Goal: Task Accomplishment & Management: Manage account settings

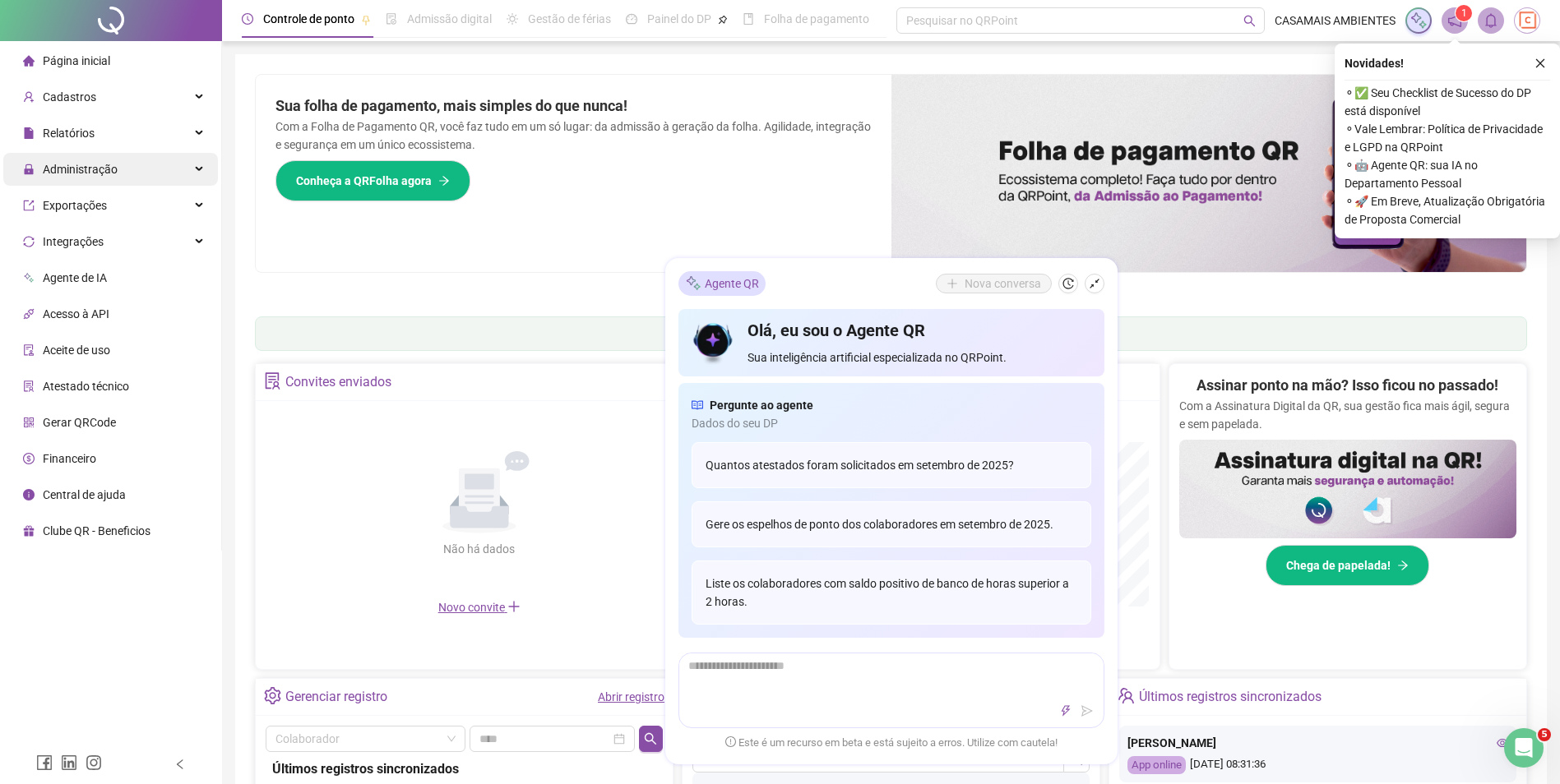
drag, startPoint x: 117, startPoint y: 172, endPoint x: 132, endPoint y: 168, distance: 15.5
click at [117, 171] on div "Administração" at bounding box center [111, 169] width 215 height 33
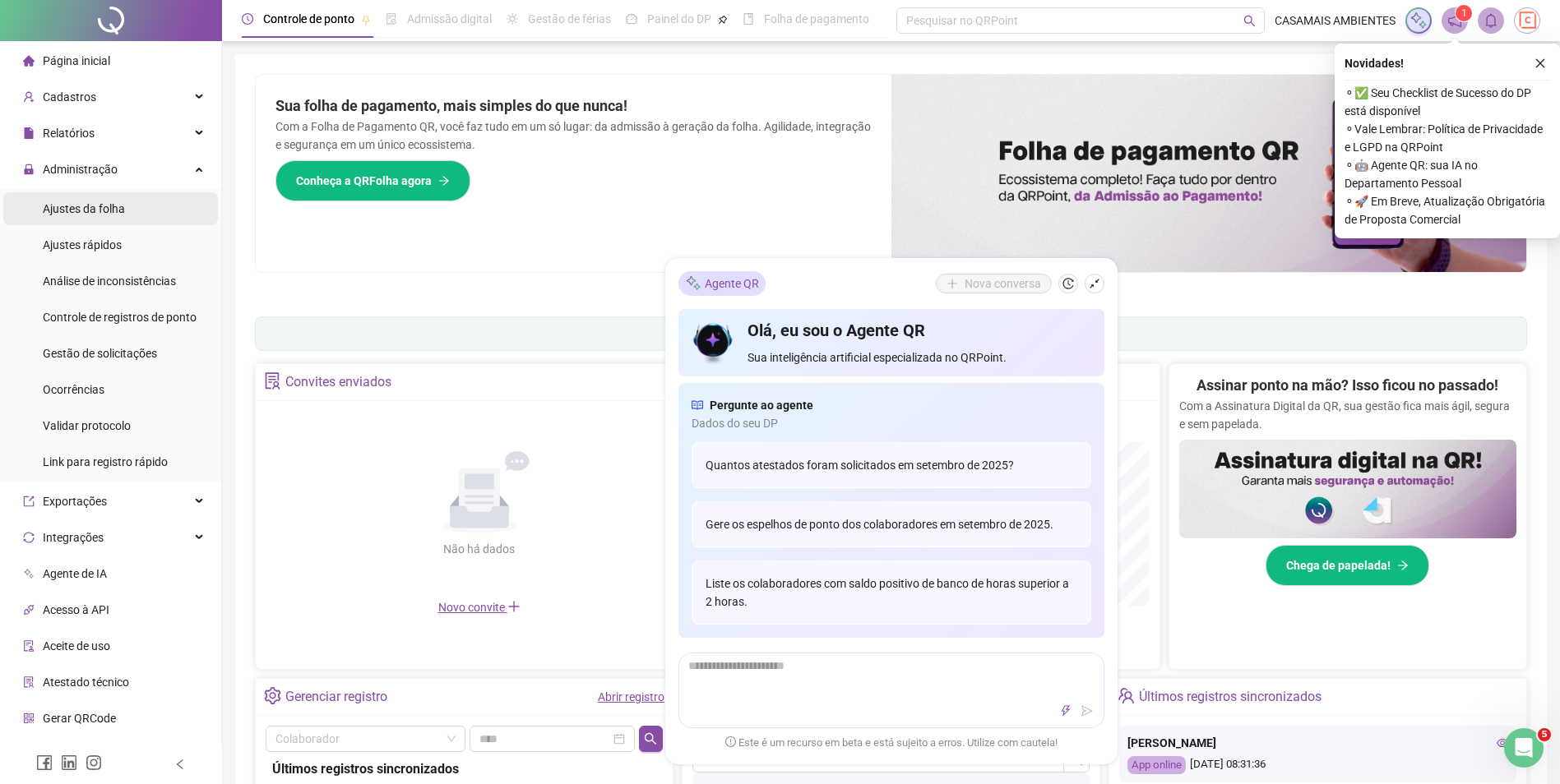
click at [132, 213] on li "Ajustes da folha" at bounding box center [111, 209] width 215 height 33
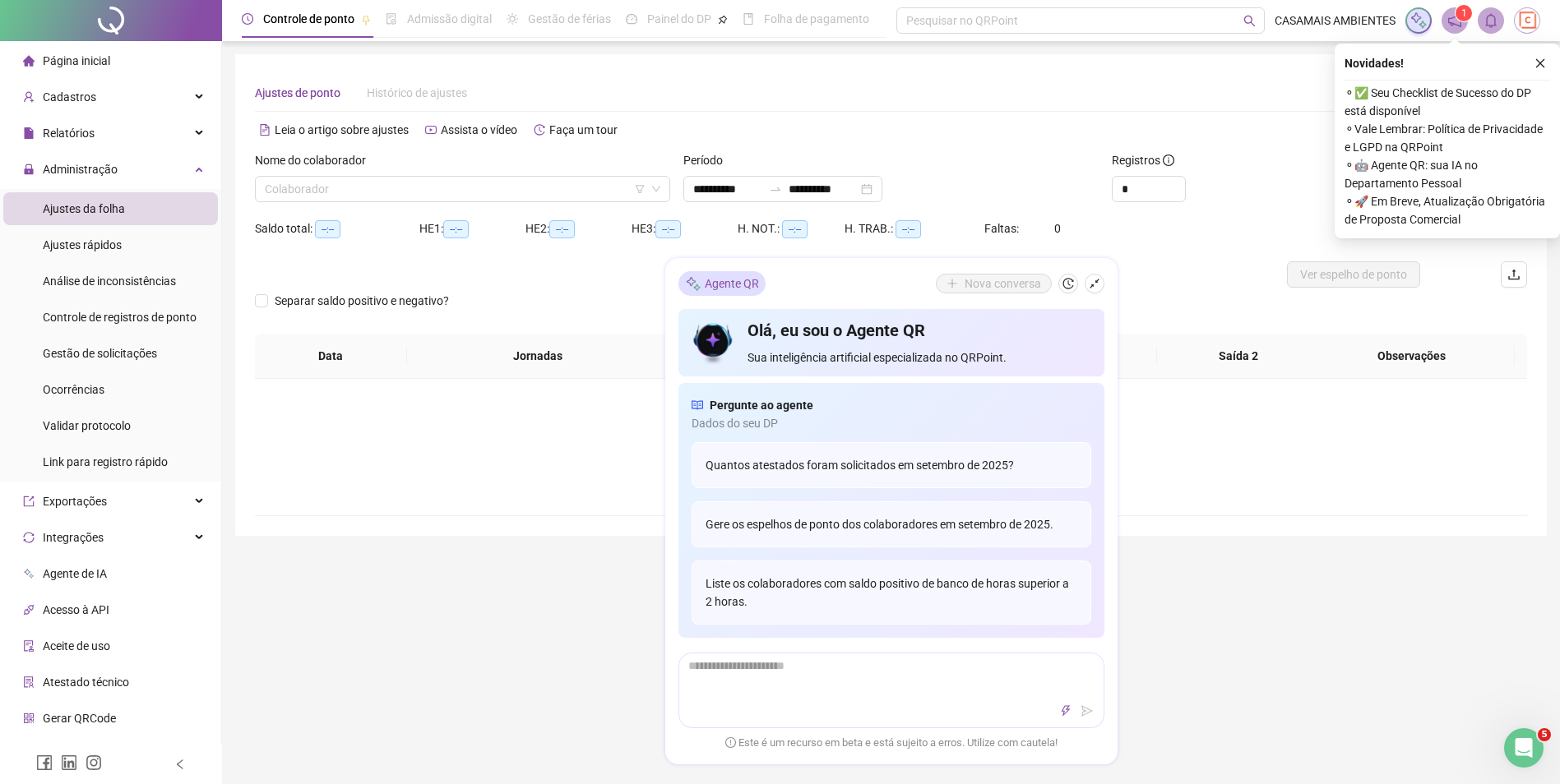
type input "**********"
click at [151, 133] on div "Relatórios" at bounding box center [111, 133] width 215 height 33
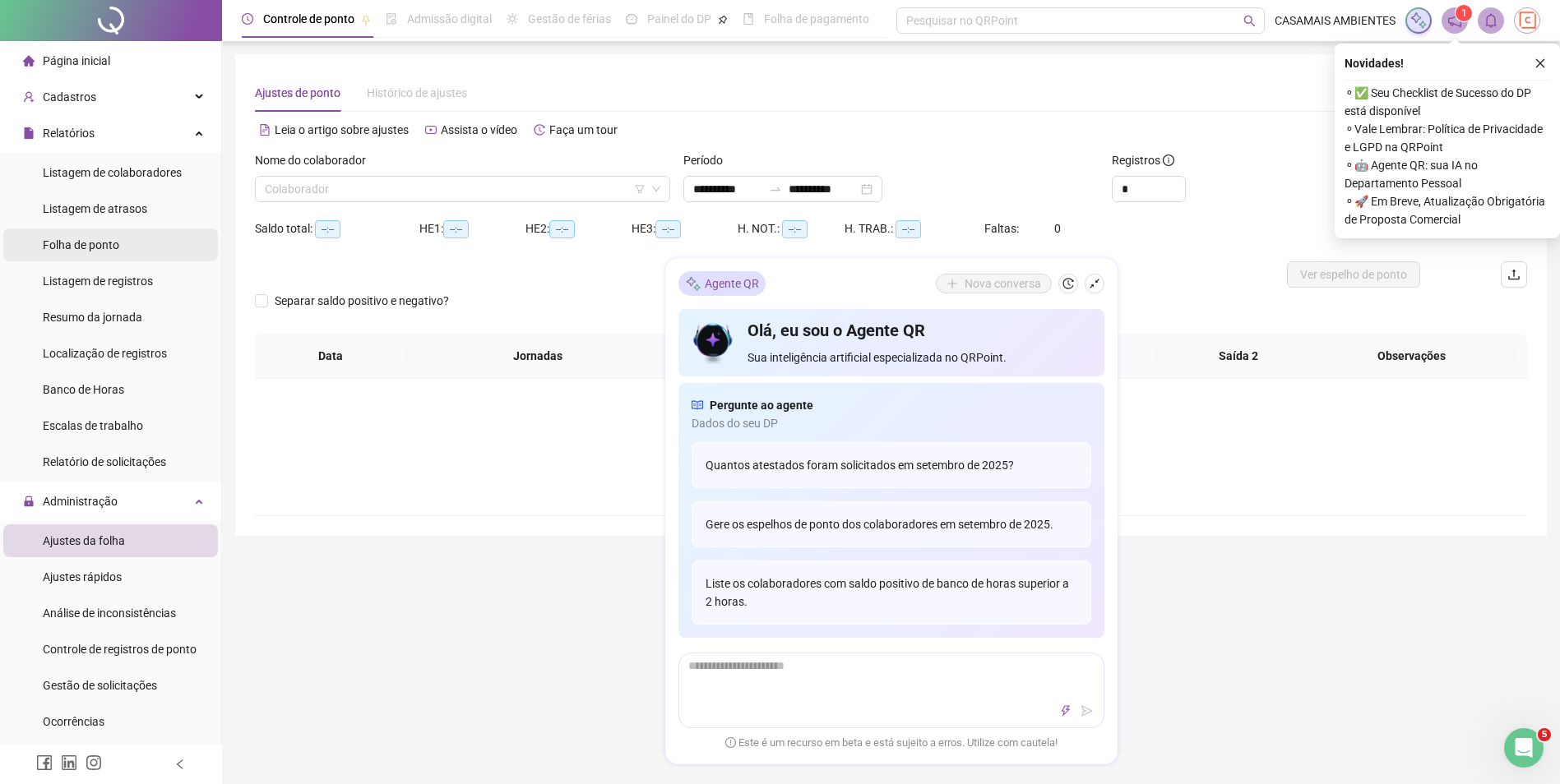
click at [101, 244] on span "Folha de ponto" at bounding box center [81, 244] width 77 height 13
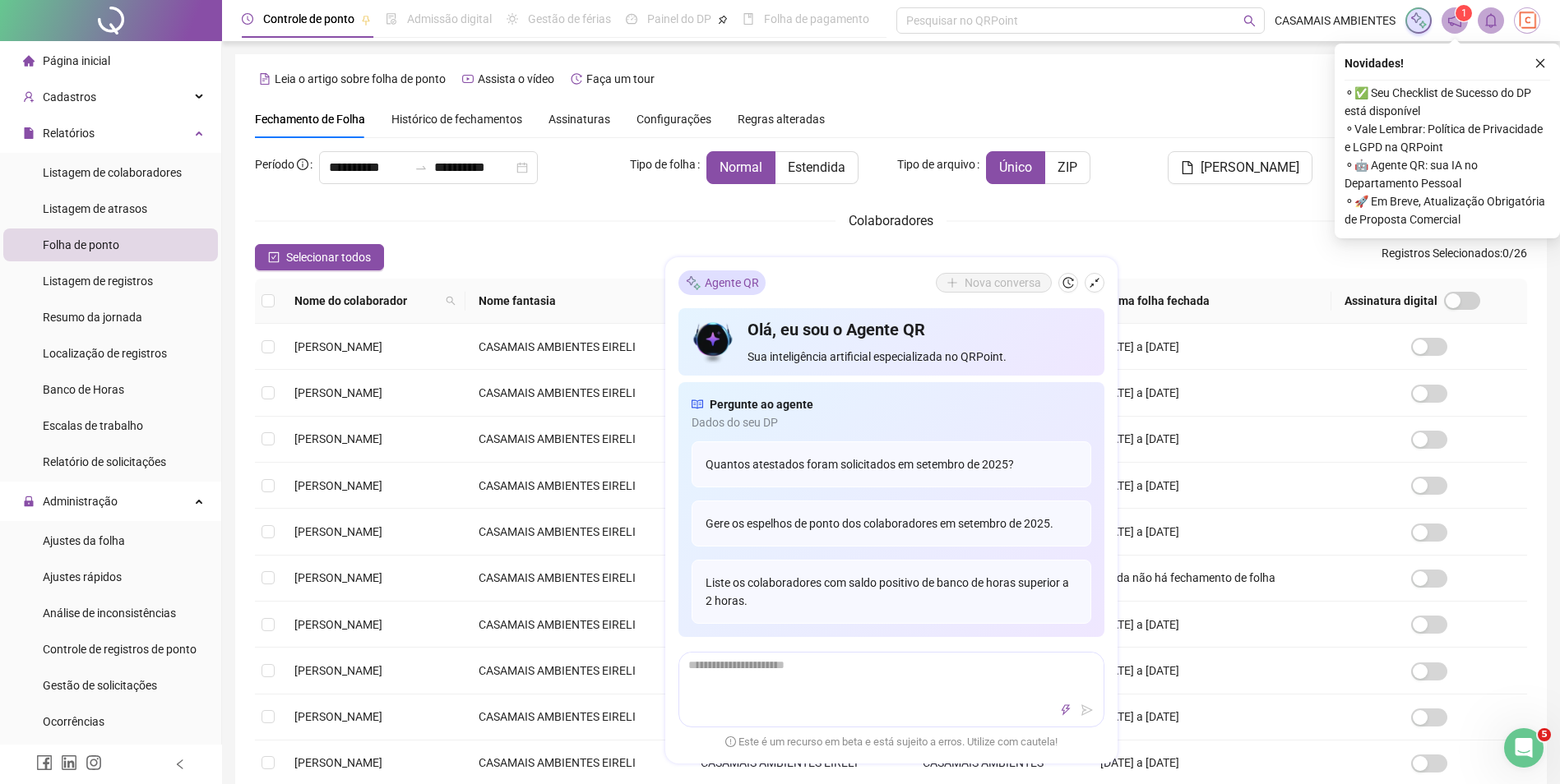
type input "**********"
drag, startPoint x: 1545, startPoint y: 62, endPoint x: 1507, endPoint y: 62, distance: 38.0
click at [1545, 61] on icon "close" at bounding box center [1540, 64] width 12 height 12
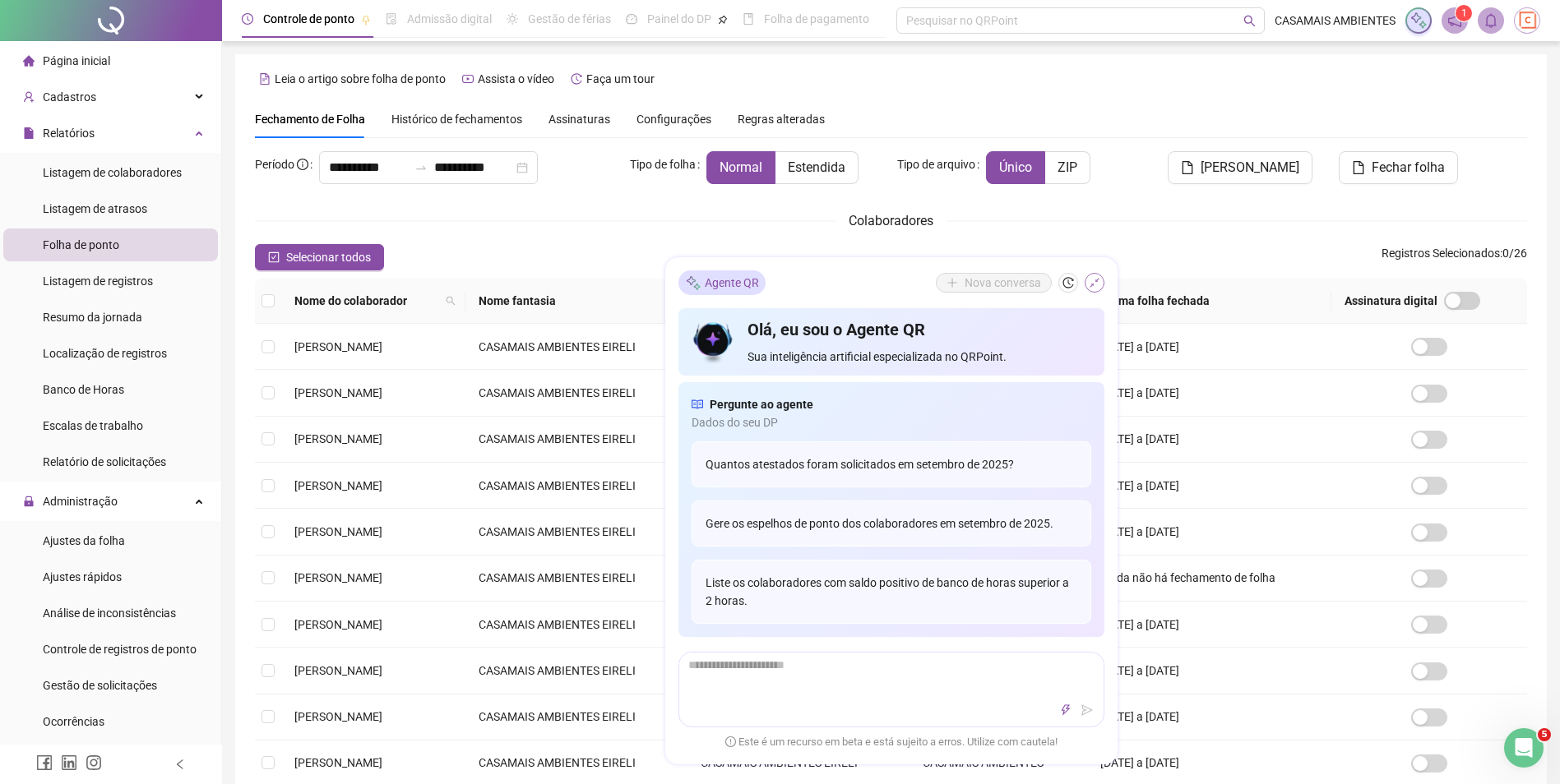
click at [1092, 279] on icon "shrink" at bounding box center [1095, 283] width 12 height 12
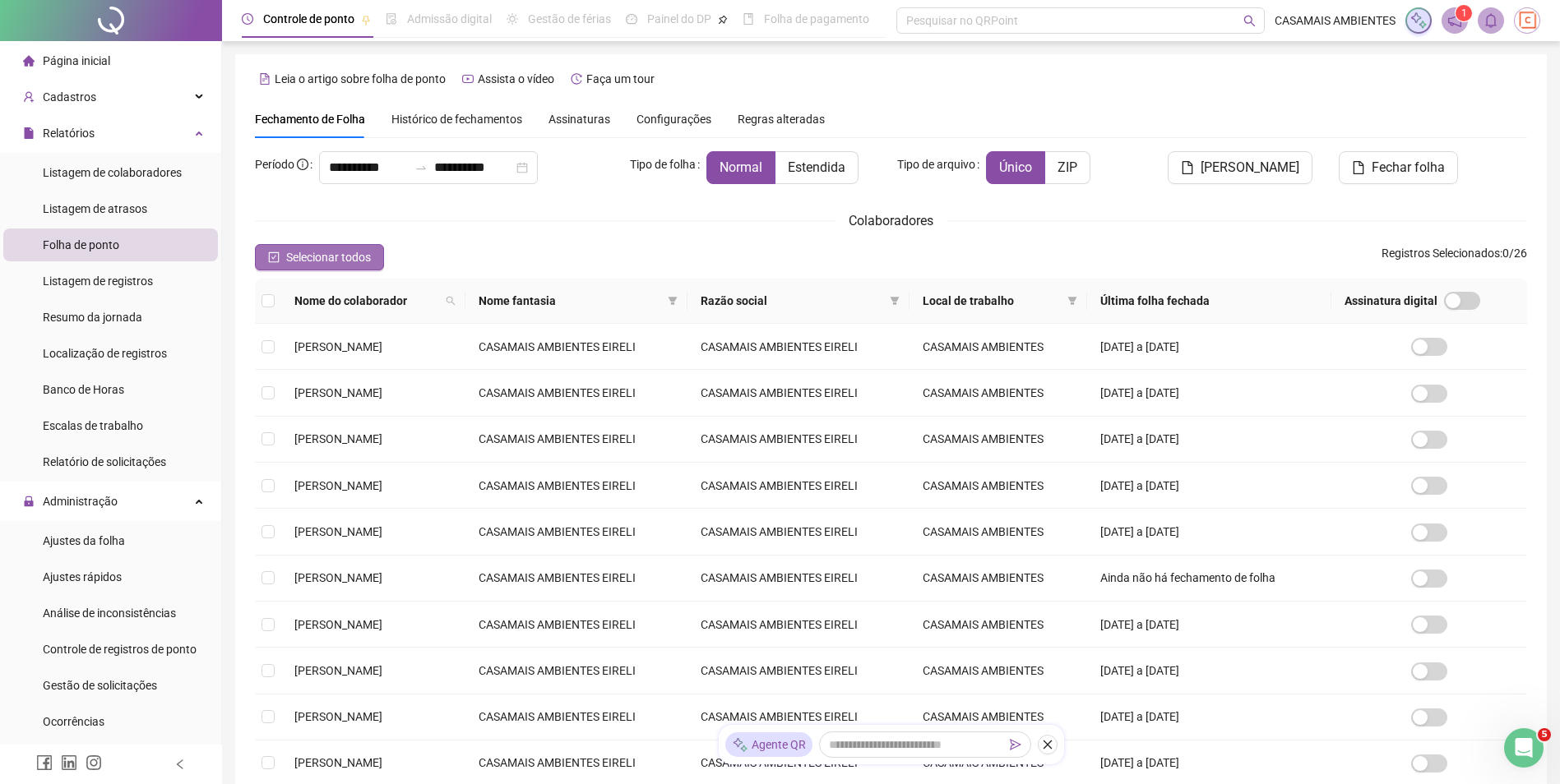
click at [277, 254] on icon "check-square" at bounding box center [274, 257] width 12 height 12
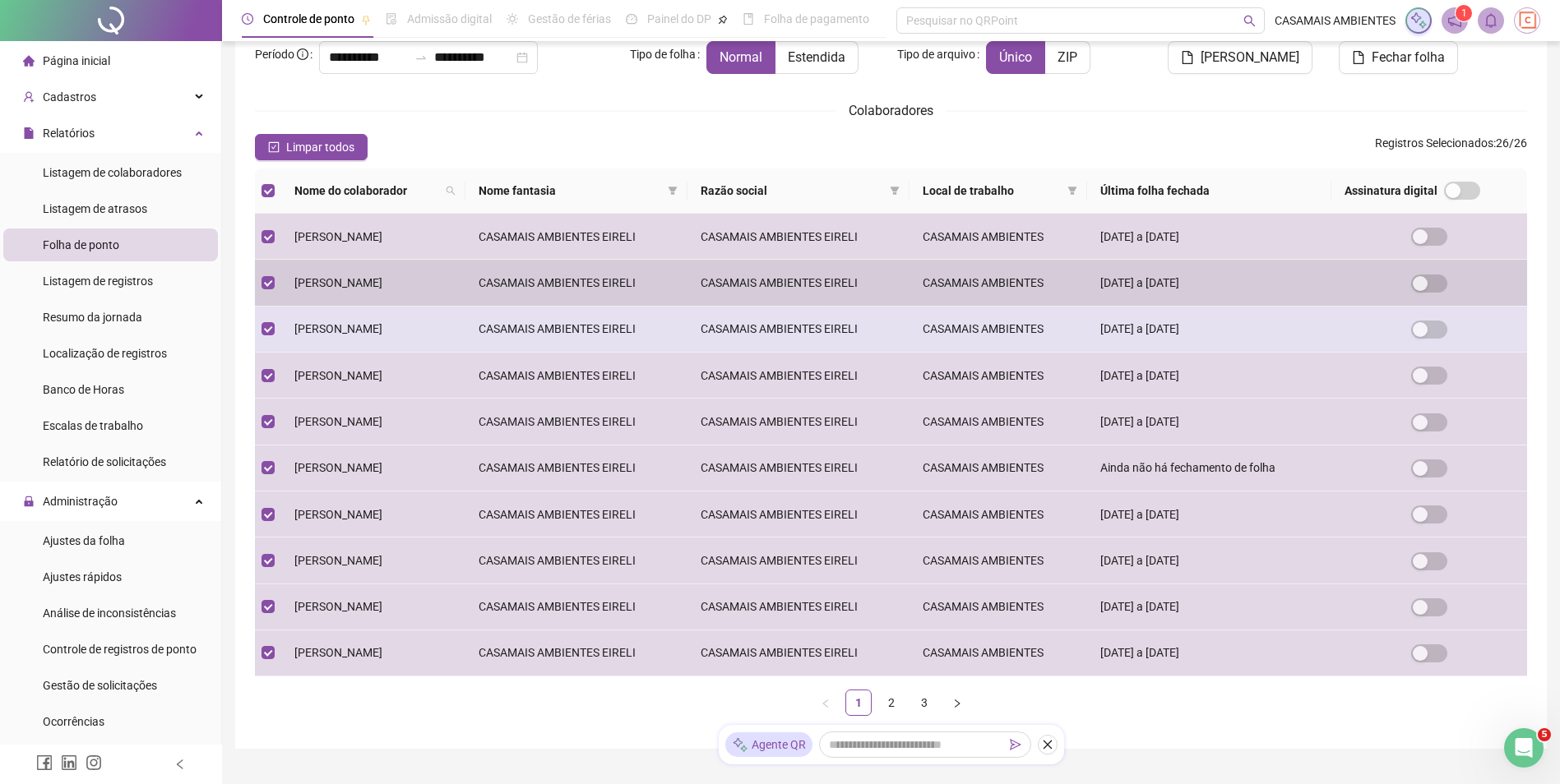
scroll to position [186, 0]
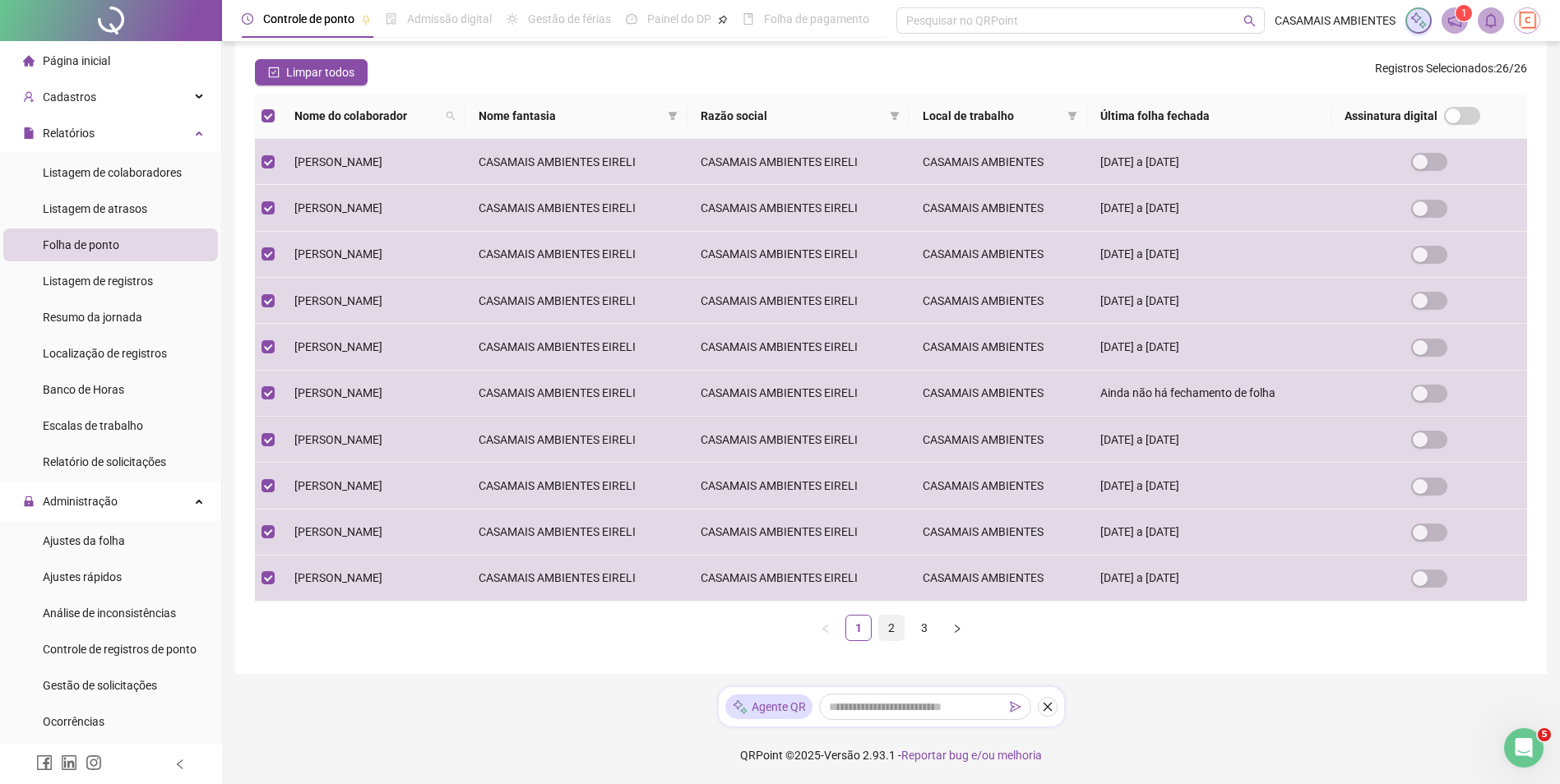
click at [890, 636] on link "2" at bounding box center [891, 627] width 25 height 25
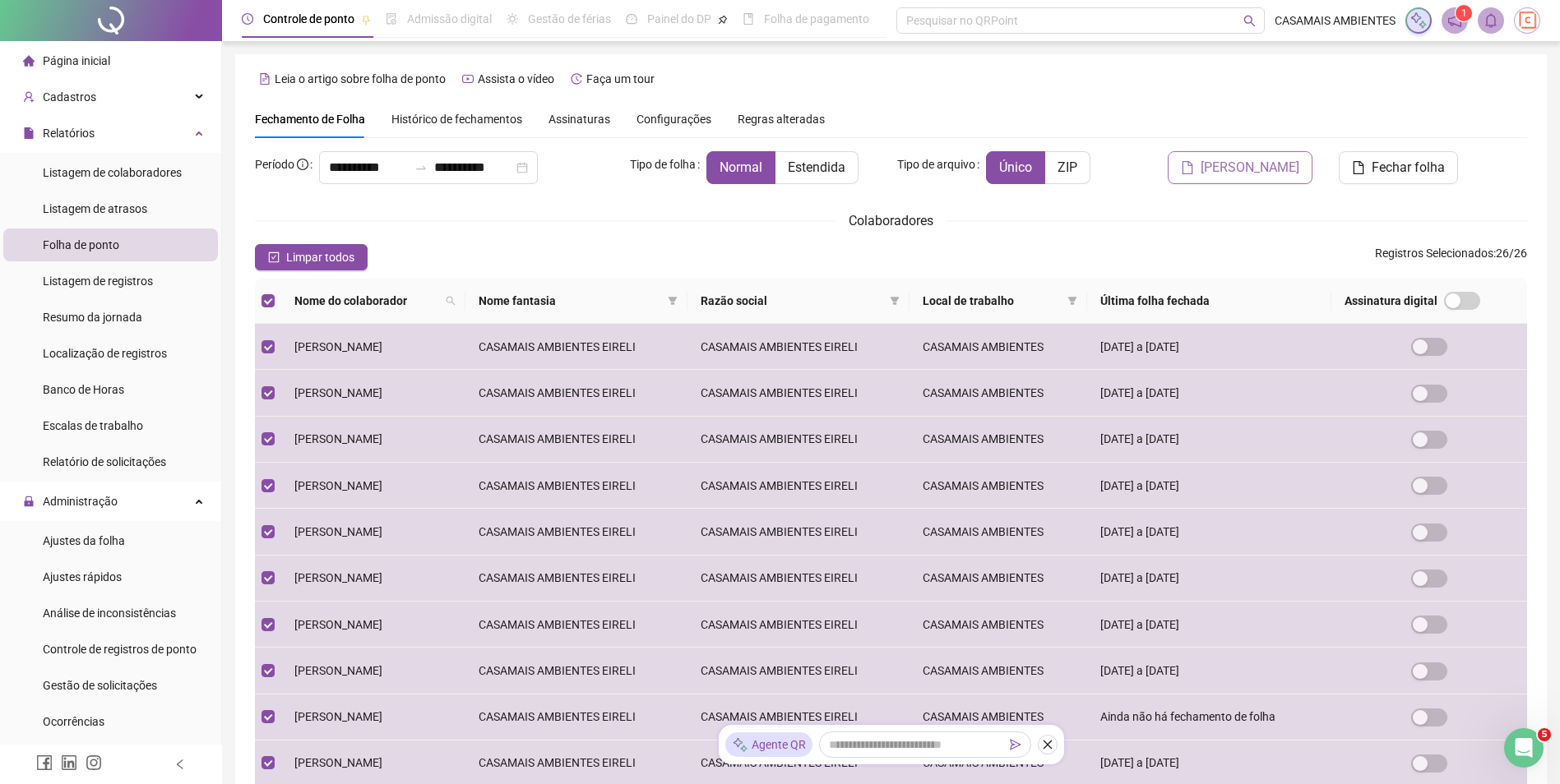
click at [1268, 170] on span "[PERSON_NAME]" at bounding box center [1250, 167] width 99 height 20
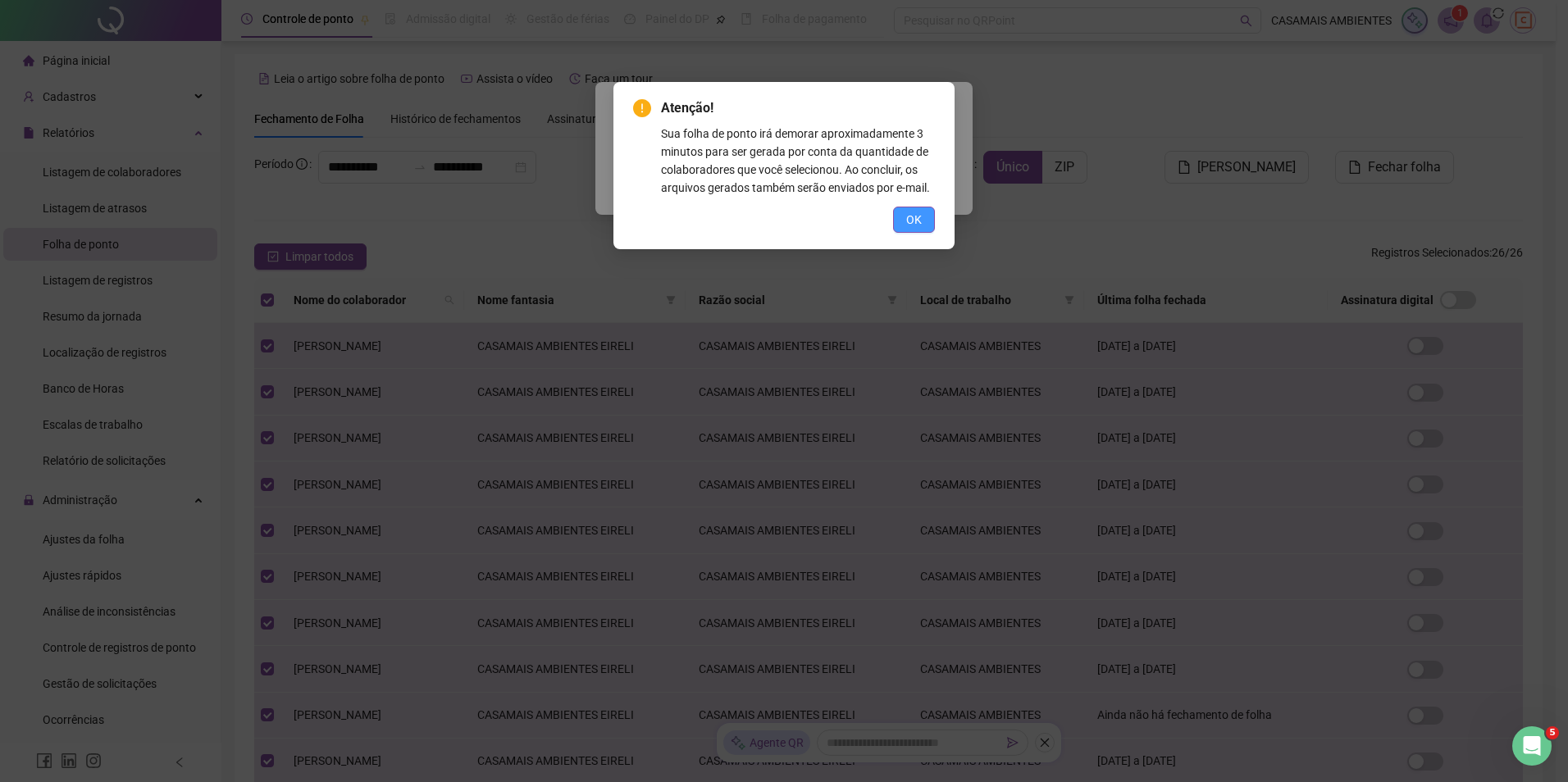
click at [920, 217] on span "OK" at bounding box center [914, 219] width 15 height 18
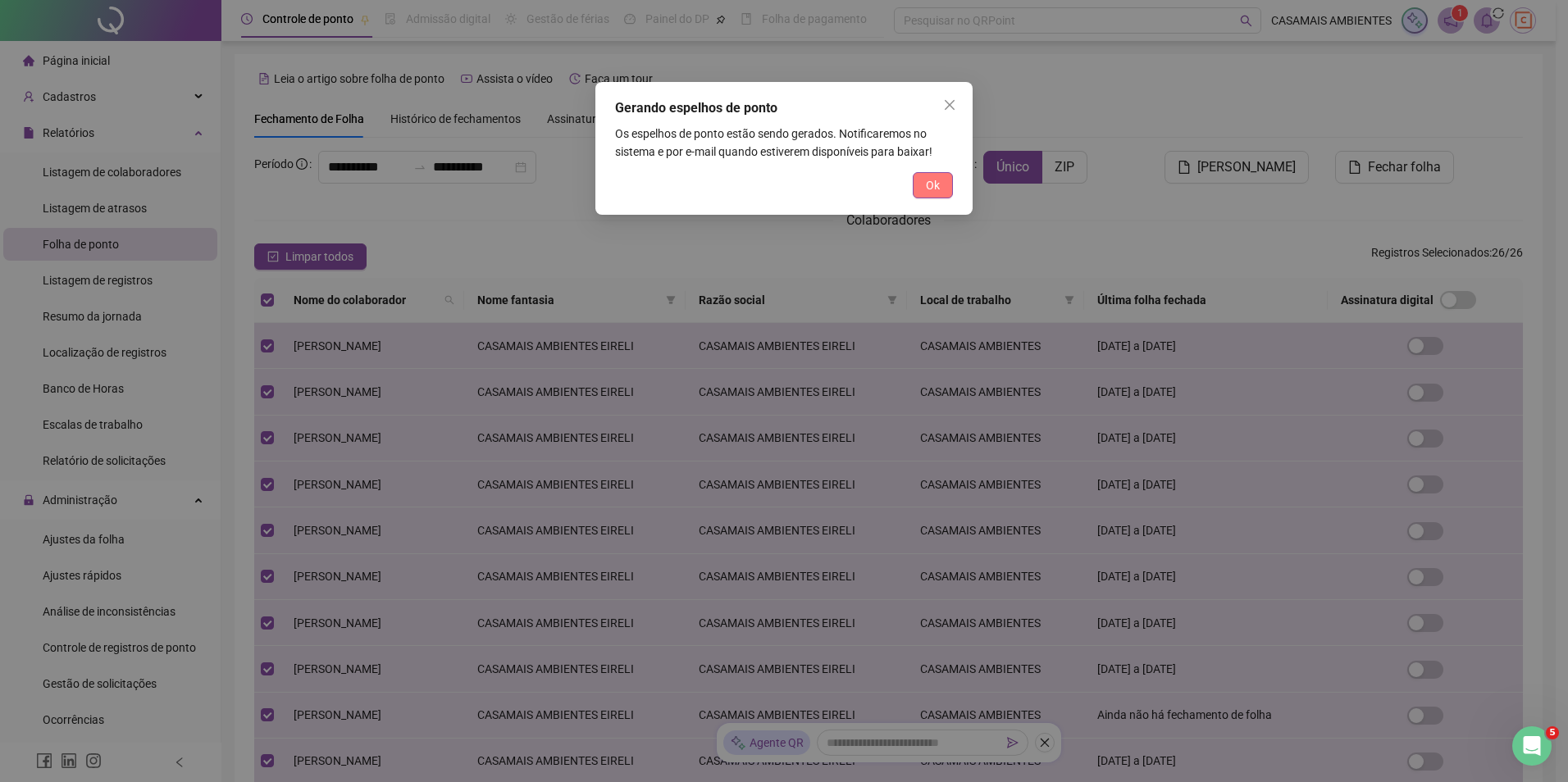
click at [927, 189] on span "Ok" at bounding box center [933, 185] width 14 height 18
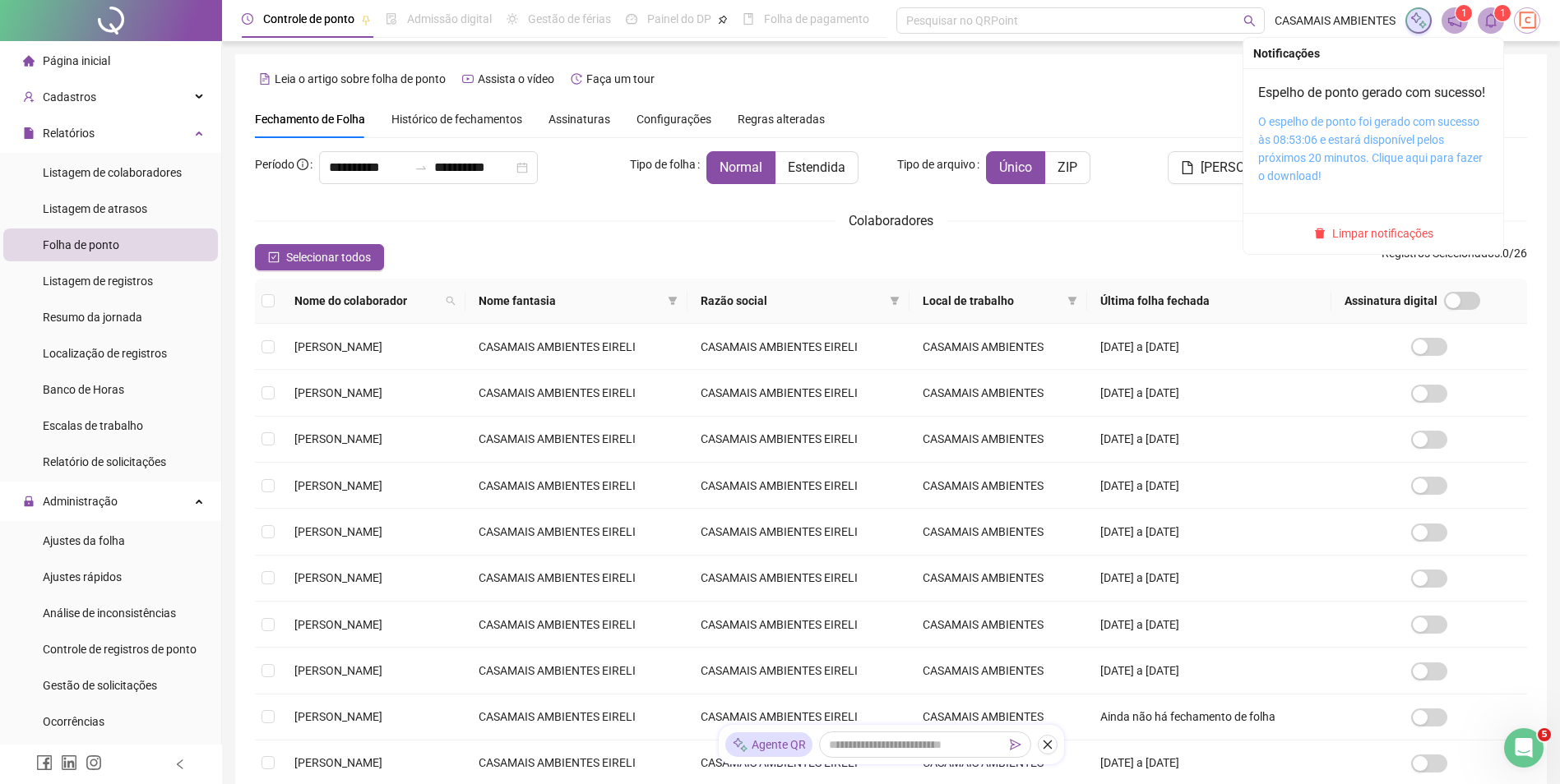
click at [1365, 144] on link "O espelho de ponto foi gerado com sucesso às 08:53:06 e estará disponível pelos…" at bounding box center [1370, 148] width 225 height 67
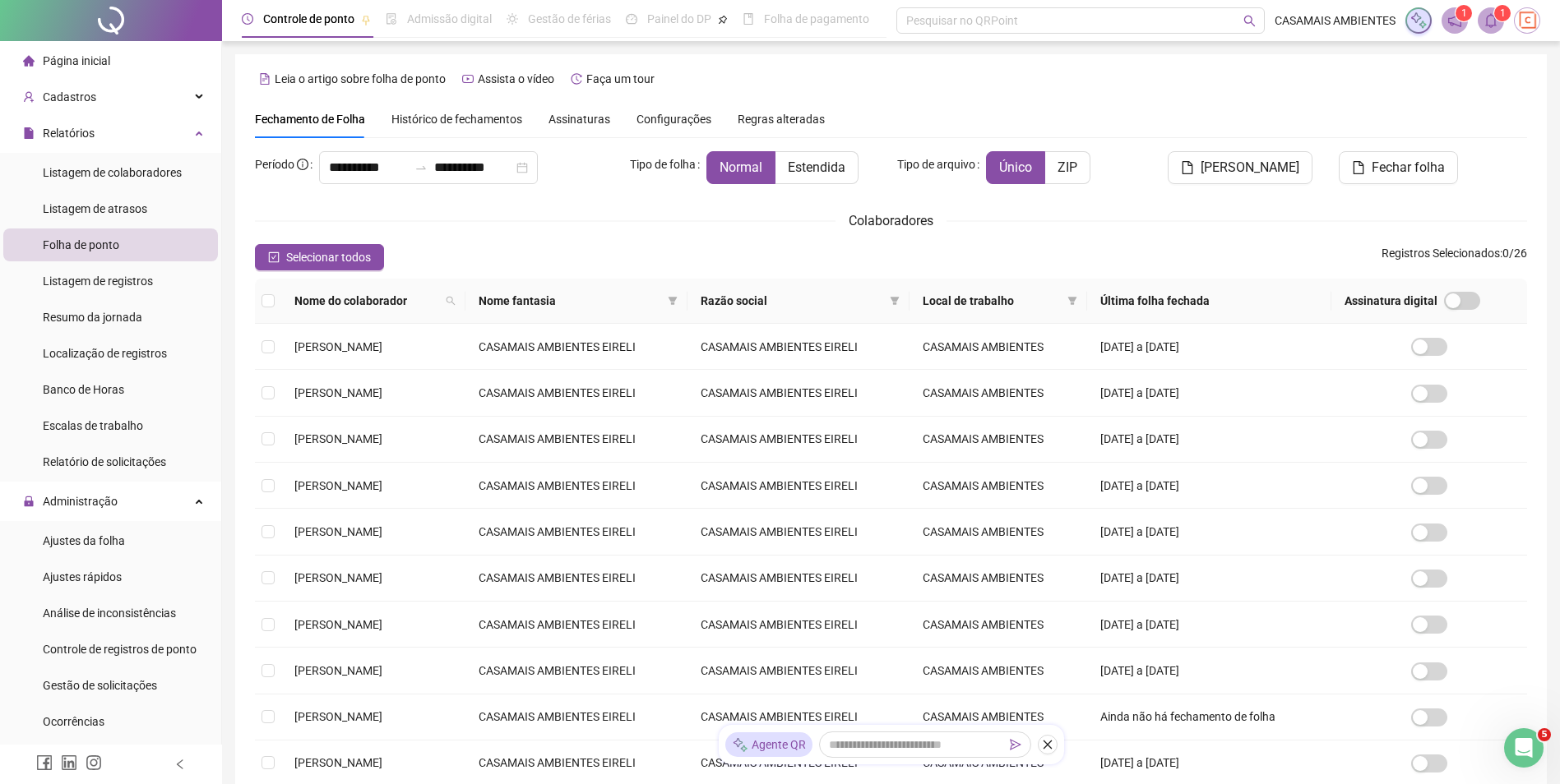
click at [129, 573] on li "Ajustes rápidos" at bounding box center [111, 577] width 215 height 33
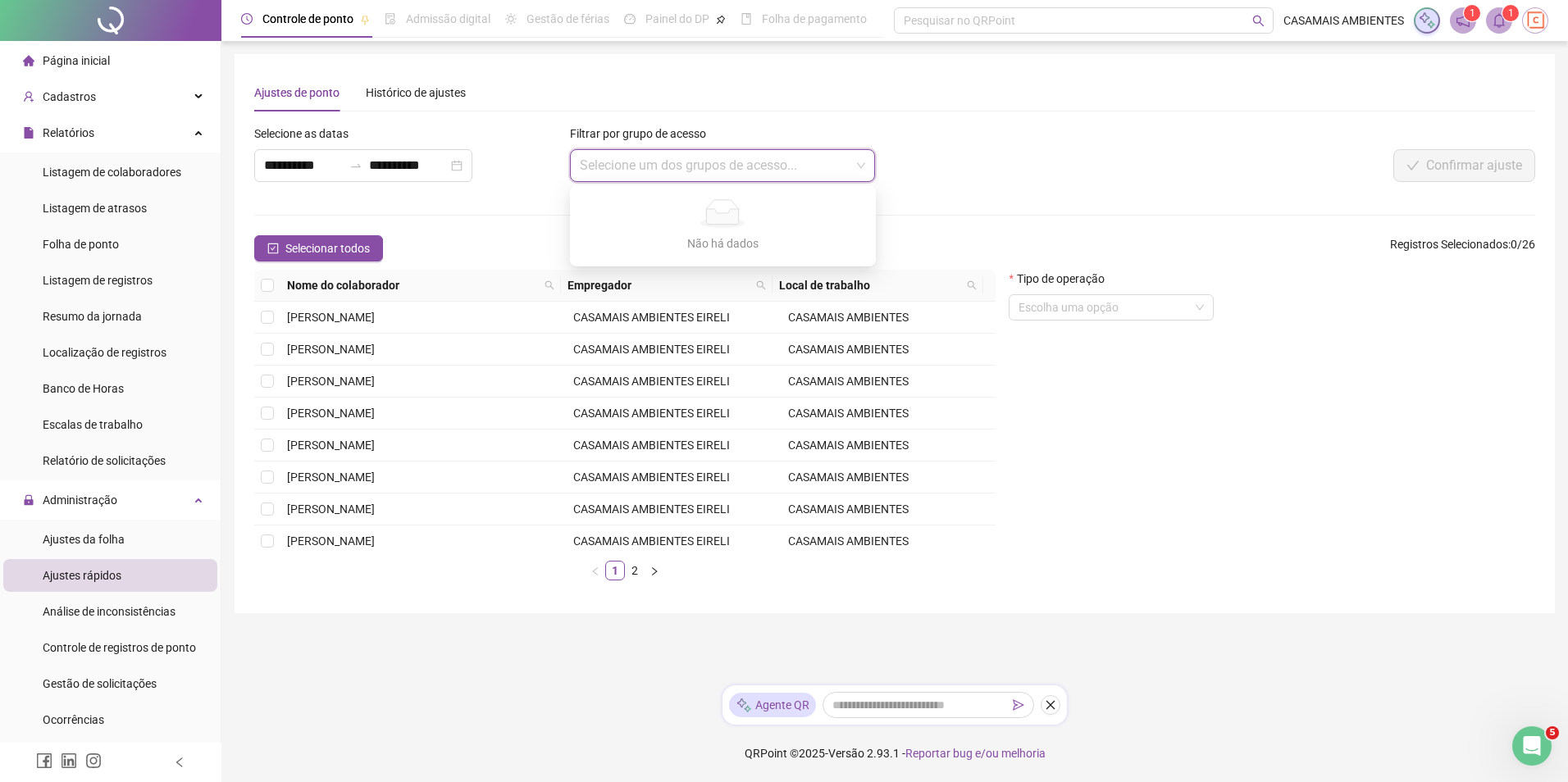
click at [630, 170] on input "search" at bounding box center [716, 166] width 272 height 31
drag, startPoint x: 841, startPoint y: 155, endPoint x: 864, endPoint y: 155, distance: 23.0
click at [842, 155] on input "search" at bounding box center [716, 166] width 272 height 31
click at [862, 156] on span at bounding box center [723, 166] width 286 height 31
click at [338, 165] on input "**********" at bounding box center [303, 165] width 79 height 20
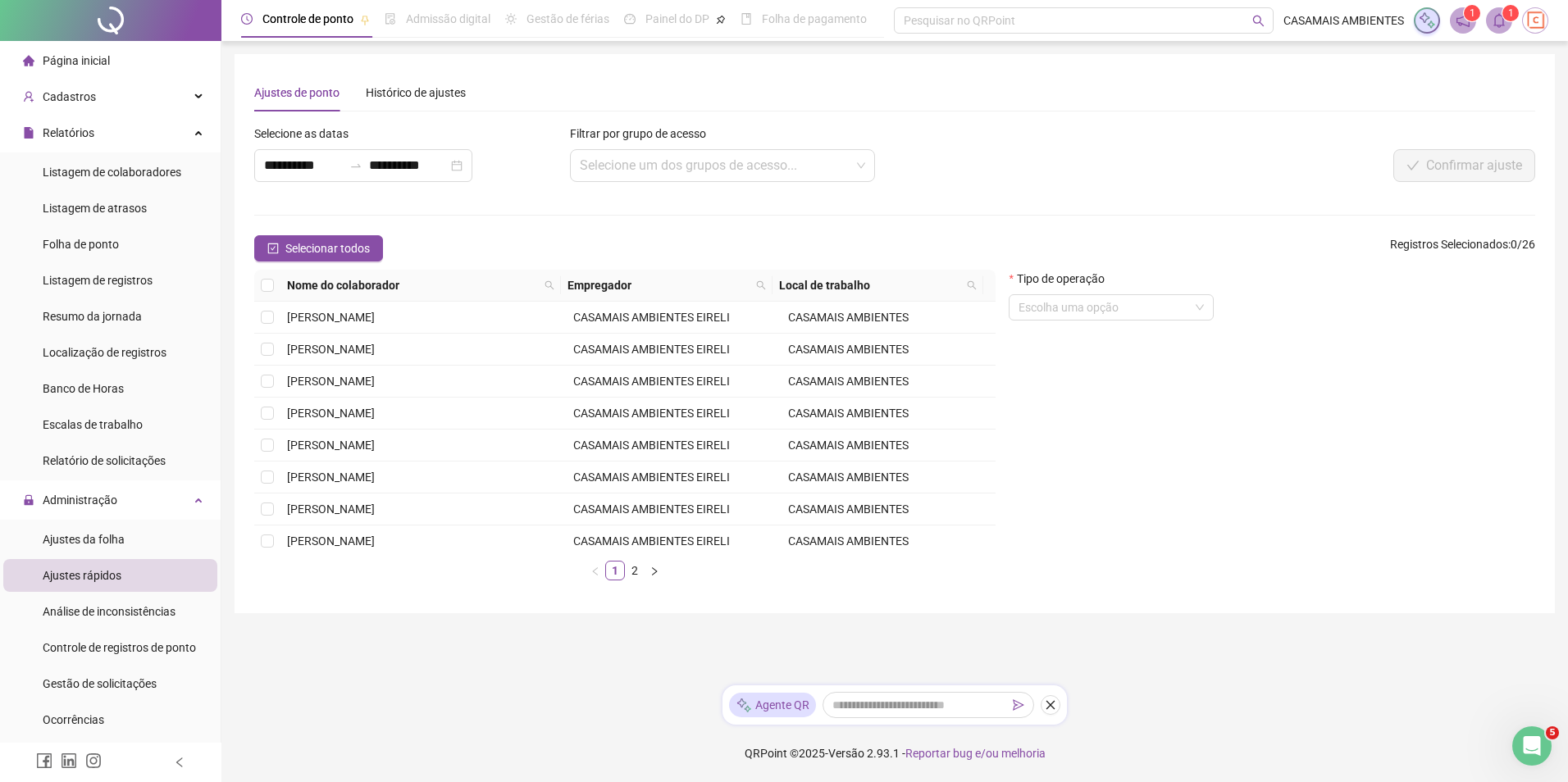
click at [484, 679] on div "**********" at bounding box center [895, 391] width 1347 height 782
drag, startPoint x: 386, startPoint y: 645, endPoint x: 369, endPoint y: 635, distance: 19.7
click at [386, 646] on main "**********" at bounding box center [894, 363] width 1321 height 618
click at [472, 164] on div "**********" at bounding box center [363, 166] width 218 height 33
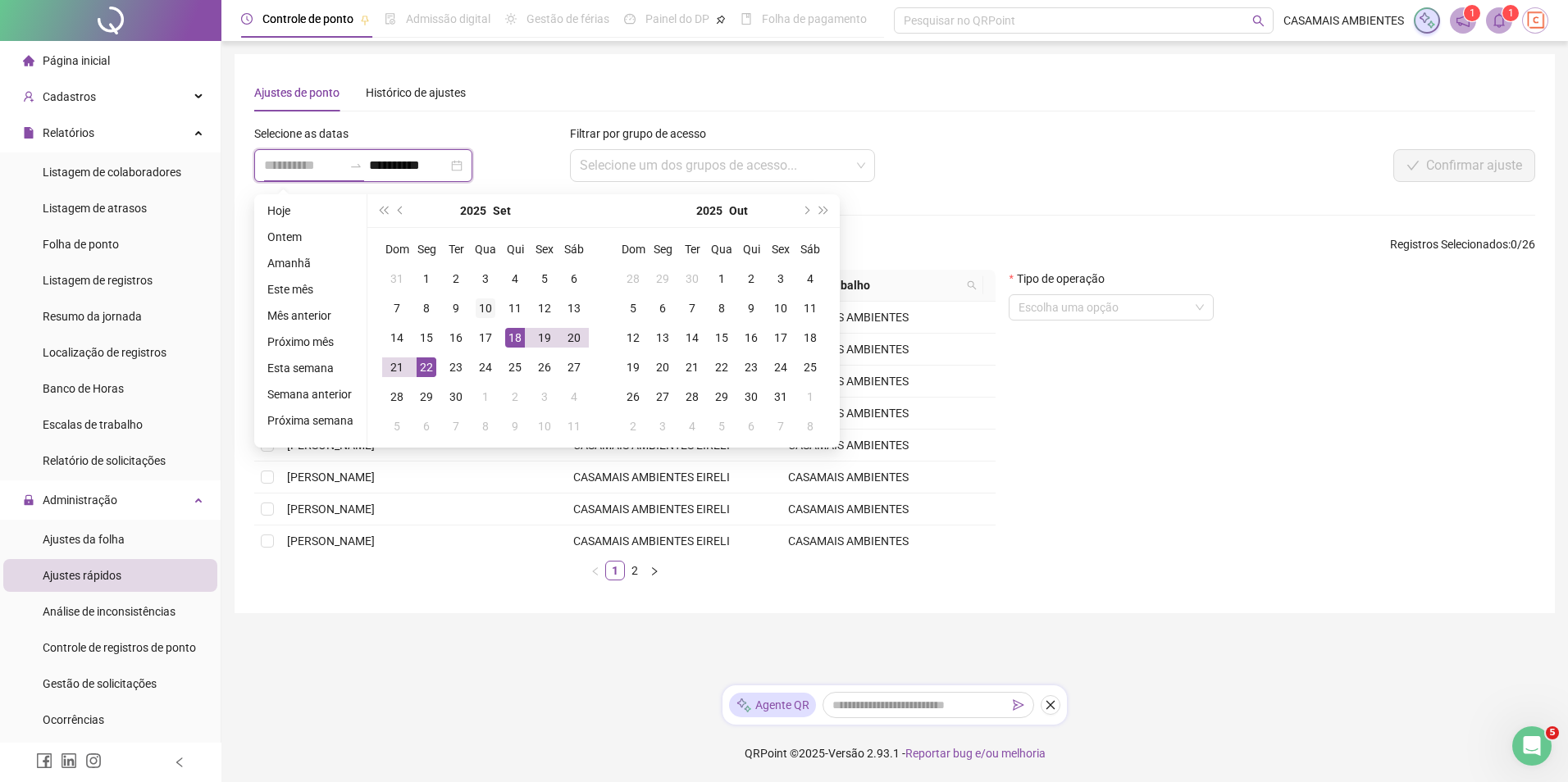
type input "**********"
click at [485, 307] on div "10" at bounding box center [485, 308] width 20 height 20
type input "**********"
click at [543, 339] on div "19" at bounding box center [544, 337] width 20 height 20
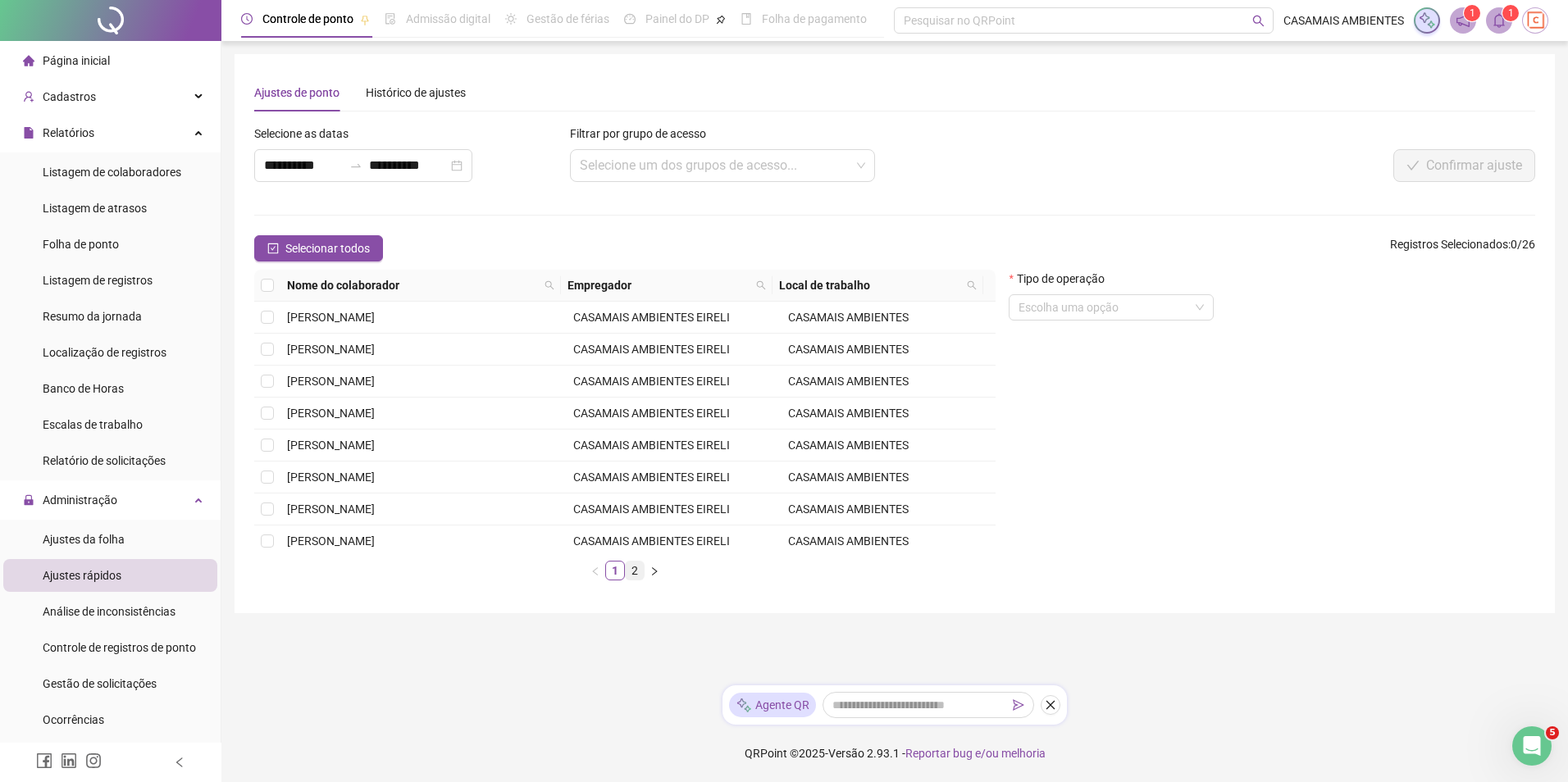
click at [633, 571] on link "2" at bounding box center [635, 570] width 18 height 18
click at [618, 568] on link "1" at bounding box center [615, 570] width 18 height 18
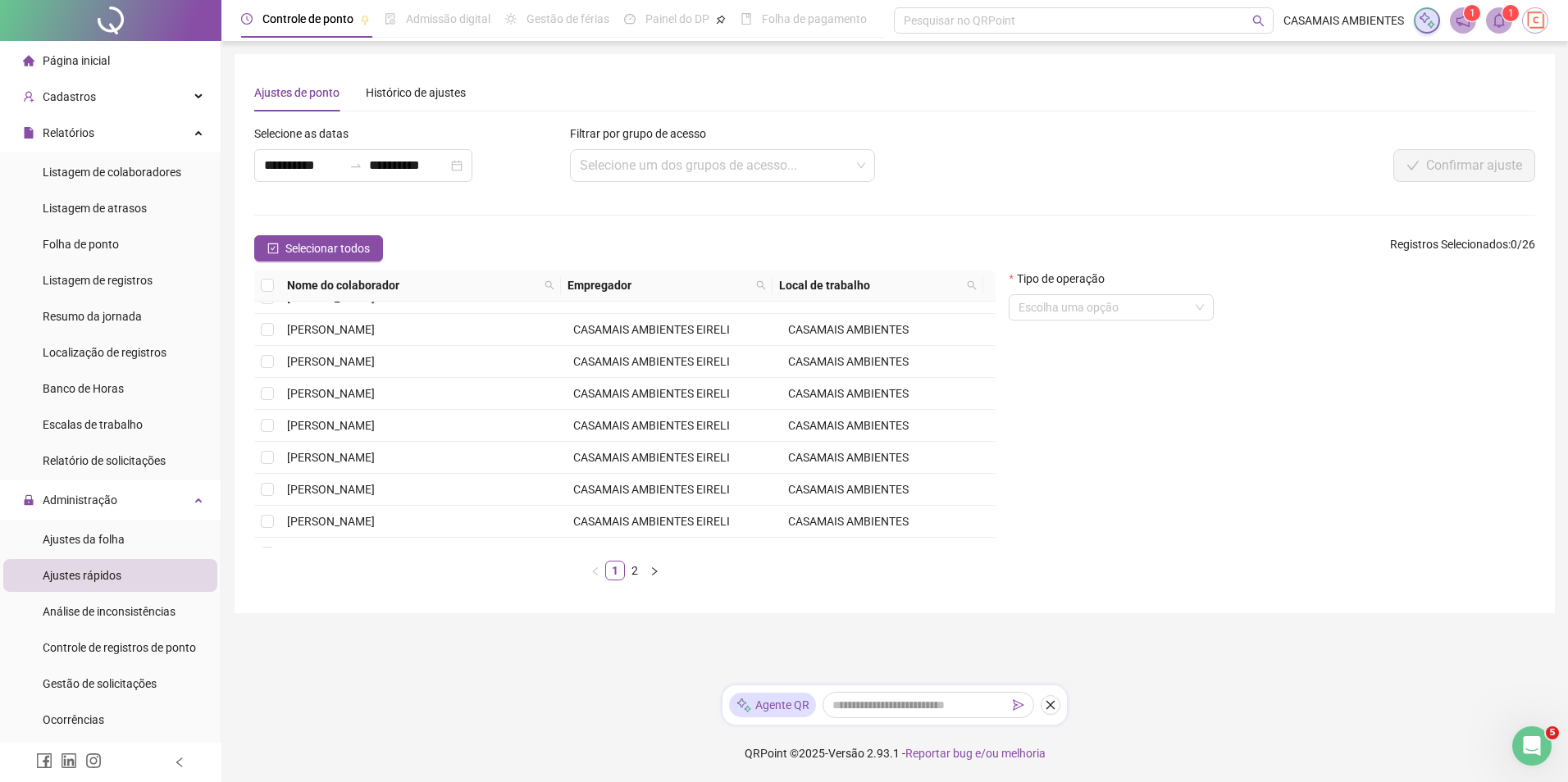
scroll to position [203, 0]
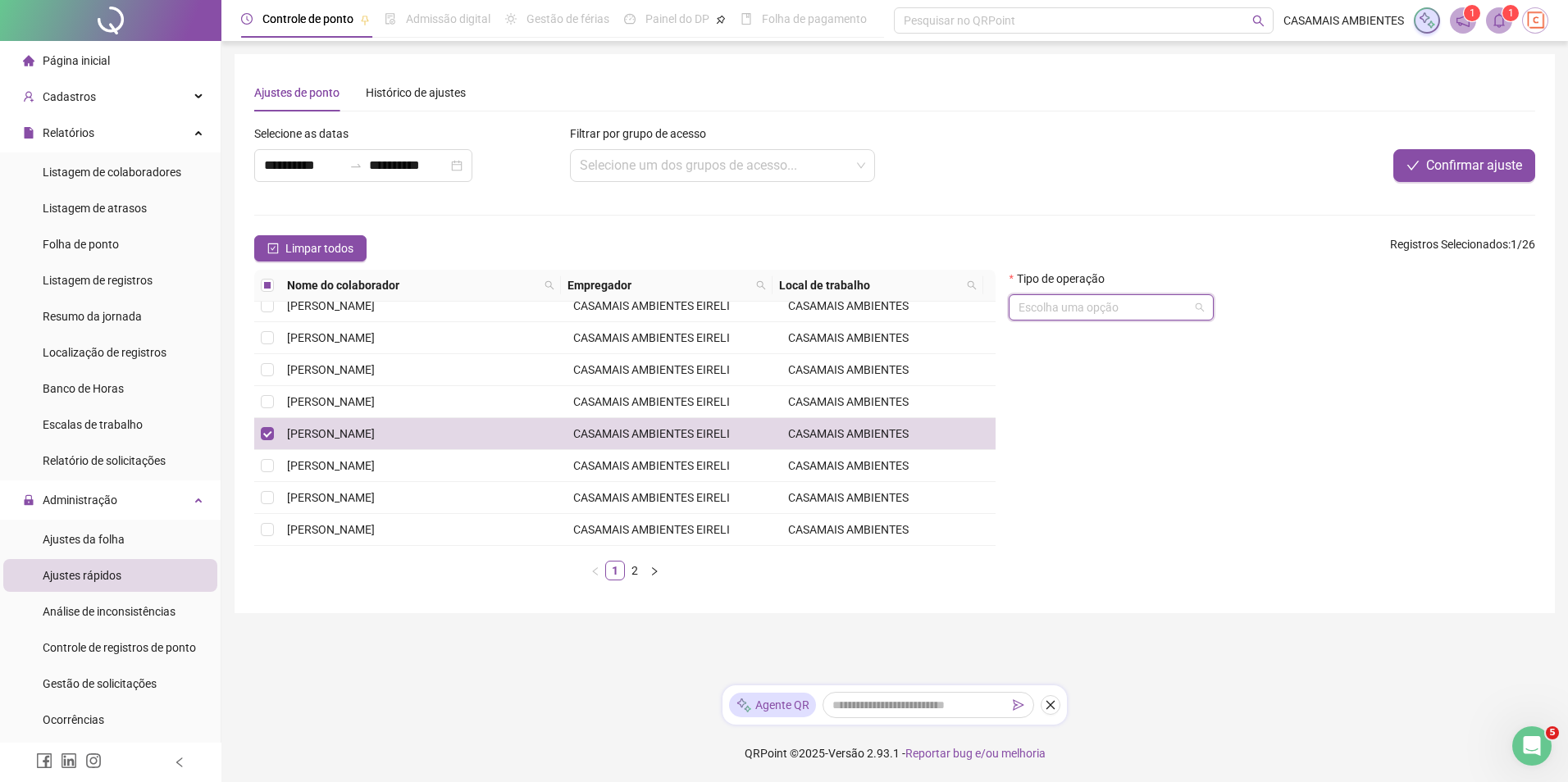
click at [1137, 309] on input "search" at bounding box center [1103, 307] width 171 height 25
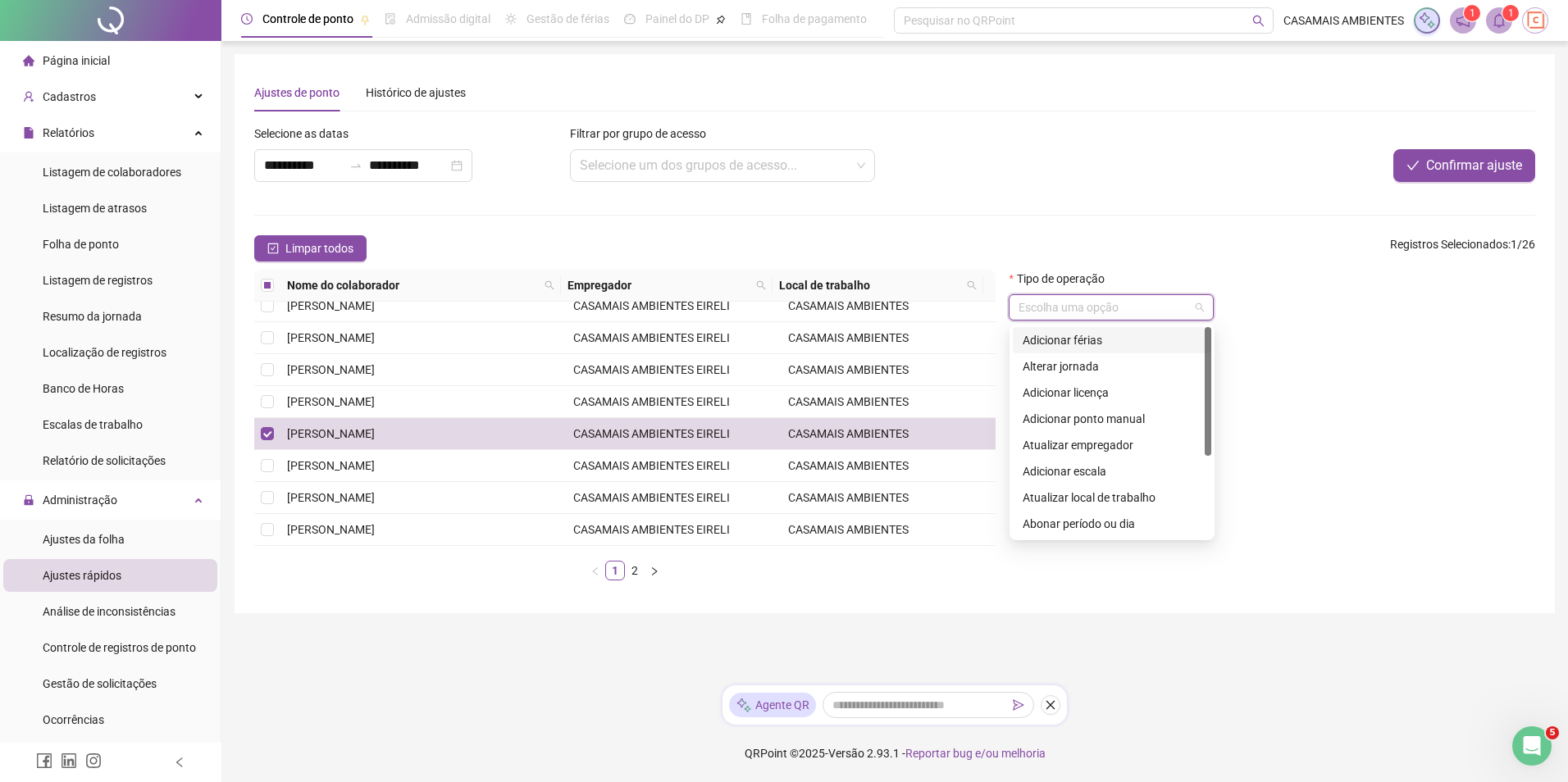
click at [1117, 342] on div "Adicionar férias" at bounding box center [1112, 340] width 179 height 18
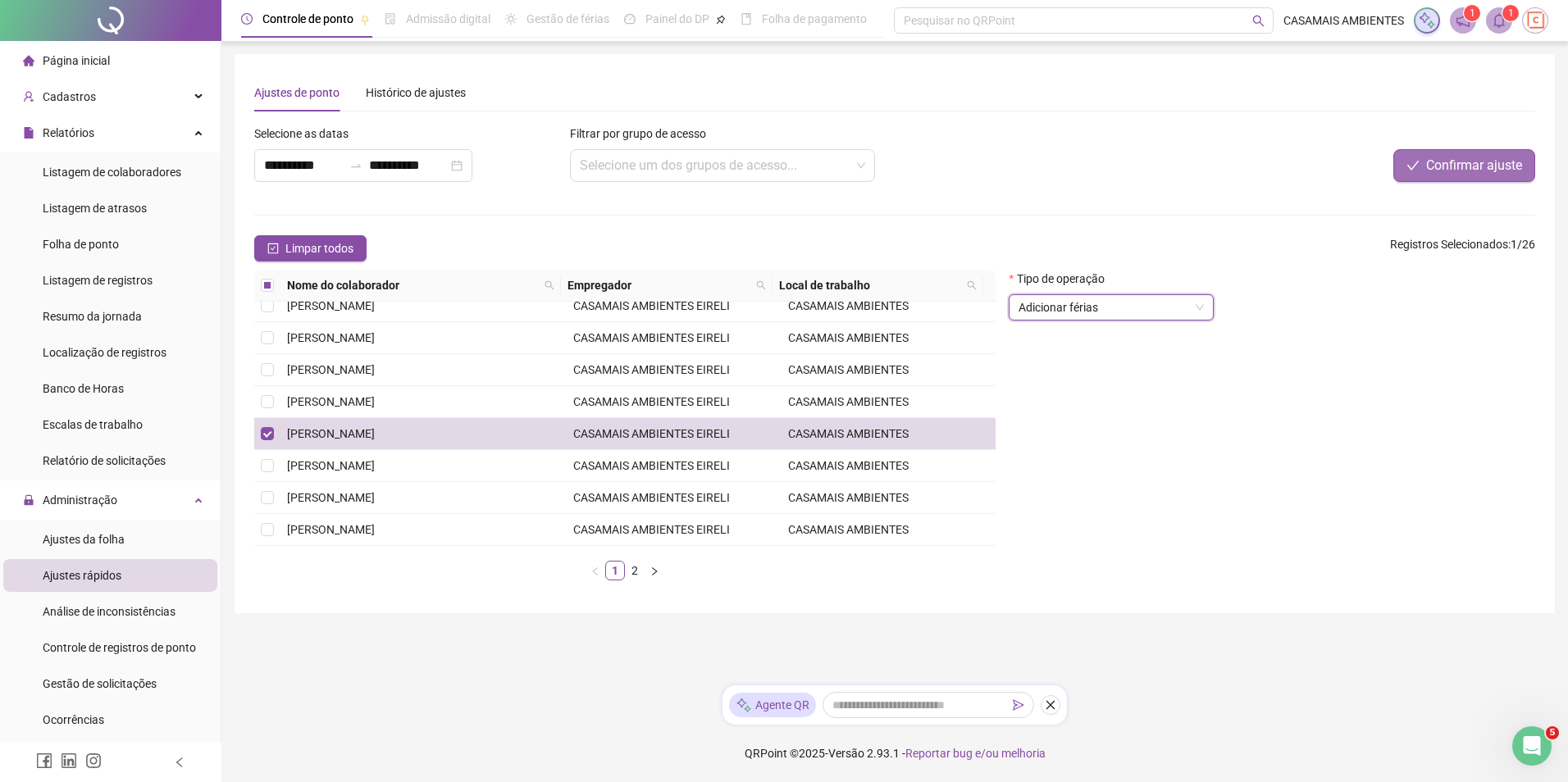
click at [1475, 162] on span "Confirmar ajuste" at bounding box center [1474, 165] width 96 height 20
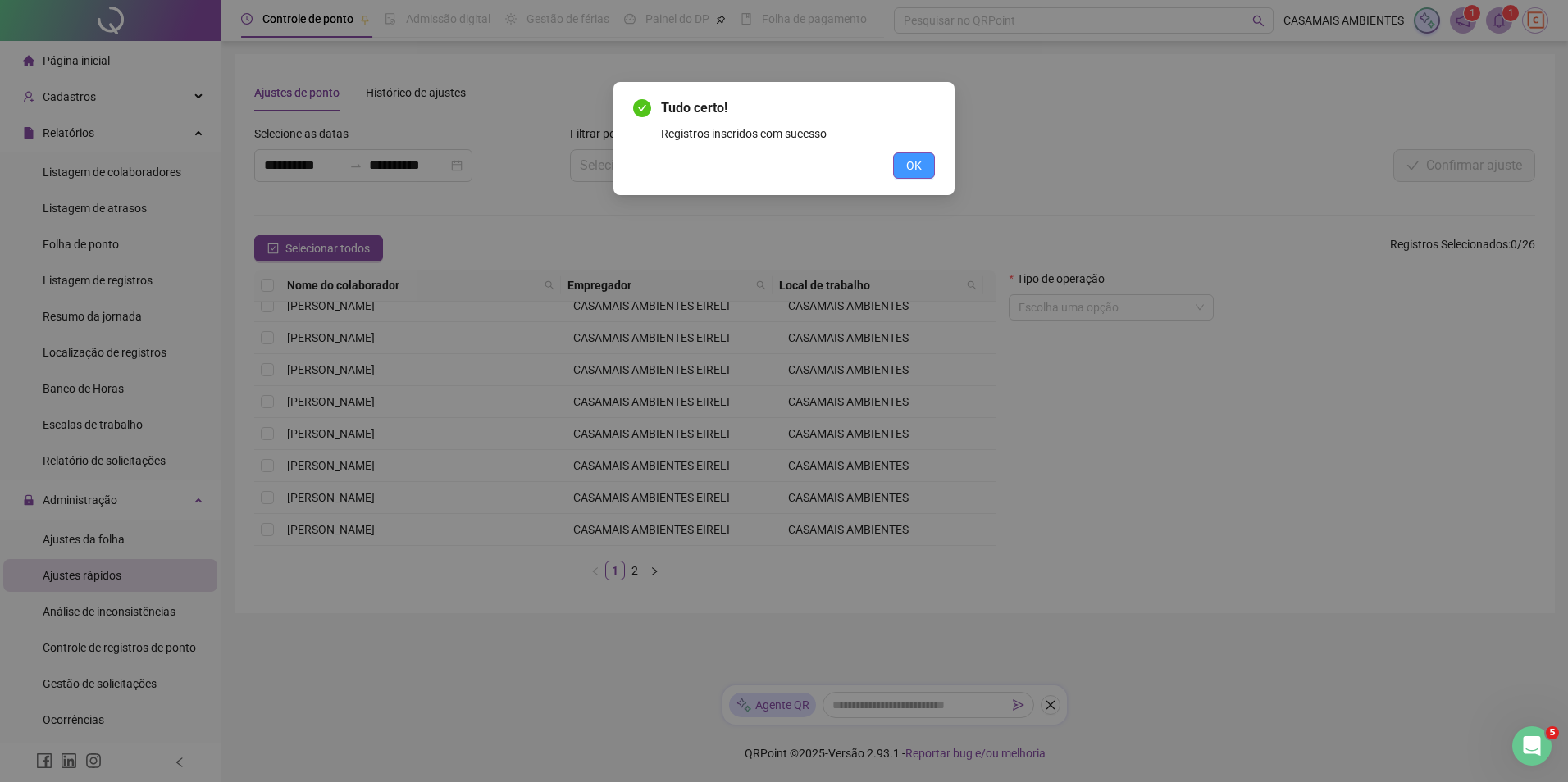
click at [917, 169] on span "OK" at bounding box center [914, 165] width 15 height 18
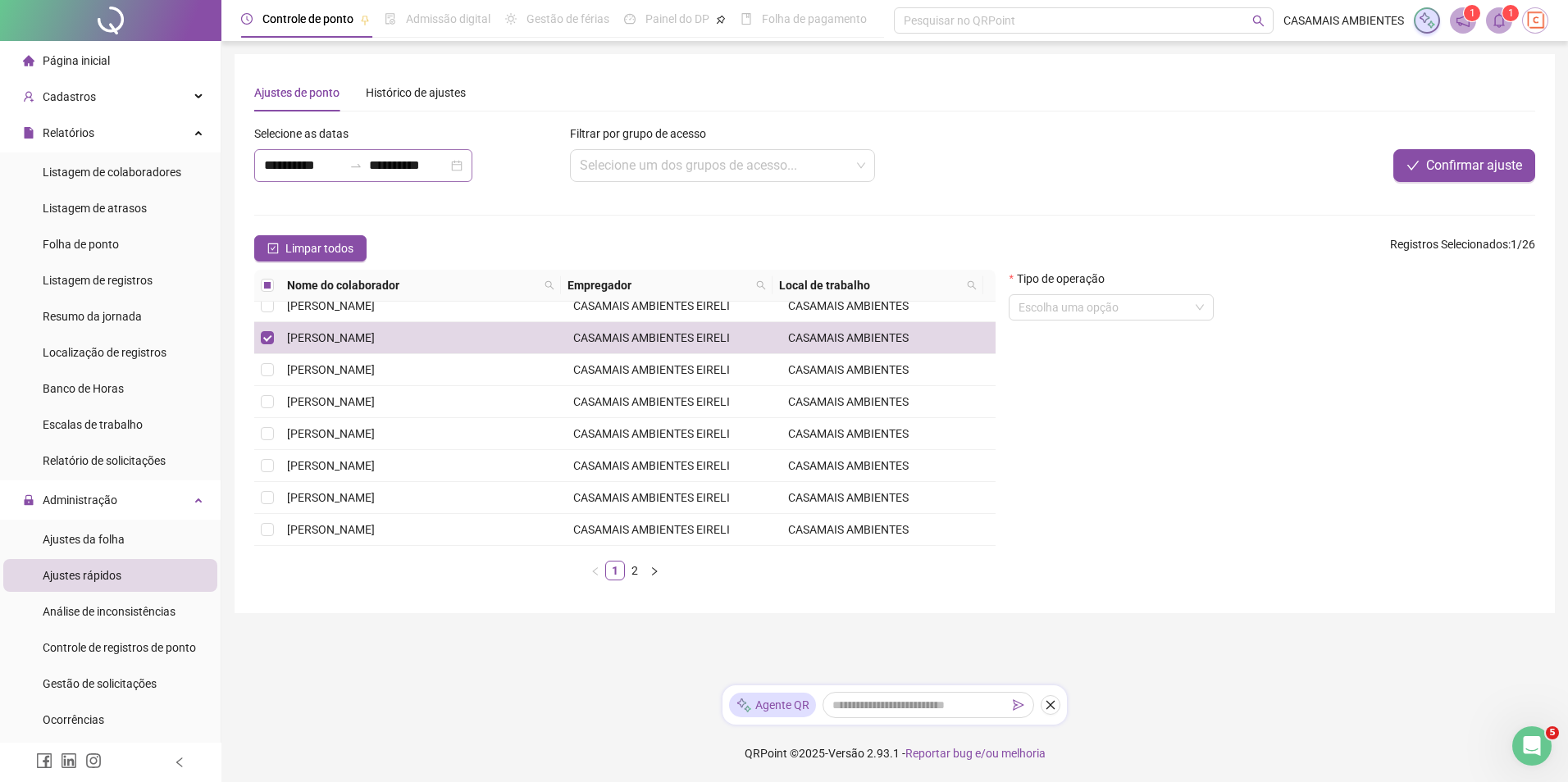
click at [472, 166] on div "**********" at bounding box center [363, 166] width 218 height 33
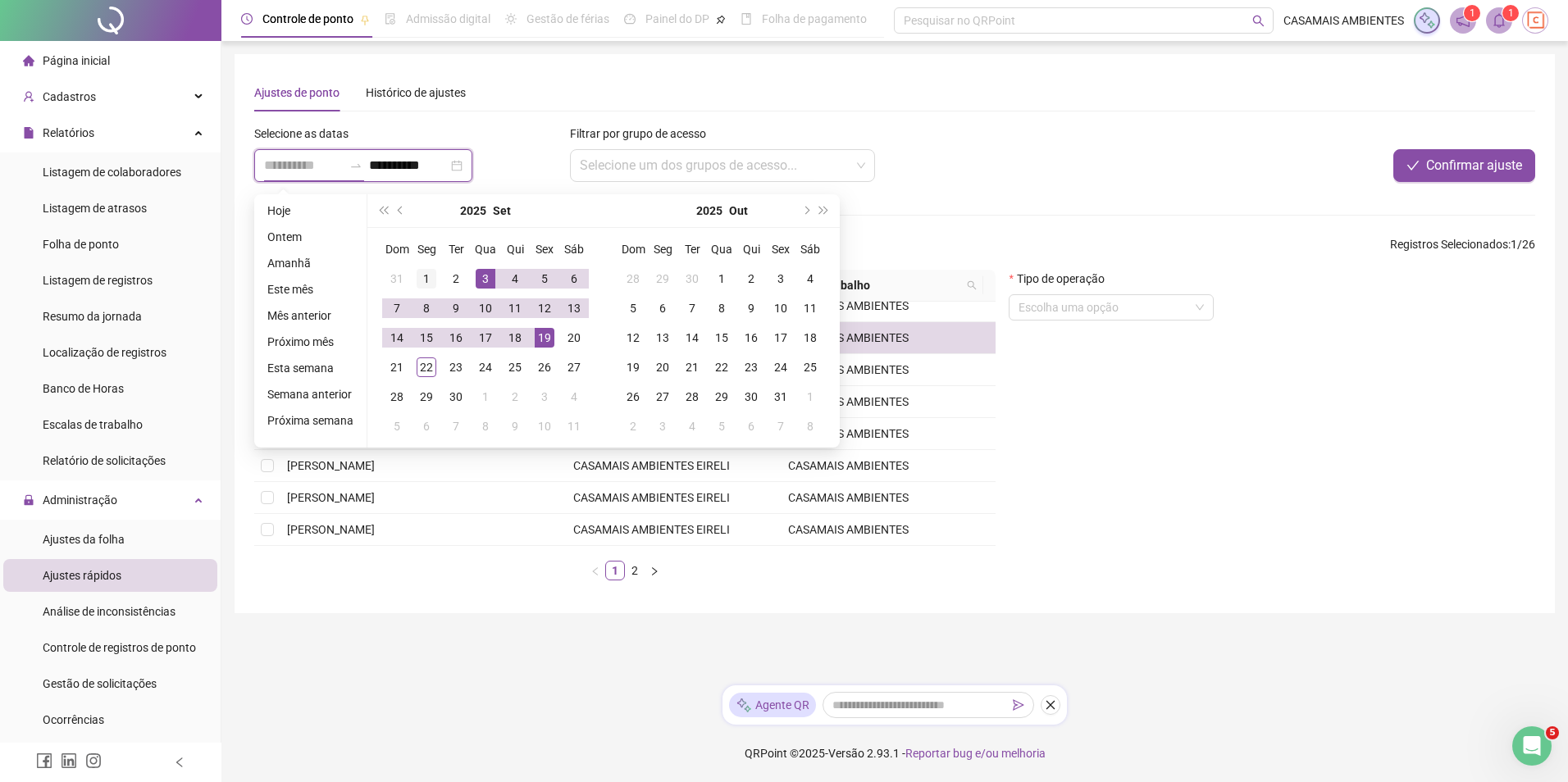
type input "**********"
click at [426, 279] on div "1" at bounding box center [426, 278] width 20 height 20
type input "**********"
click at [426, 368] on div "22" at bounding box center [426, 367] width 20 height 20
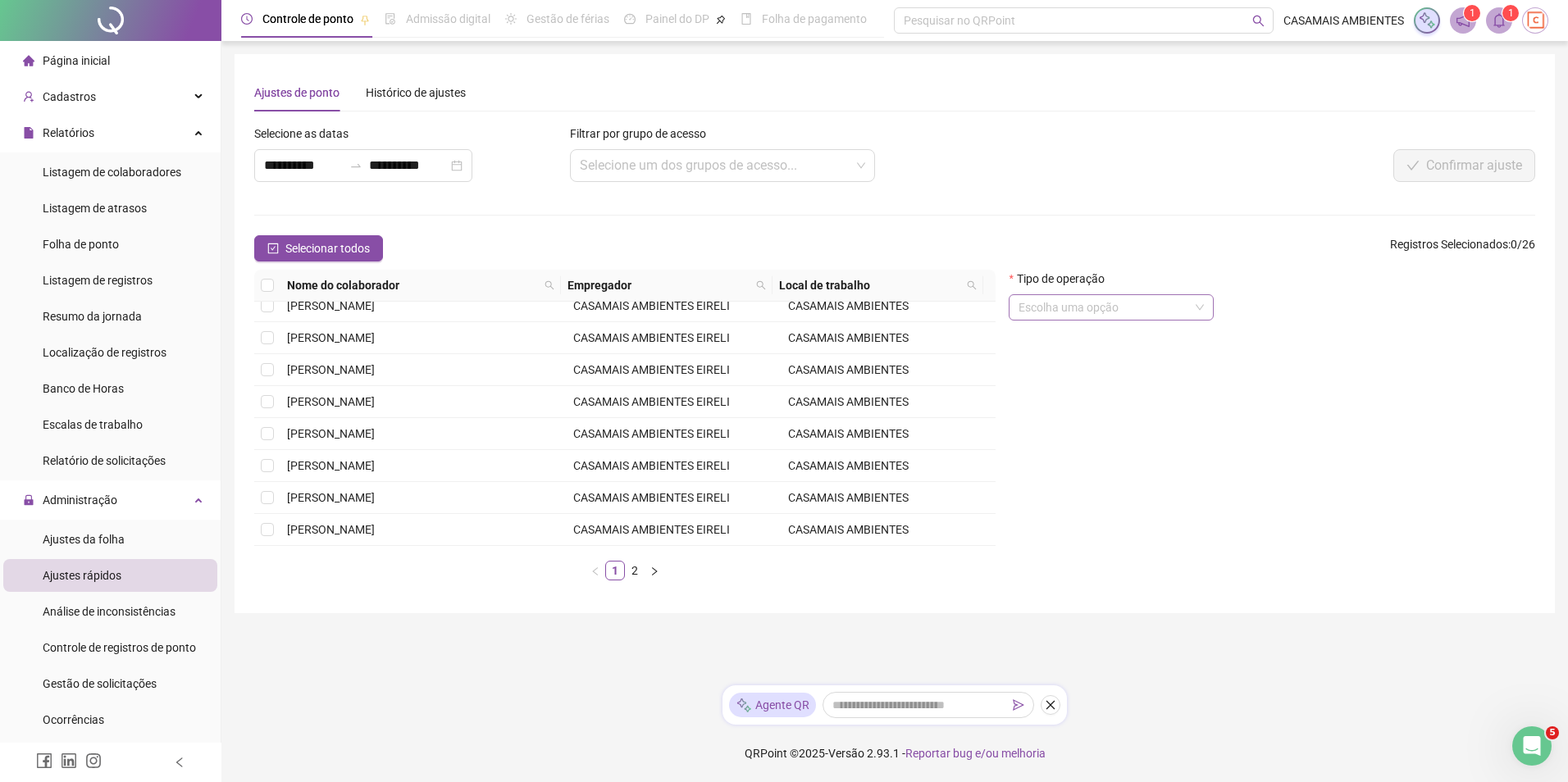
click at [1074, 306] on input "search" at bounding box center [1103, 307] width 171 height 25
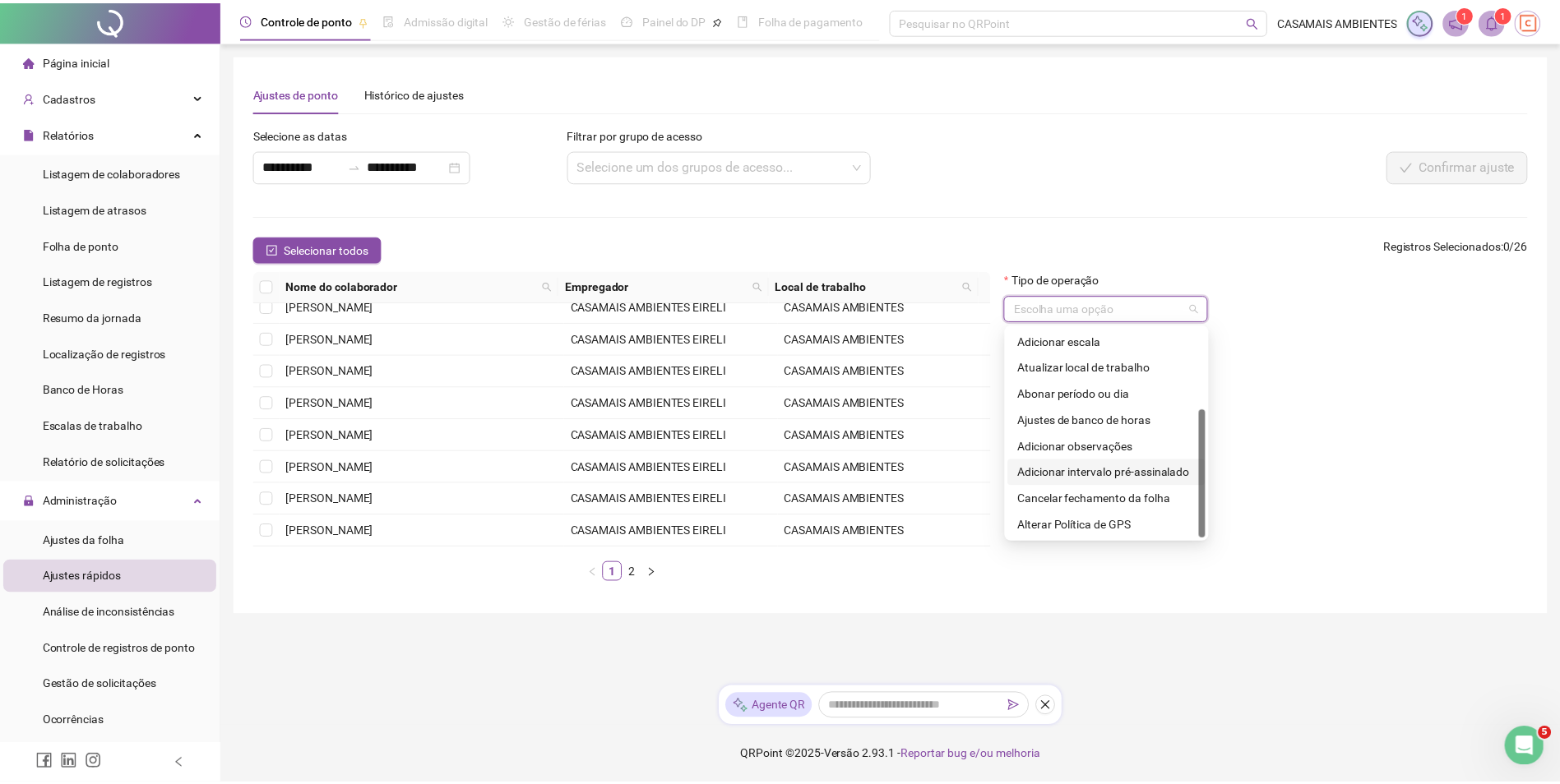
scroll to position [0, 0]
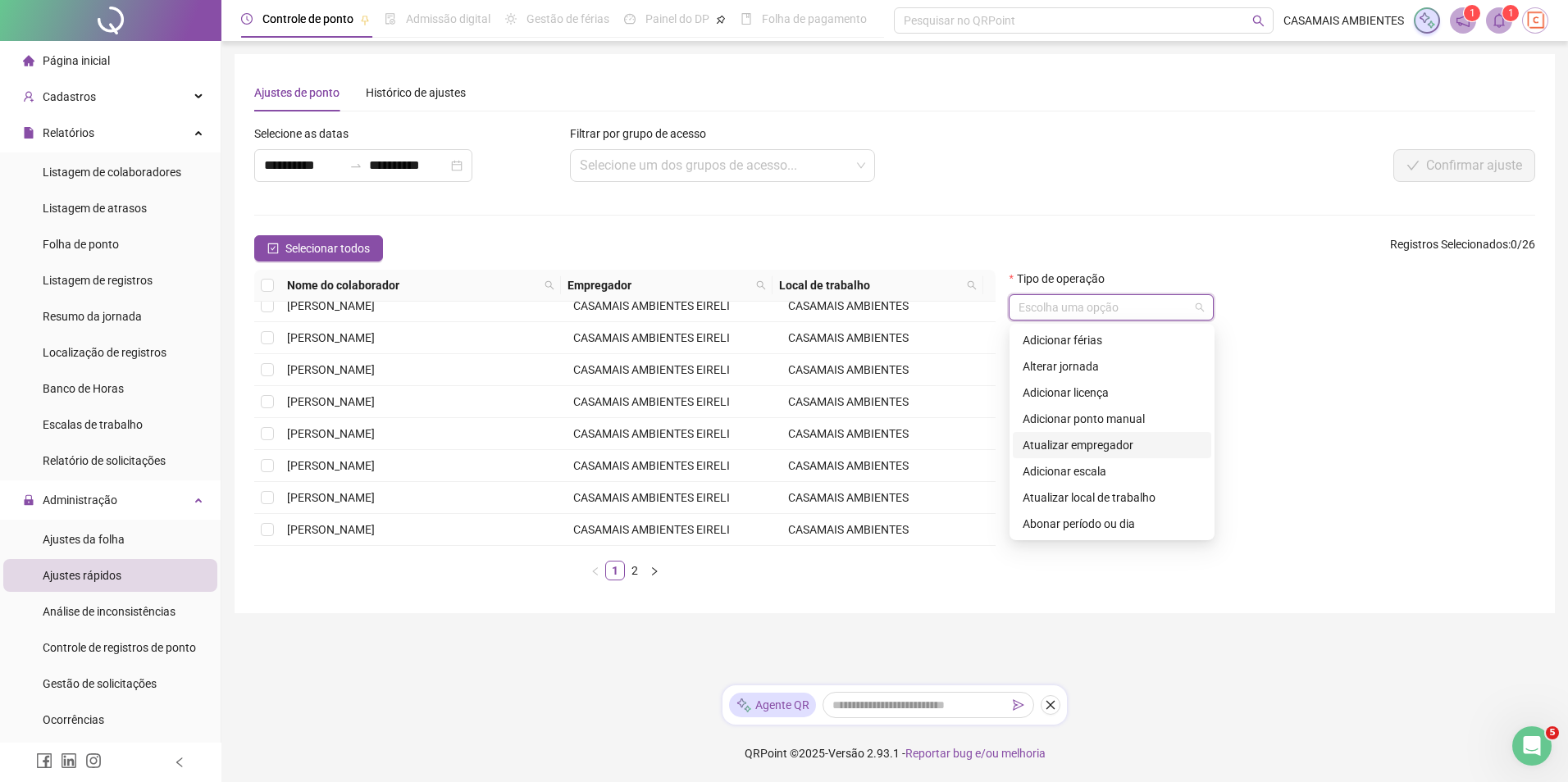
click at [1361, 425] on div "Tipo de operação Escolha uma opção" at bounding box center [1272, 431] width 539 height 323
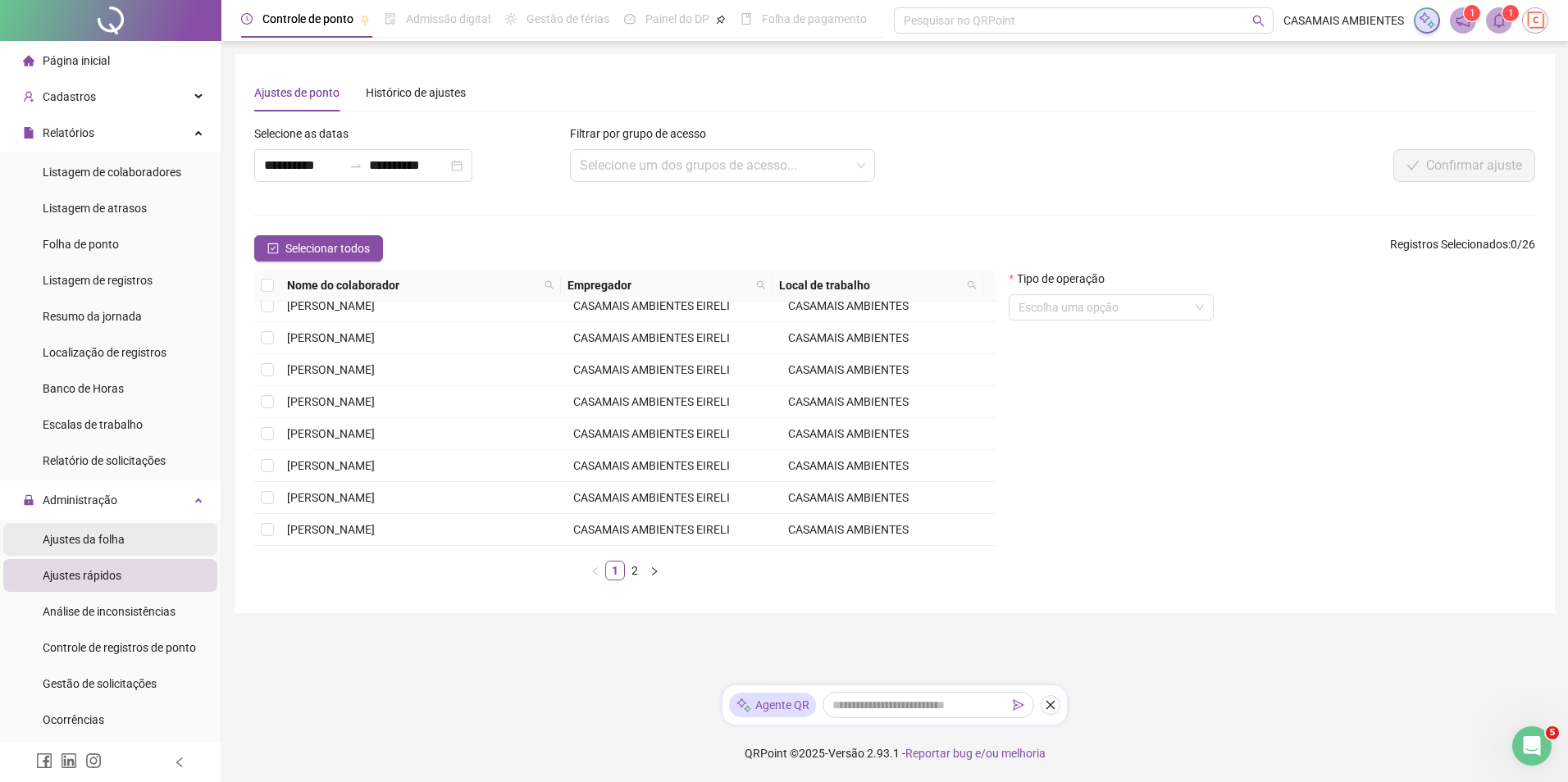
click at [94, 544] on span "Ajustes da folha" at bounding box center [83, 539] width 82 height 13
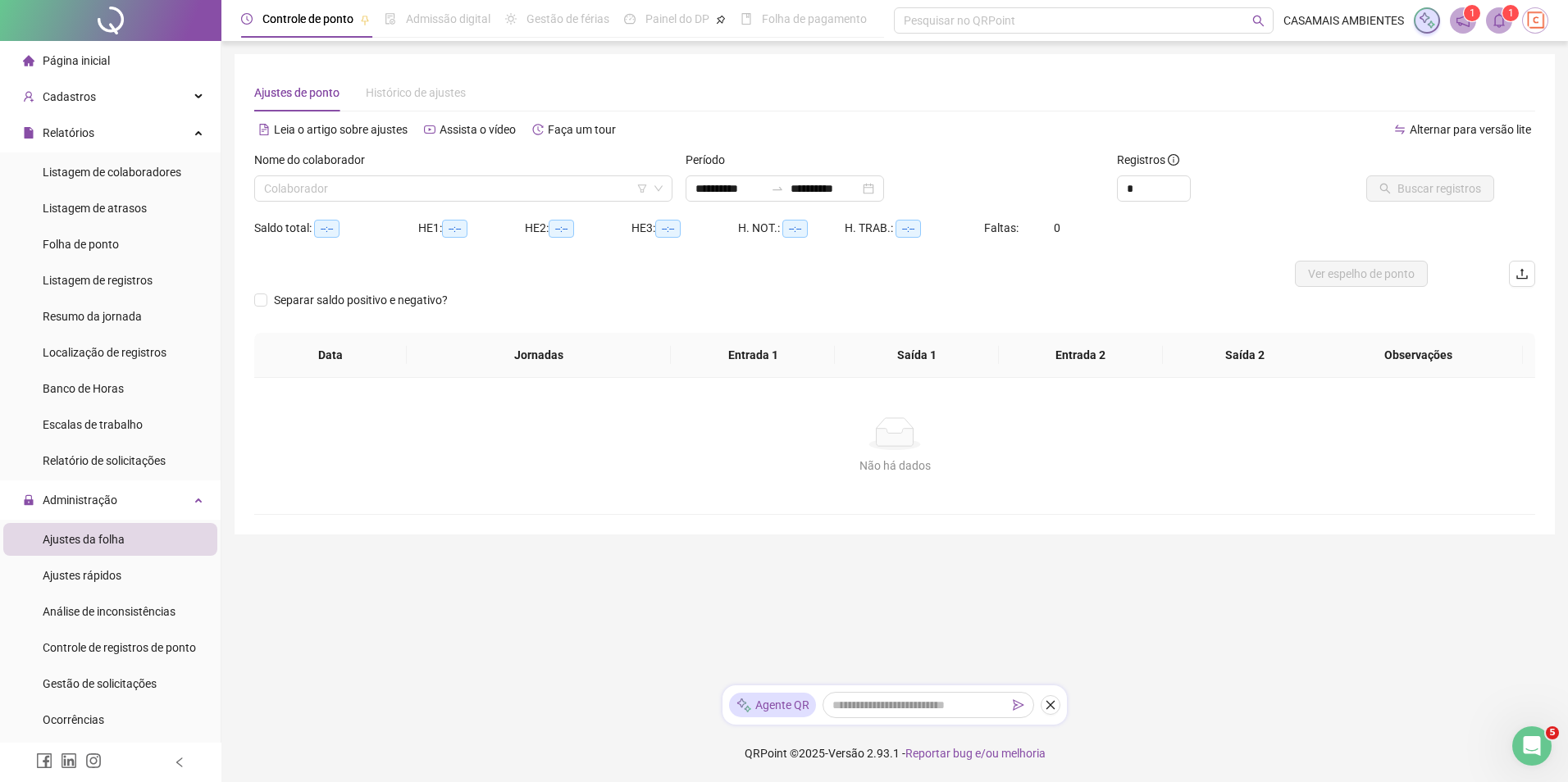
type input "**********"
click at [433, 179] on input "search" at bounding box center [456, 188] width 384 height 25
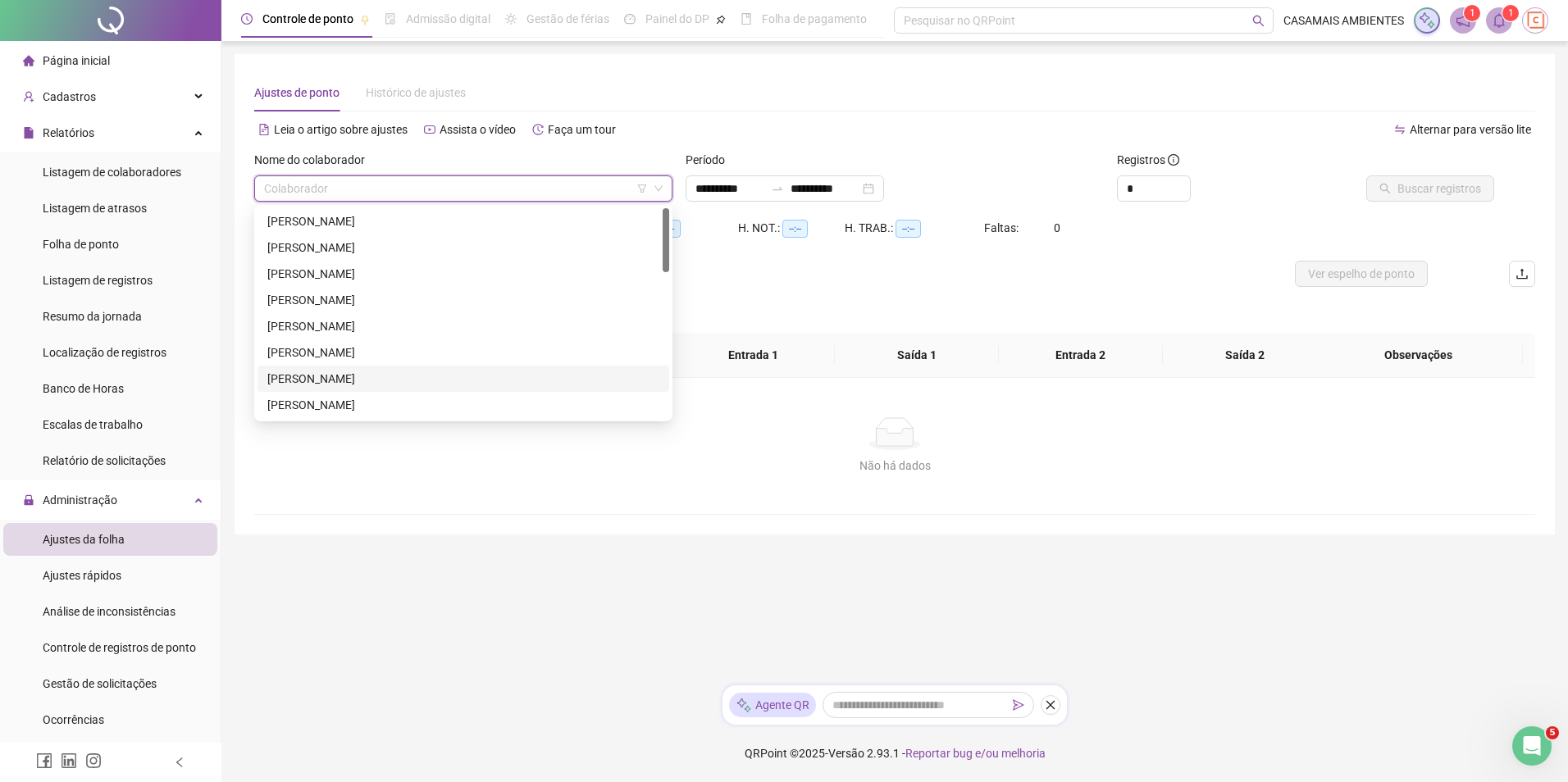
click at [454, 379] on div "[PERSON_NAME]" at bounding box center [464, 379] width 392 height 18
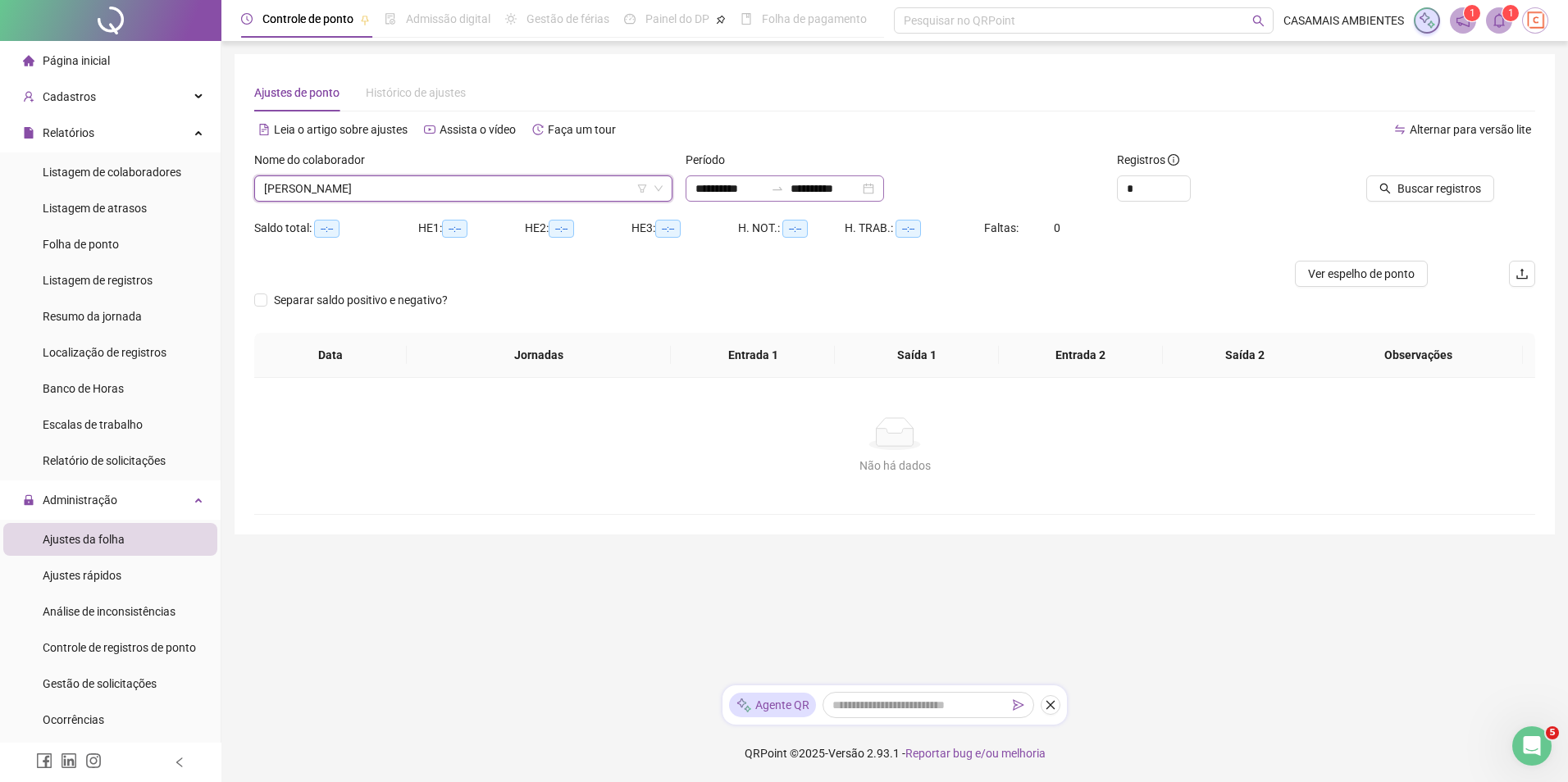
click at [884, 193] on div "**********" at bounding box center [785, 188] width 199 height 26
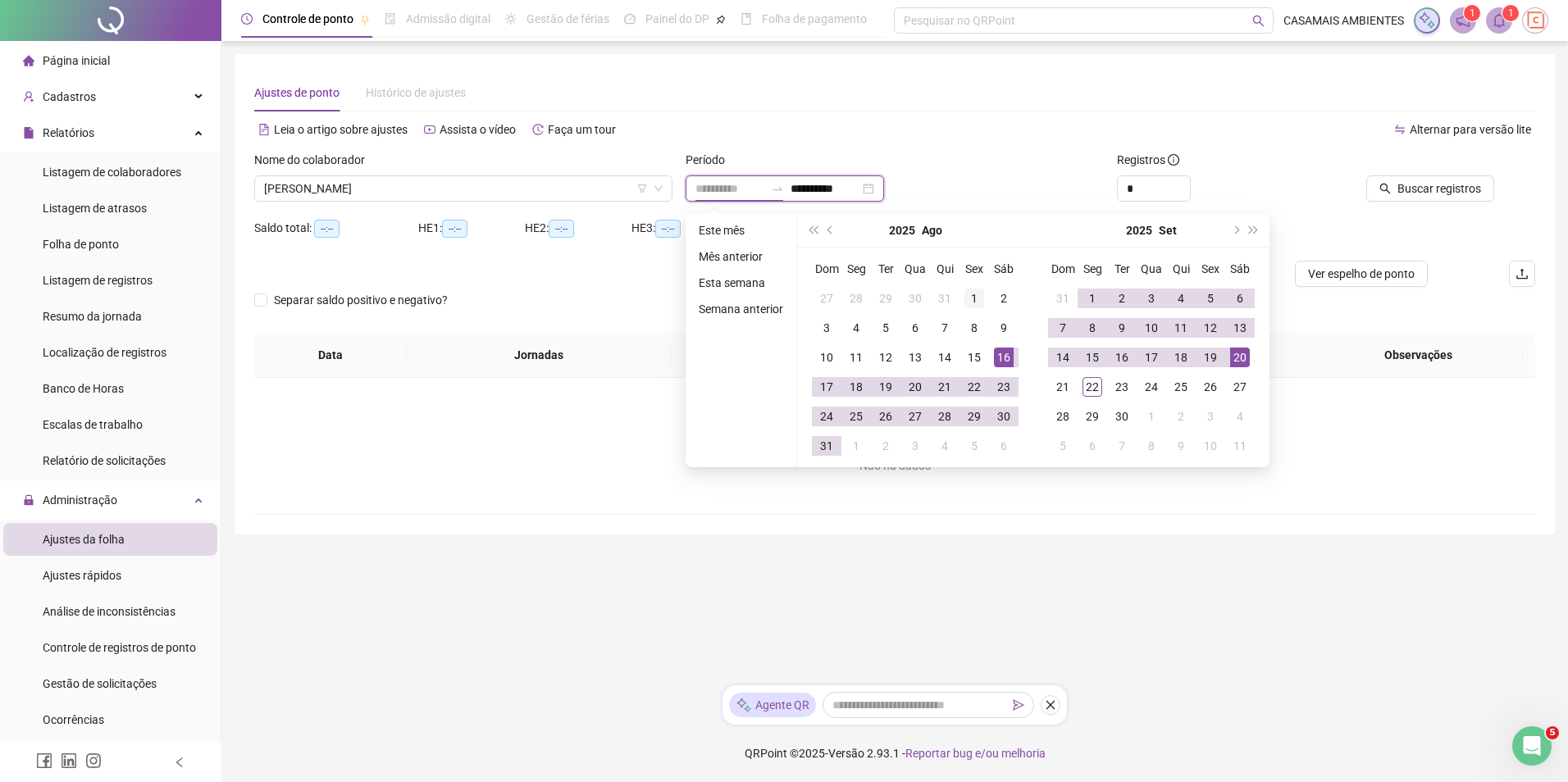
type input "**********"
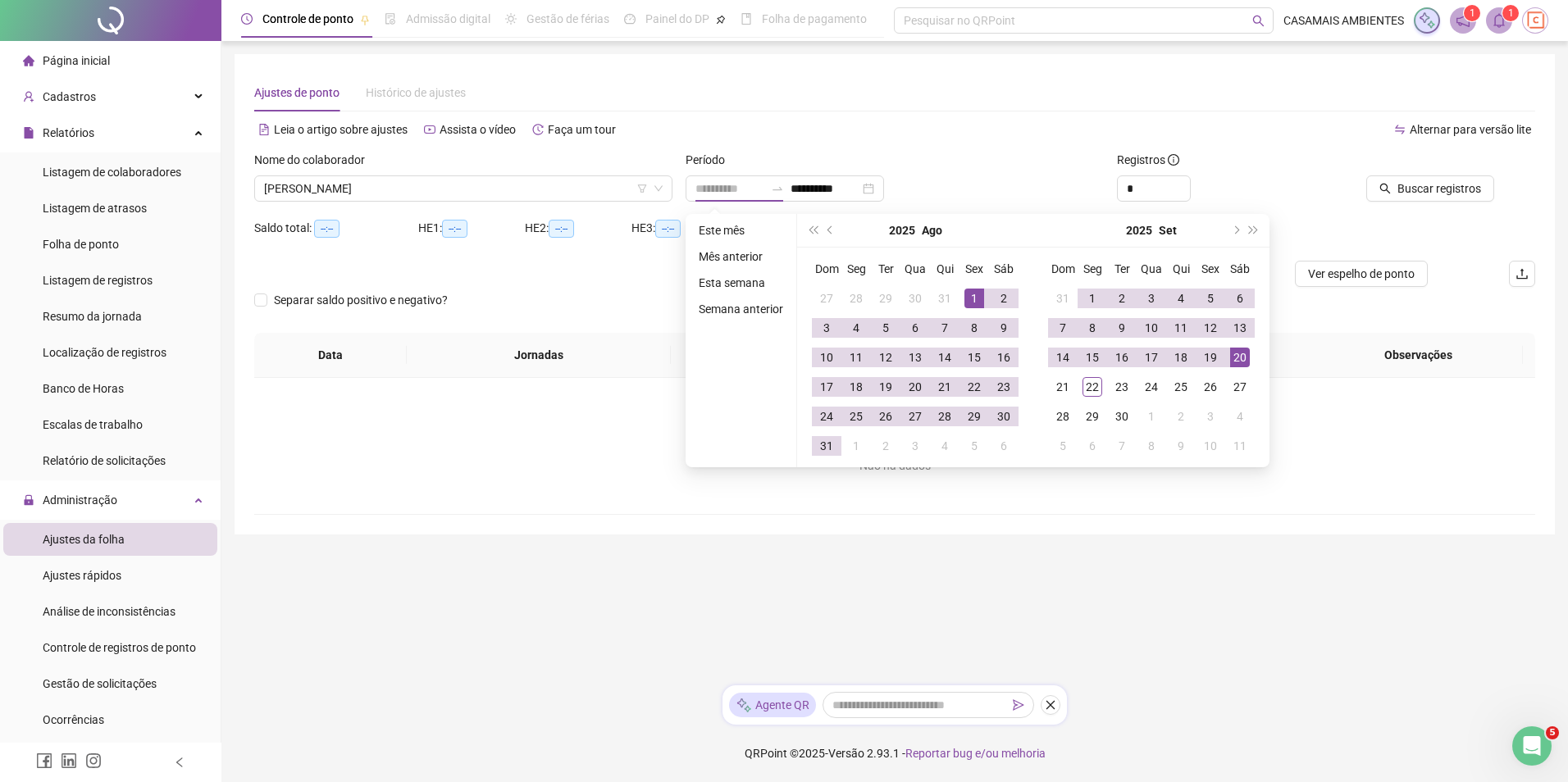
click at [967, 296] on div "1" at bounding box center [974, 298] width 20 height 20
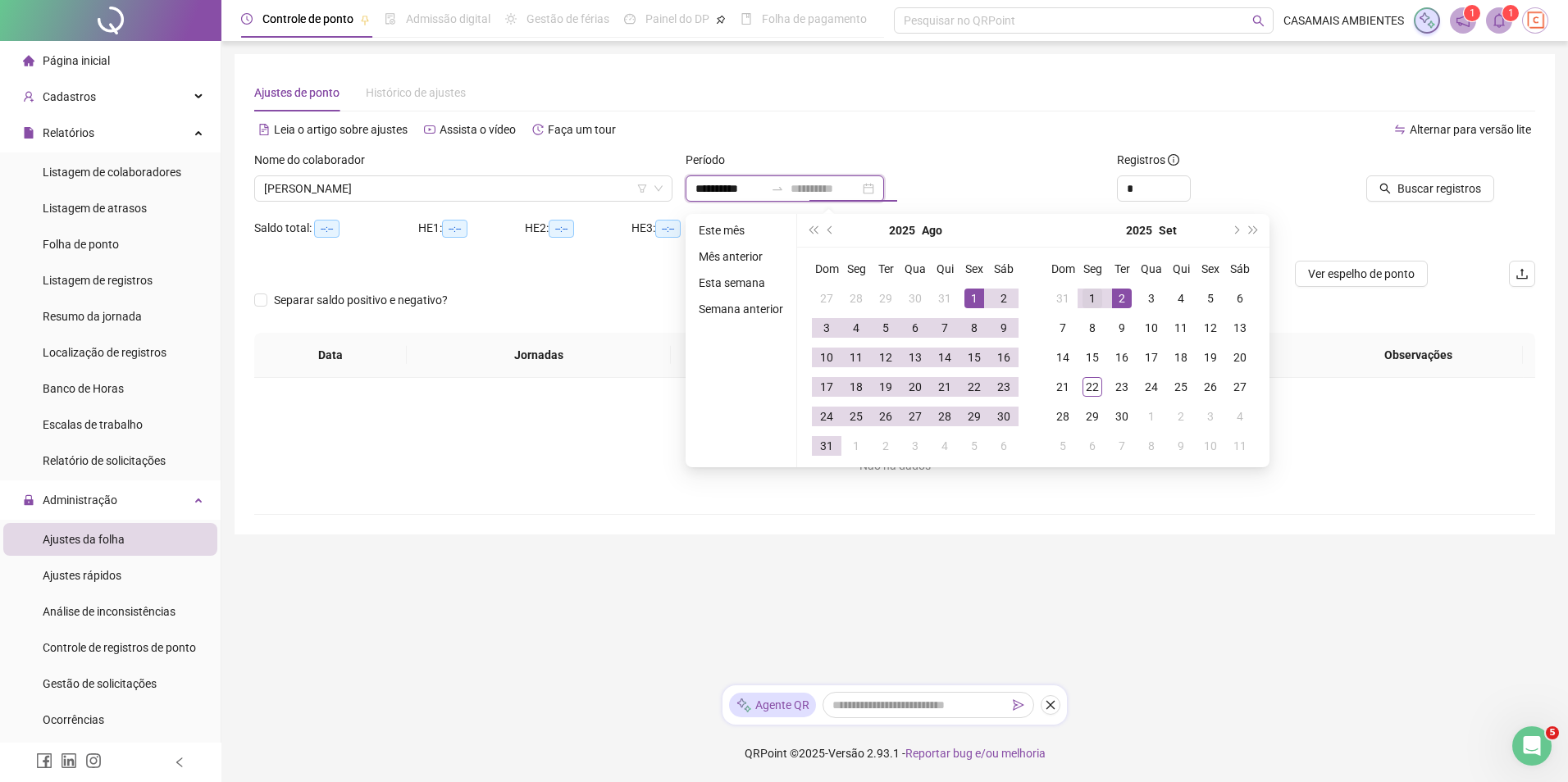
type input "**********"
click at [1097, 298] on div "1" at bounding box center [1092, 298] width 20 height 20
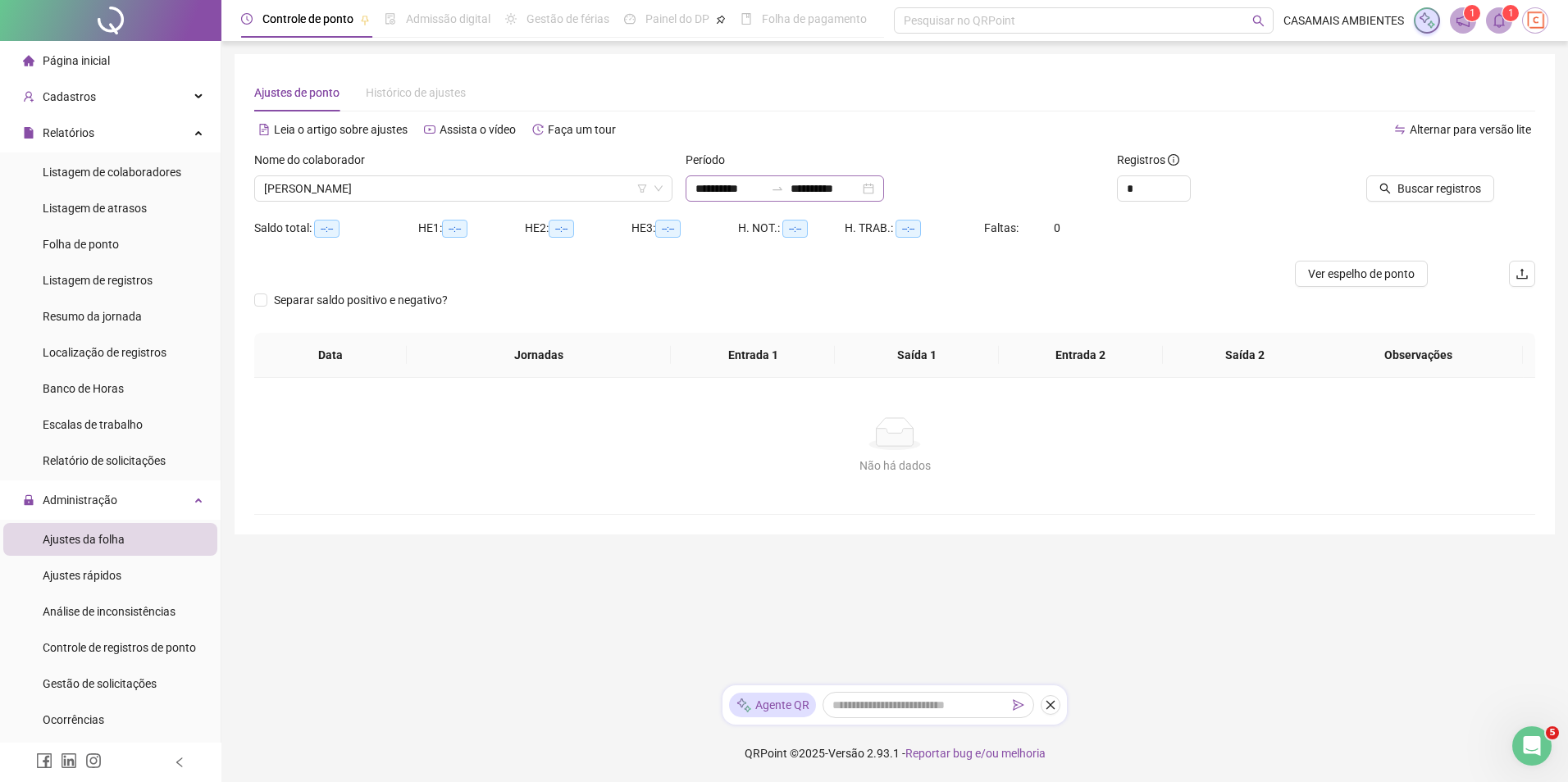
click at [884, 190] on div "**********" at bounding box center [785, 188] width 199 height 26
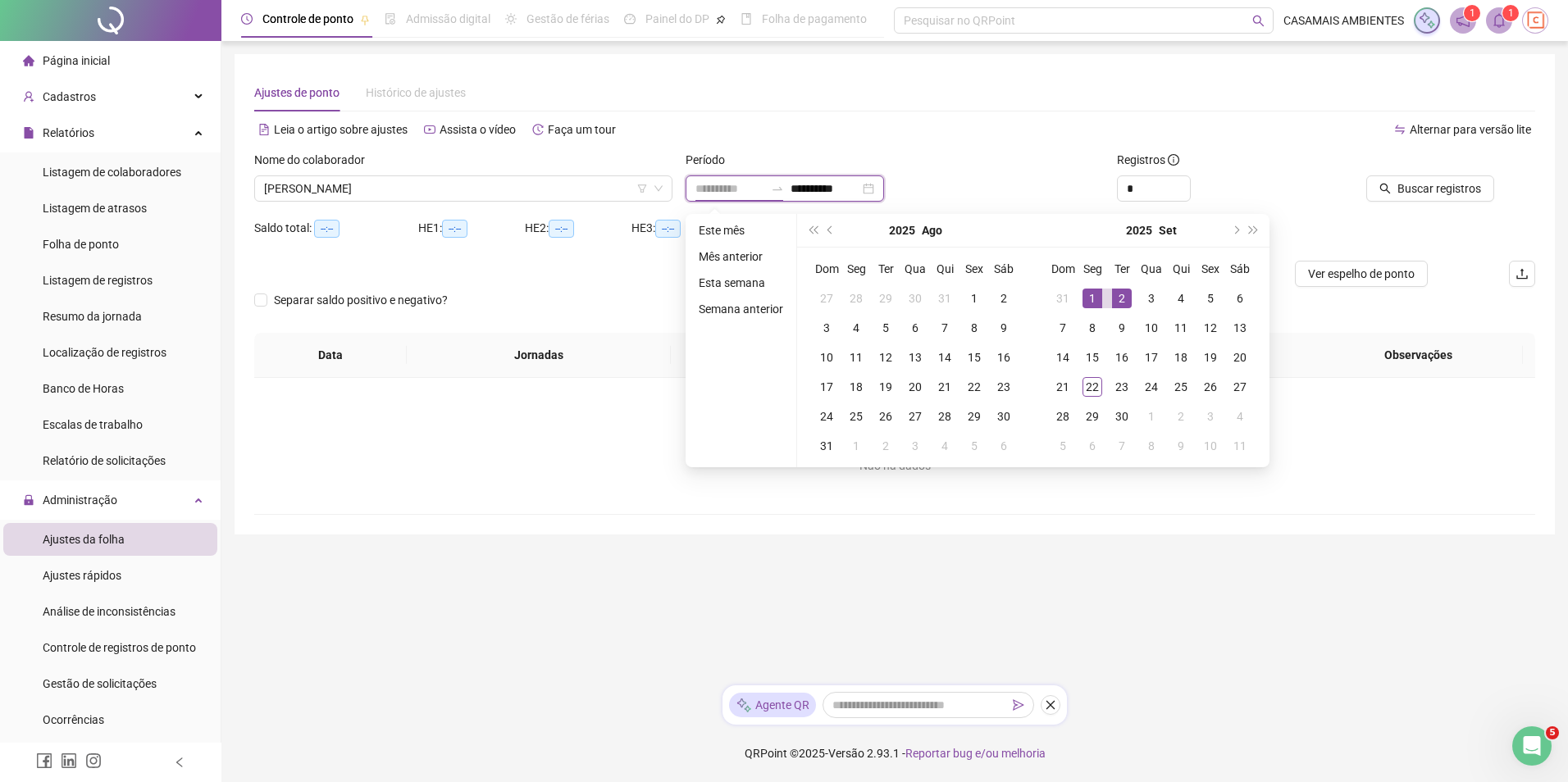
type input "**********"
click at [1092, 295] on div "1" at bounding box center [1092, 298] width 20 height 20
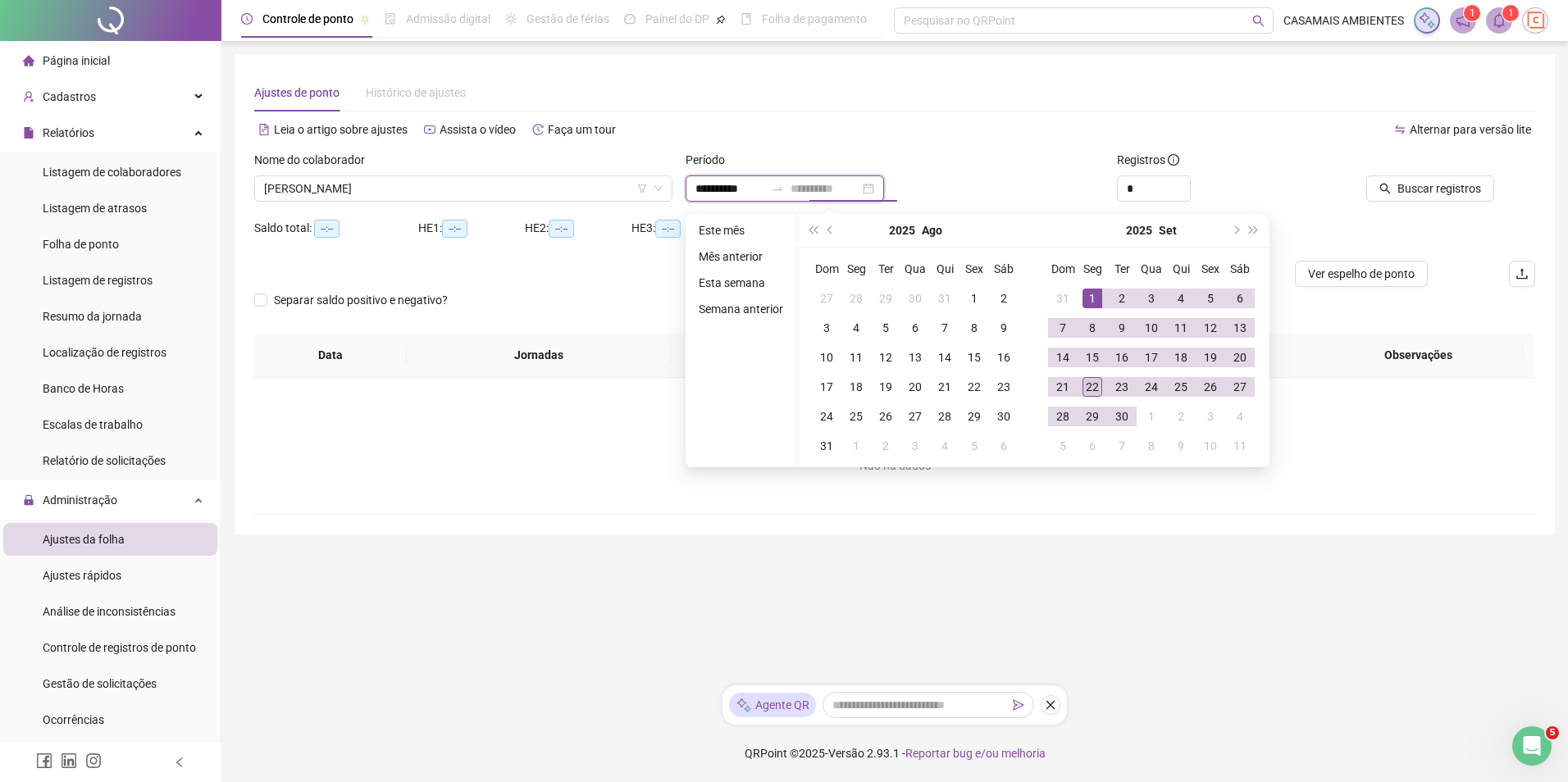
type input "**********"
click at [1089, 386] on div "22" at bounding box center [1092, 386] width 20 height 20
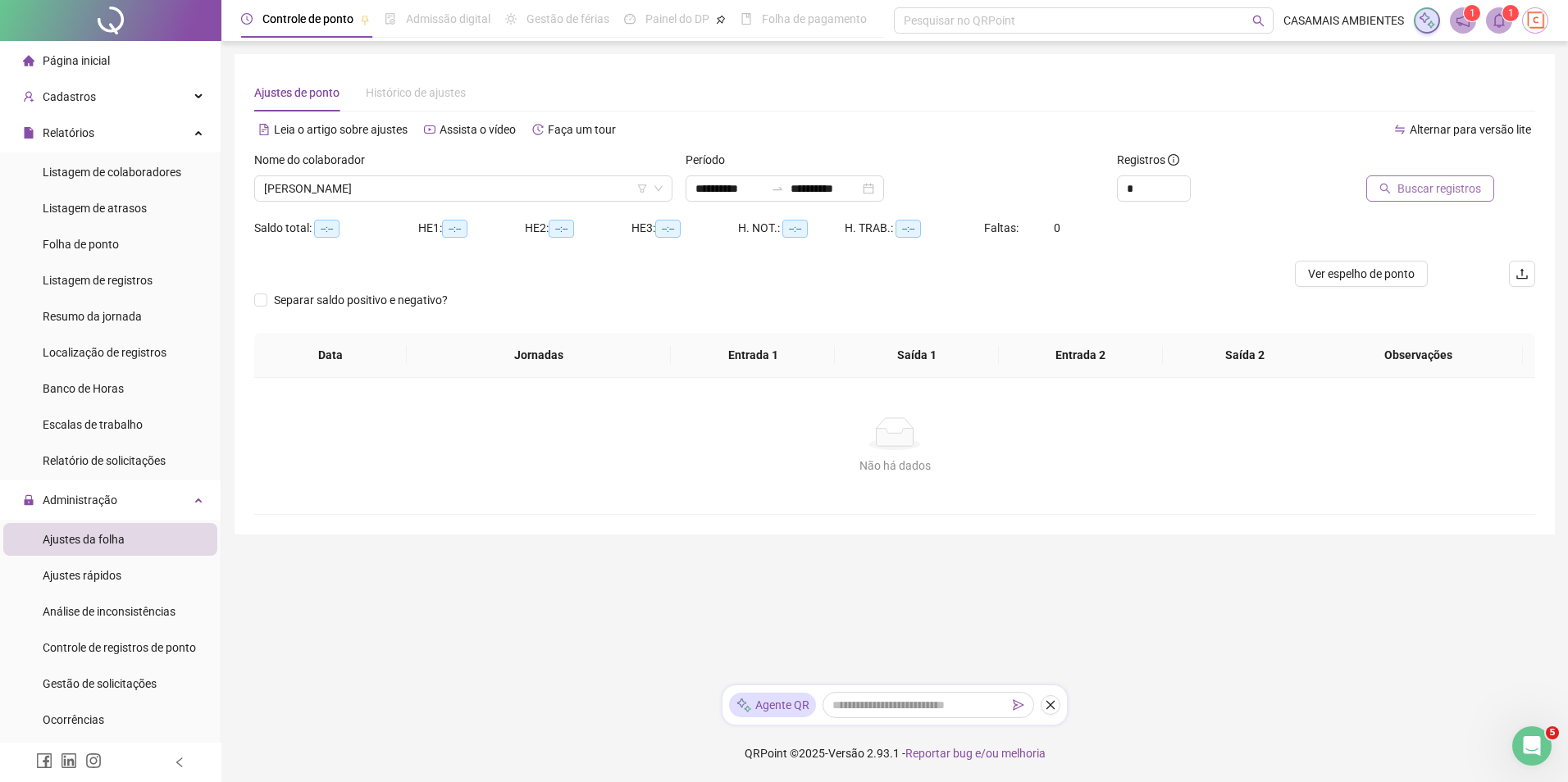
click at [1438, 192] on span "Buscar registros" at bounding box center [1439, 188] width 83 height 18
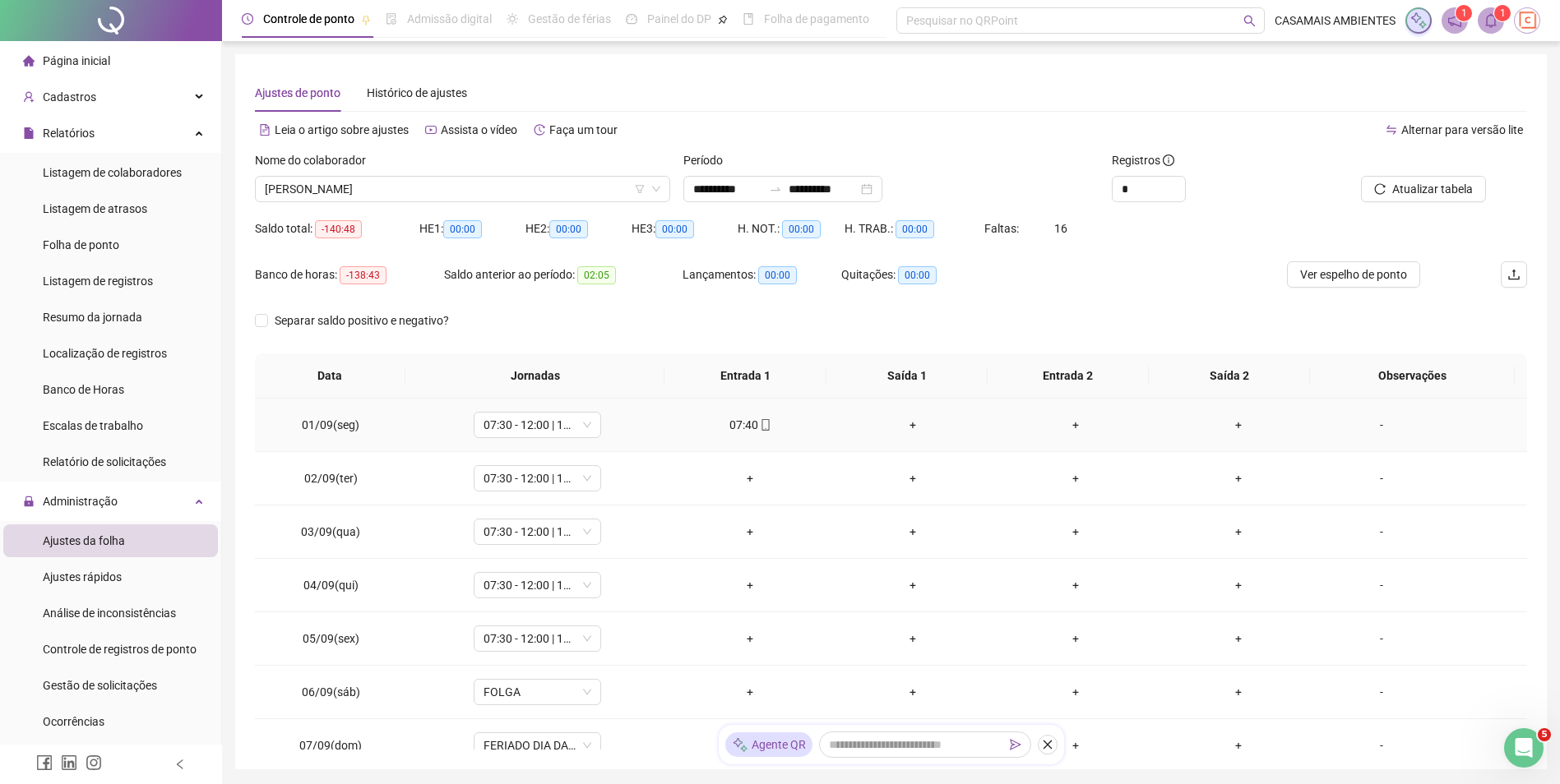
click at [737, 431] on div "07:40" at bounding box center [750, 425] width 136 height 18
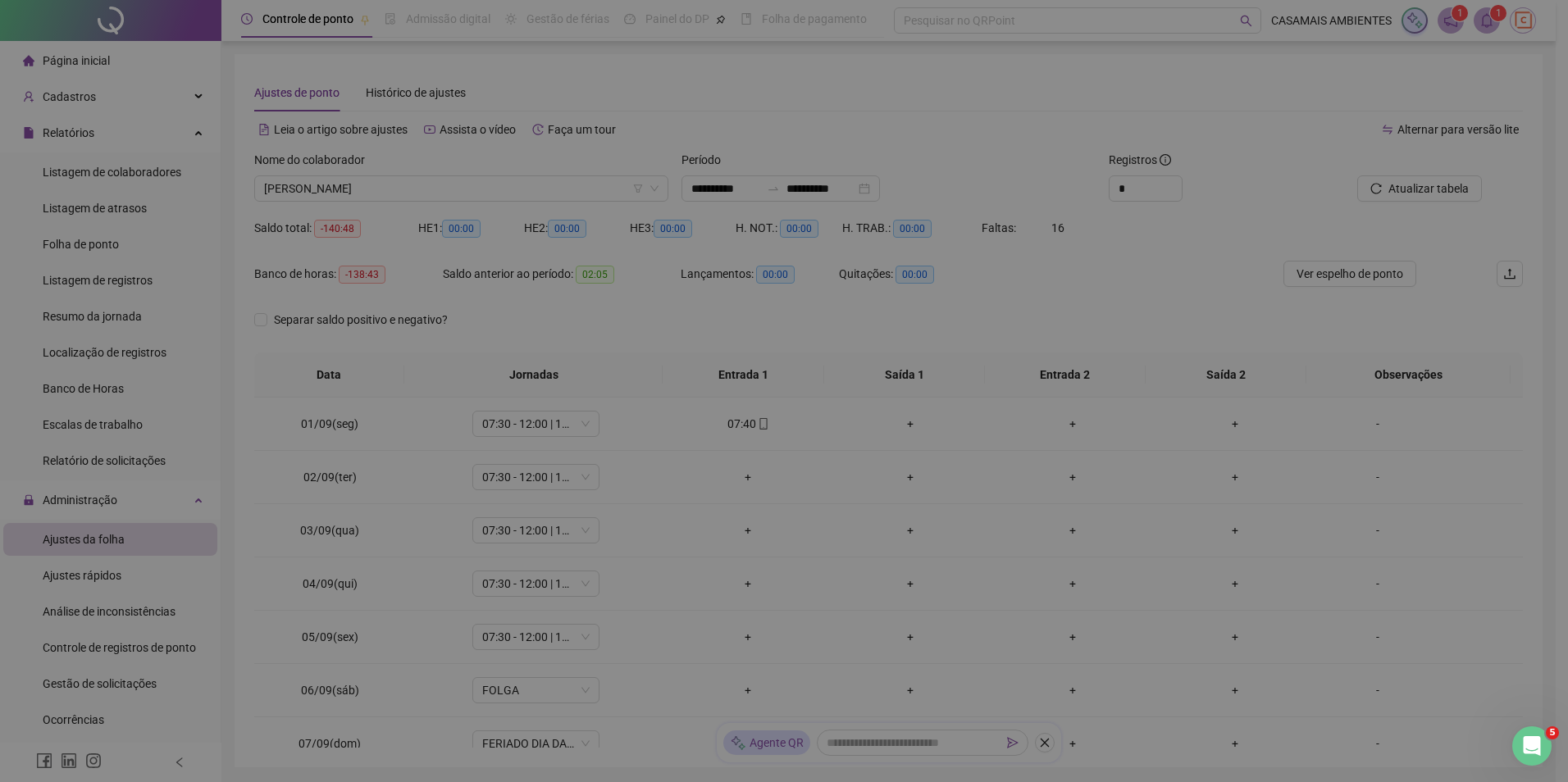
type input "**********"
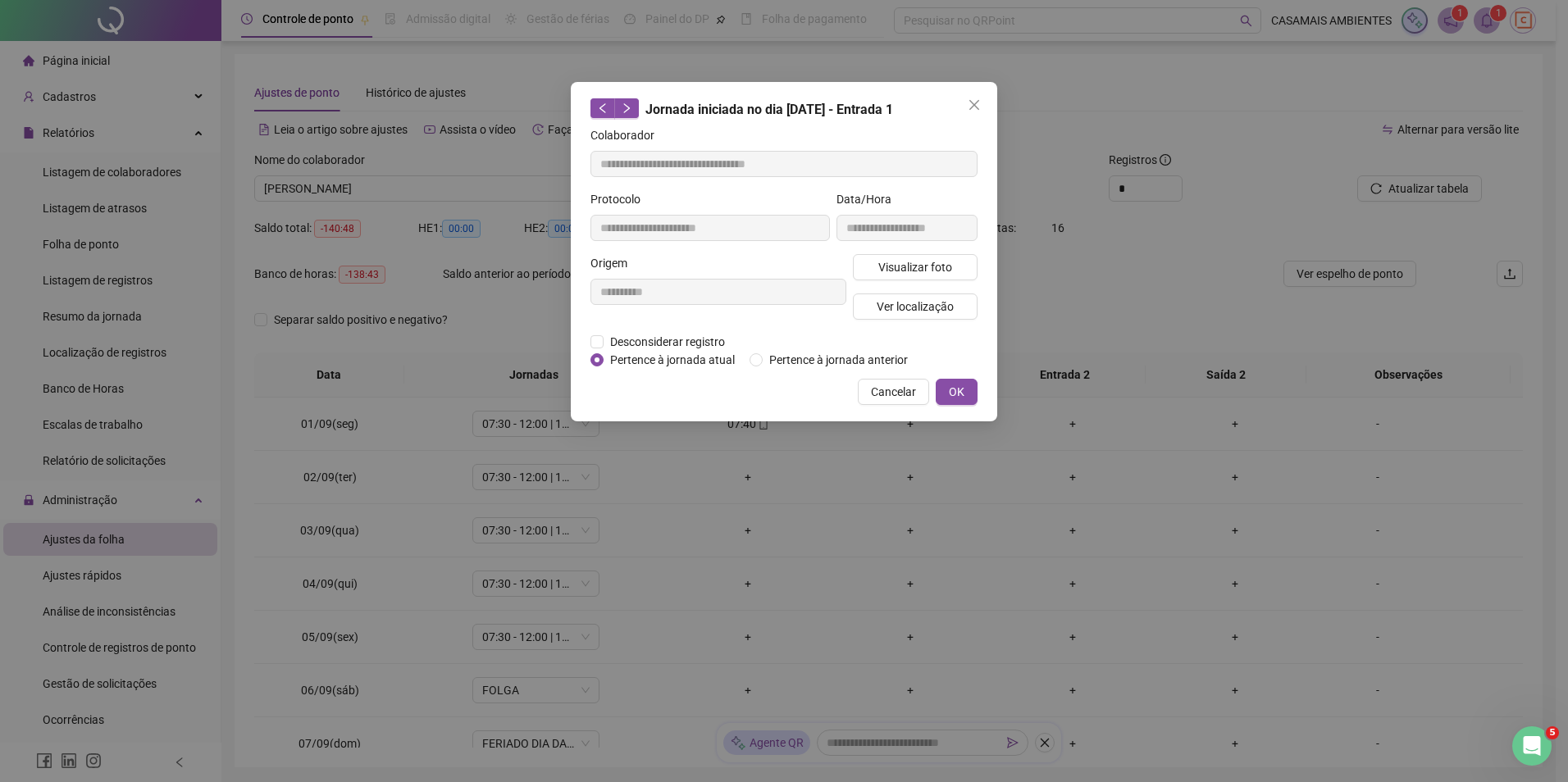
click at [816, 487] on div "**********" at bounding box center [784, 391] width 1568 height 782
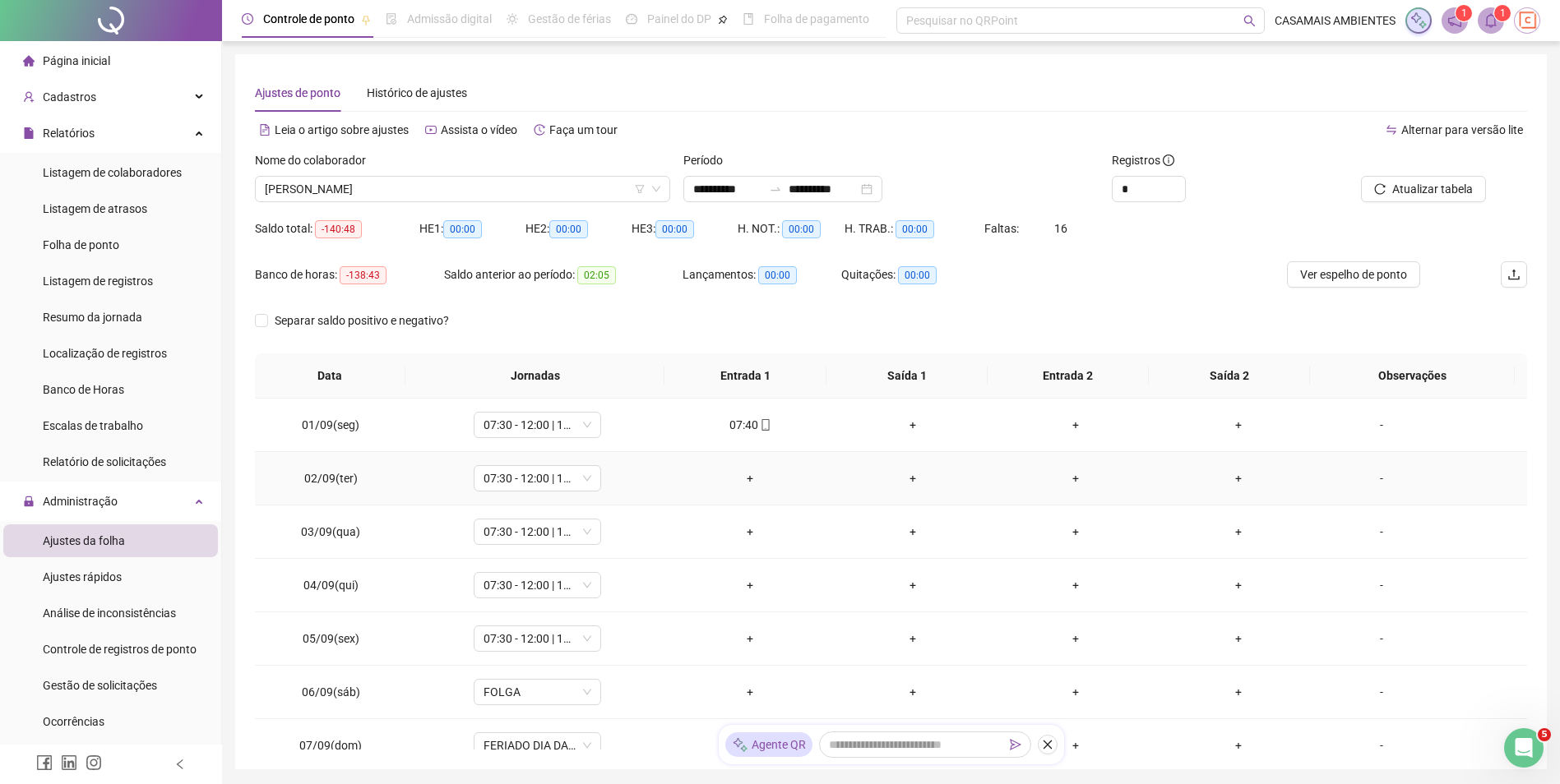
click at [747, 478] on div "+" at bounding box center [750, 478] width 136 height 18
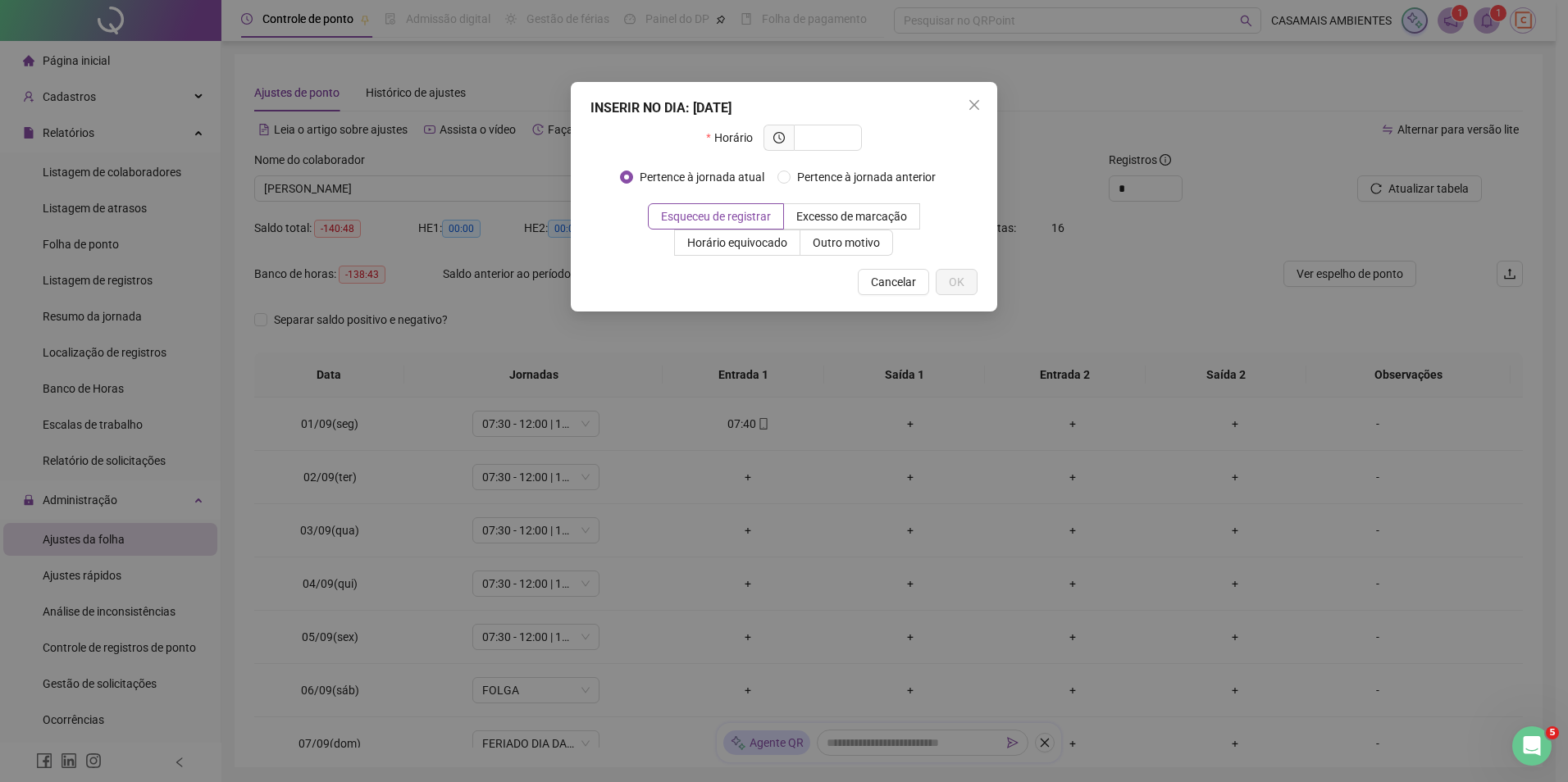
click at [631, 567] on div "INSERIR NO DIA : [DATE] Horário Pertence à jornada atual Pertence à jornada ant…" at bounding box center [784, 391] width 1568 height 782
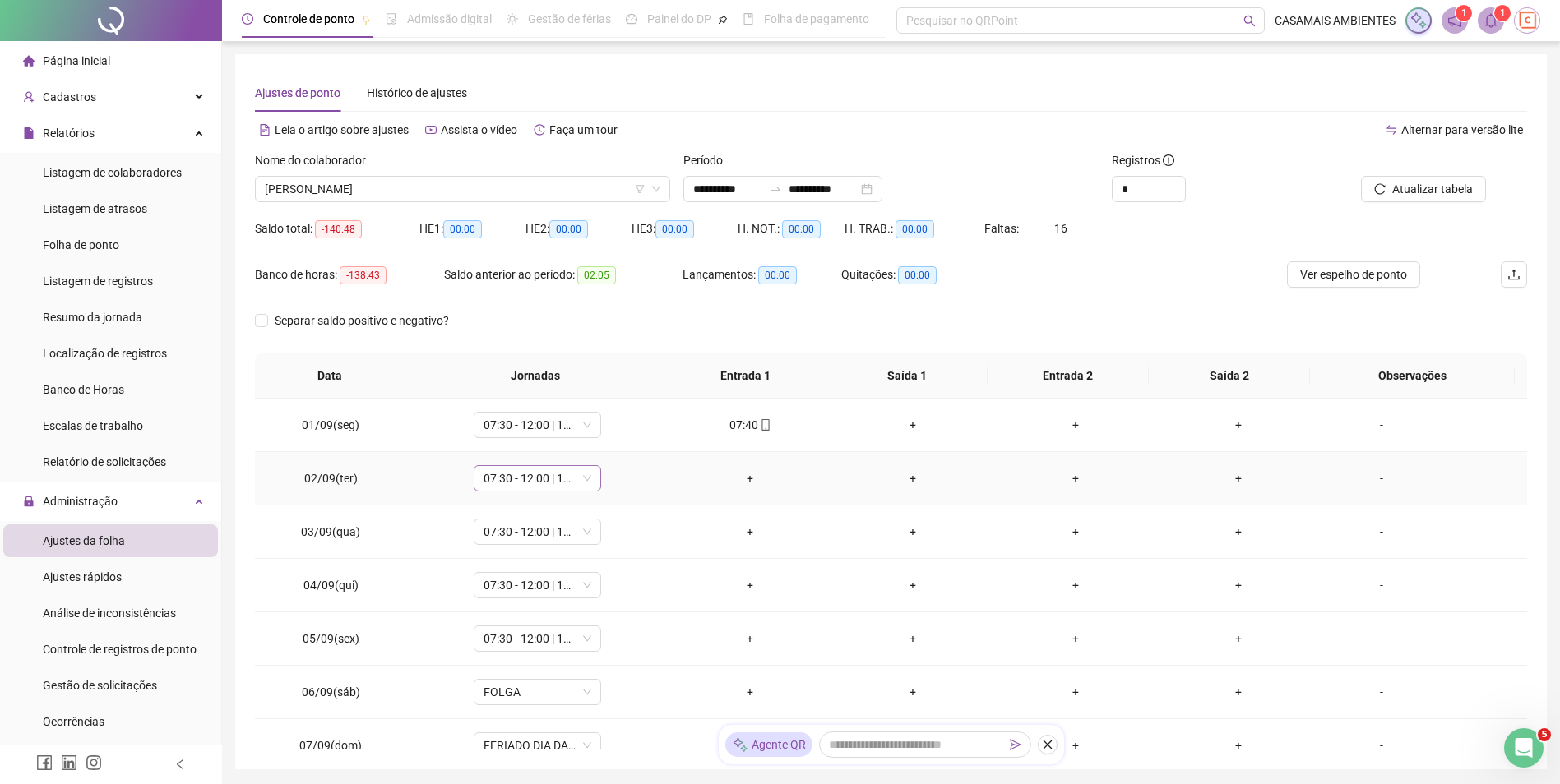
click at [578, 478] on span "07:30 - 12:00 | 13:12 - 17:30" at bounding box center [537, 478] width 108 height 25
click at [546, 644] on div "Dispensa" at bounding box center [607, 644] width 227 height 18
click at [608, 441] on span "Sim" at bounding box center [613, 435] width 19 height 18
drag, startPoint x: 551, startPoint y: 530, endPoint x: 549, endPoint y: 558, distance: 28.1
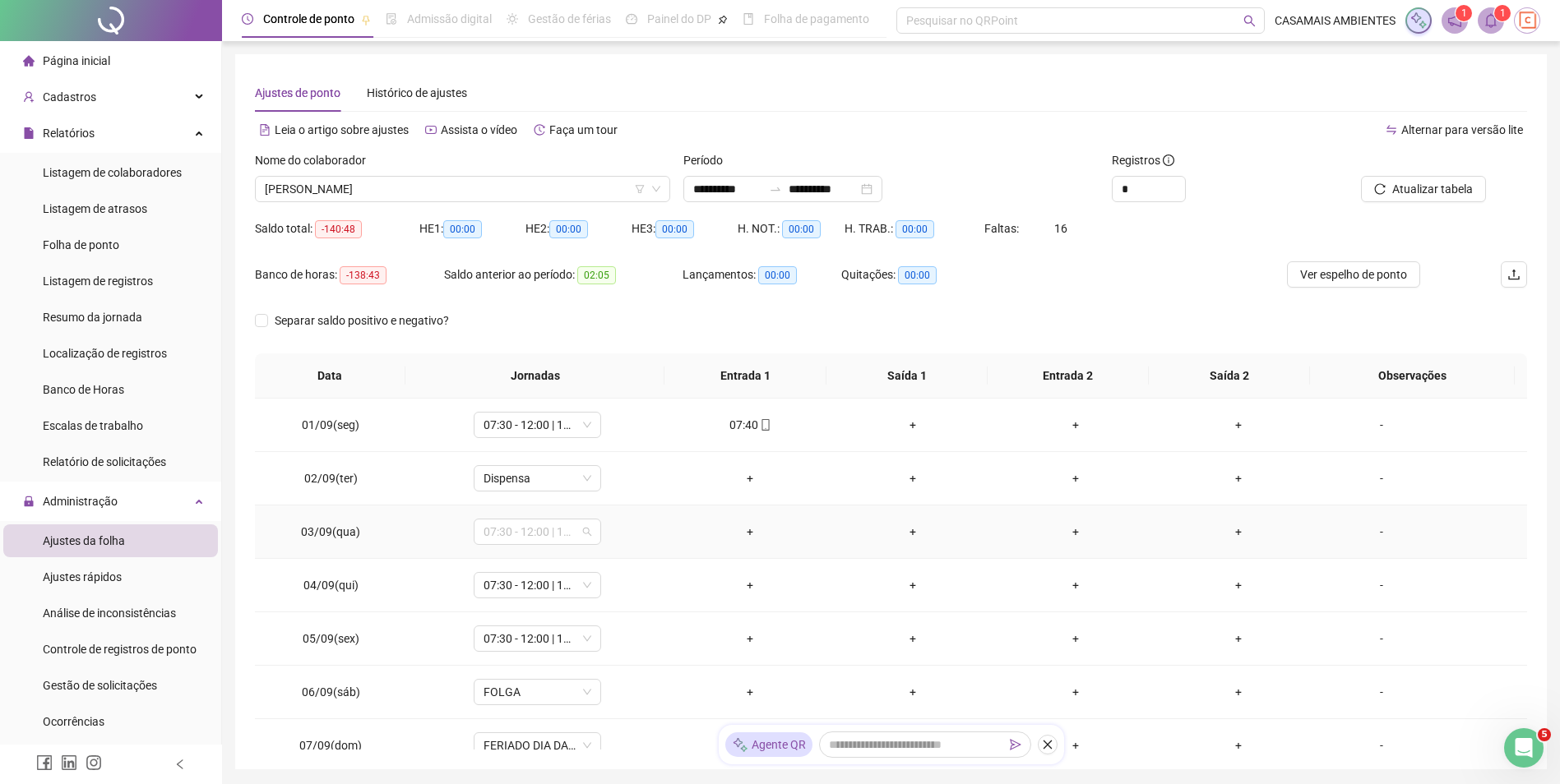
click at [551, 531] on span "07:30 - 12:00 | 13:12 - 17:30" at bounding box center [537, 531] width 108 height 25
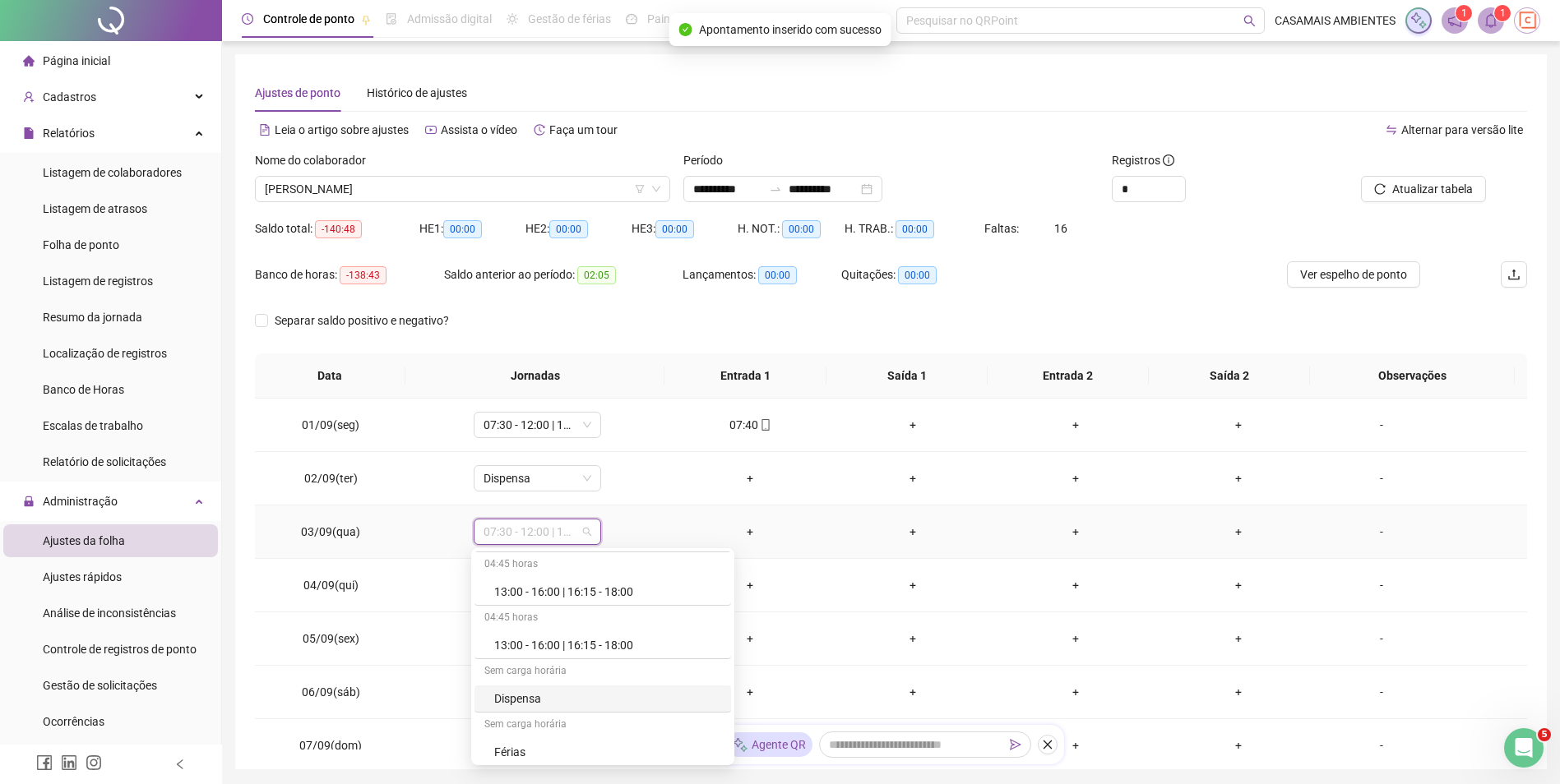
click at [525, 698] on div "Dispensa" at bounding box center [607, 698] width 227 height 18
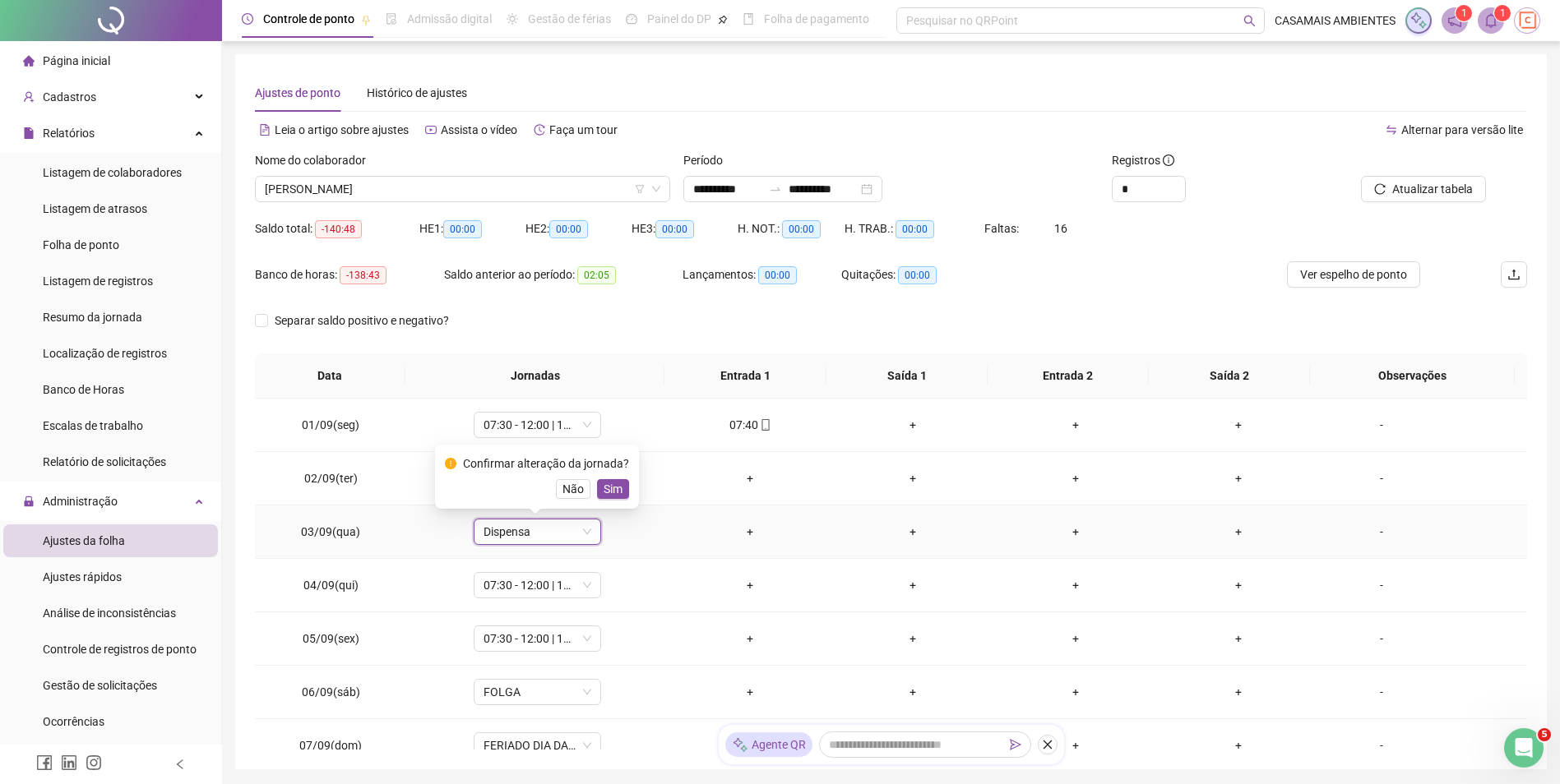
click at [611, 493] on span "Sim" at bounding box center [613, 489] width 19 height 18
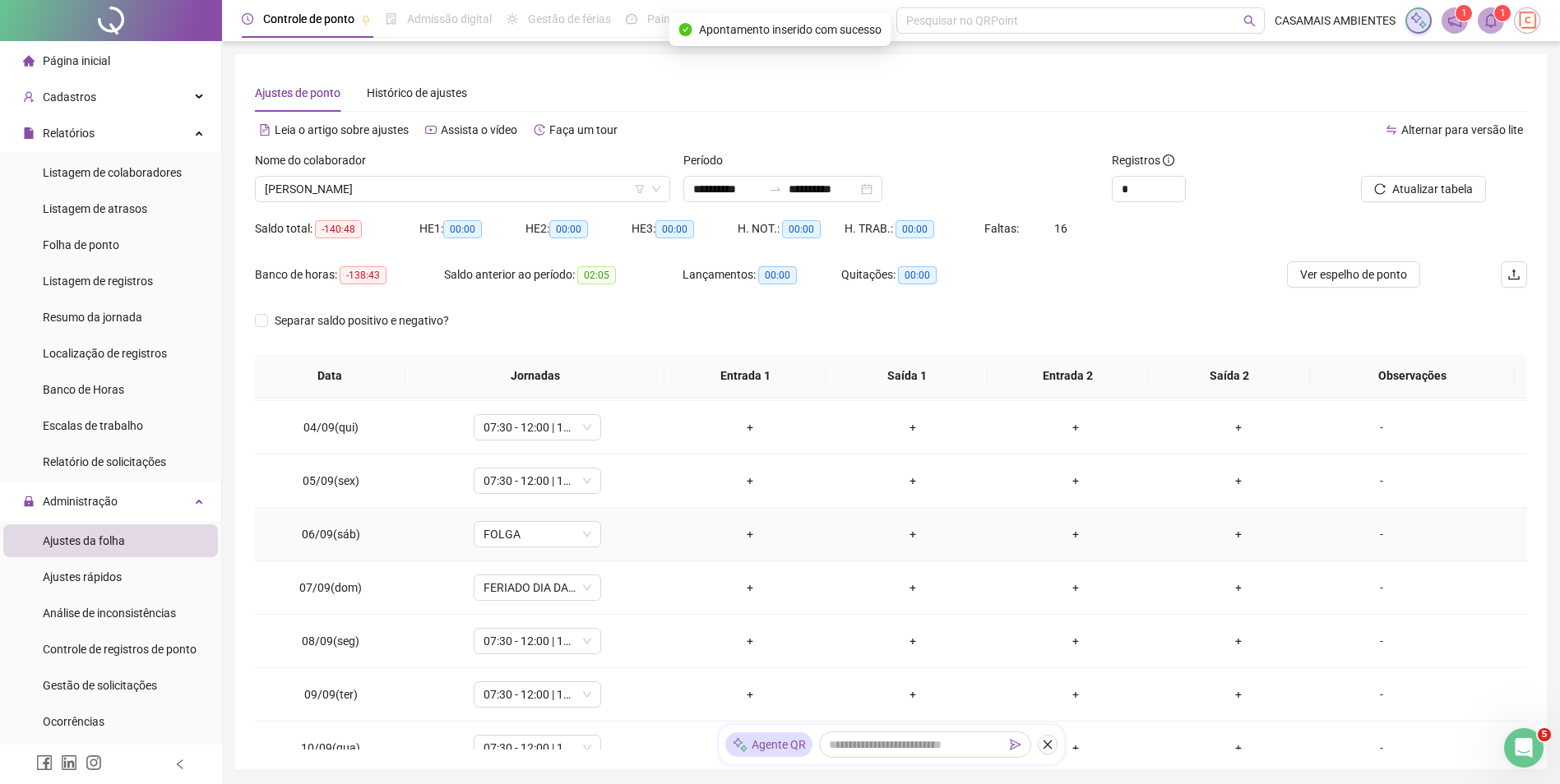
scroll to position [164, 0]
click at [522, 429] on span "07:30 - 12:00 | 13:12 - 17:30" at bounding box center [537, 421] width 108 height 25
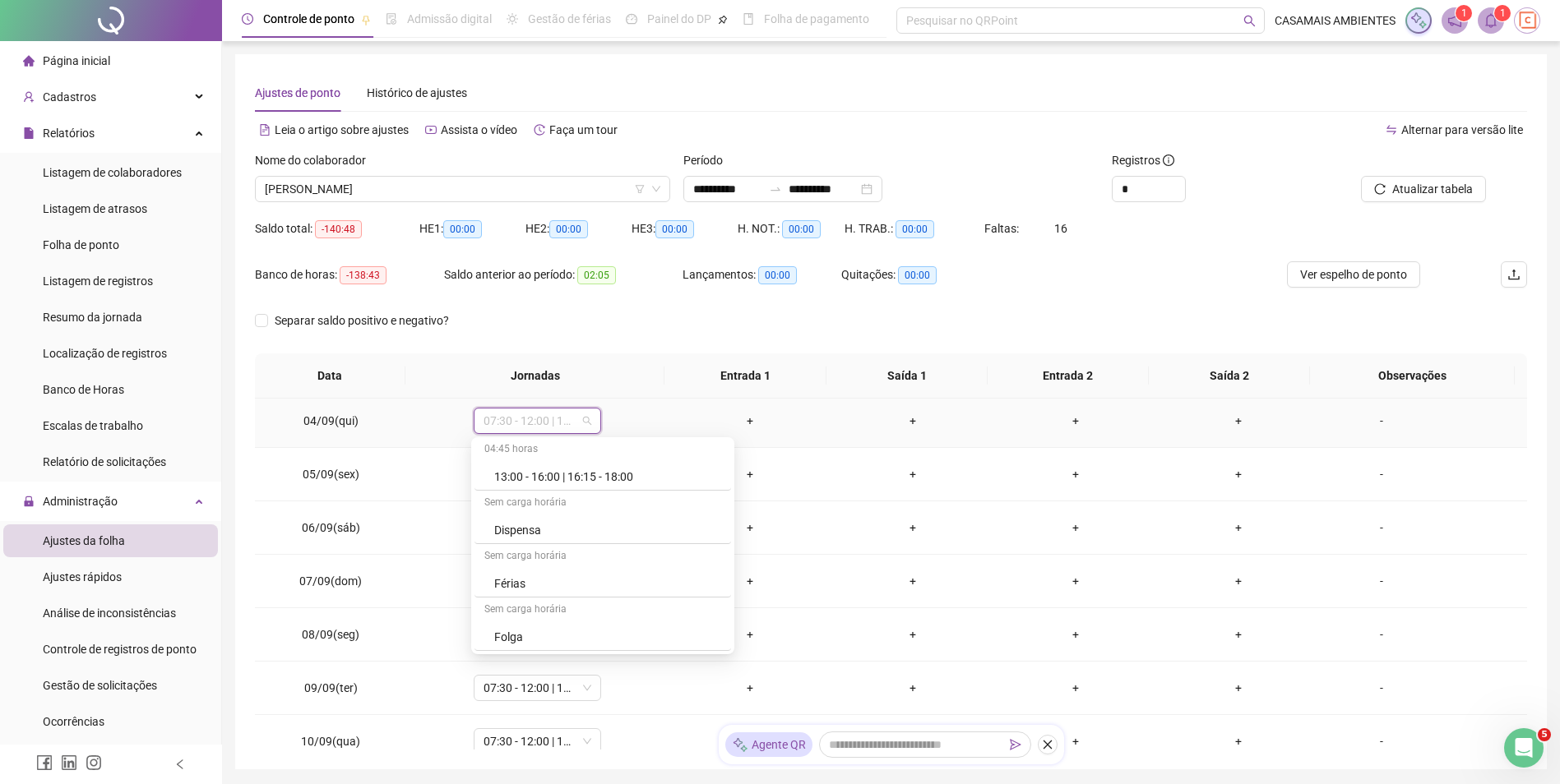
scroll to position [747, 0]
click at [525, 589] on div "Dispensa" at bounding box center [607, 587] width 227 height 18
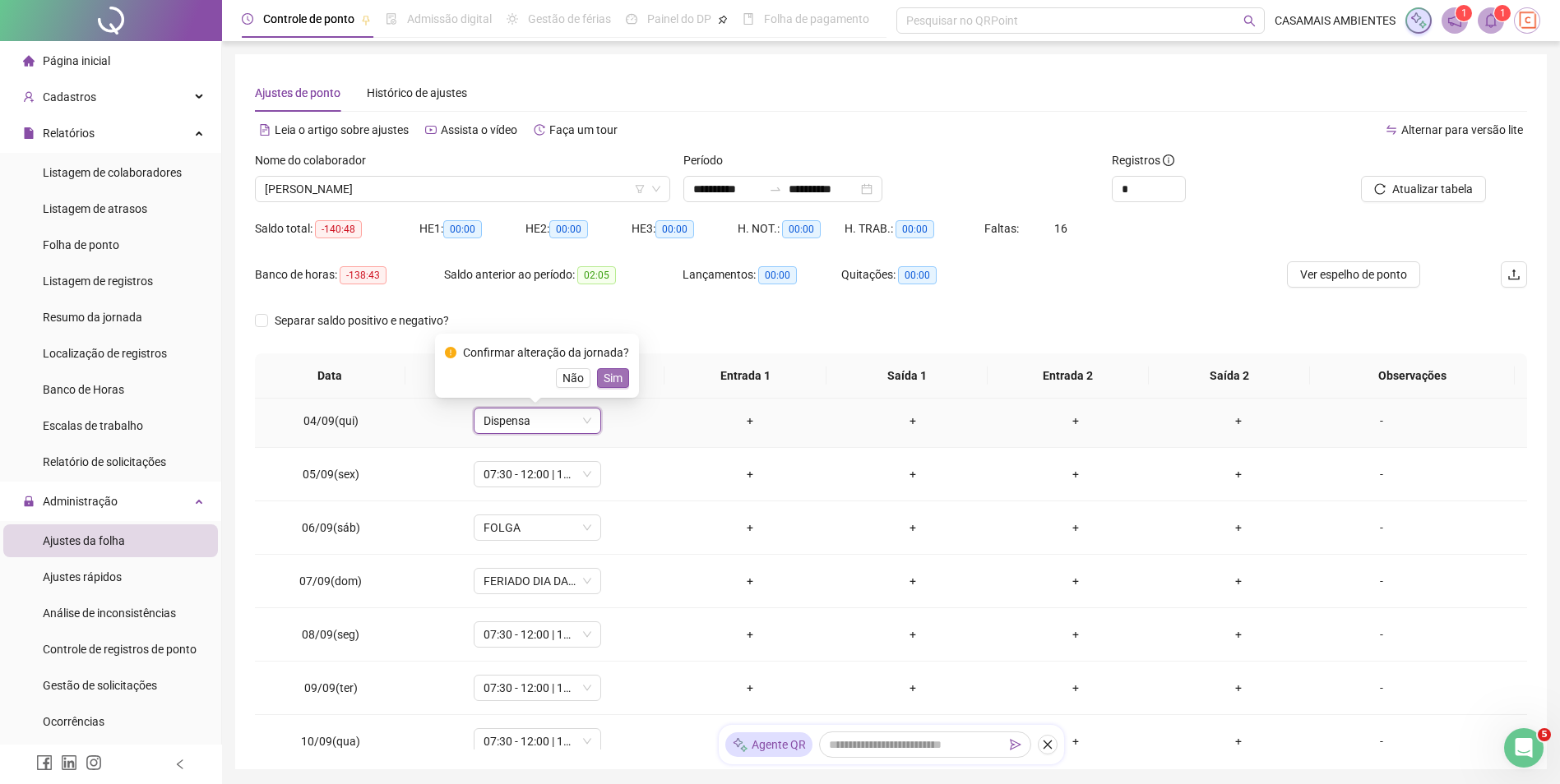
click at [617, 382] on span "Sim" at bounding box center [613, 378] width 19 height 18
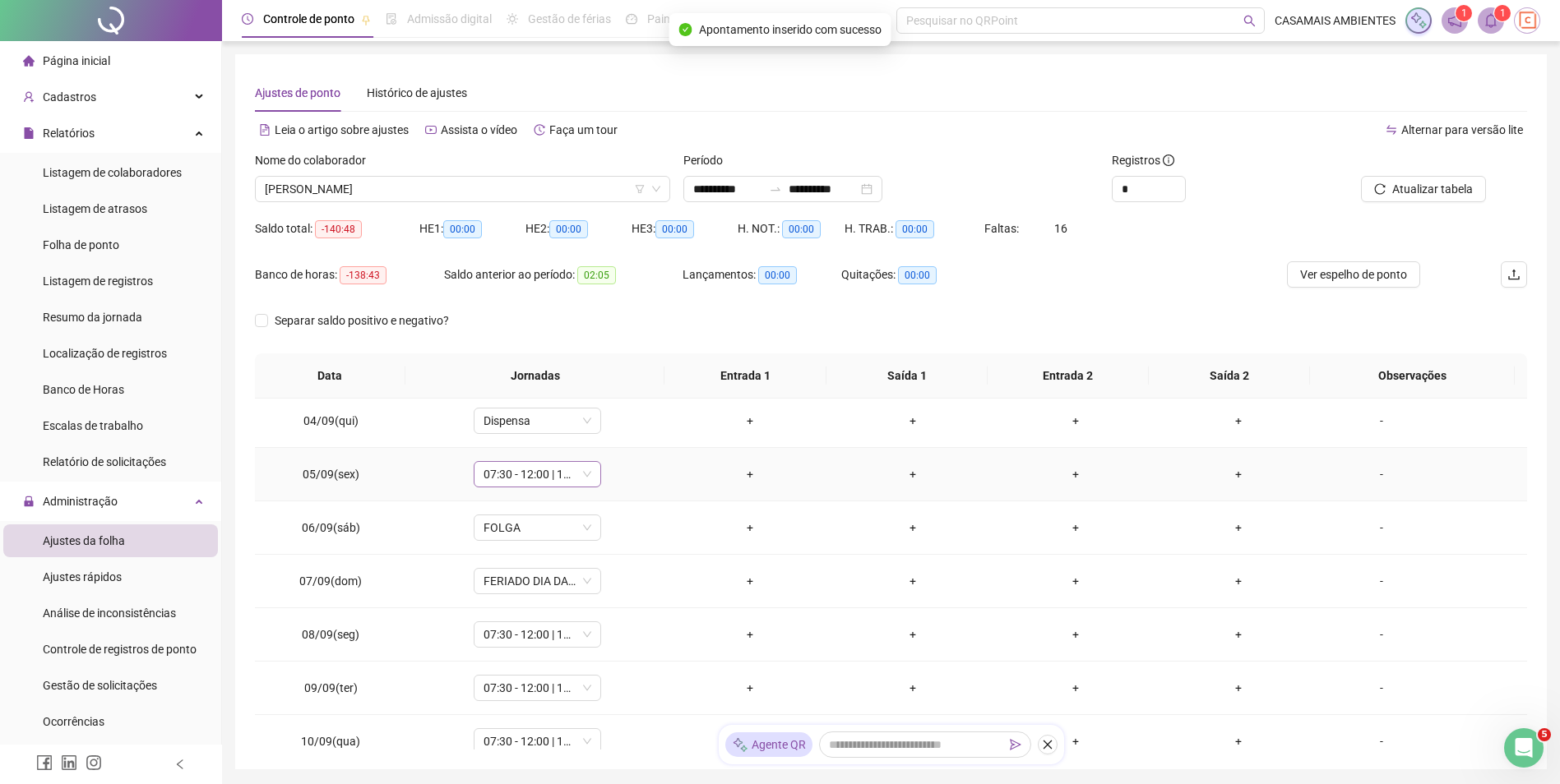
click at [534, 478] on span "07:30 - 12:00 | 13:12 - 17:30" at bounding box center [537, 474] width 108 height 25
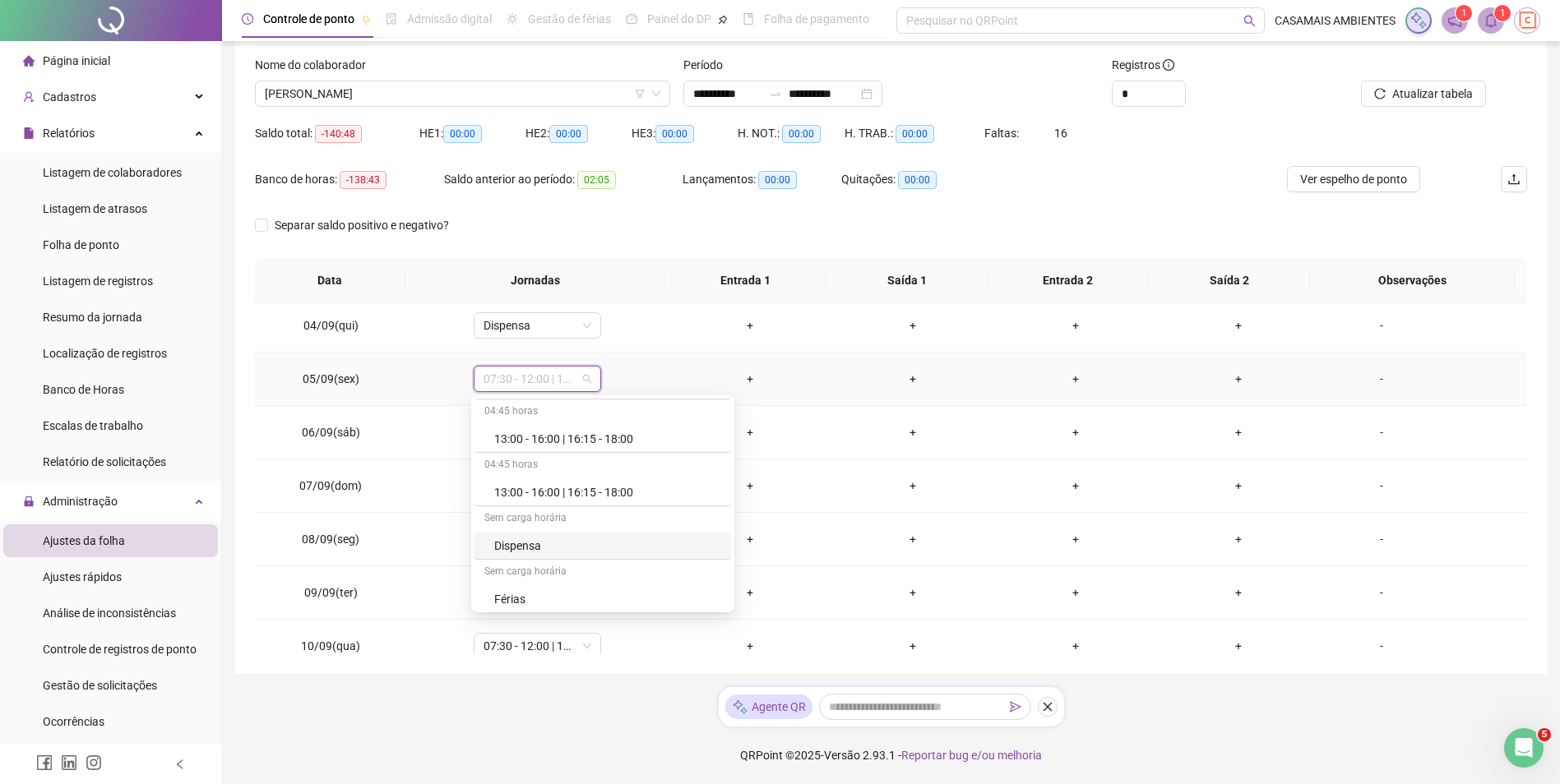
click at [524, 541] on div "Dispensa" at bounding box center [607, 546] width 227 height 18
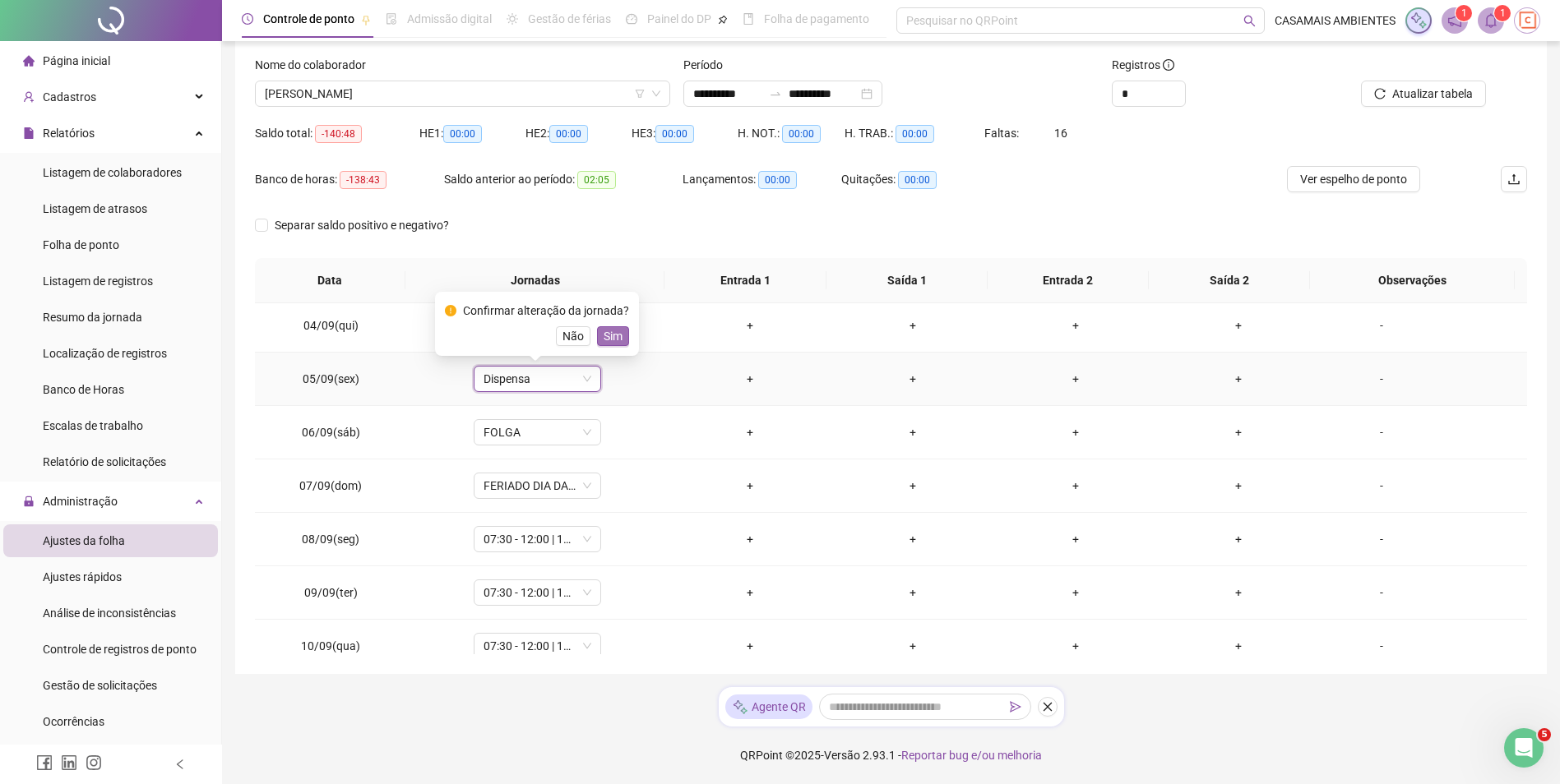
click at [617, 339] on span "Sim" at bounding box center [613, 335] width 19 height 18
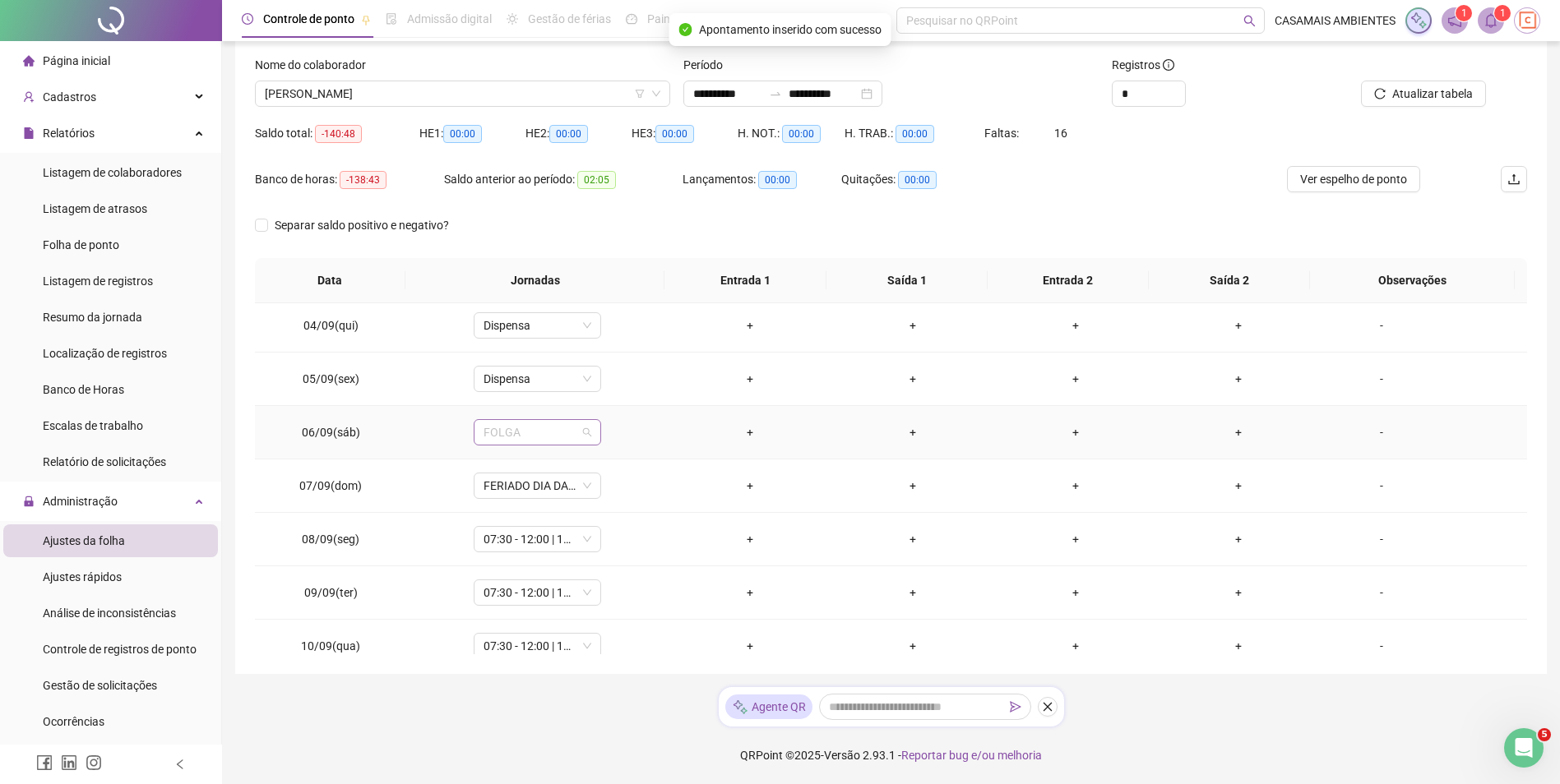
click at [535, 434] on span "FOLGA" at bounding box center [537, 432] width 108 height 25
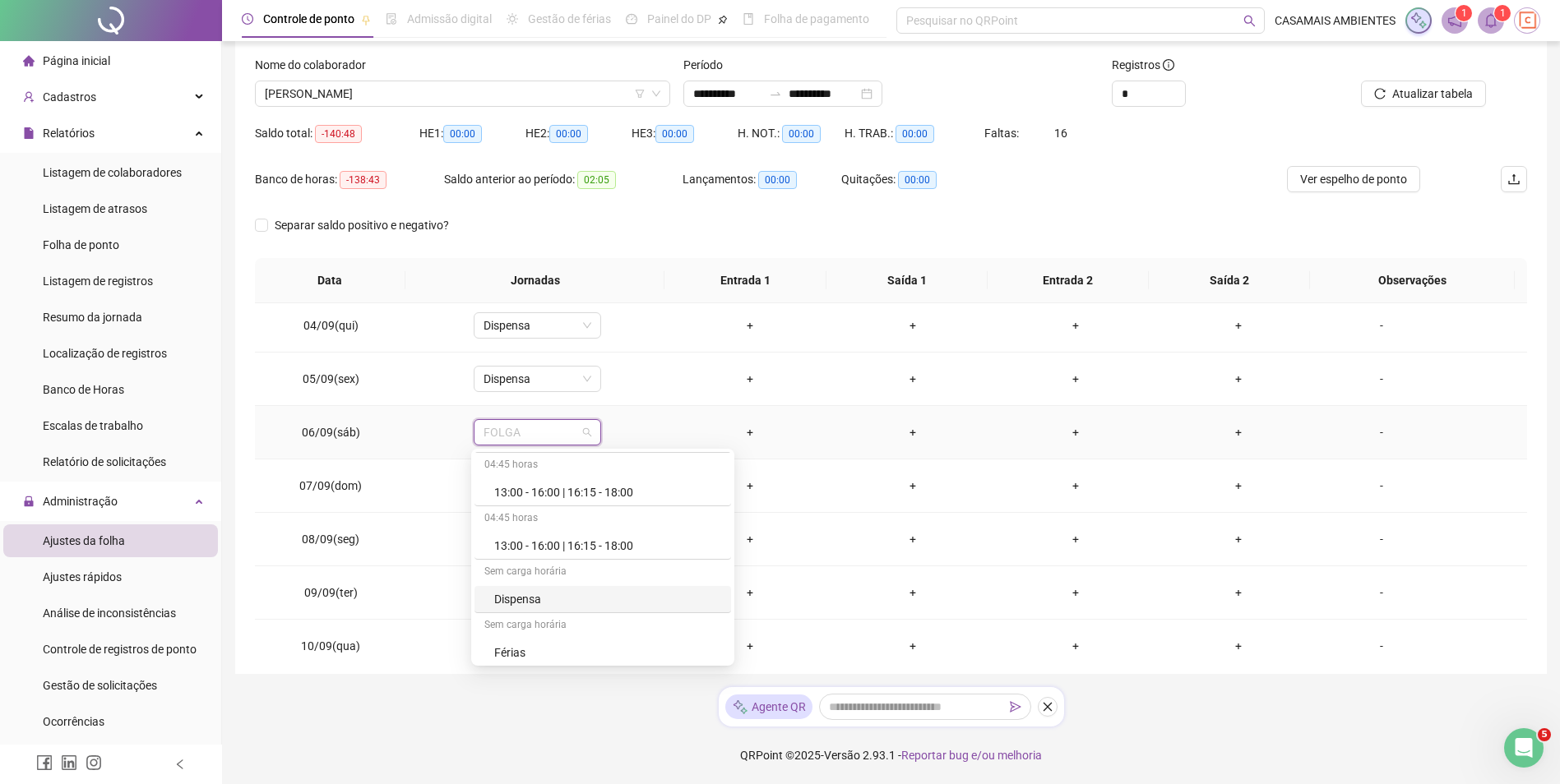
click at [535, 598] on div "Dispensa" at bounding box center [607, 598] width 227 height 18
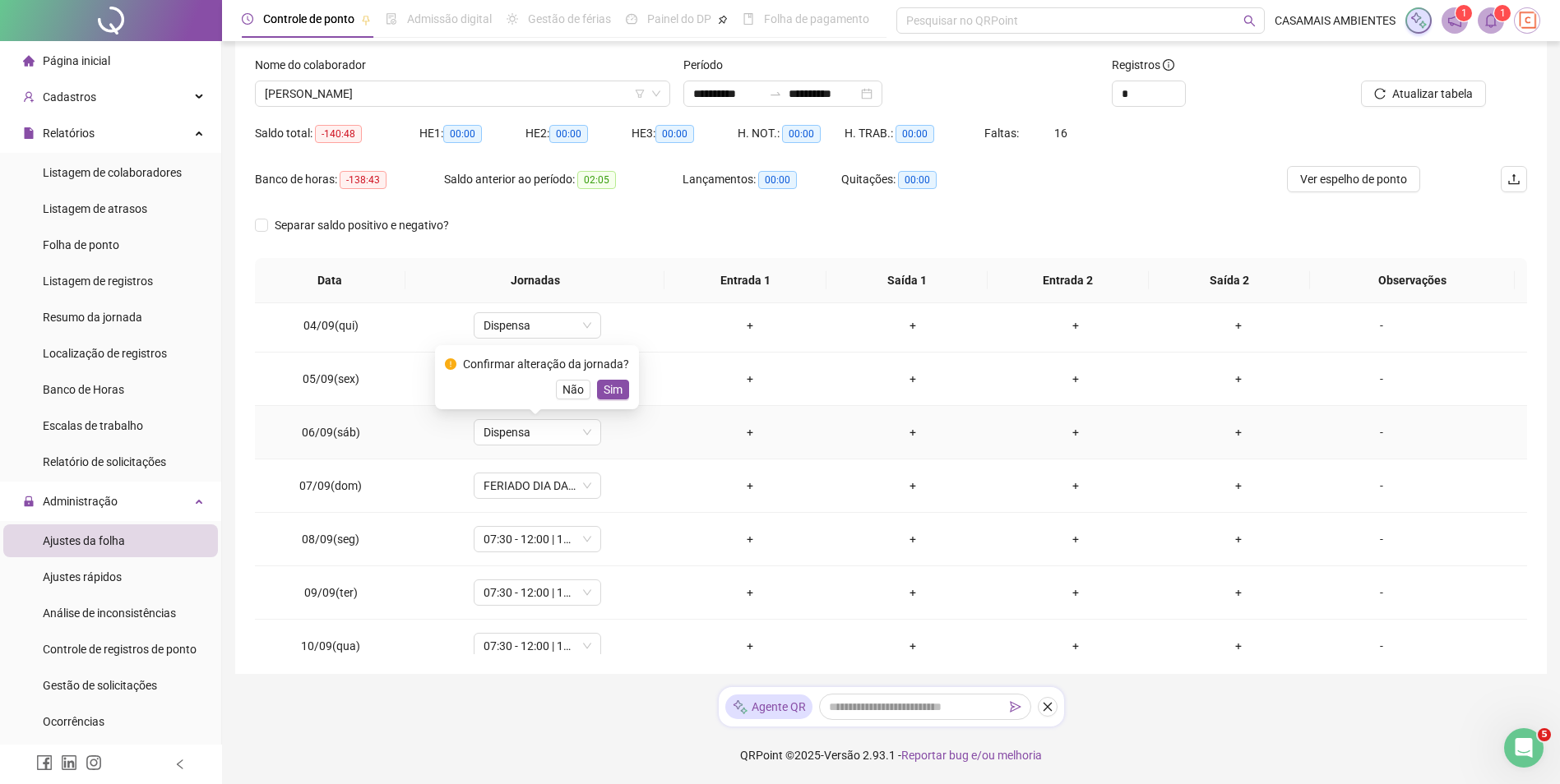
drag, startPoint x: 614, startPoint y: 386, endPoint x: 609, endPoint y: 405, distance: 19.6
click at [614, 387] on span "Sim" at bounding box center [613, 389] width 19 height 18
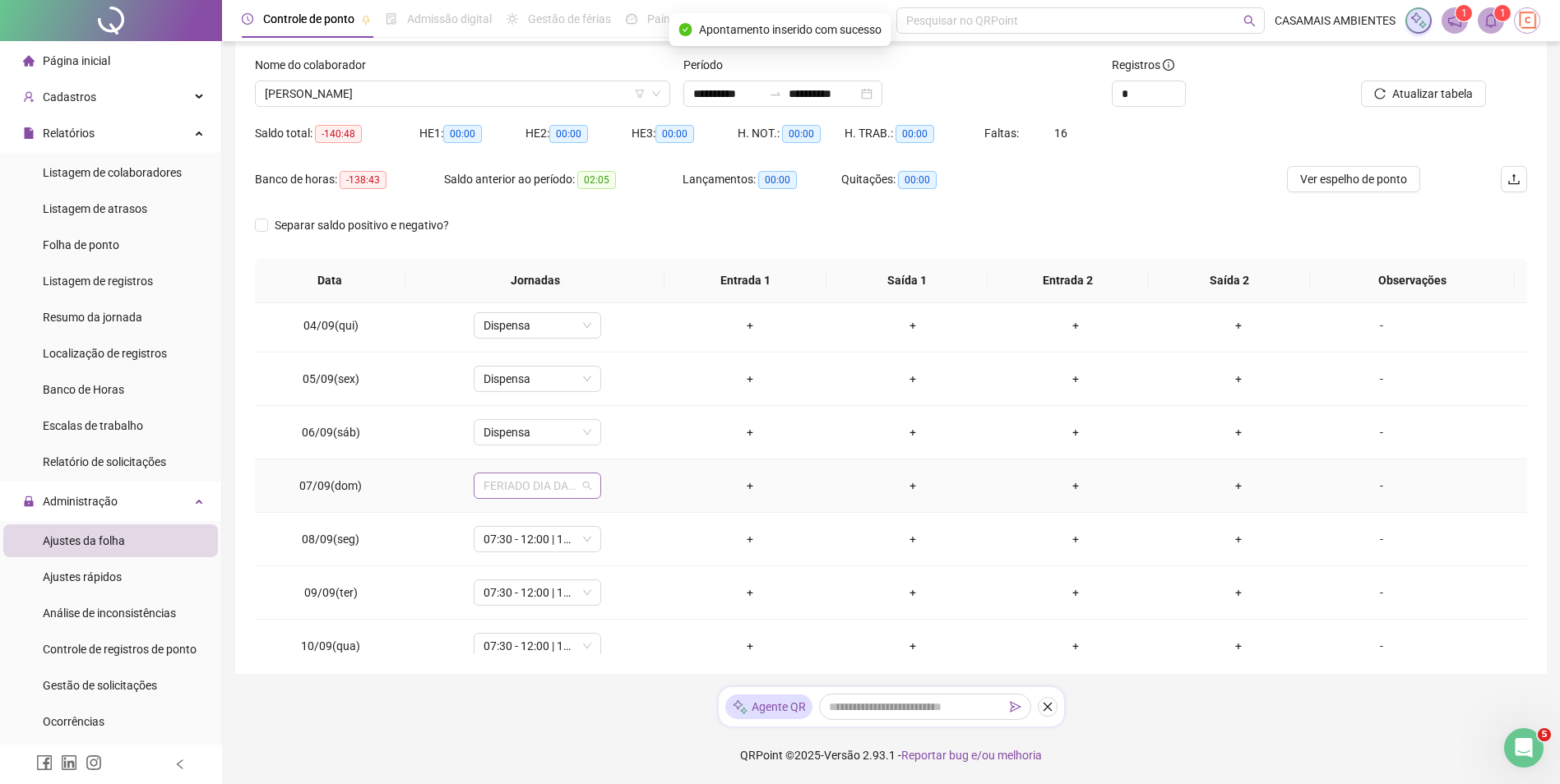
click at [546, 492] on span "FERIADO DIA DA INDEPENDÊNCIA" at bounding box center [537, 485] width 108 height 25
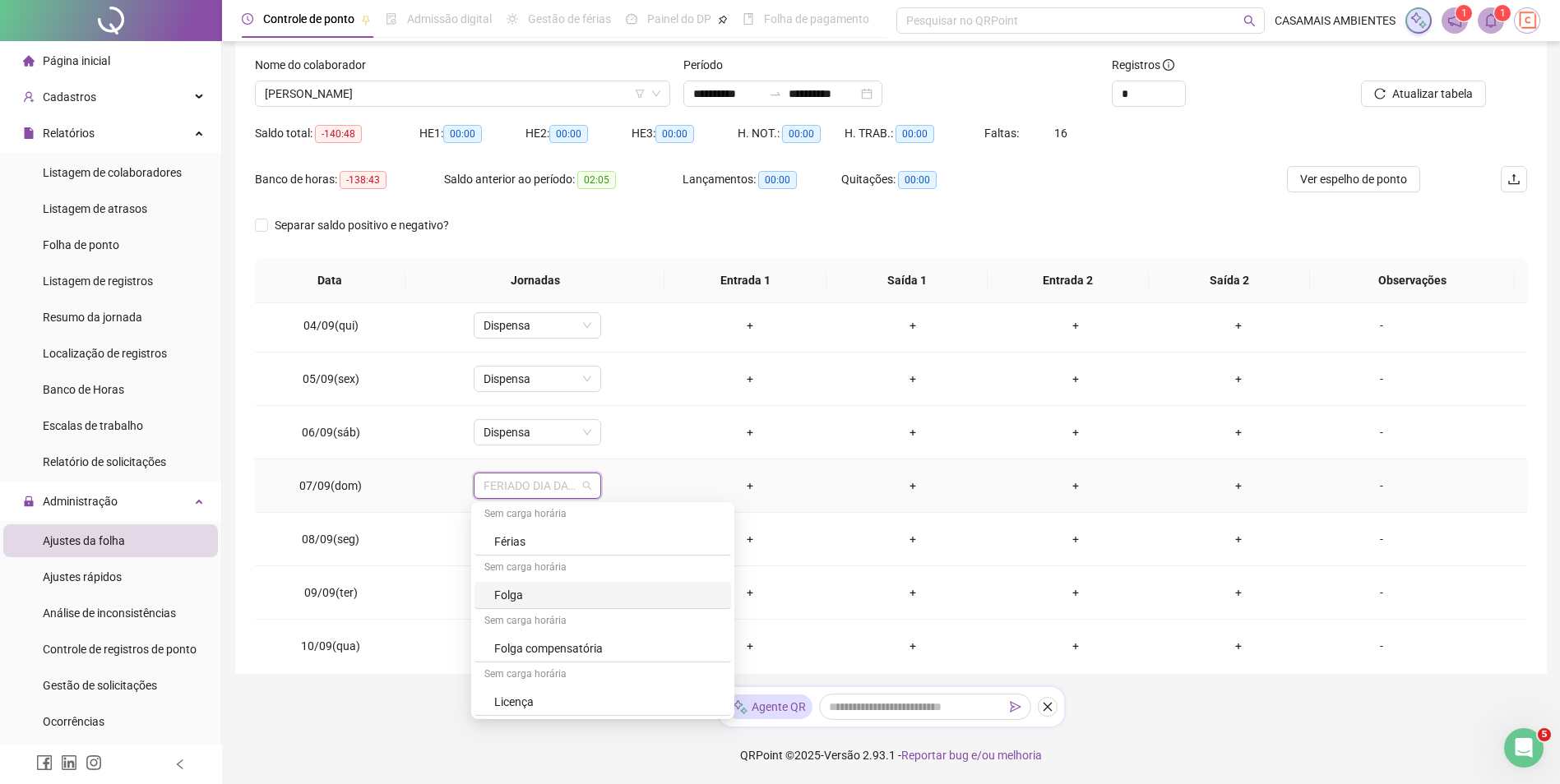
scroll to position [829, 0]
click at [528, 576] on div "Dispensa" at bounding box center [607, 570] width 227 height 18
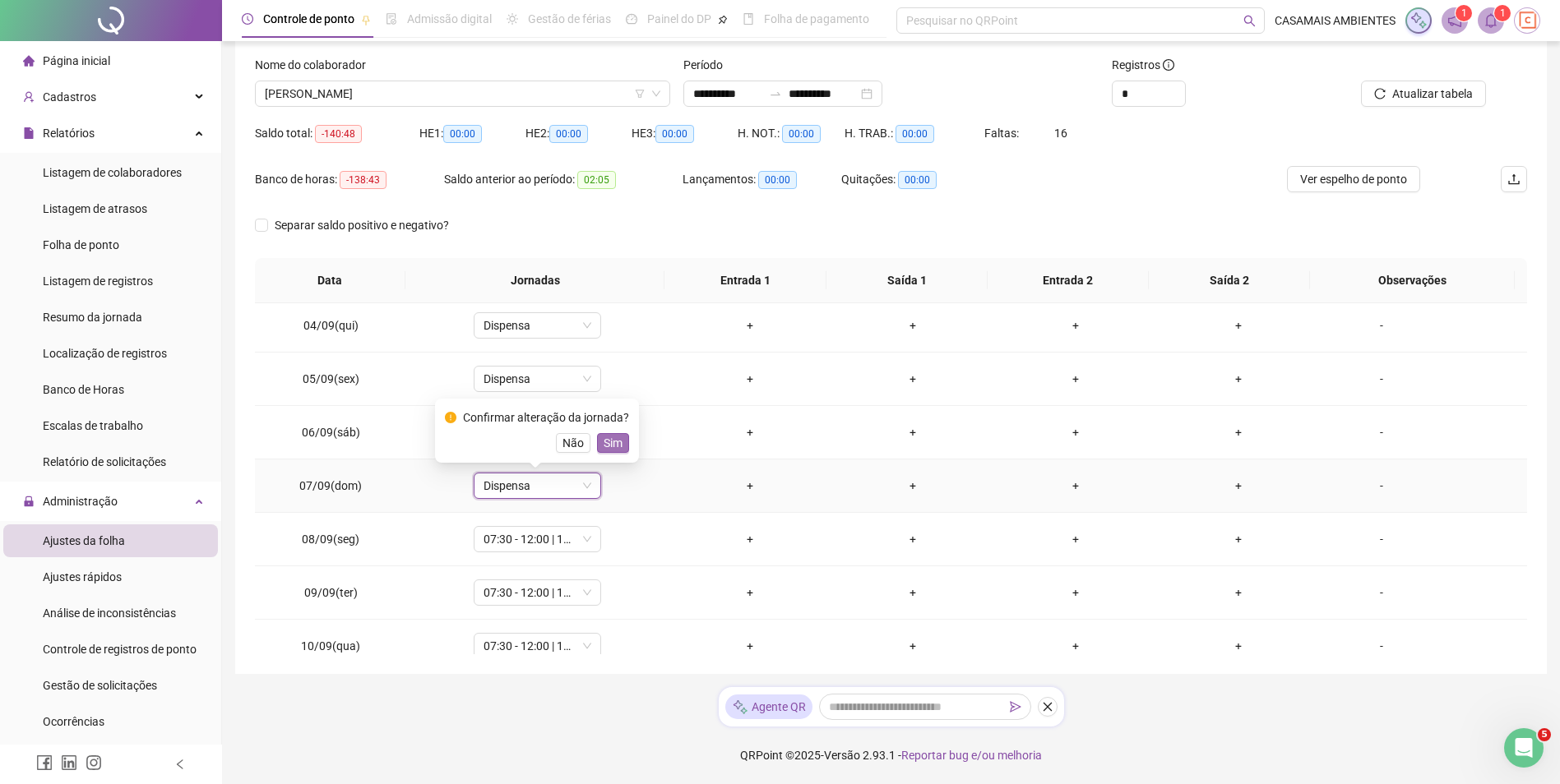
click at [617, 445] on span "Sim" at bounding box center [613, 443] width 19 height 18
click at [539, 539] on span "07:30 - 12:00 | 13:12 - 17:30" at bounding box center [537, 539] width 108 height 25
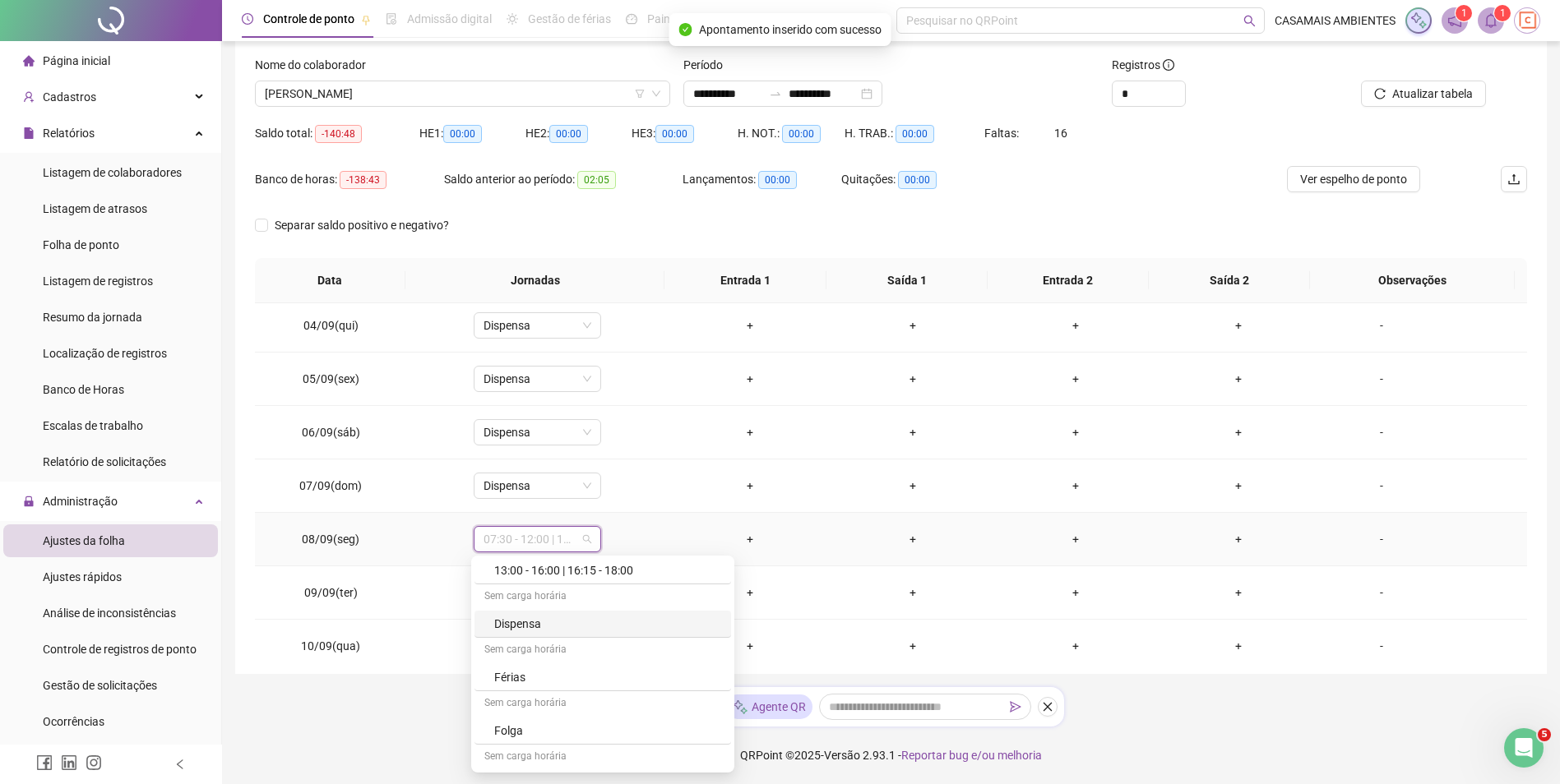
click at [521, 626] on div "Dispensa" at bounding box center [607, 623] width 227 height 18
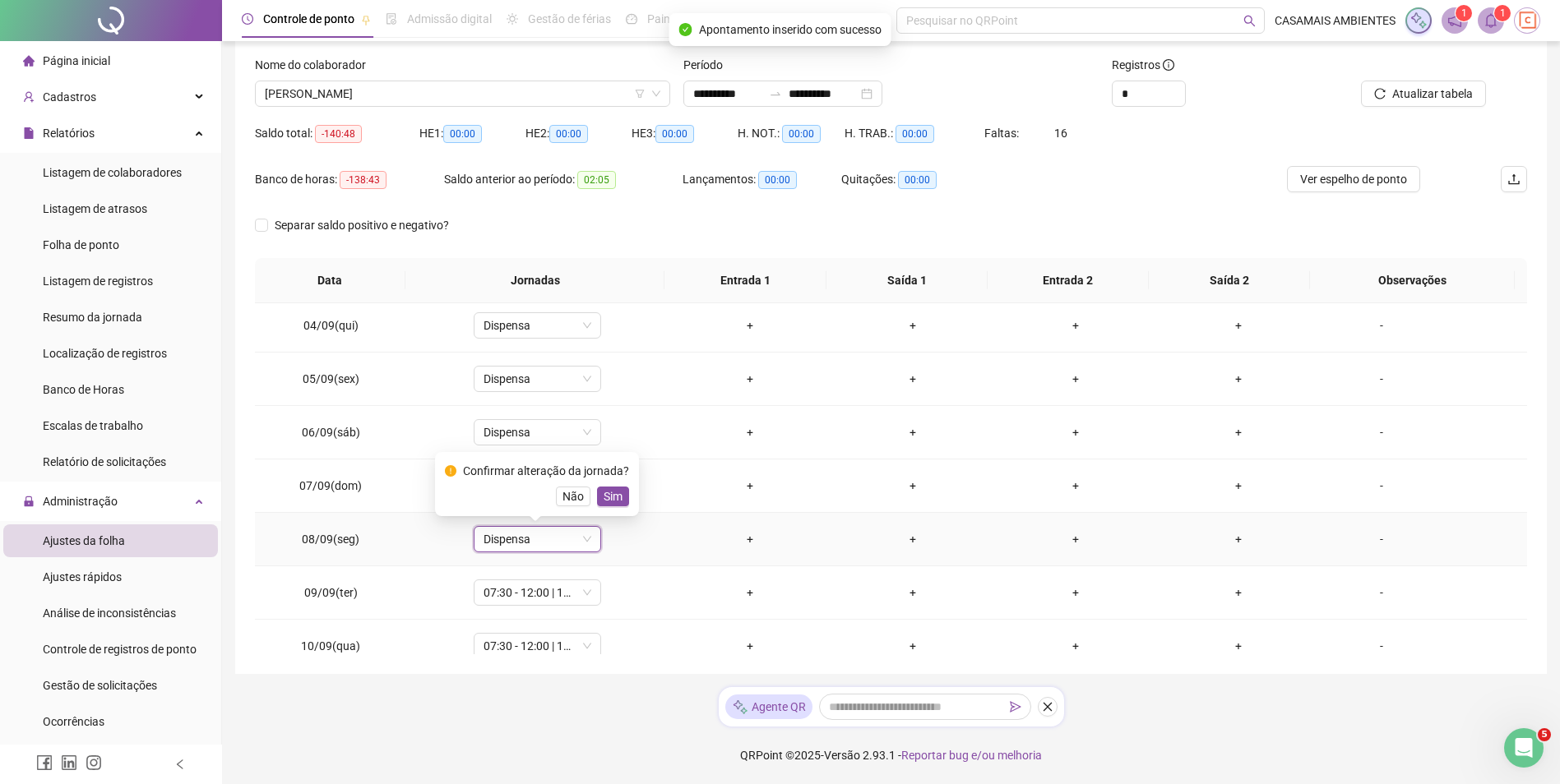
click at [614, 500] on span "Sim" at bounding box center [613, 496] width 19 height 18
click at [517, 590] on span "07:30 - 12:00 | 13:12 - 17:30" at bounding box center [537, 592] width 108 height 25
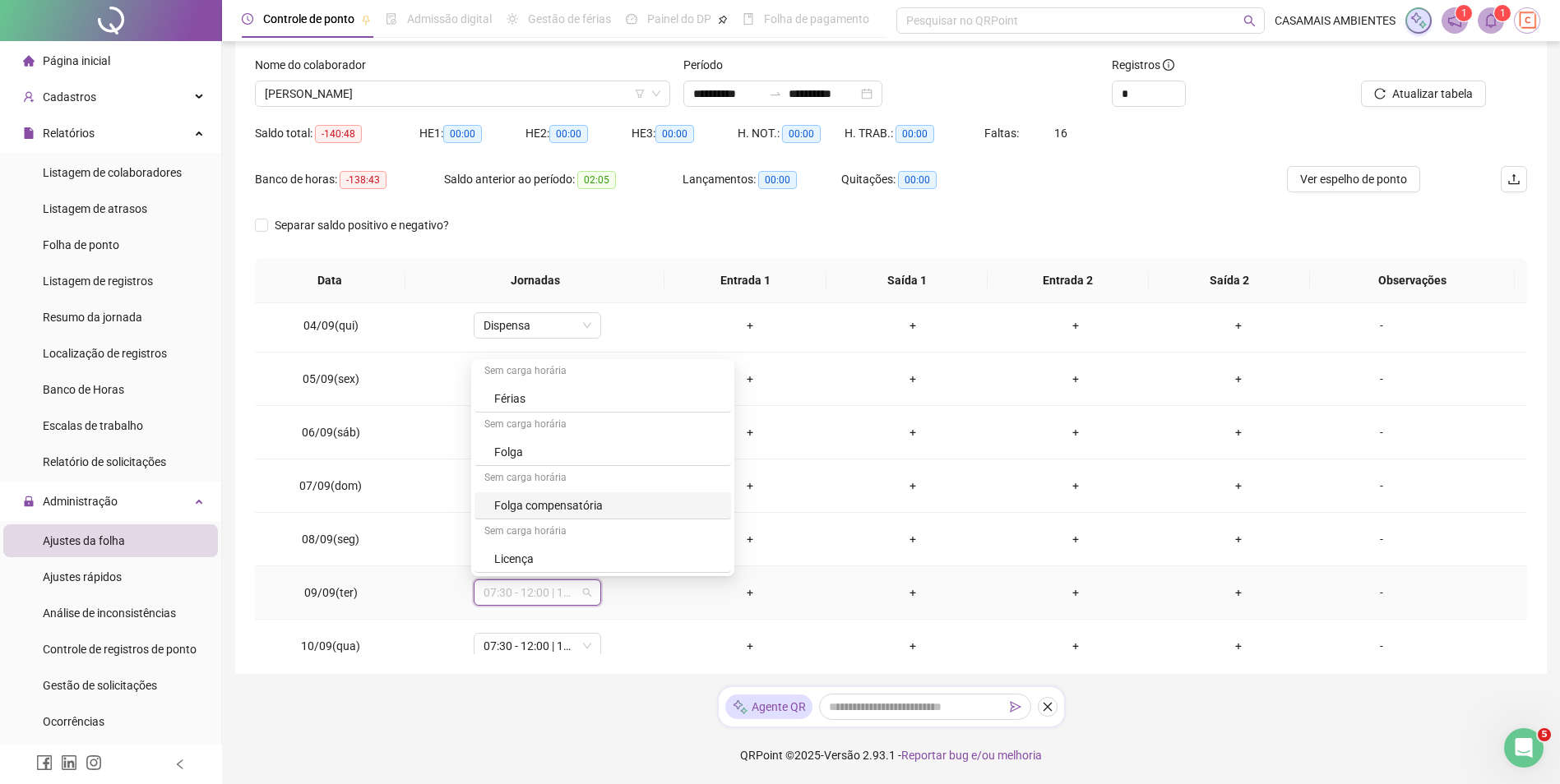
scroll to position [747, 0]
click at [535, 510] on div "Dispensa" at bounding box center [607, 509] width 227 height 18
click at [612, 549] on span "Sim" at bounding box center [613, 549] width 19 height 18
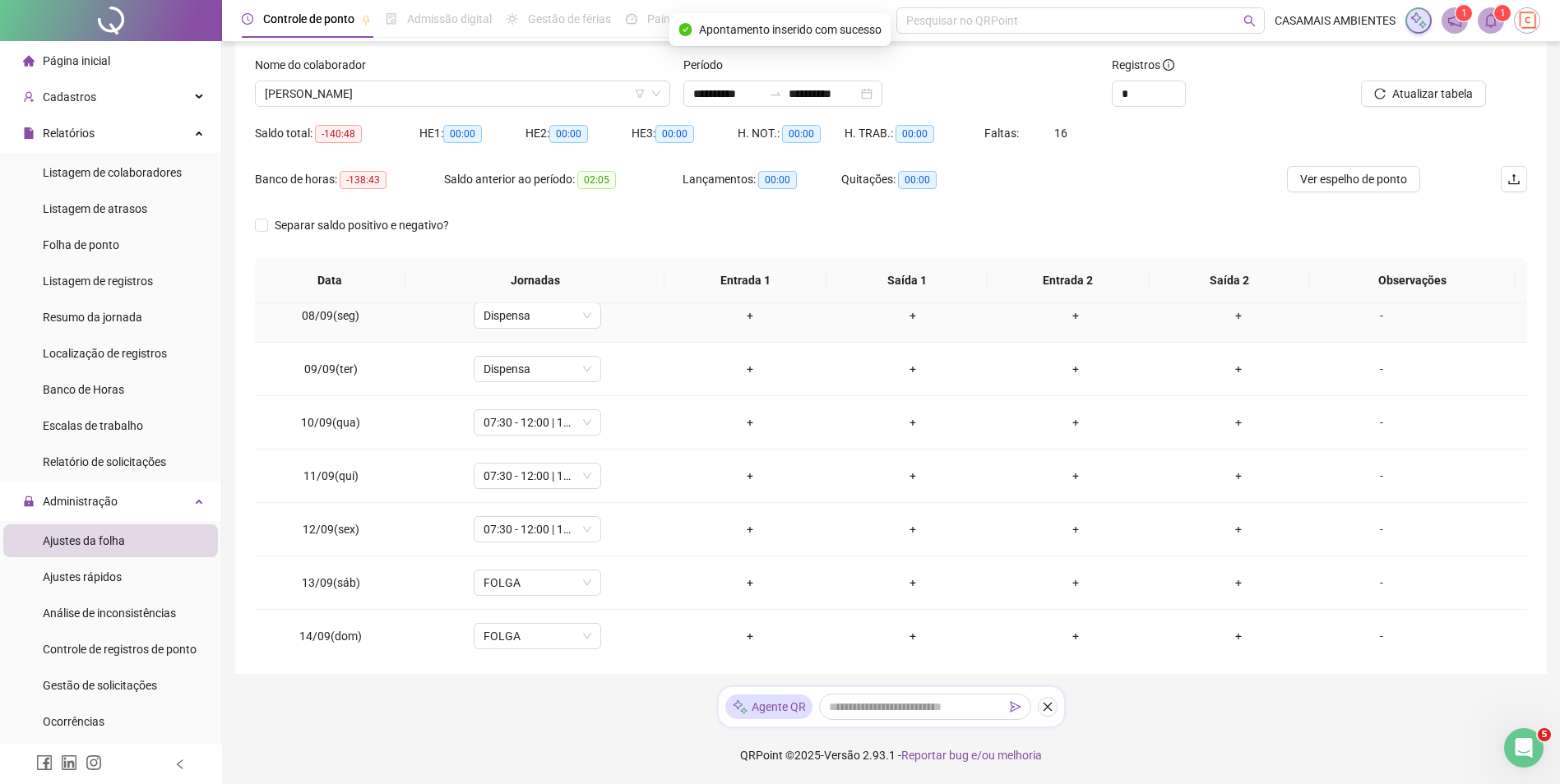
scroll to position [411, 0]
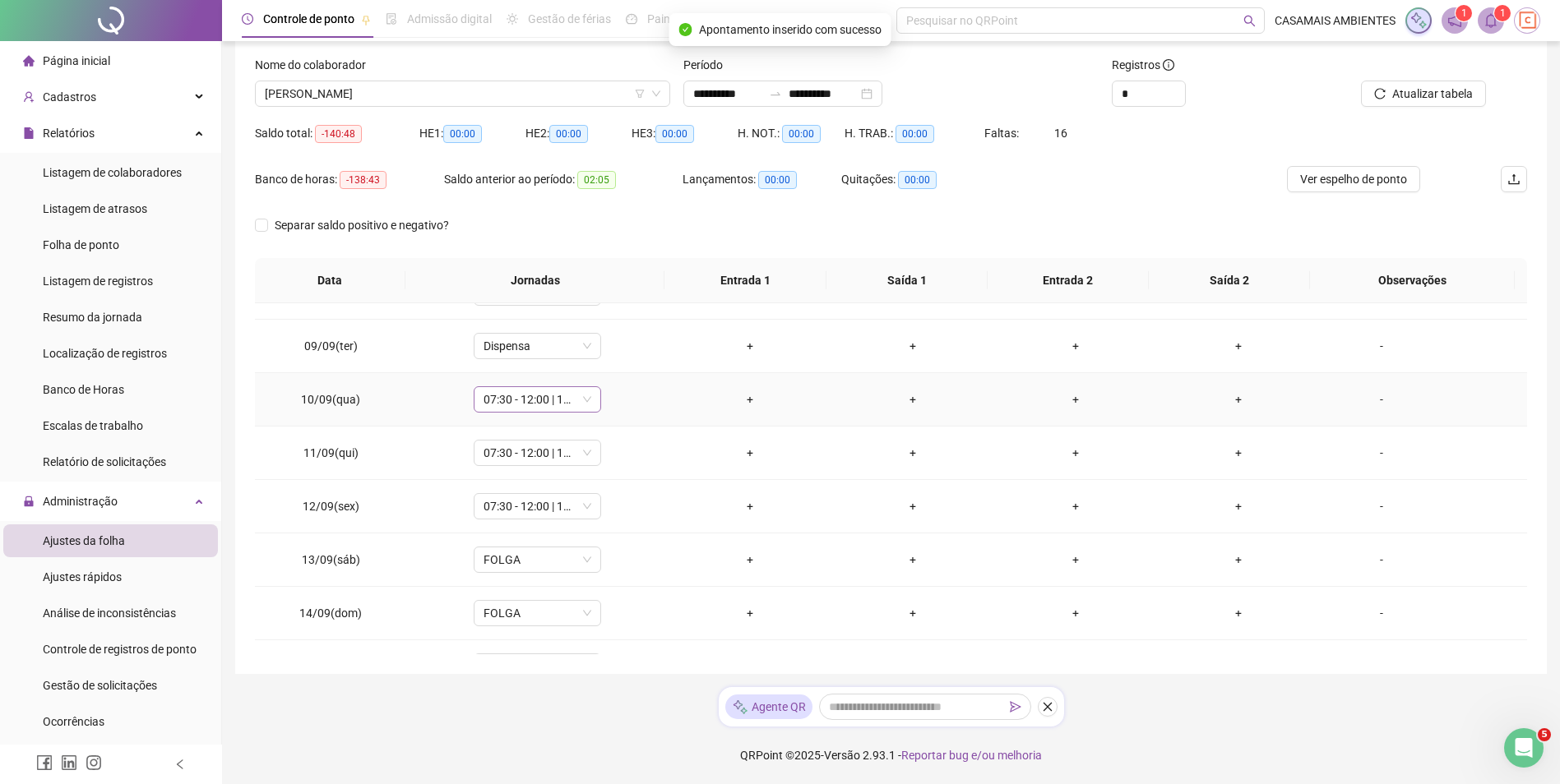
click at [553, 406] on span "07:30 - 12:00 | 13:12 - 17:30" at bounding box center [537, 399] width 108 height 25
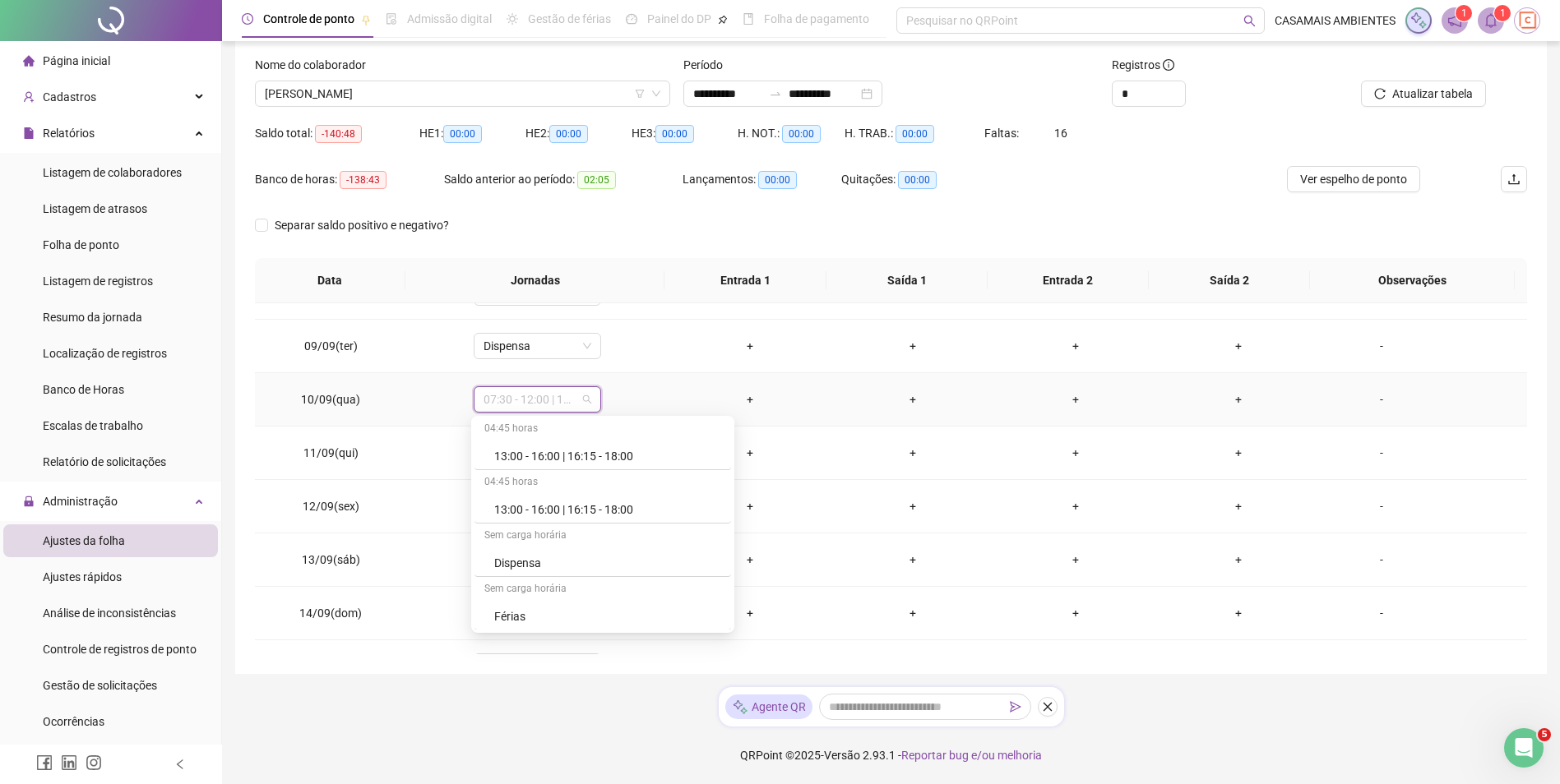
scroll to position [747, 0]
drag, startPoint x: 536, startPoint y: 562, endPoint x: 557, endPoint y: 552, distance: 23.3
click at [534, 562] on div "Dispensa" at bounding box center [607, 566] width 227 height 18
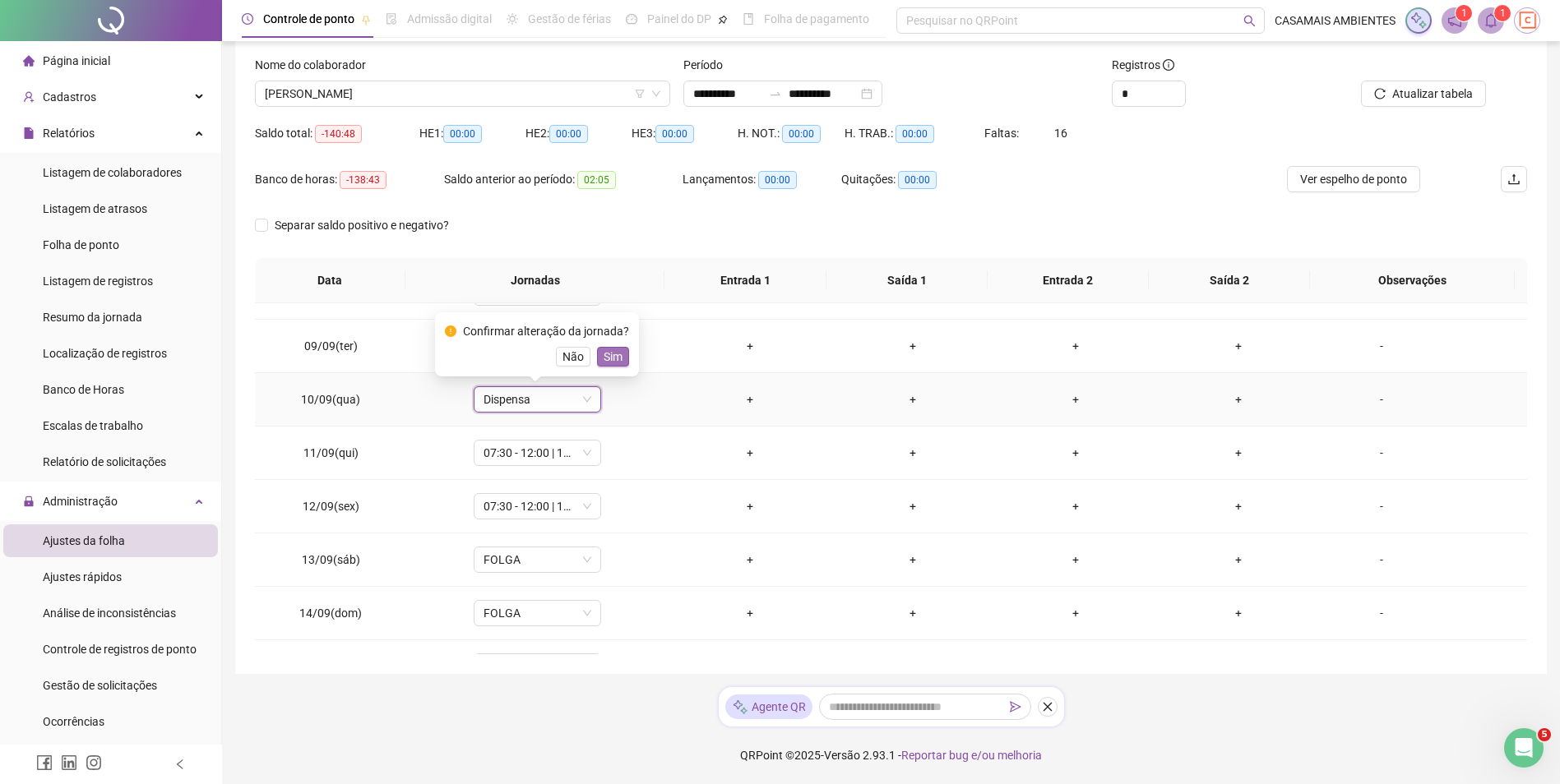
click at [607, 363] on span "Sim" at bounding box center [613, 356] width 19 height 18
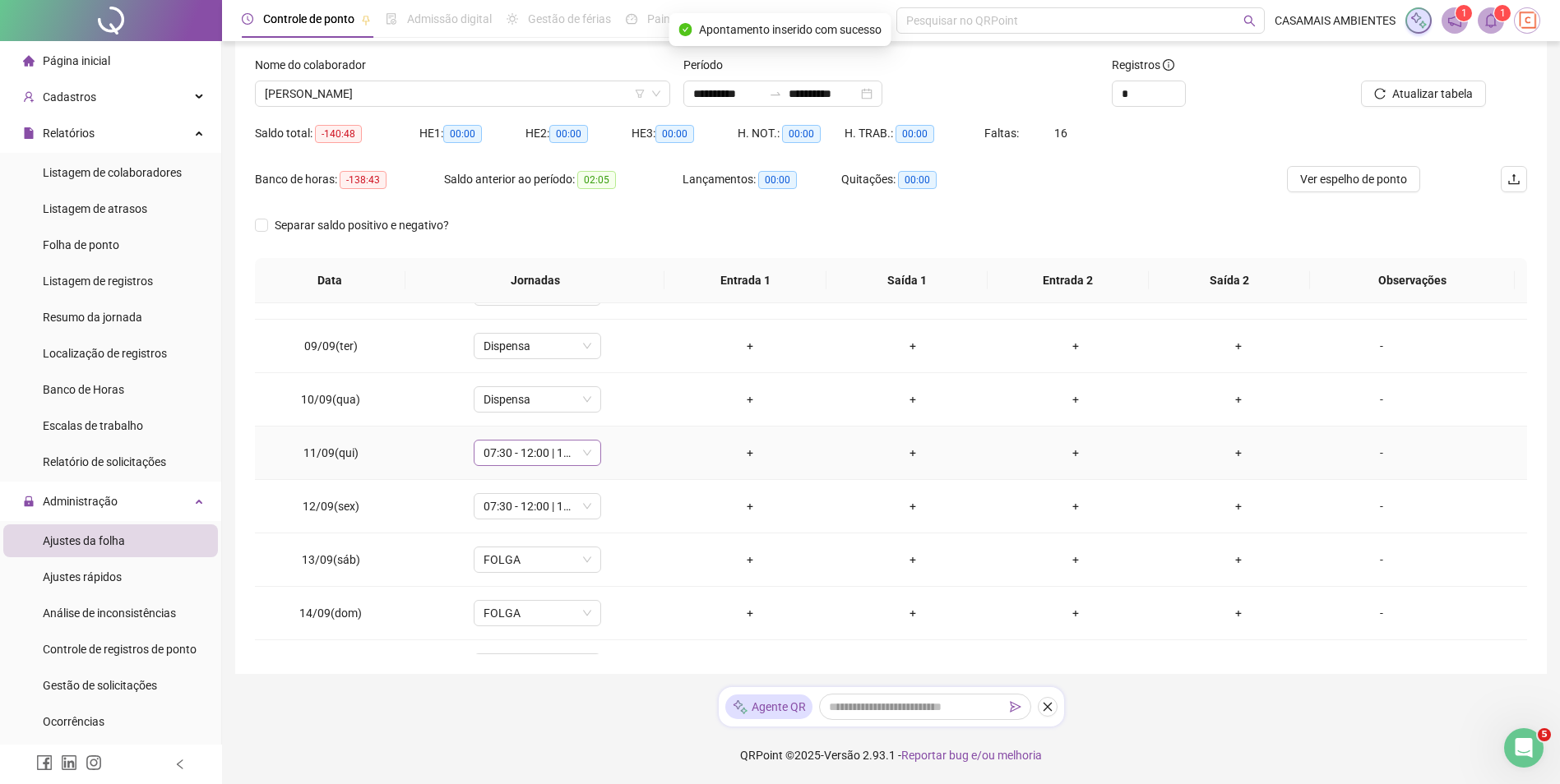
click at [546, 459] on span "07:30 - 12:00 | 13:12 - 17:30" at bounding box center [537, 453] width 108 height 25
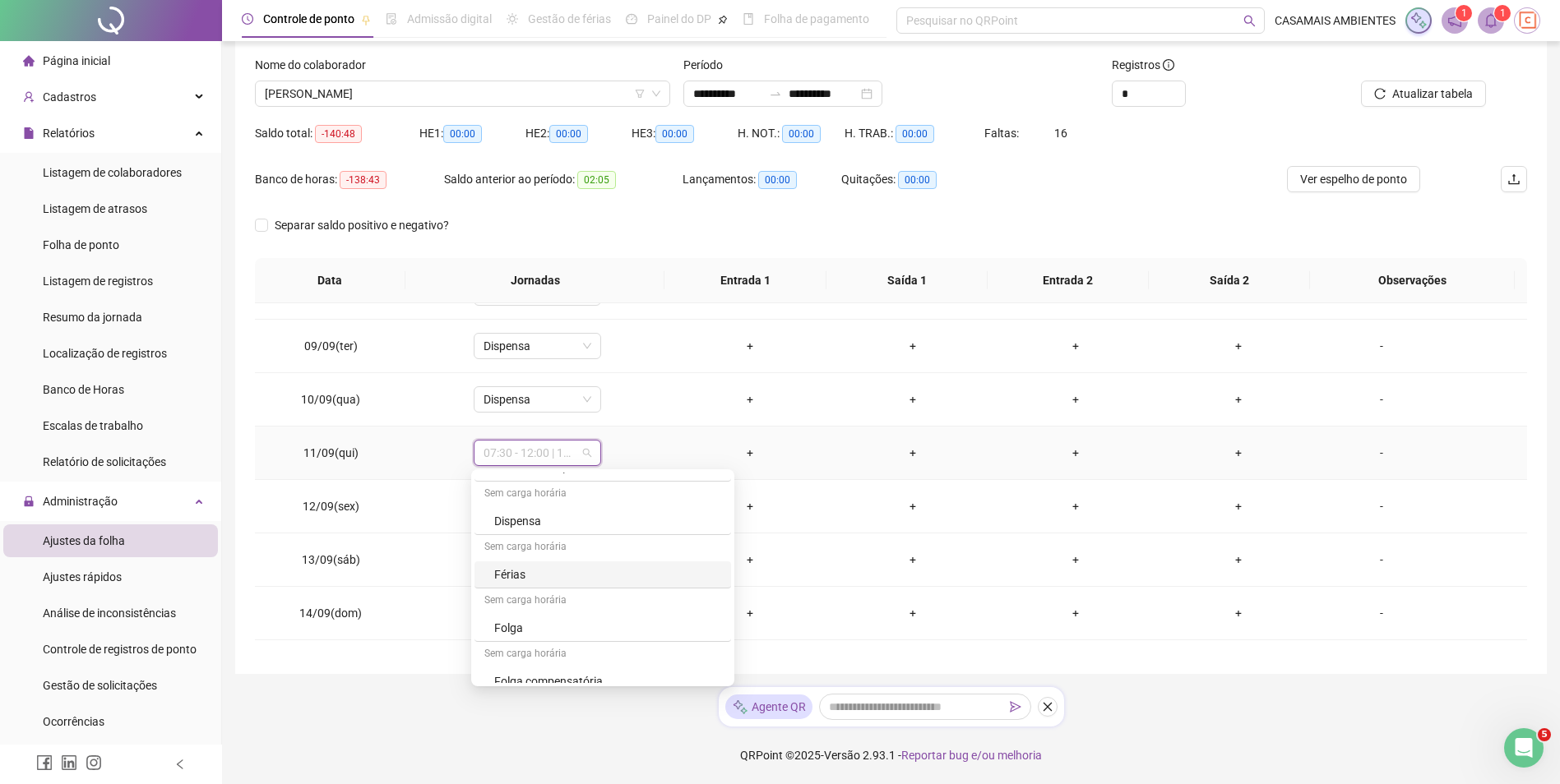
scroll to position [829, 0]
click at [522, 542] on div "Dispensa" at bounding box center [607, 537] width 227 height 18
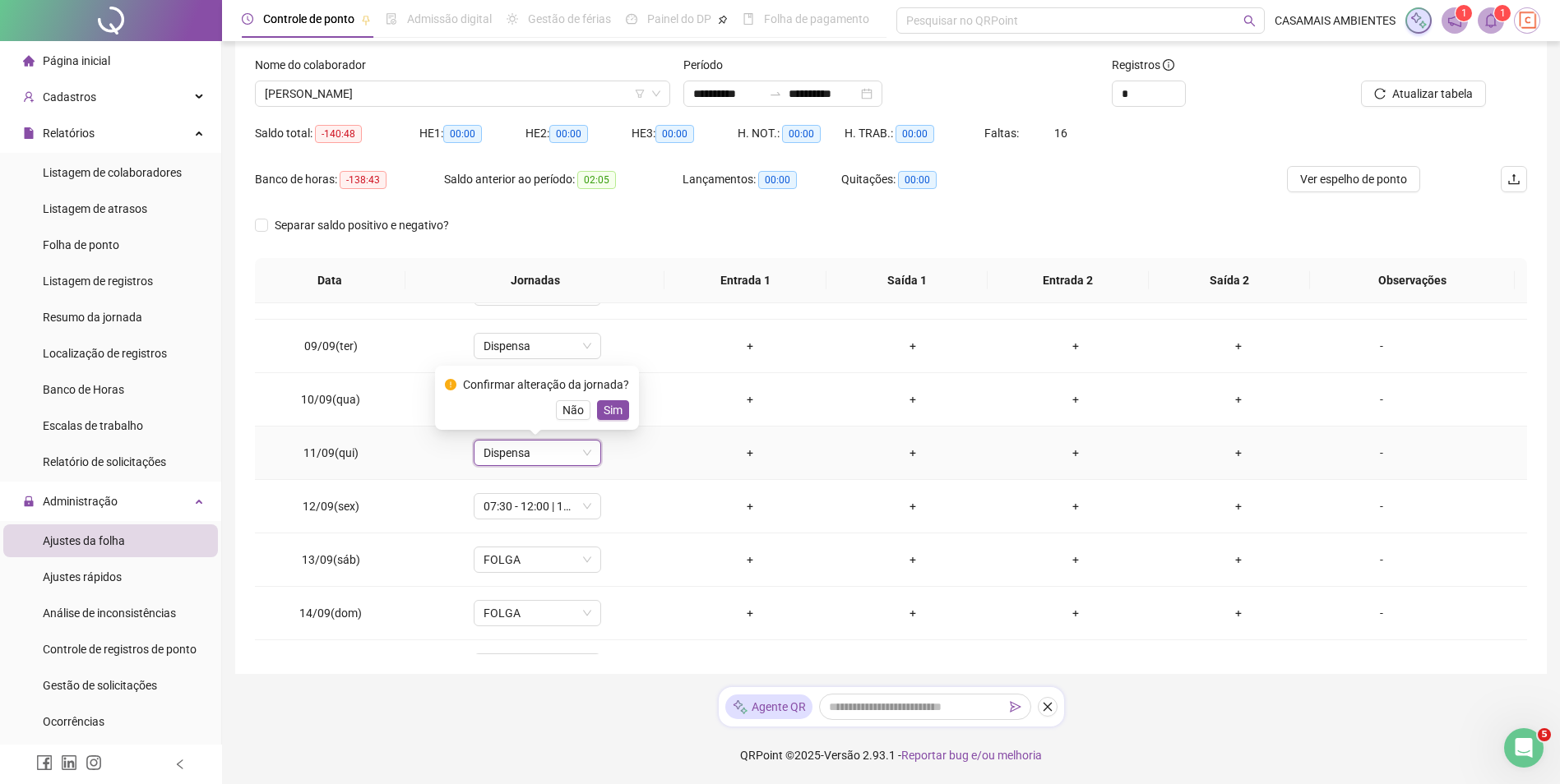
click at [610, 399] on div "Confirmar alteração da jornada? Não Sim" at bounding box center [536, 398] width 184 height 44
click at [615, 412] on span "Sim" at bounding box center [613, 409] width 19 height 18
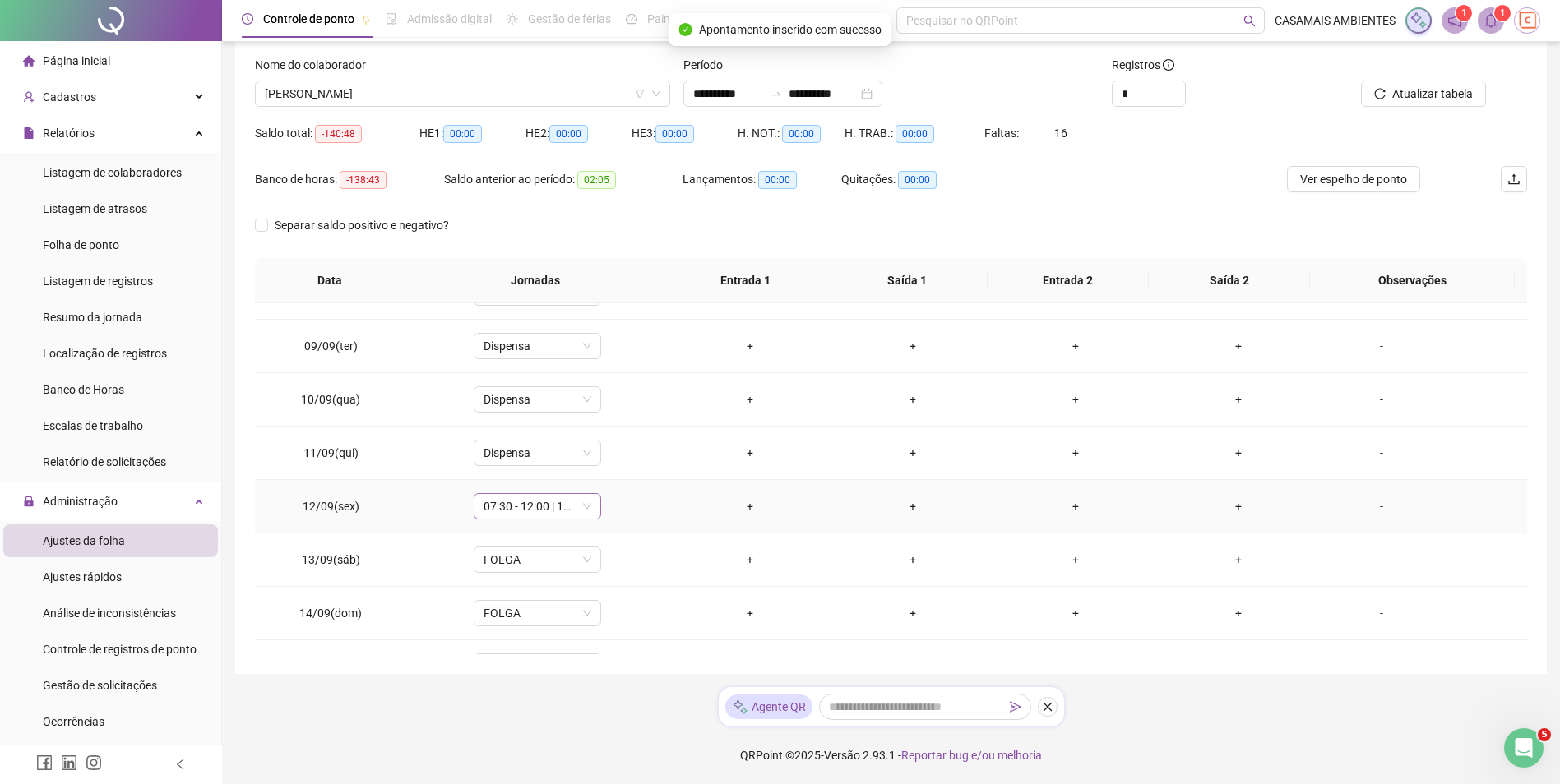
click at [537, 496] on span "07:30 - 12:00 | 13:12 - 17:30" at bounding box center [537, 506] width 108 height 25
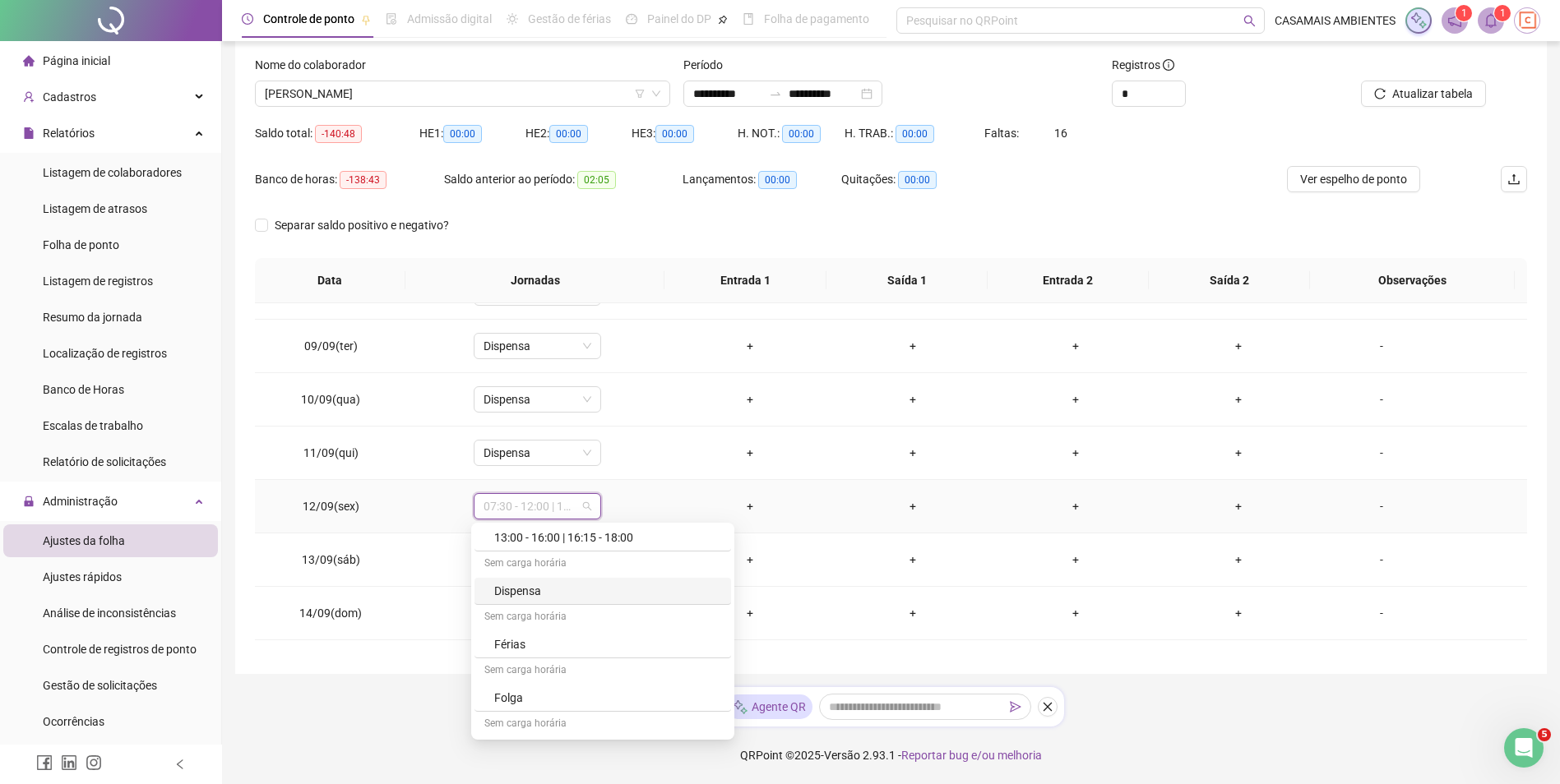
click at [525, 592] on div "Dispensa" at bounding box center [607, 591] width 227 height 18
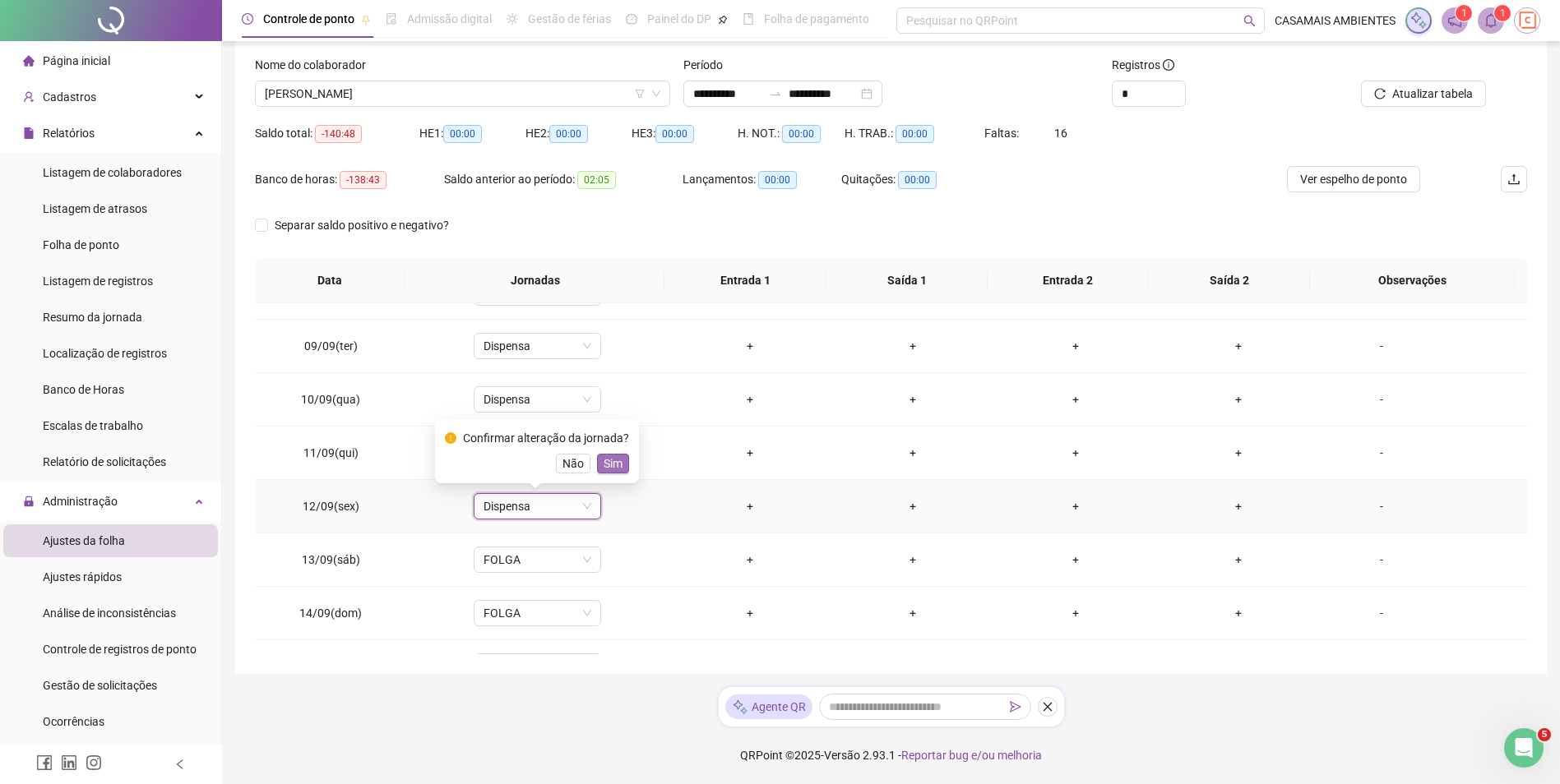
click at [620, 466] on button "Sim" at bounding box center [613, 463] width 32 height 20
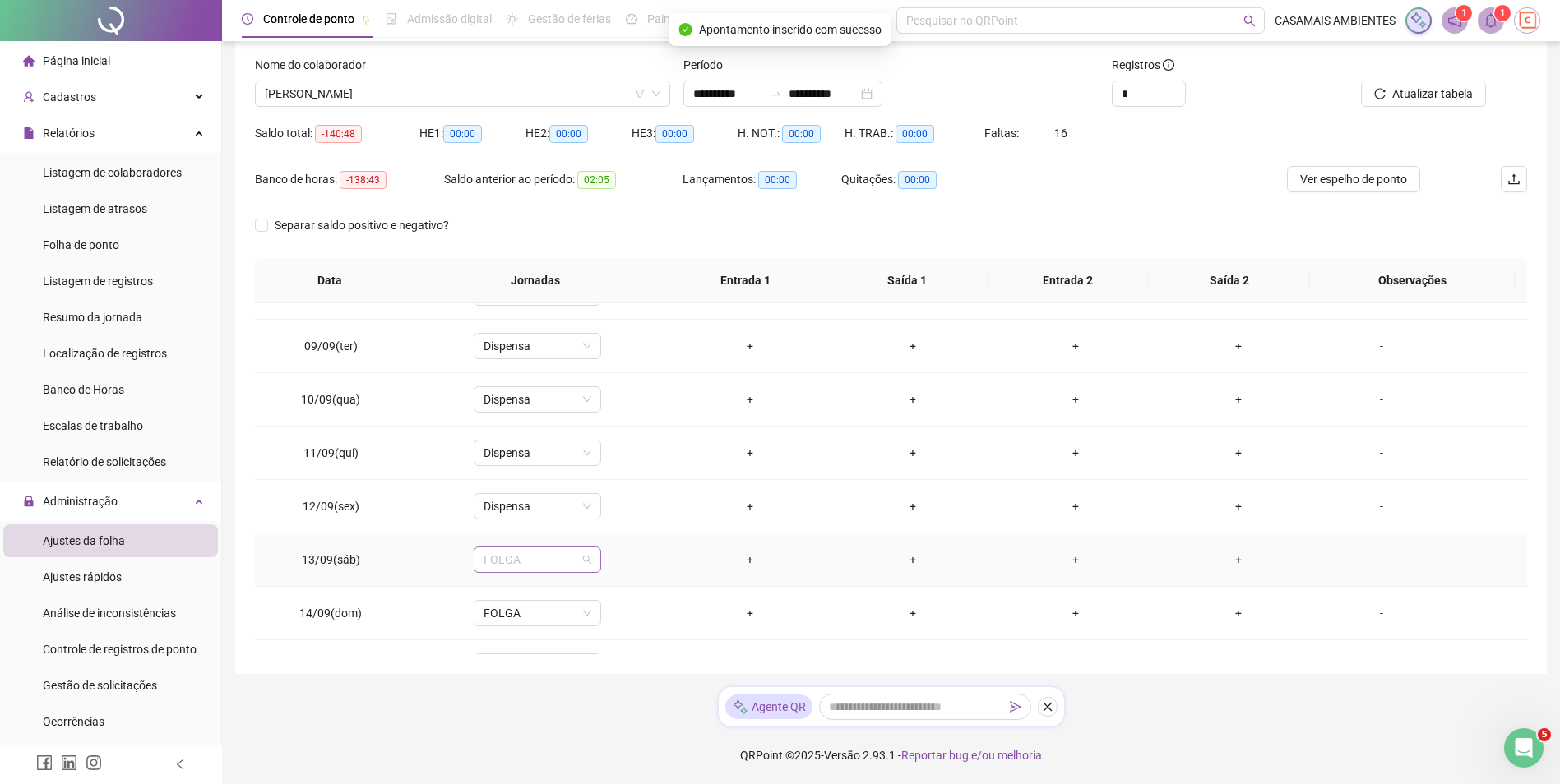
click at [548, 558] on span "FOLGA" at bounding box center [537, 559] width 108 height 25
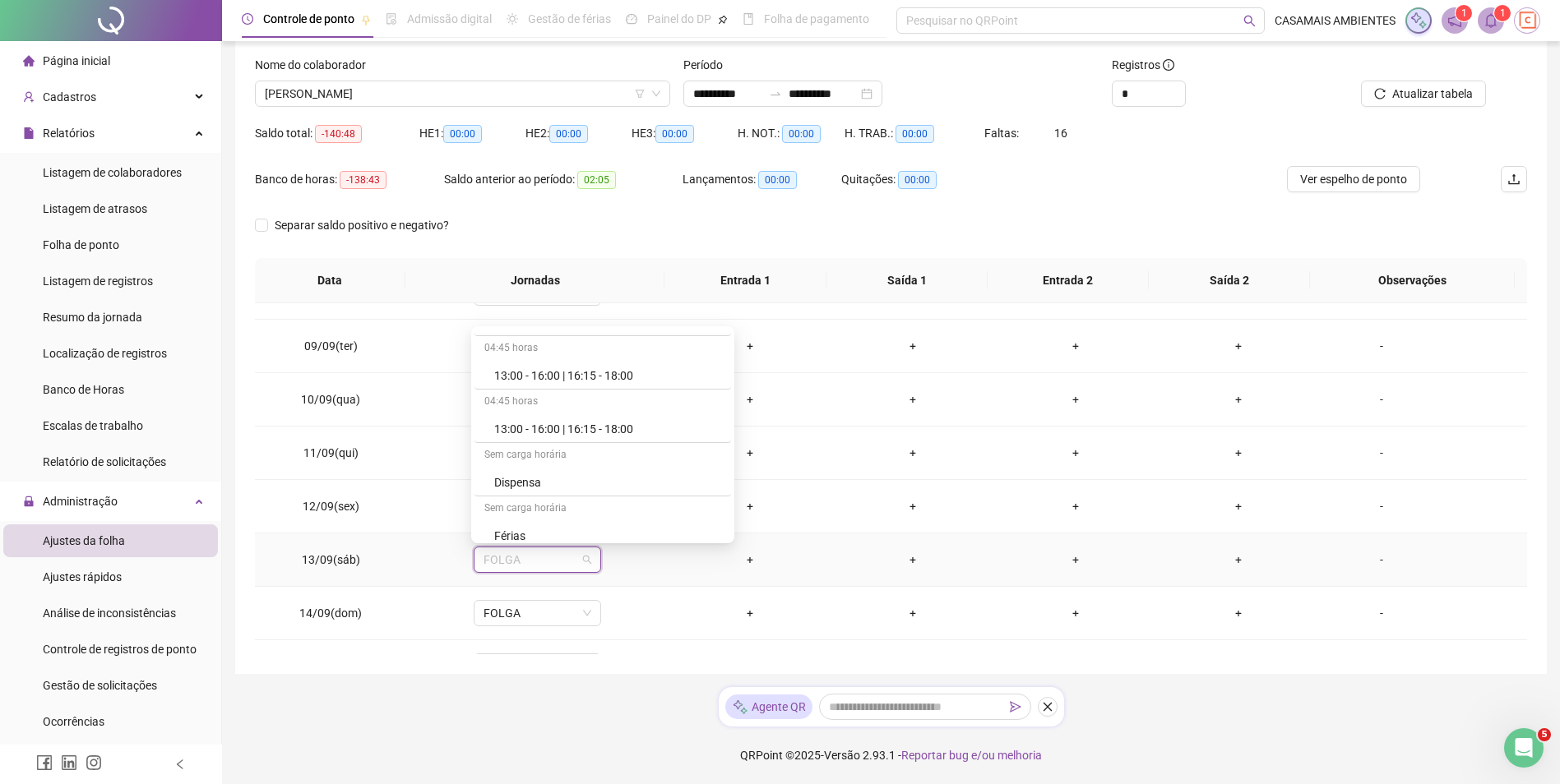
scroll to position [740, 0]
click at [532, 482] on div "Dispensa" at bounding box center [607, 484] width 227 height 18
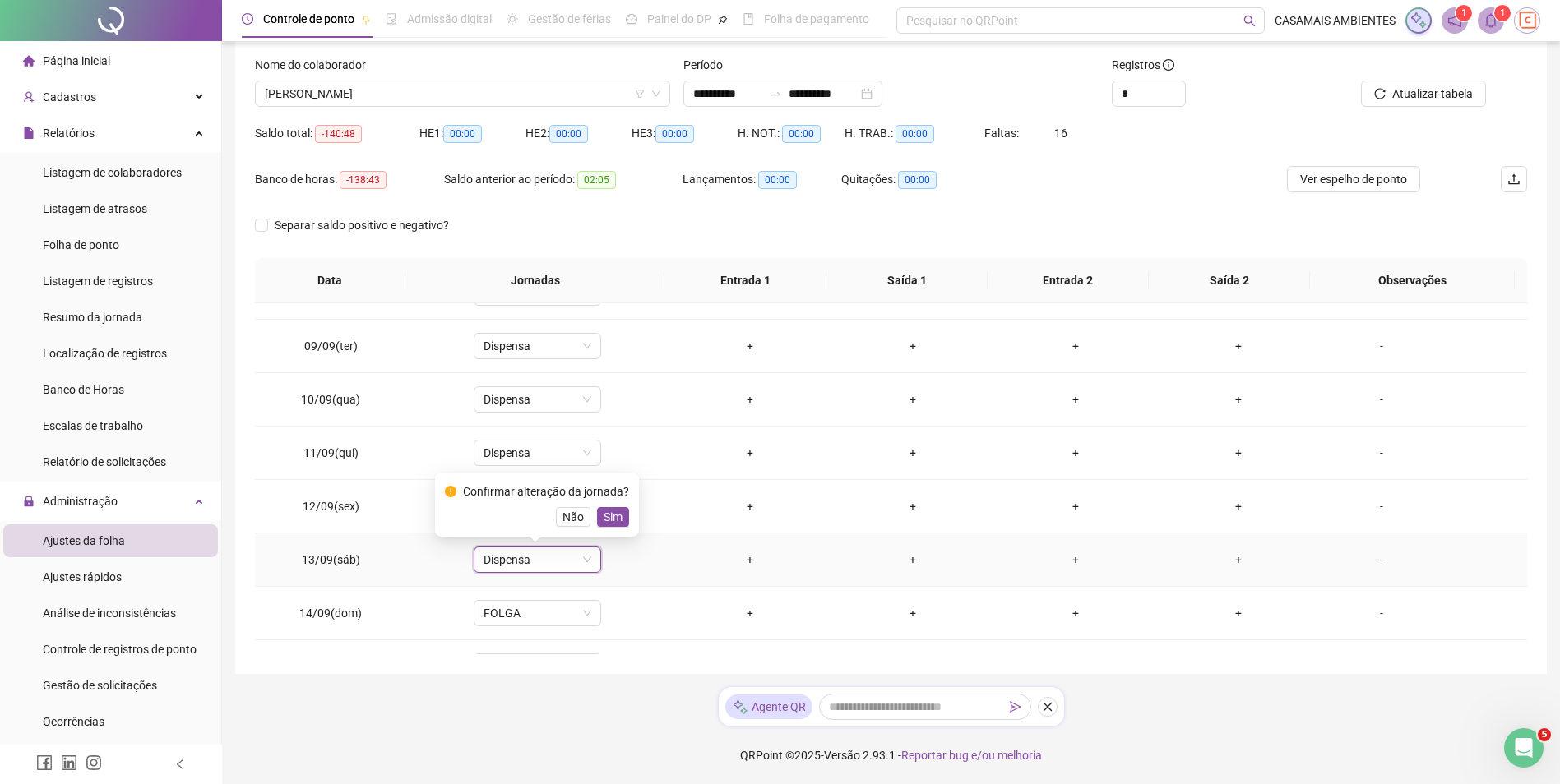
click at [612, 521] on span "Sim" at bounding box center [613, 517] width 19 height 18
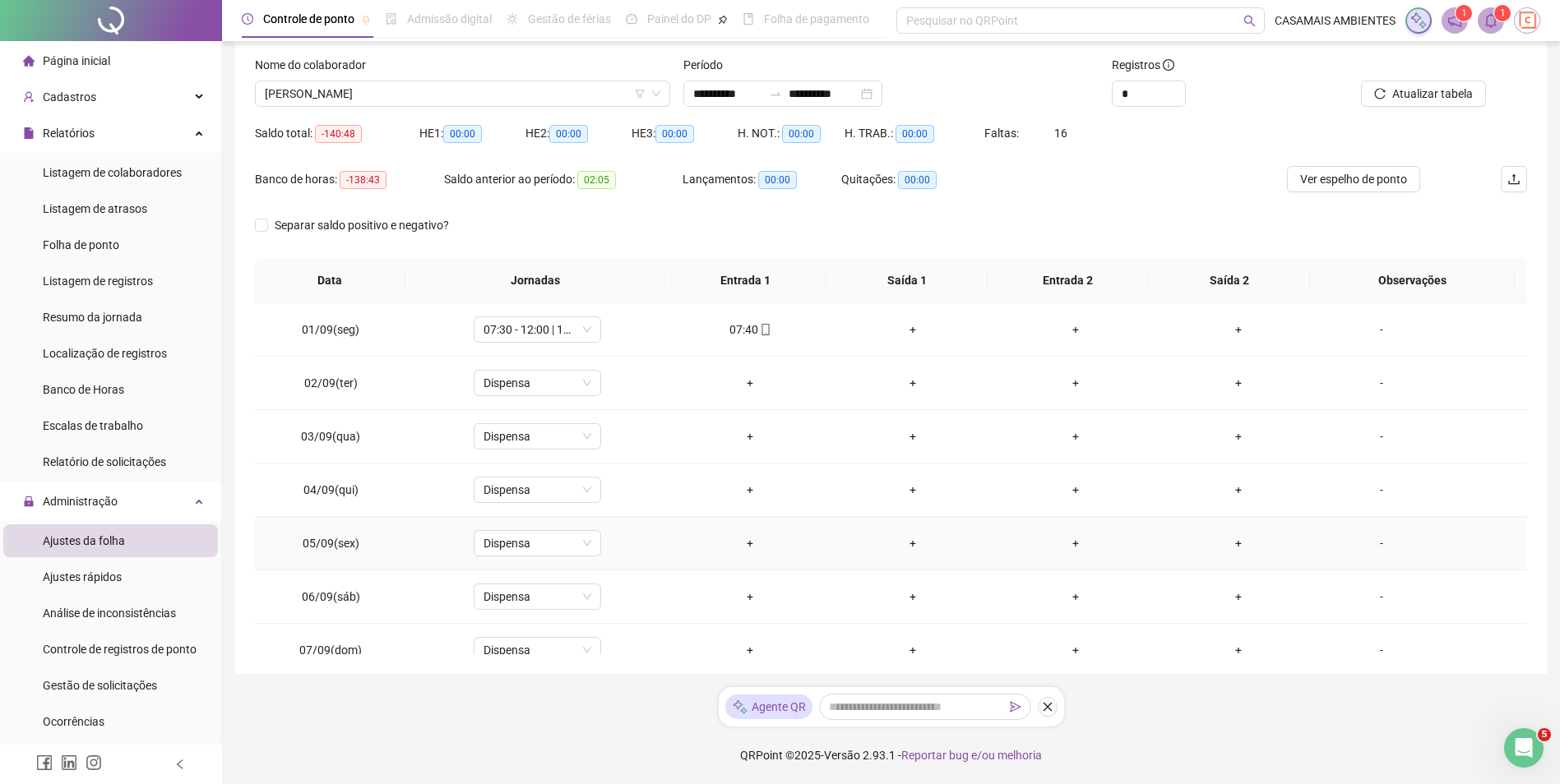
scroll to position [0, 0]
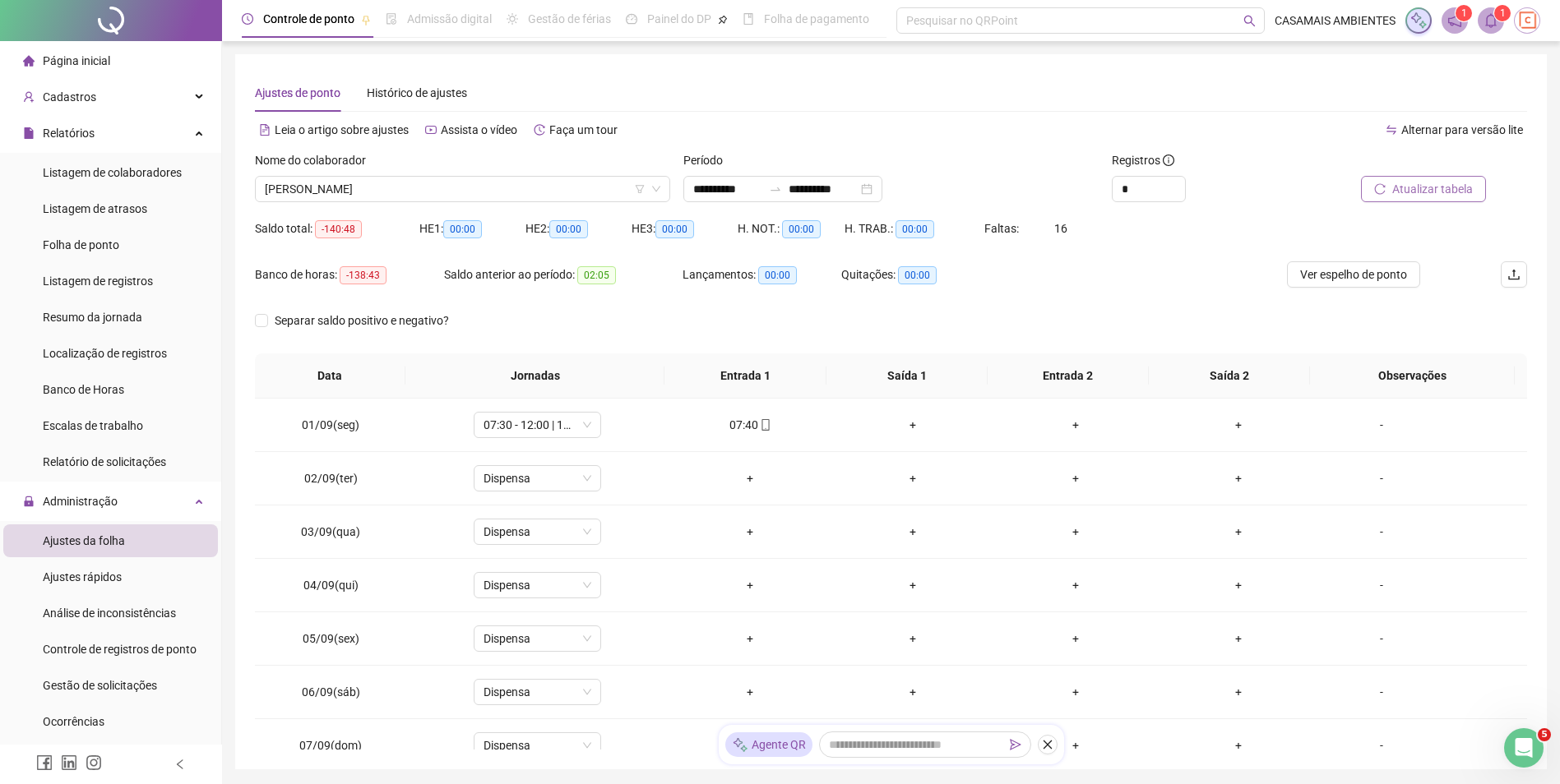
click at [1435, 192] on span "Atualizar tabela" at bounding box center [1432, 188] width 81 height 18
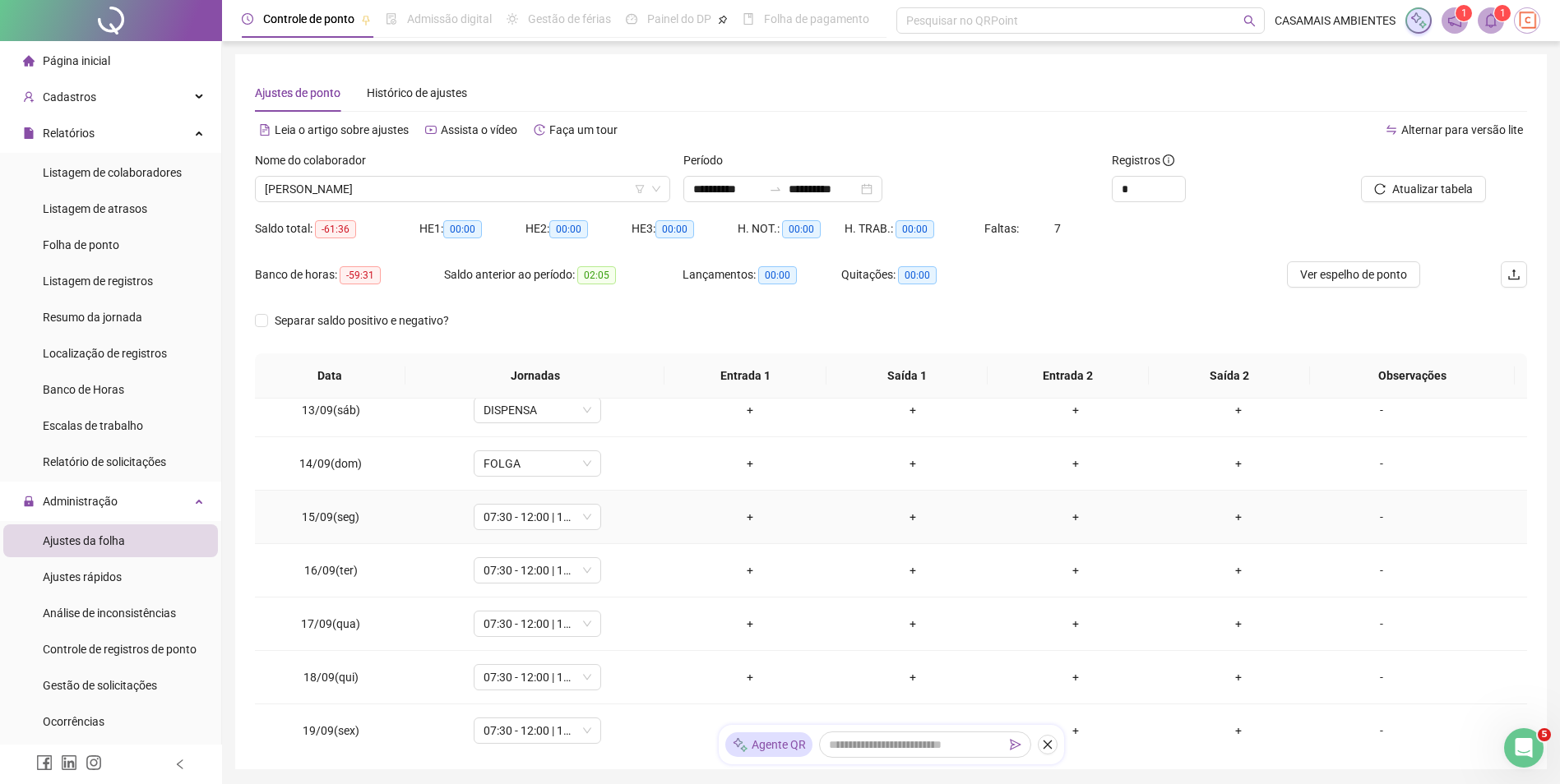
scroll to position [658, 0]
click at [531, 516] on span "07:30 - 12:00 | 13:12 - 17:30" at bounding box center [537, 515] width 108 height 25
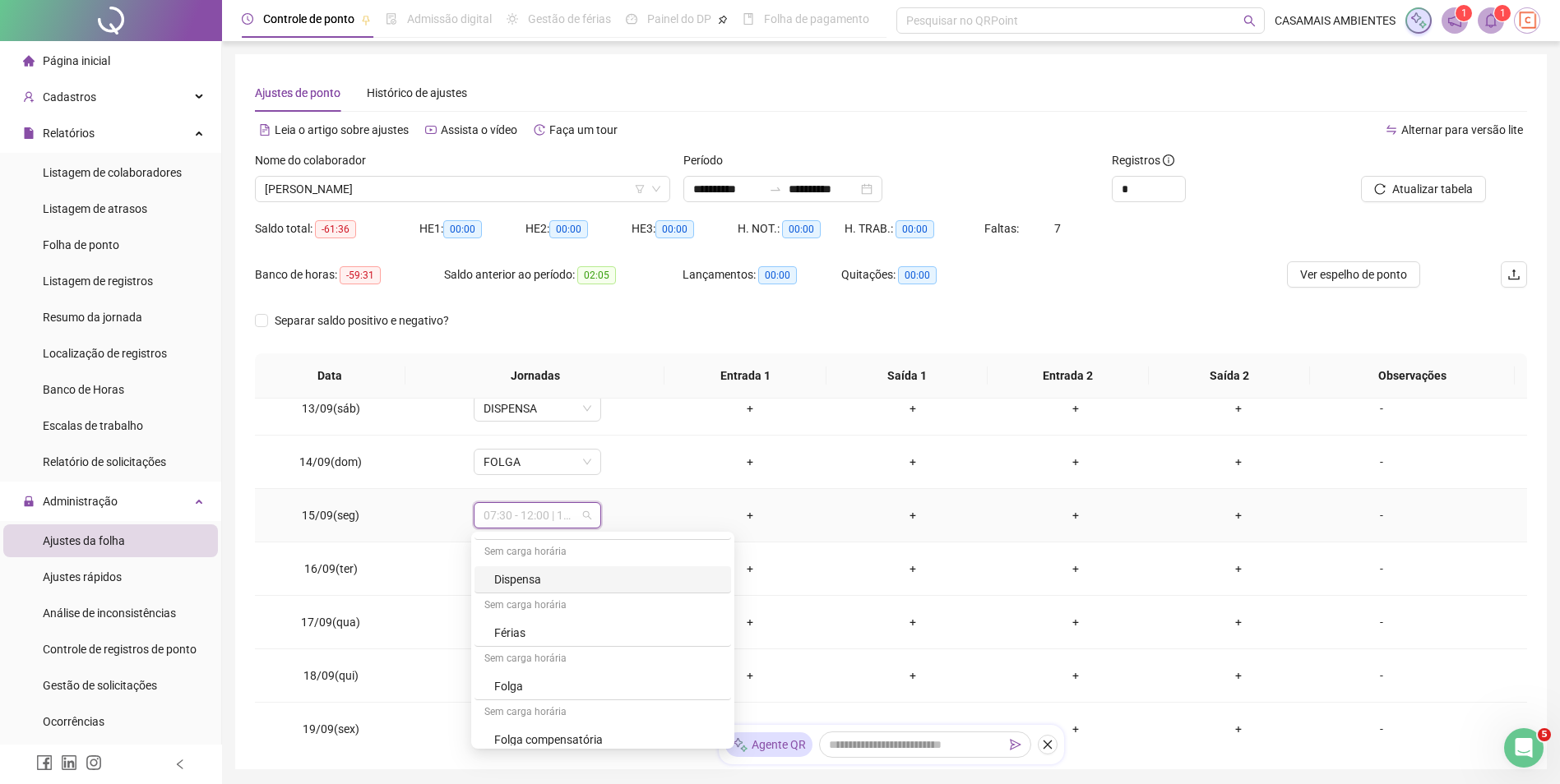
scroll to position [822, 0]
click at [516, 603] on div "Dispensa" at bounding box center [607, 607] width 227 height 18
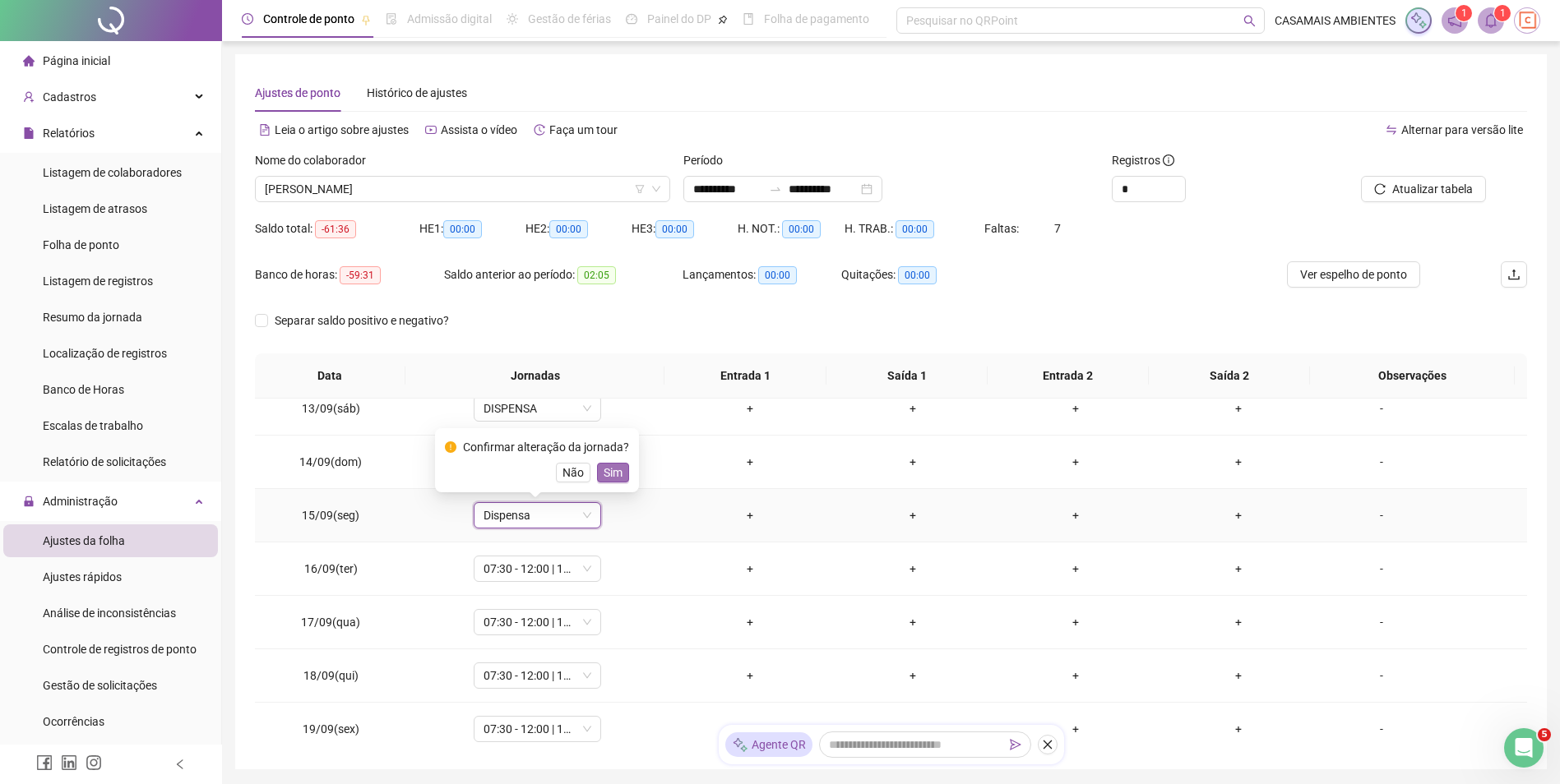
click at [613, 475] on span "Sim" at bounding box center [613, 472] width 19 height 18
click at [499, 570] on span "07:30 - 12:00 | 13:12 - 17:30" at bounding box center [537, 569] width 108 height 25
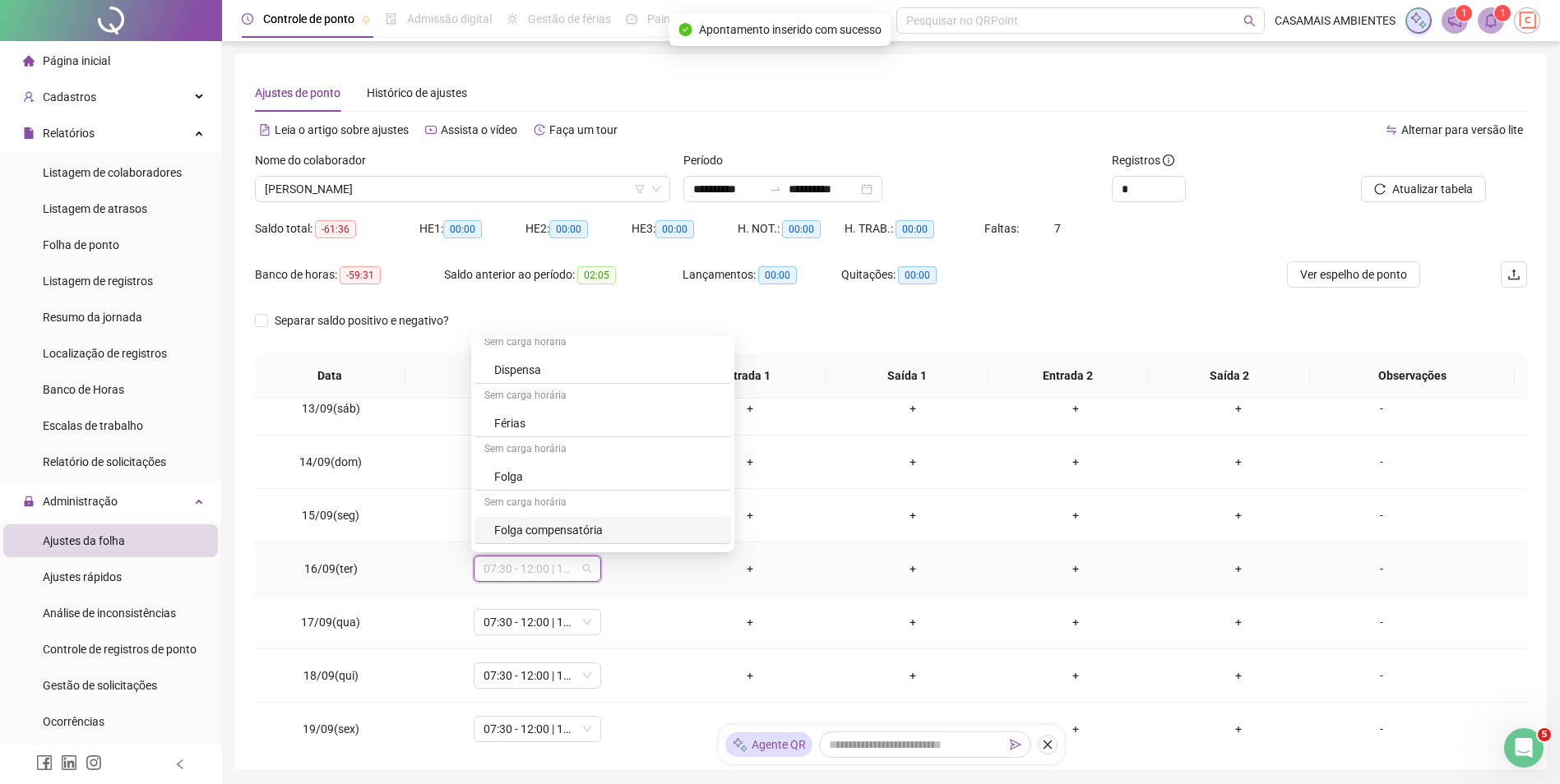
scroll to position [829, 0]
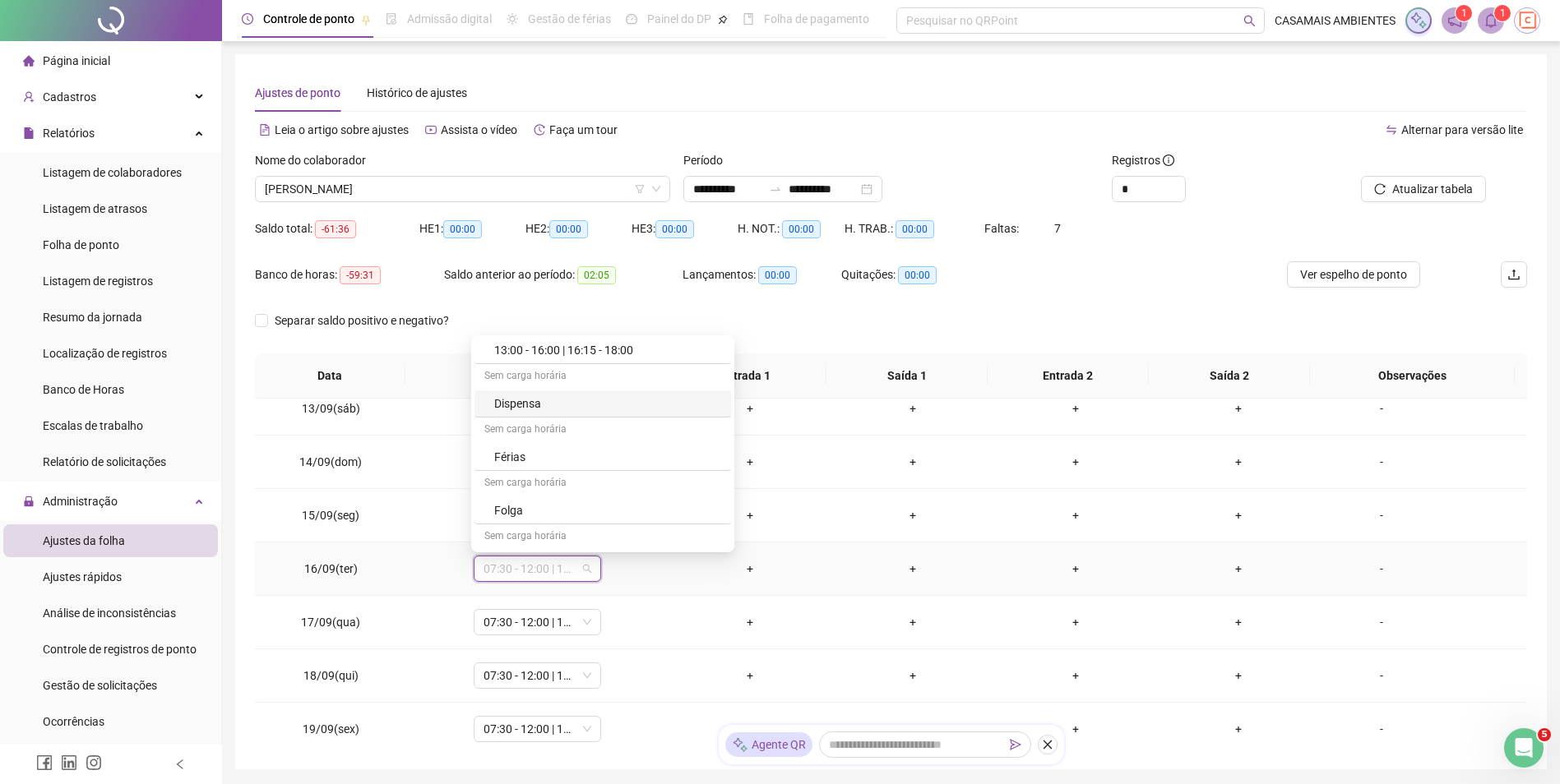
drag, startPoint x: 523, startPoint y: 404, endPoint x: 595, endPoint y: 413, distance: 72.6
click at [524, 404] on div "Dispensa" at bounding box center [607, 403] width 227 height 18
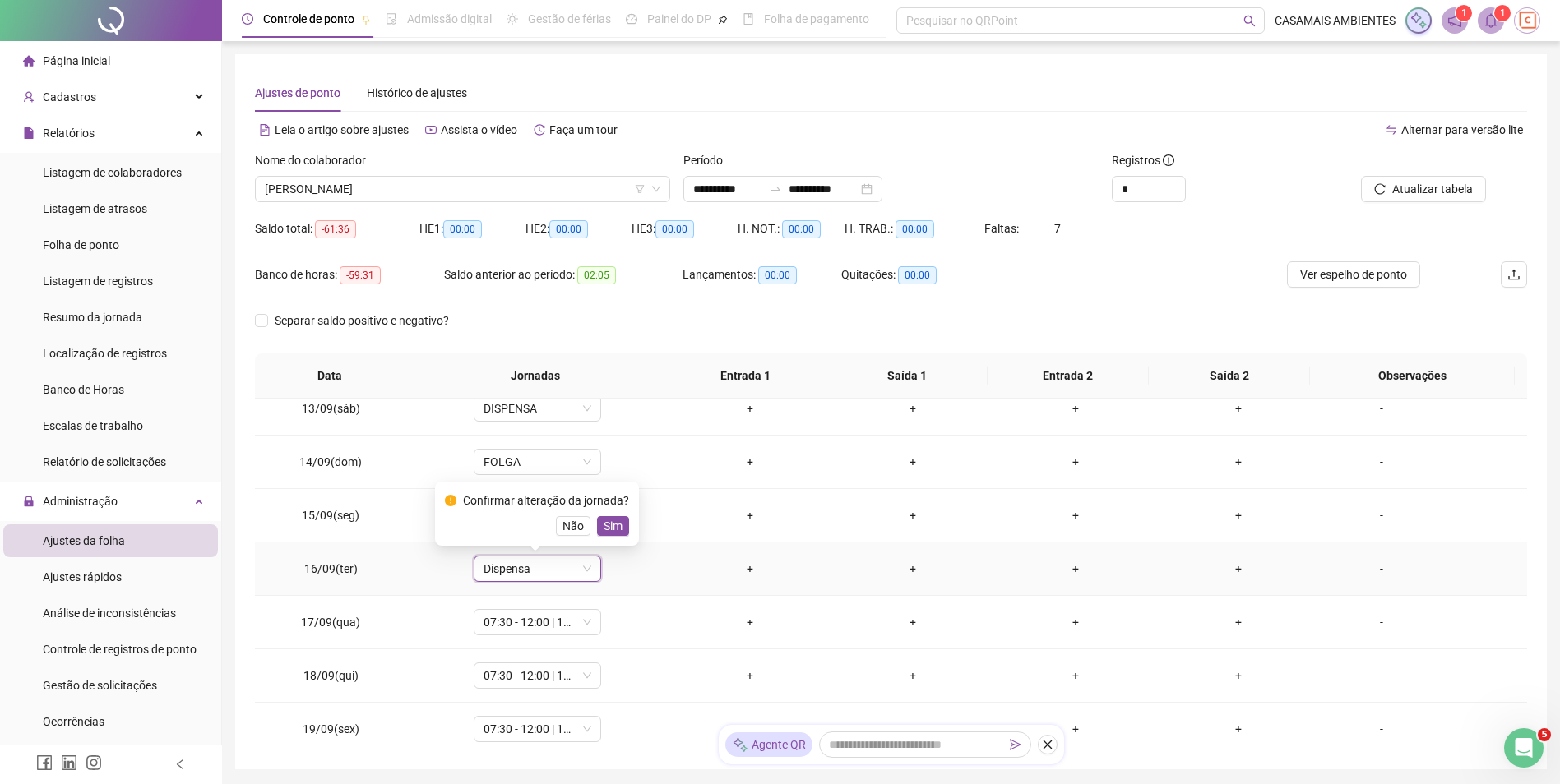
click at [617, 525] on span "Sim" at bounding box center [613, 525] width 19 height 18
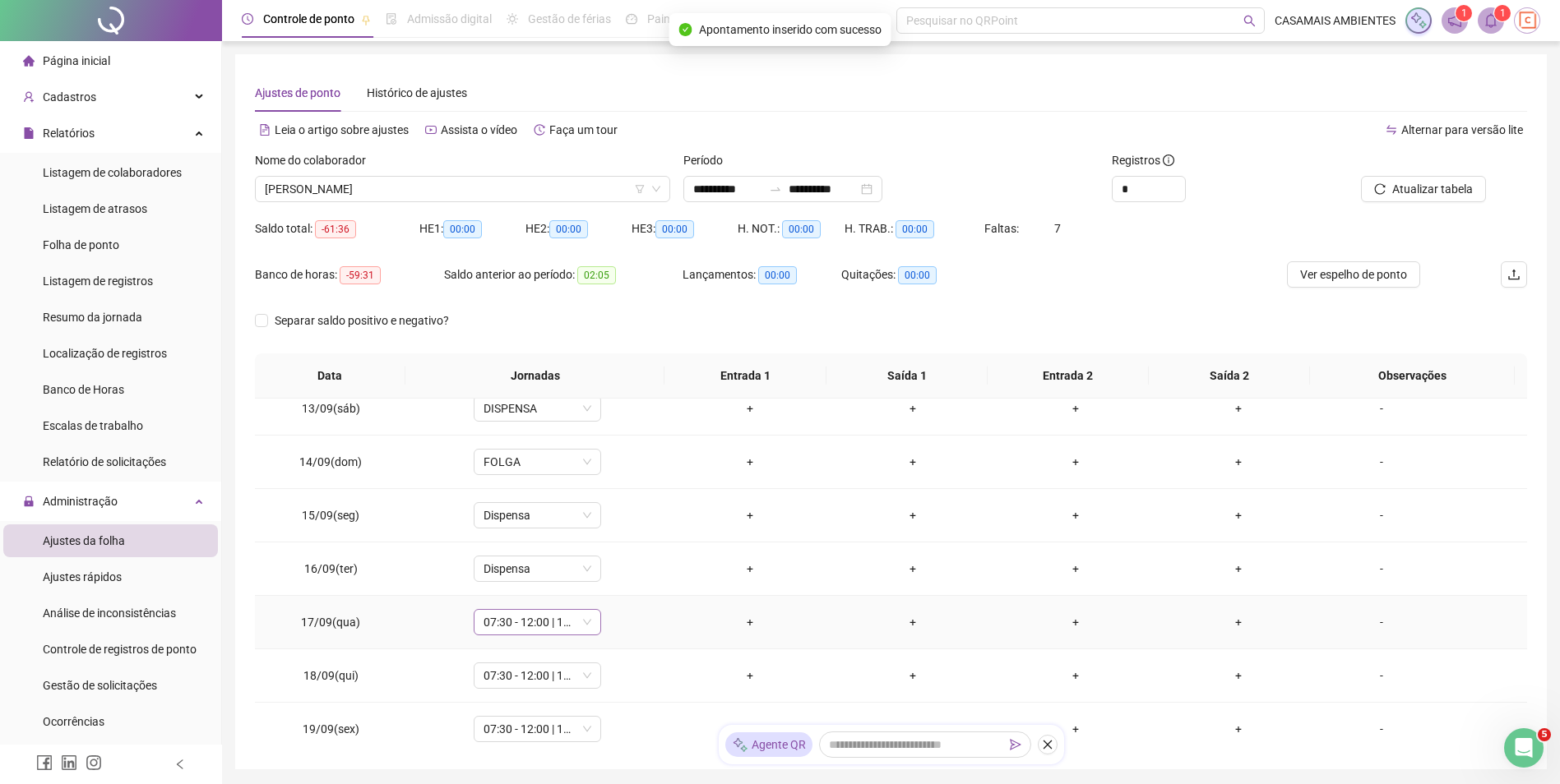
click at [536, 628] on span "07:30 - 12:00 | 13:12 - 17:30" at bounding box center [537, 622] width 108 height 25
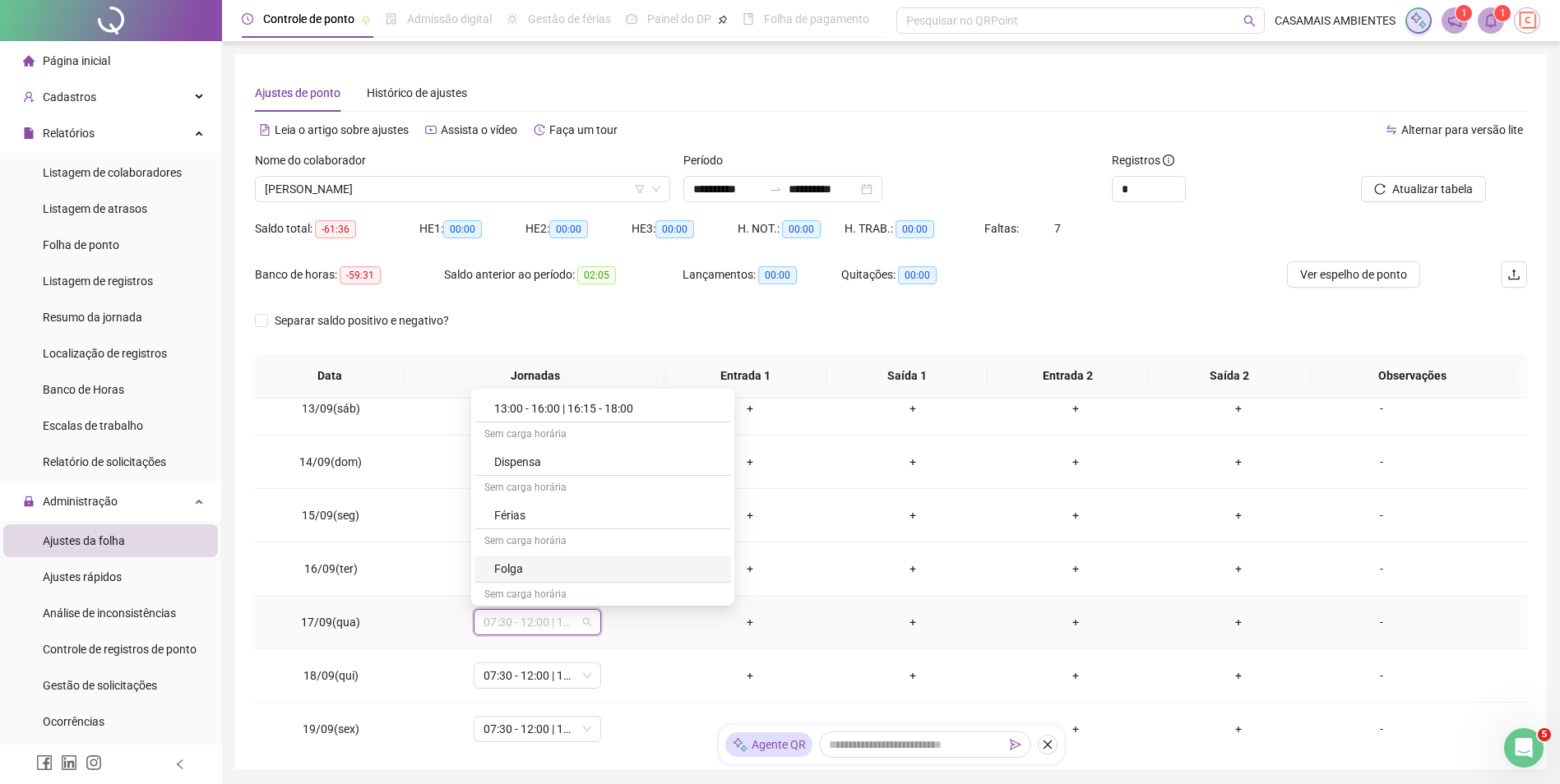
scroll to position [740, 0]
click at [528, 546] on div "Dispensa" at bounding box center [607, 547] width 227 height 18
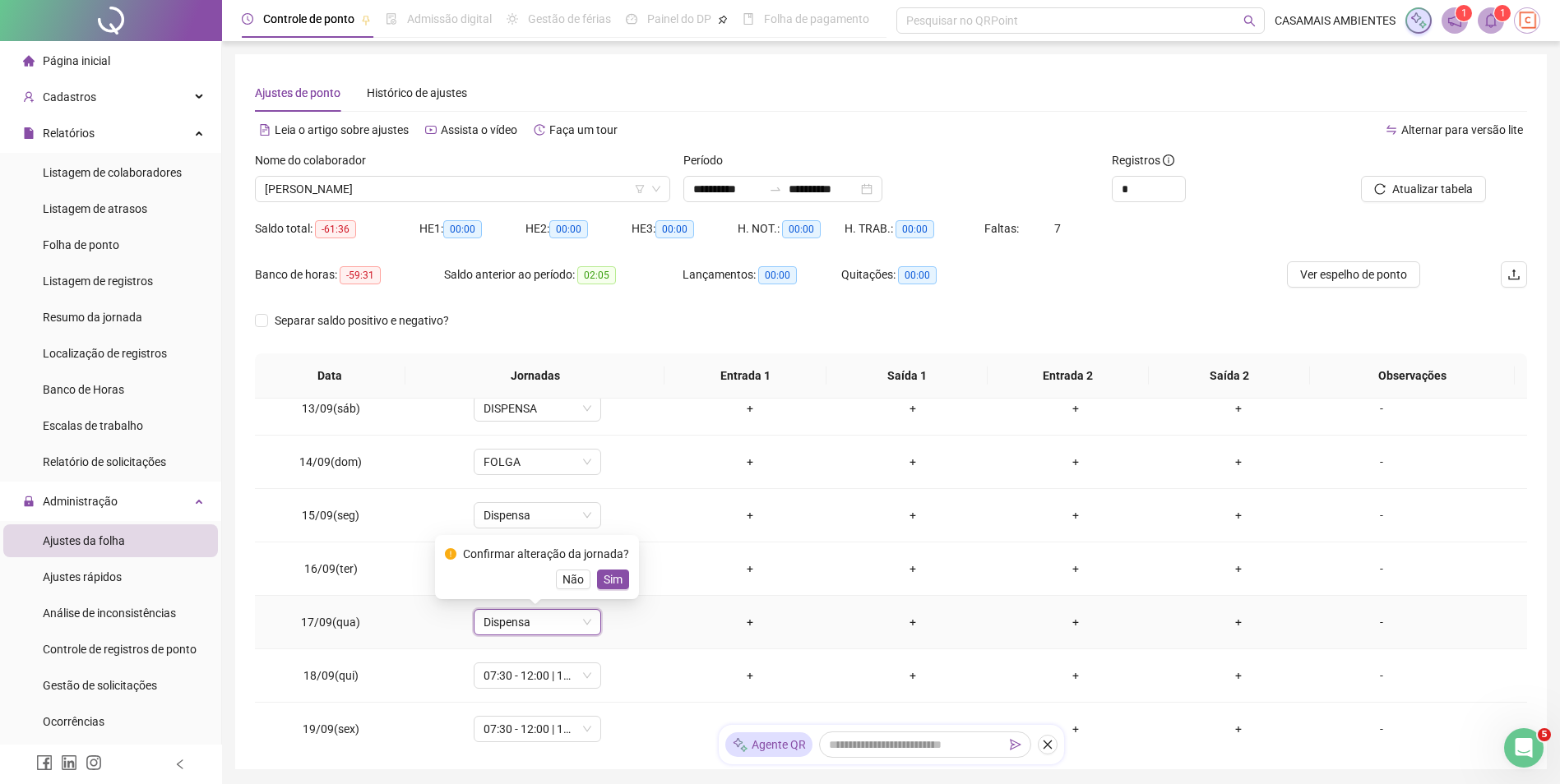
drag, startPoint x: 611, startPoint y: 578, endPoint x: 624, endPoint y: 577, distance: 13.0
click at [616, 579] on span "Sim" at bounding box center [613, 579] width 19 height 18
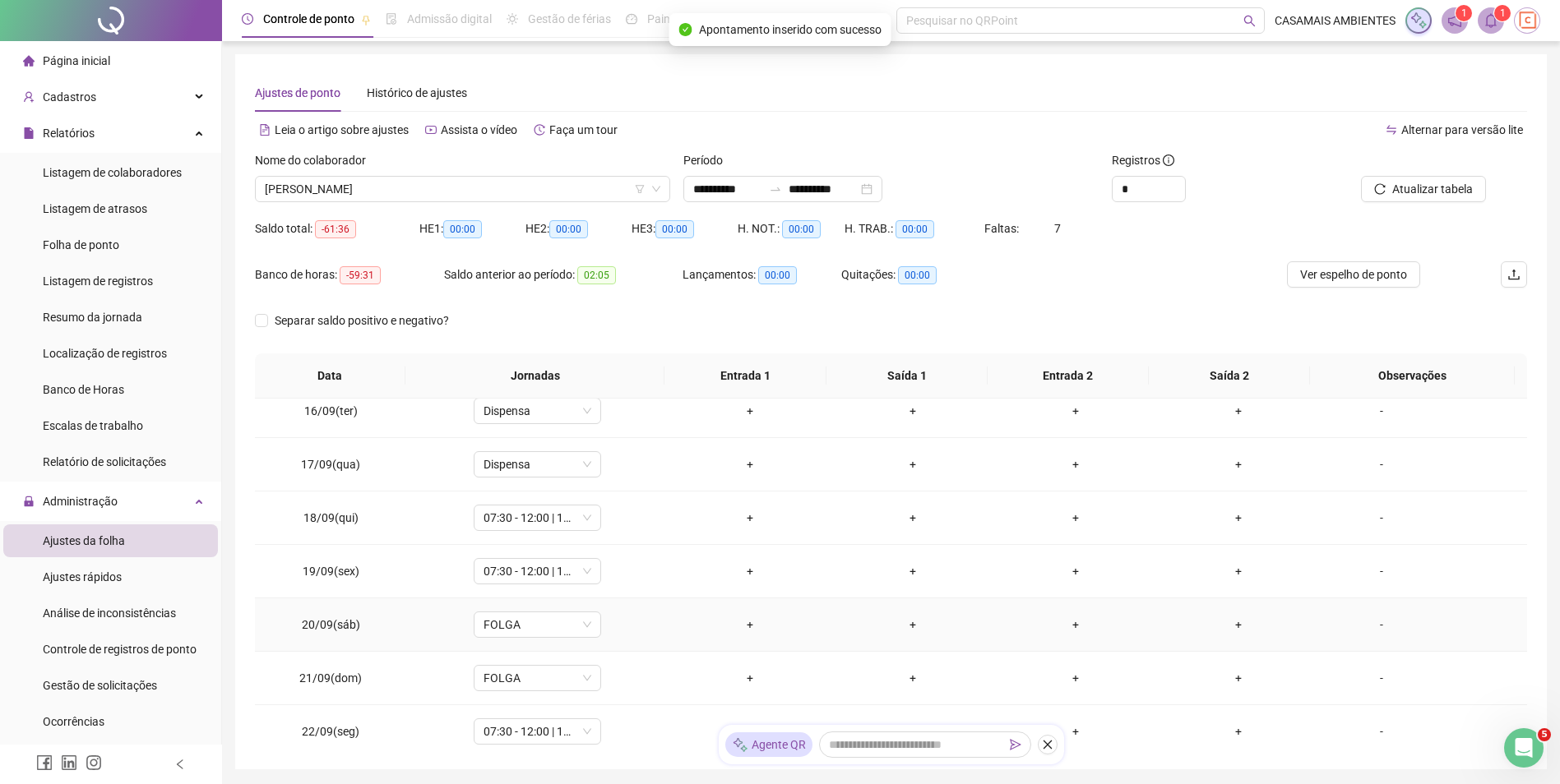
scroll to position [825, 0]
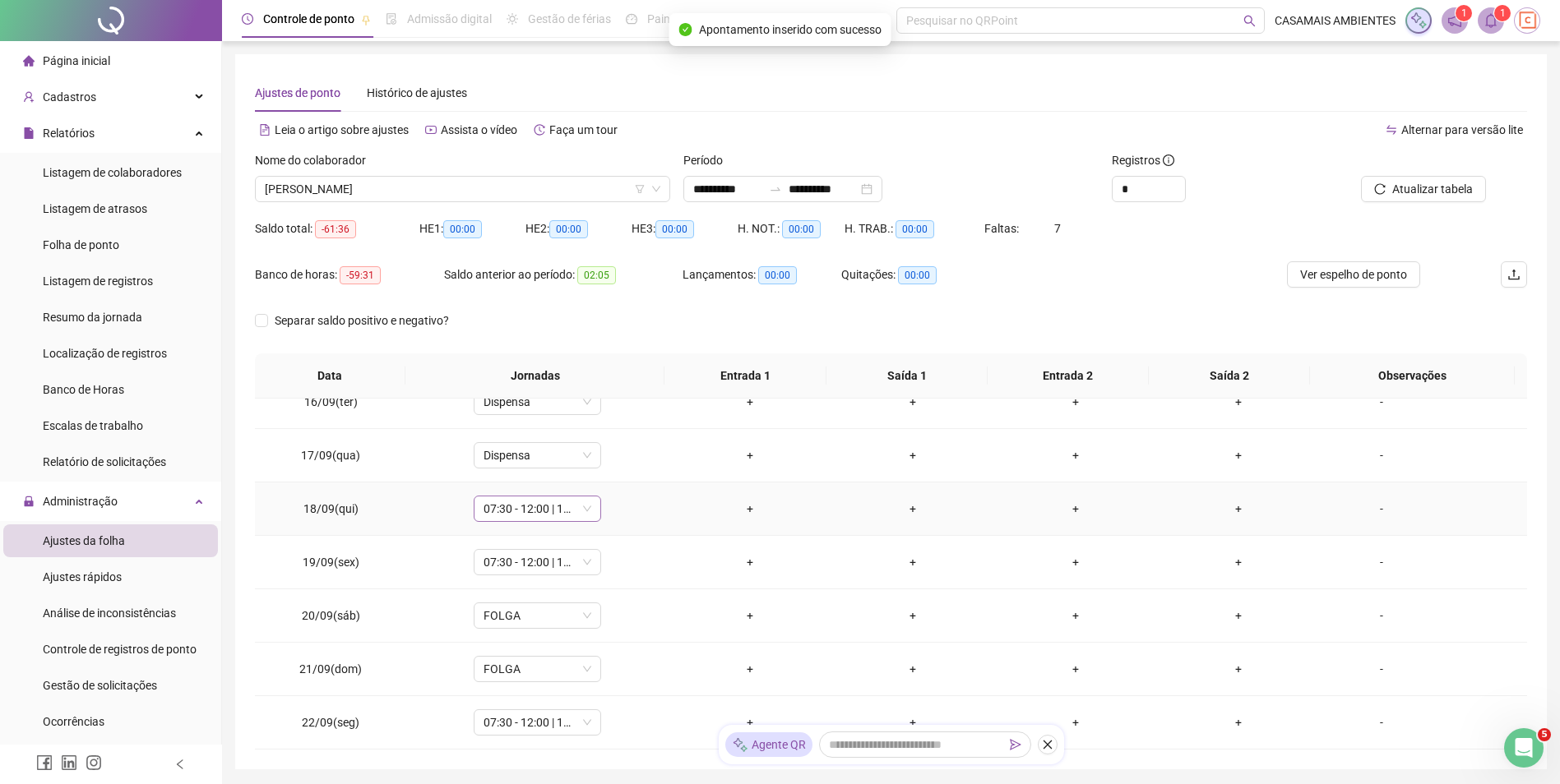
click at [530, 501] on span "07:30 - 12:00 | 13:12 - 17:30" at bounding box center [537, 508] width 108 height 25
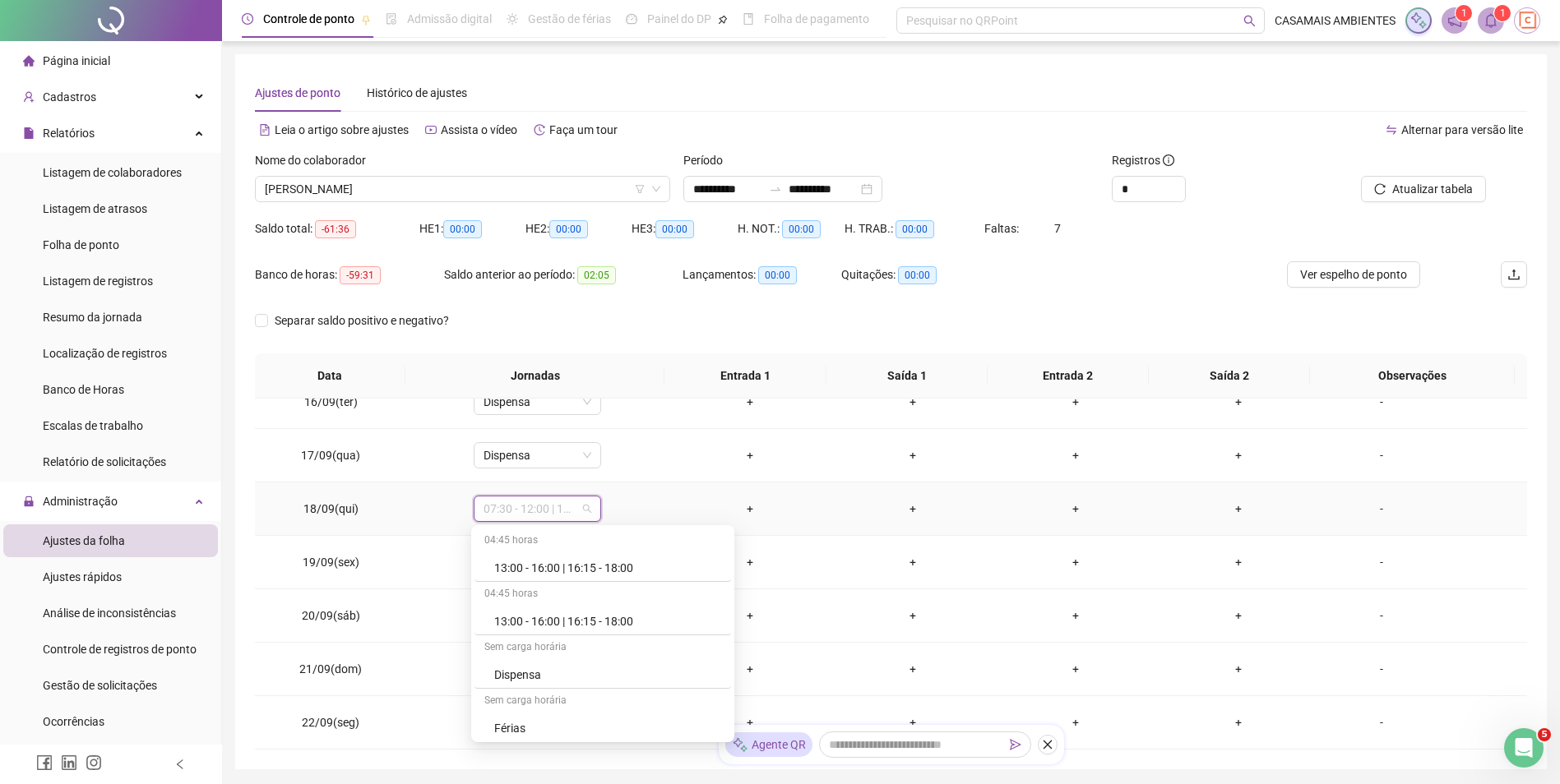
scroll to position [747, 0]
click at [519, 676] on div "Dispensa" at bounding box center [607, 675] width 227 height 18
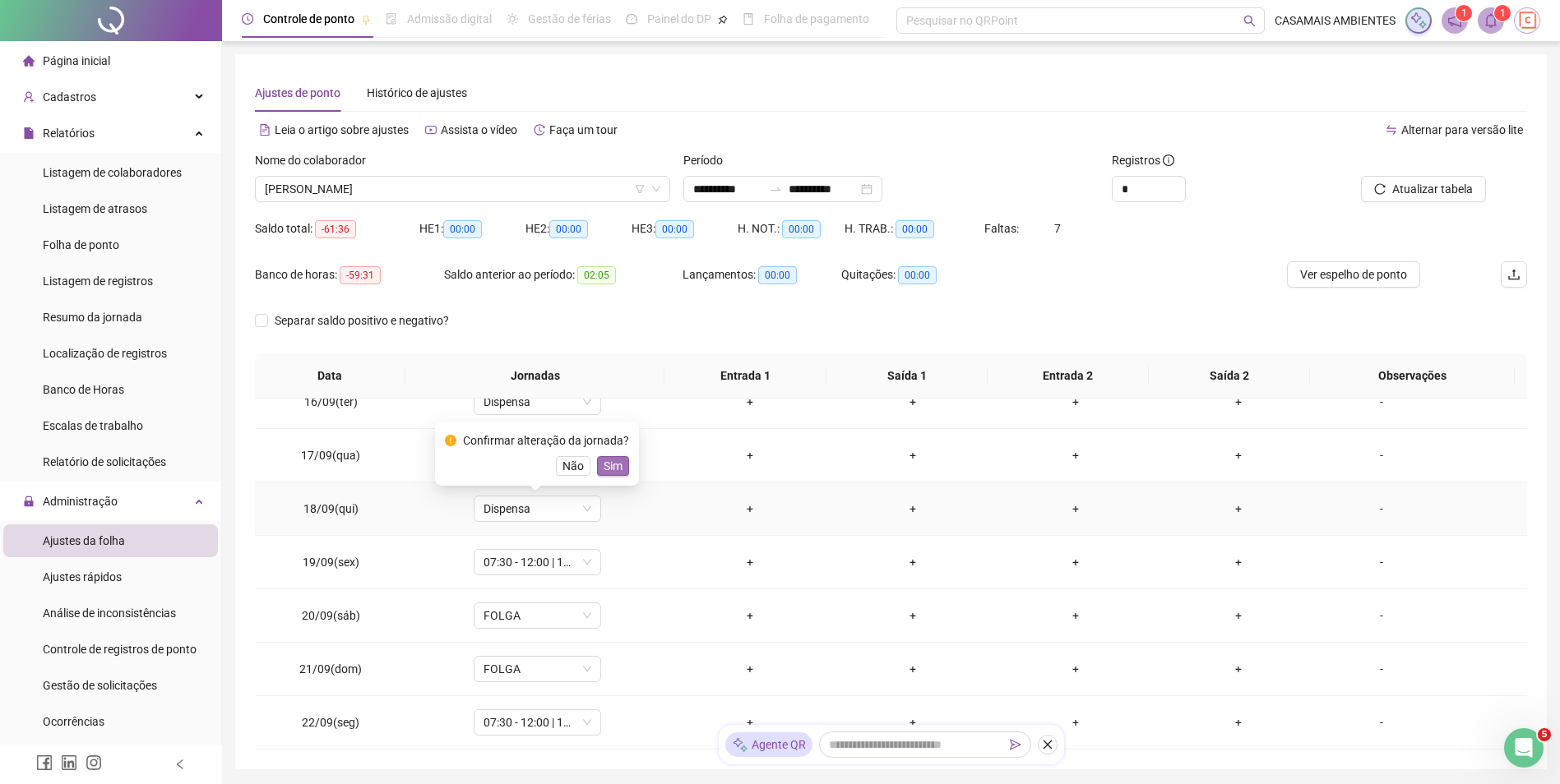
click at [616, 466] on span "Sim" at bounding box center [613, 466] width 19 height 18
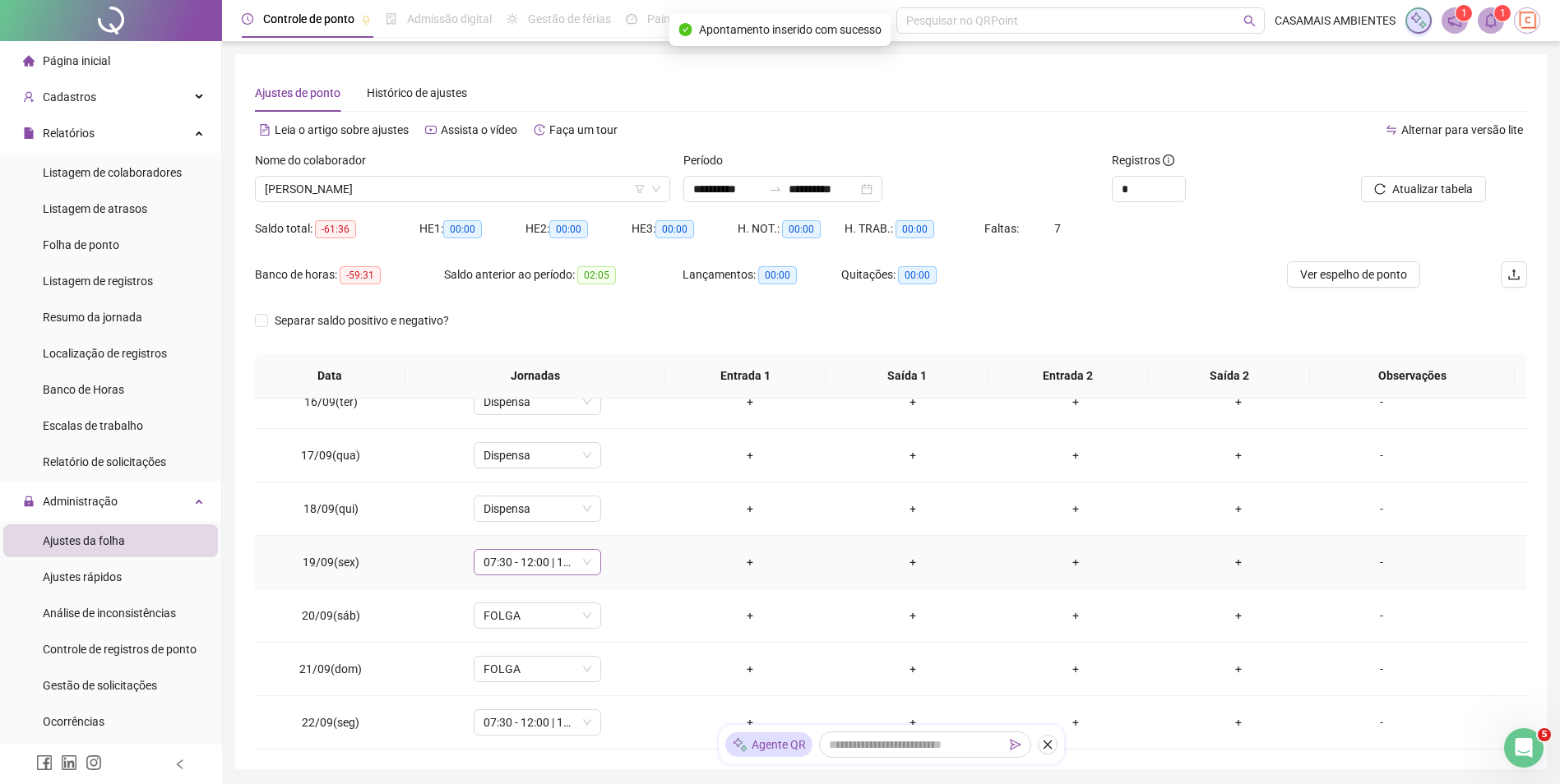
click at [550, 567] on span "07:30 - 12:00 | 13:12 - 17:30" at bounding box center [537, 562] width 108 height 25
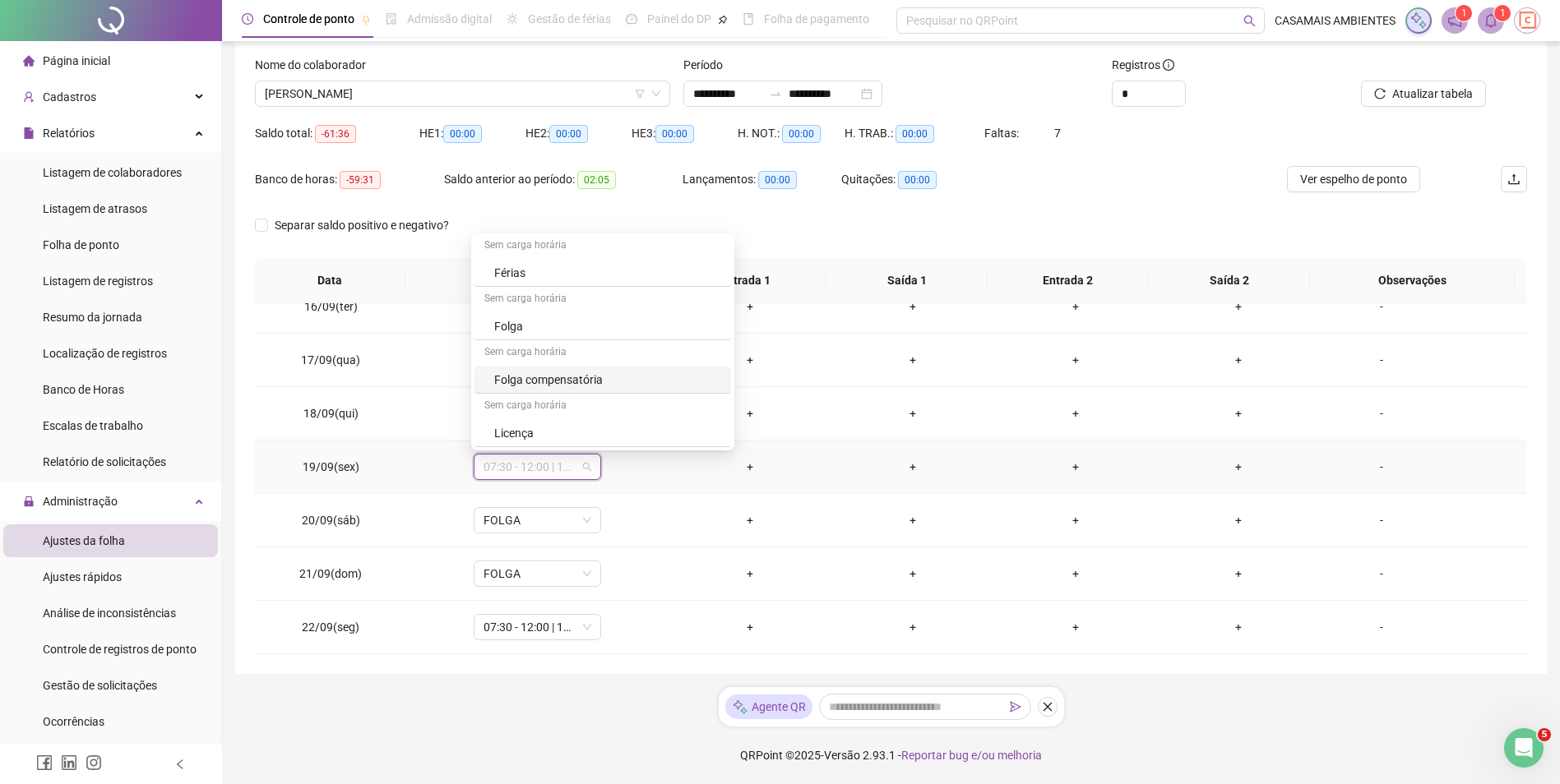
scroll to position [829, 0]
click at [503, 300] on div "Dispensa" at bounding box center [607, 301] width 227 height 18
click at [613, 424] on span "Sim" at bounding box center [613, 424] width 19 height 18
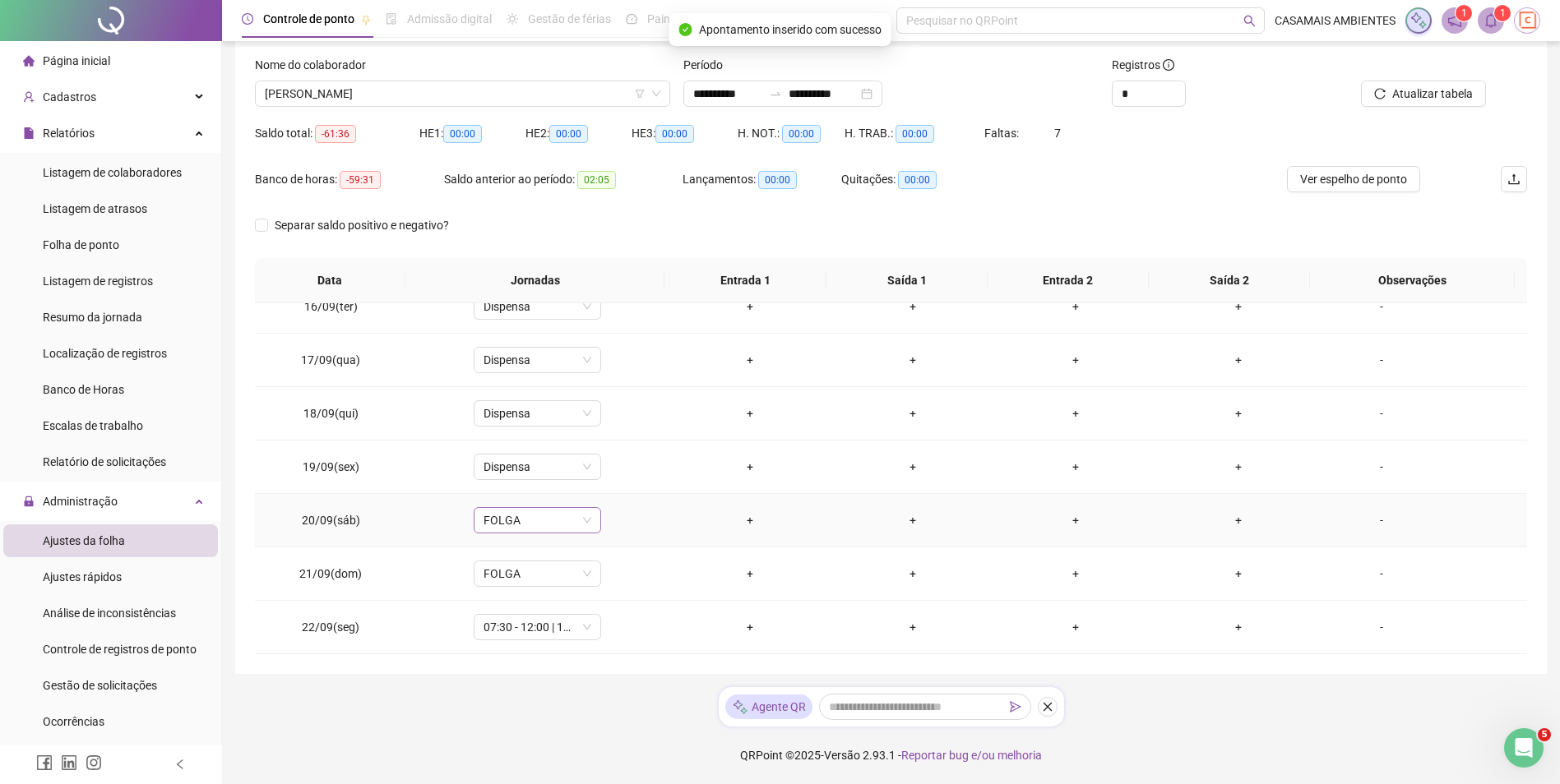
click at [527, 520] on span "FOLGA" at bounding box center [537, 520] width 108 height 25
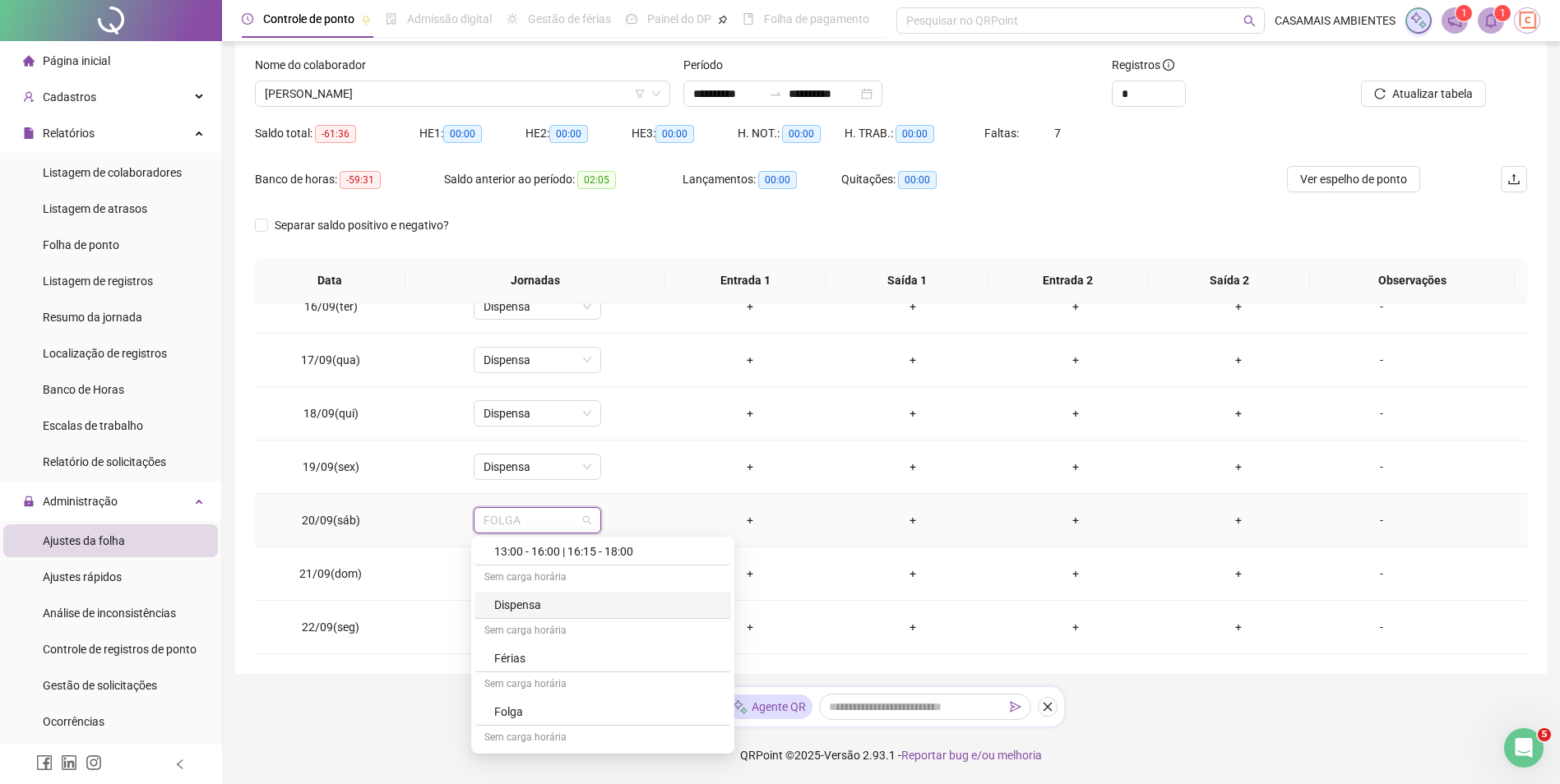
click at [525, 610] on div "Dispensa" at bounding box center [607, 604] width 227 height 18
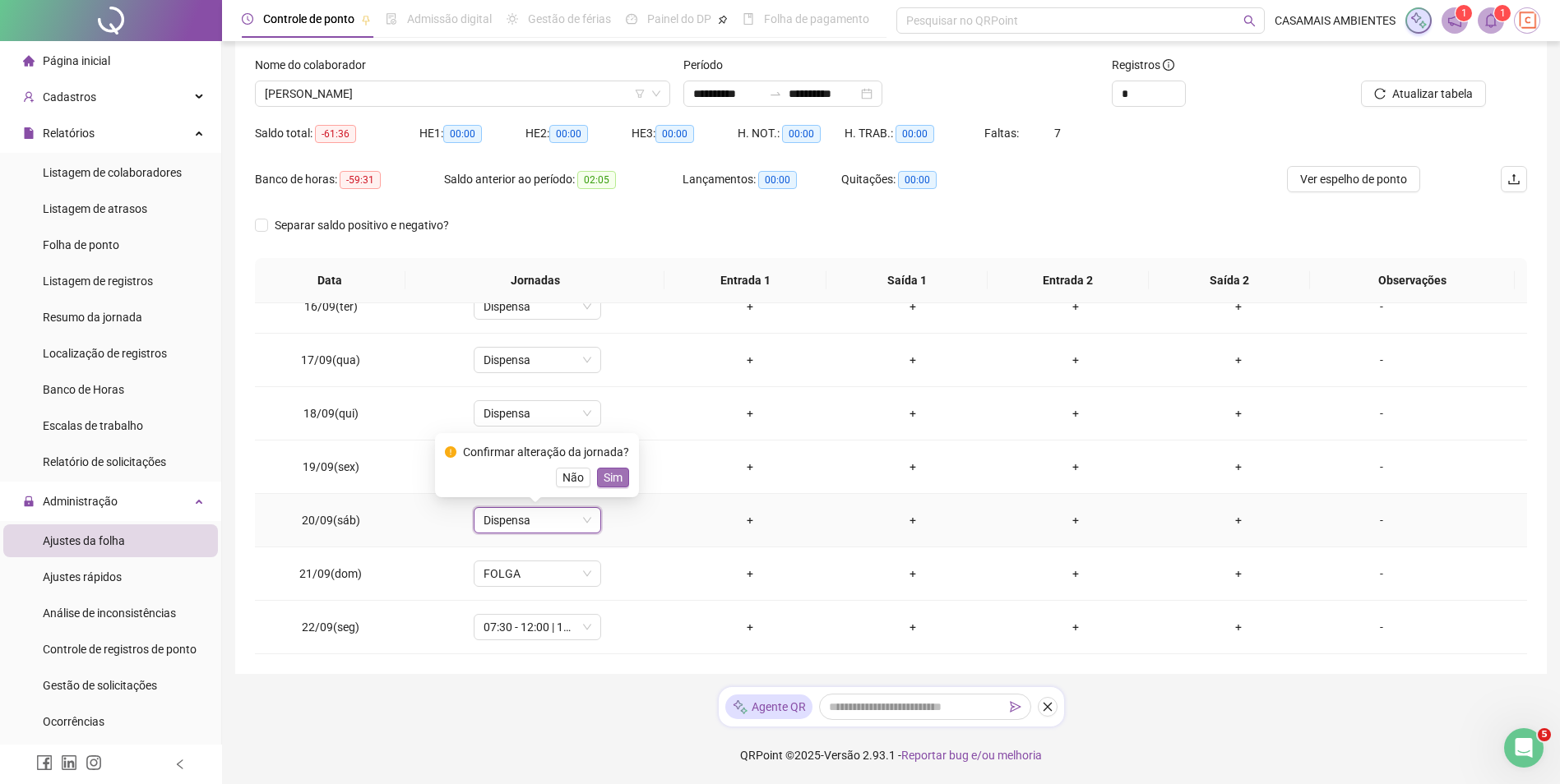
click at [609, 476] on span "Sim" at bounding box center [613, 477] width 19 height 18
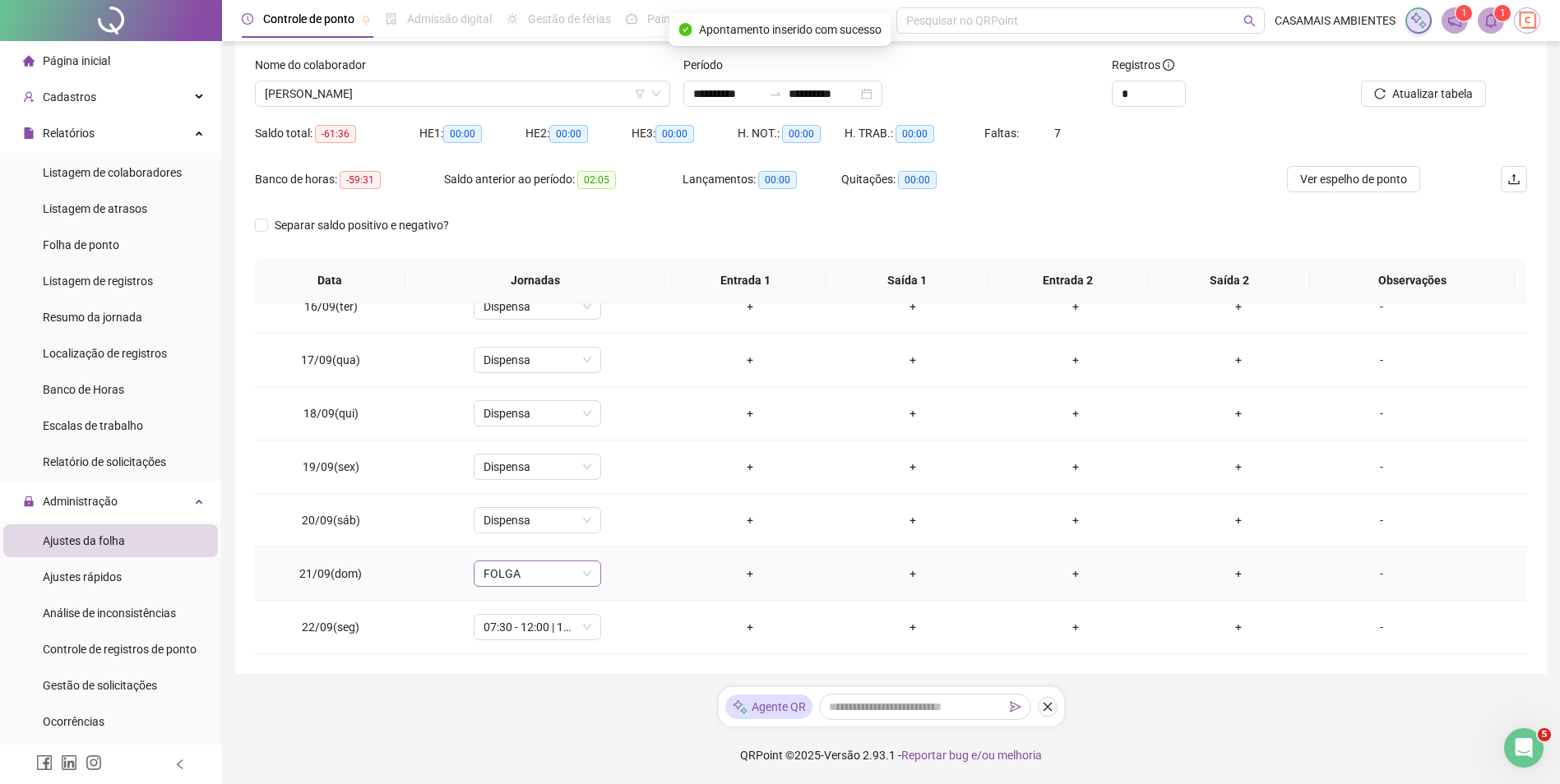
click at [515, 584] on span "FOLGA" at bounding box center [537, 574] width 108 height 25
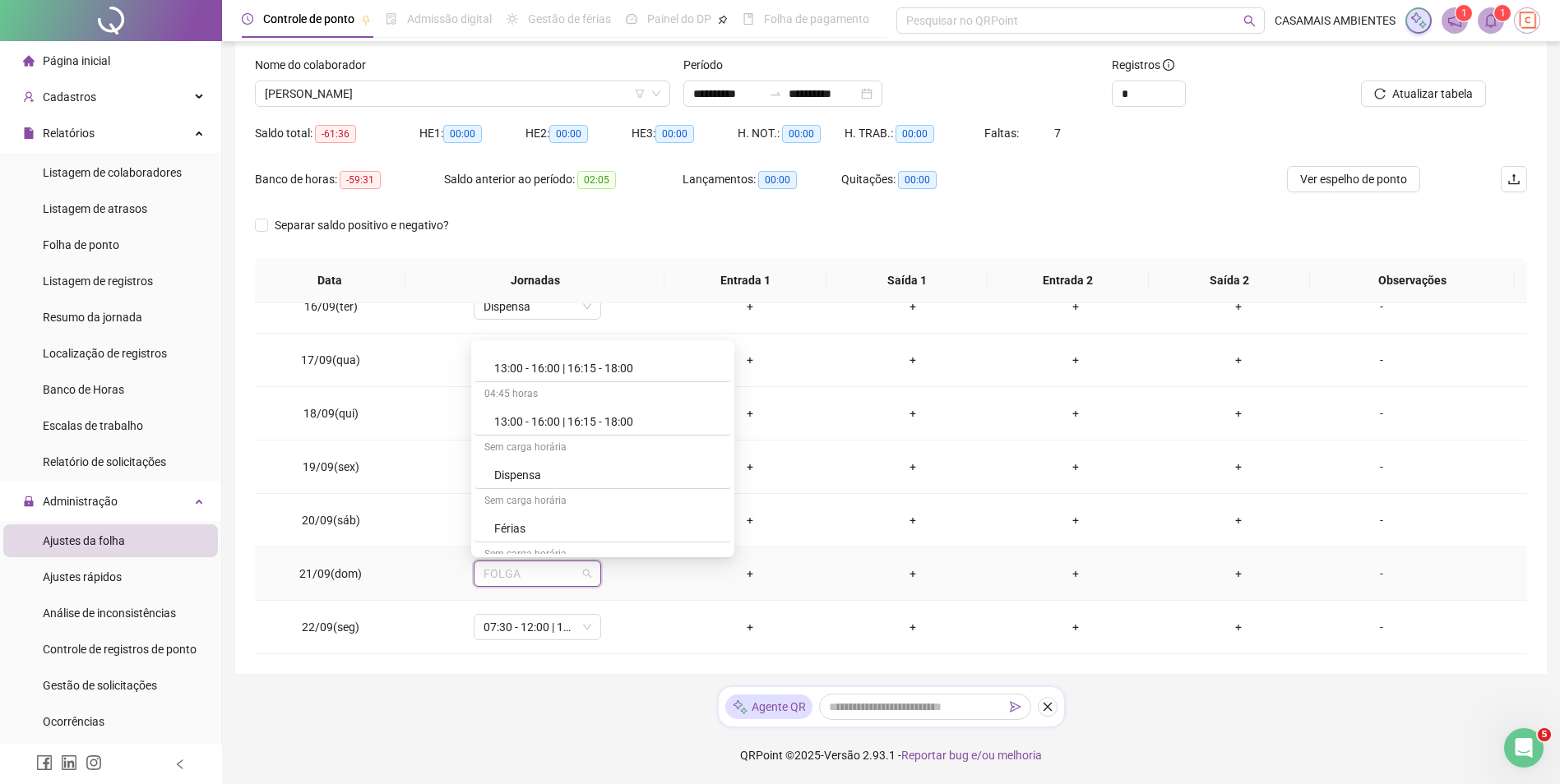
scroll to position [747, 0]
click at [531, 495] on div "Dispensa" at bounding box center [607, 490] width 227 height 18
click at [613, 532] on span "Sim" at bounding box center [613, 530] width 19 height 18
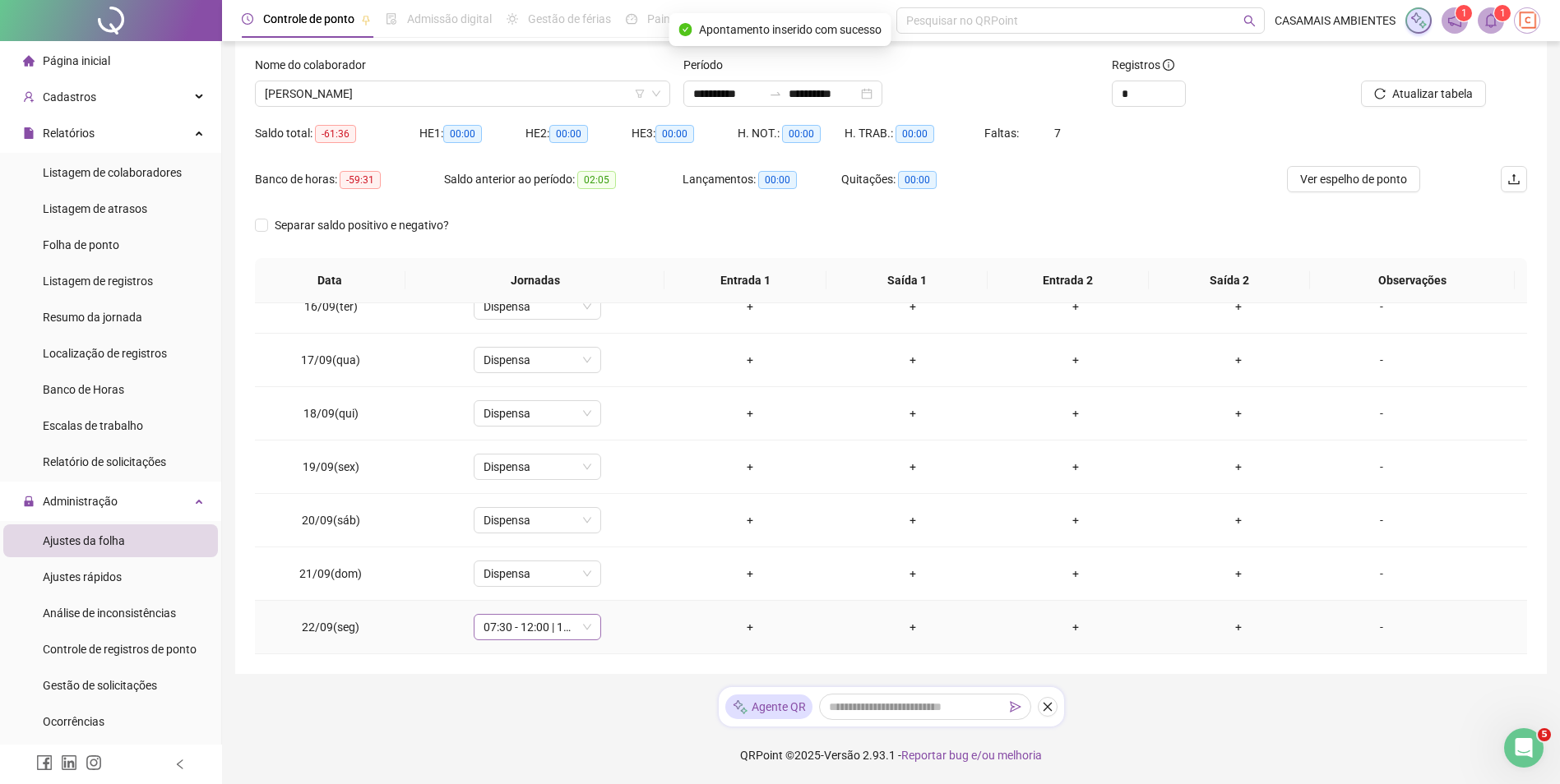
click at [519, 635] on span "07:30 - 12:00 | 13:12 - 17:30" at bounding box center [537, 627] width 108 height 25
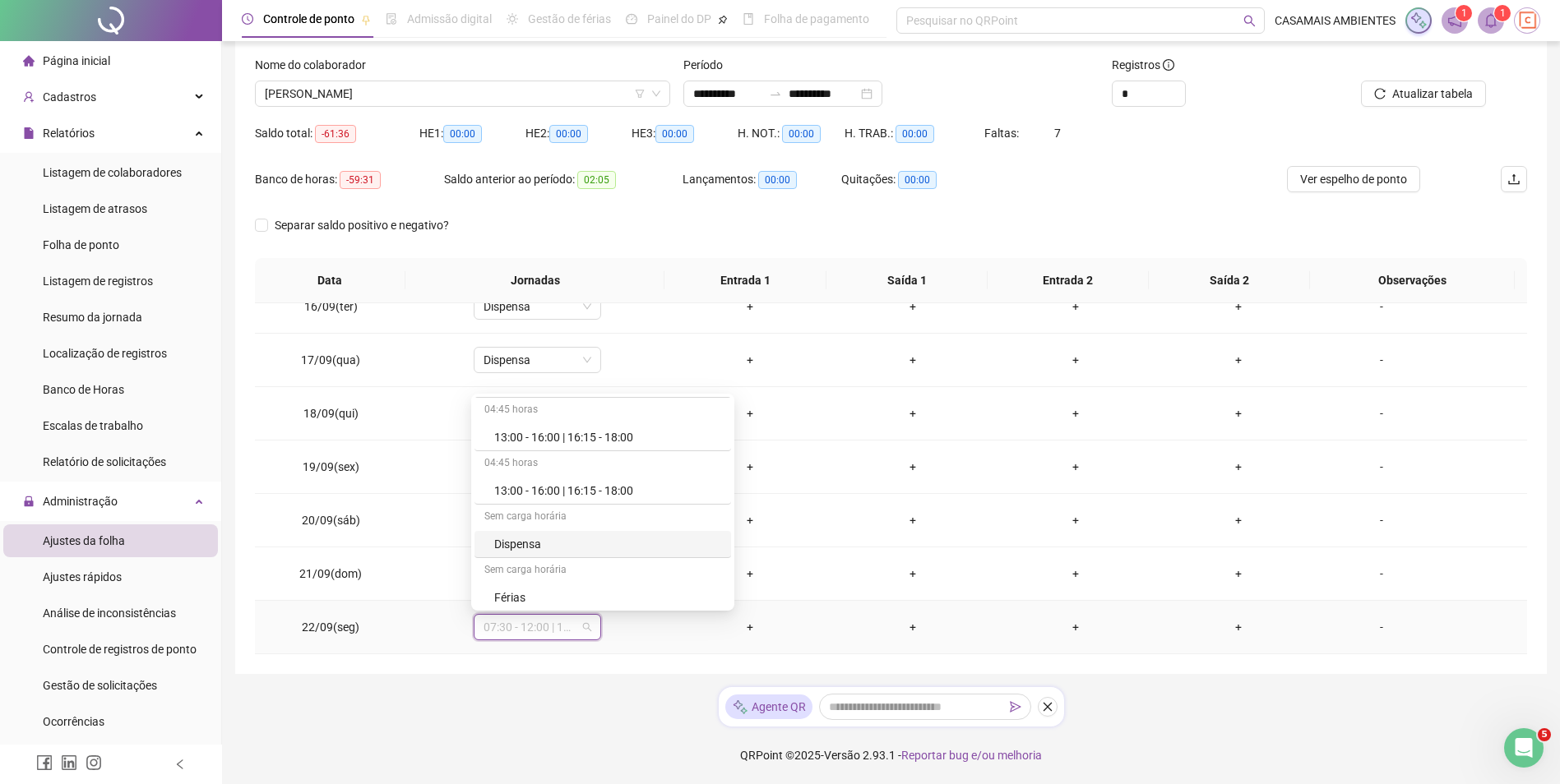
click at [534, 543] on div "Dispensa" at bounding box center [607, 544] width 227 height 18
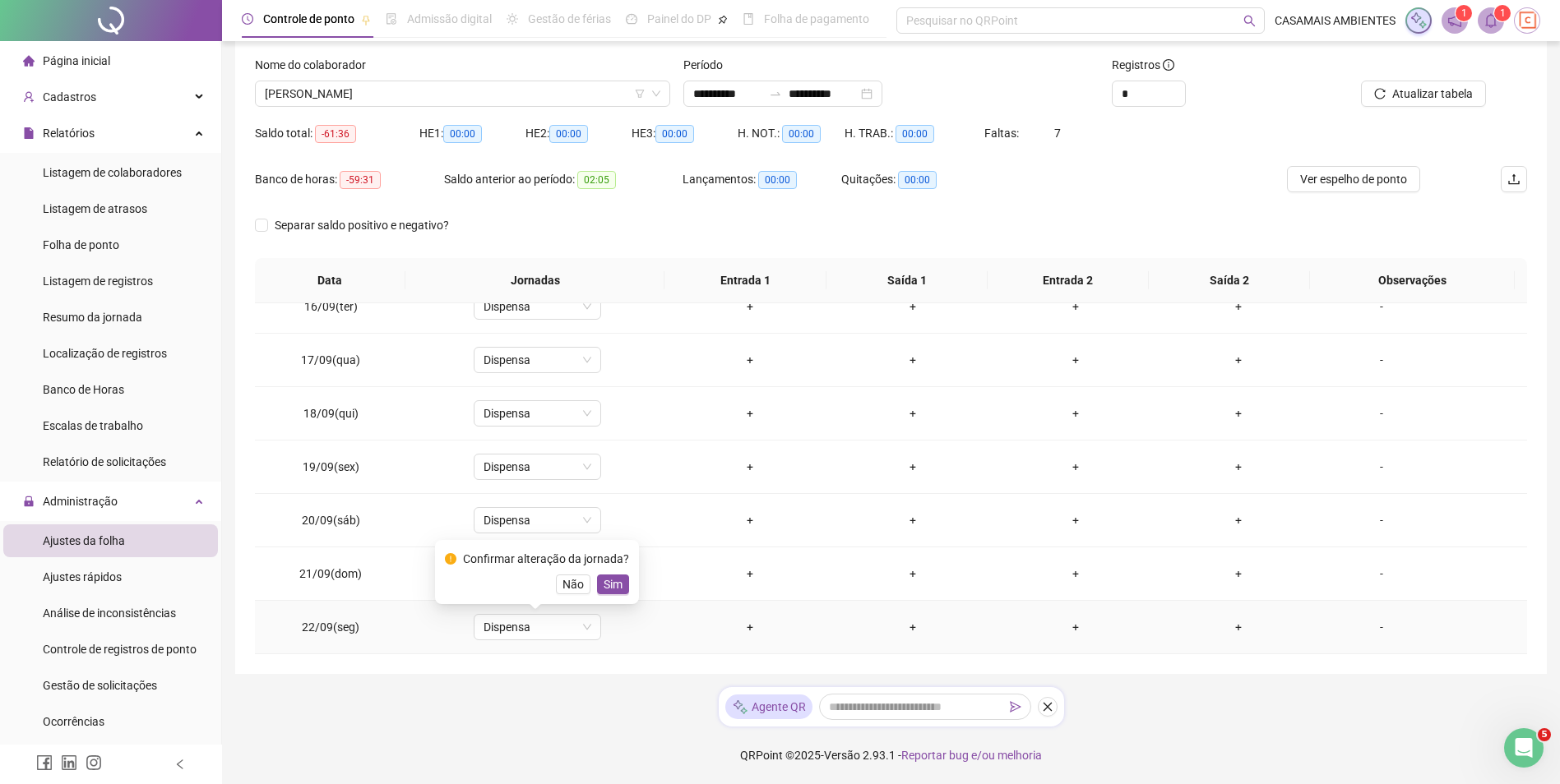
click at [620, 591] on button "Sim" at bounding box center [613, 584] width 32 height 20
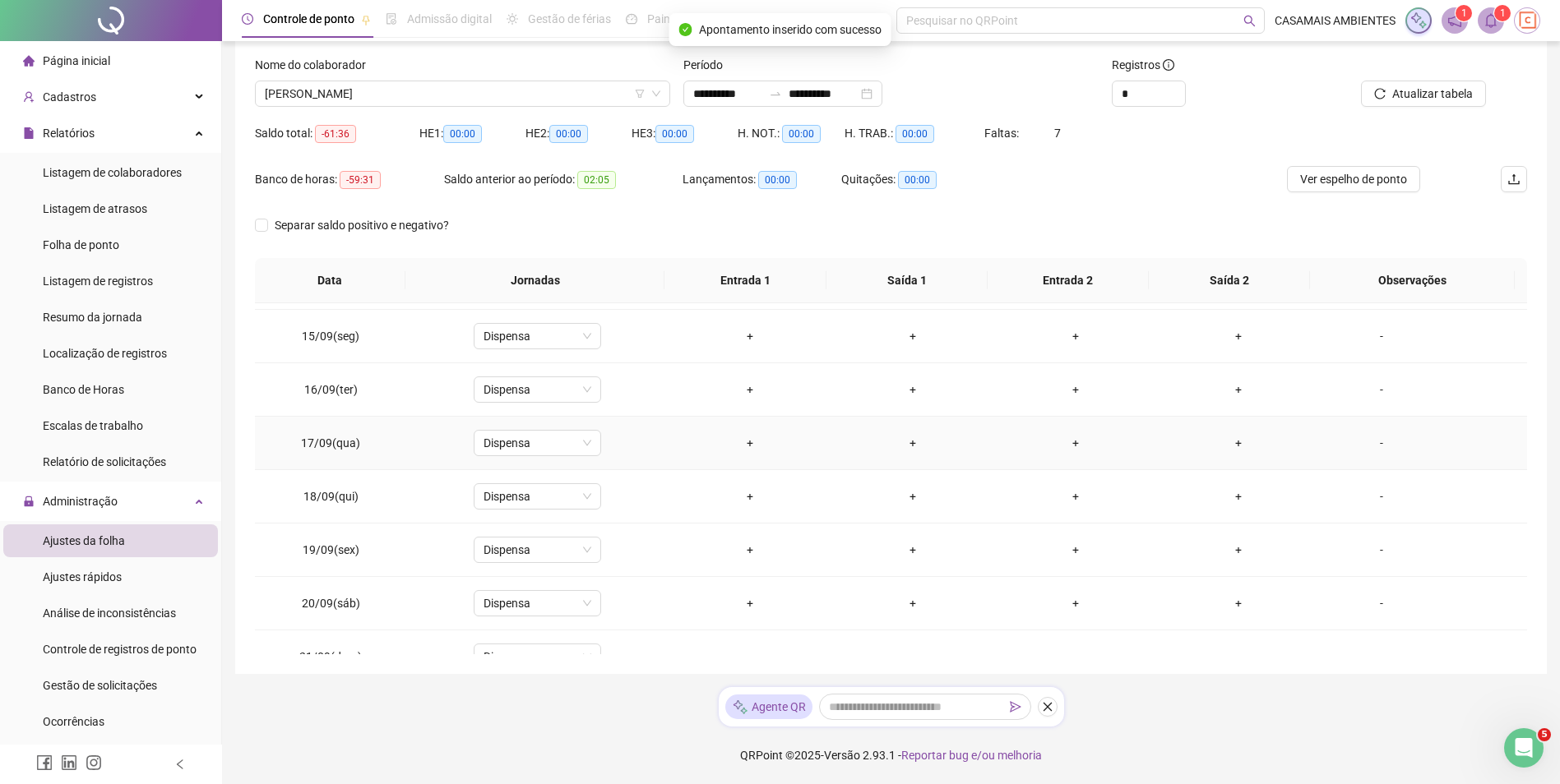
scroll to position [660, 0]
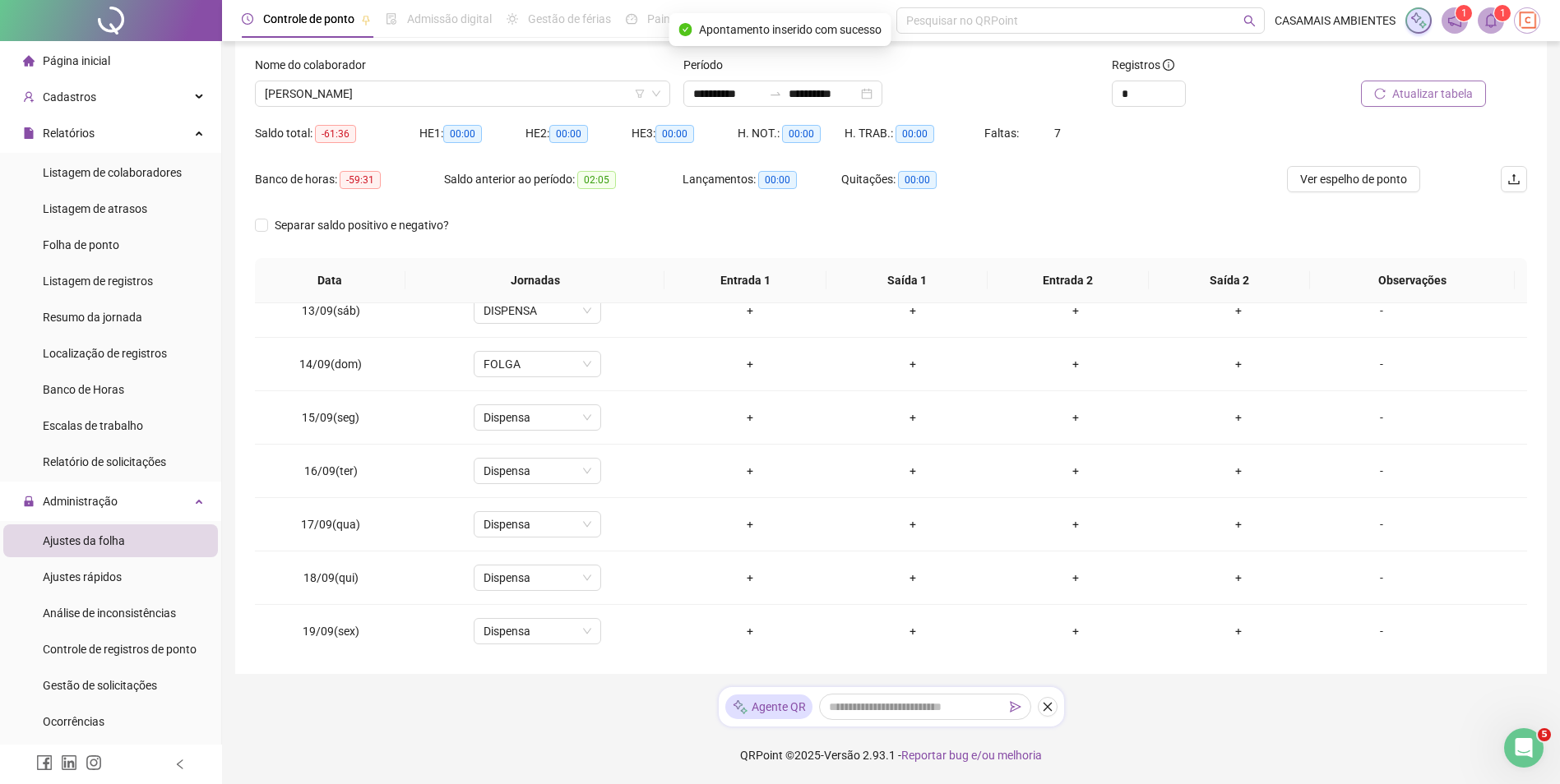
click at [1449, 94] on span "Atualizar tabela" at bounding box center [1432, 93] width 81 height 18
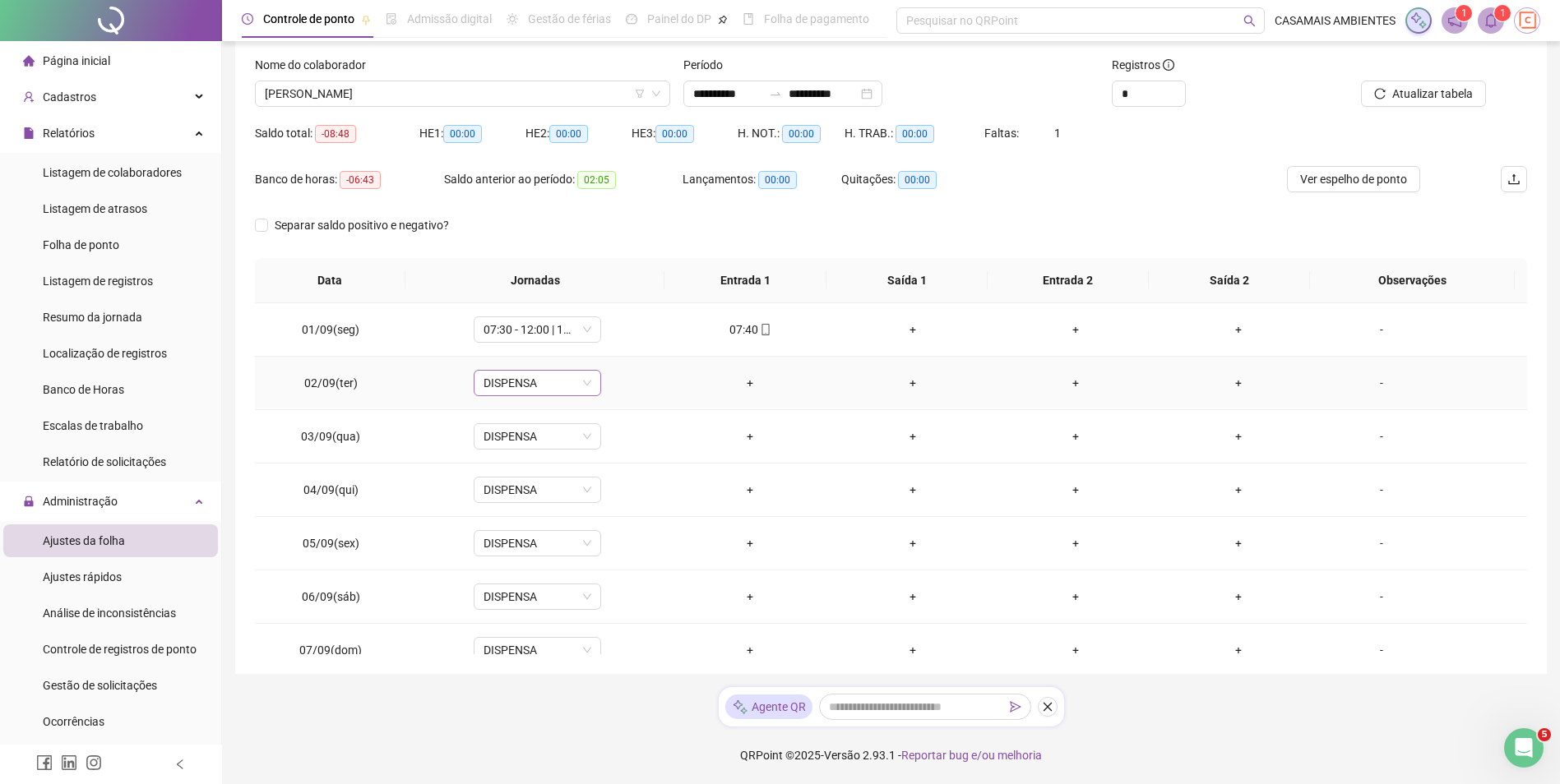
scroll to position [0, 0]
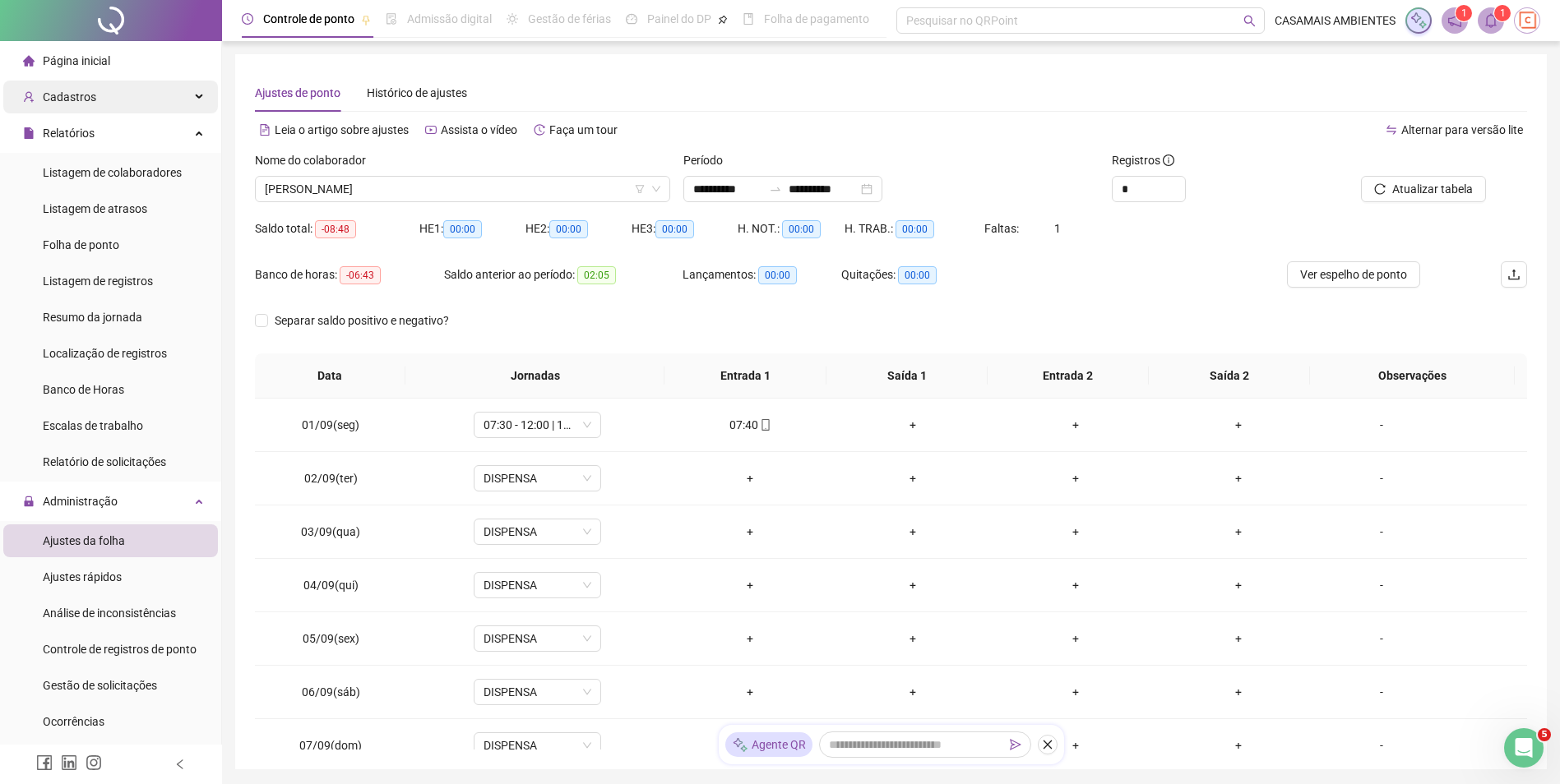
click at [134, 95] on div "Cadastros" at bounding box center [111, 97] width 215 height 33
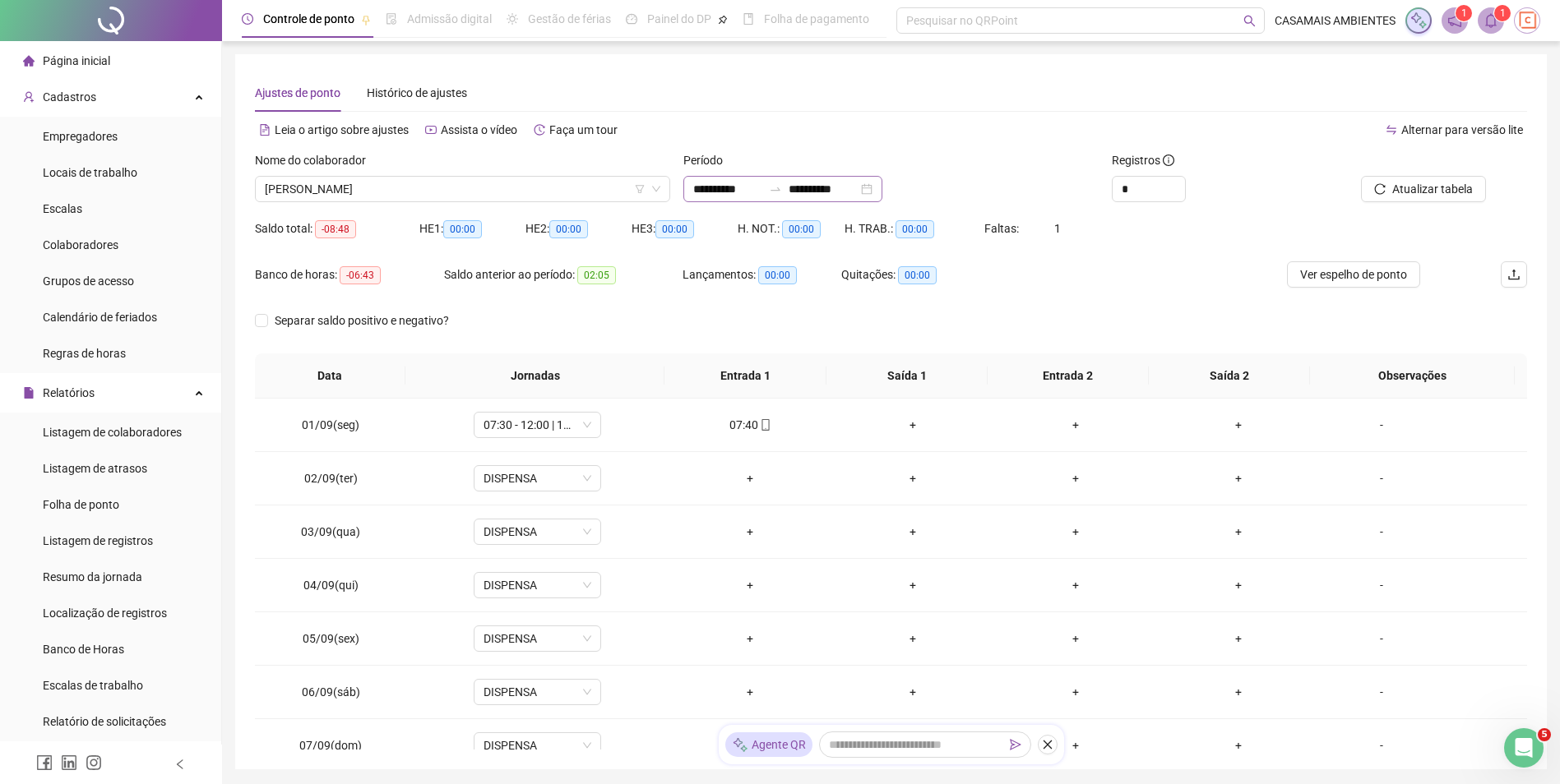
click at [882, 194] on div "**********" at bounding box center [783, 189] width 199 height 26
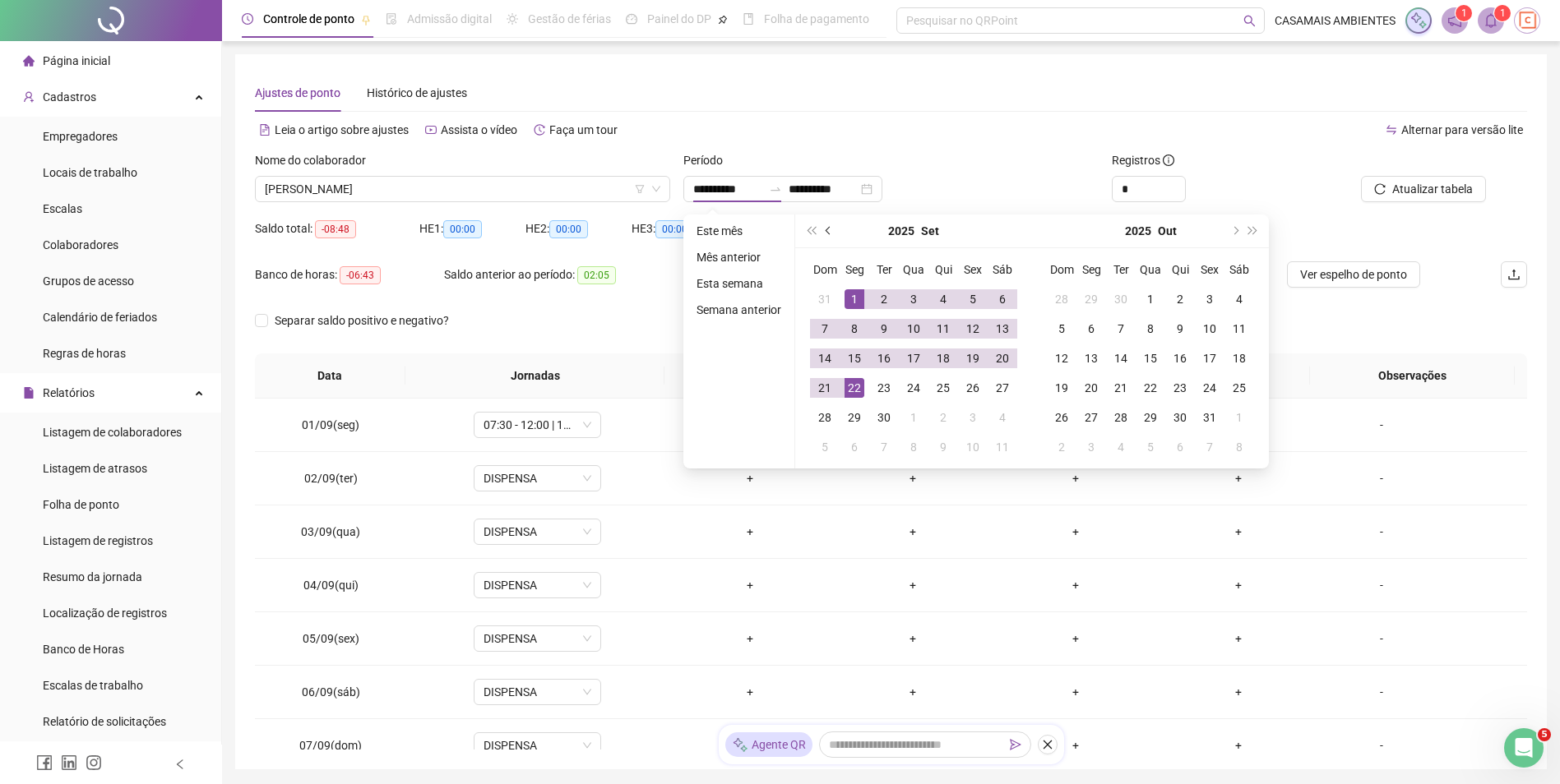
click at [829, 232] on span "prev-year" at bounding box center [830, 232] width 9 height 9
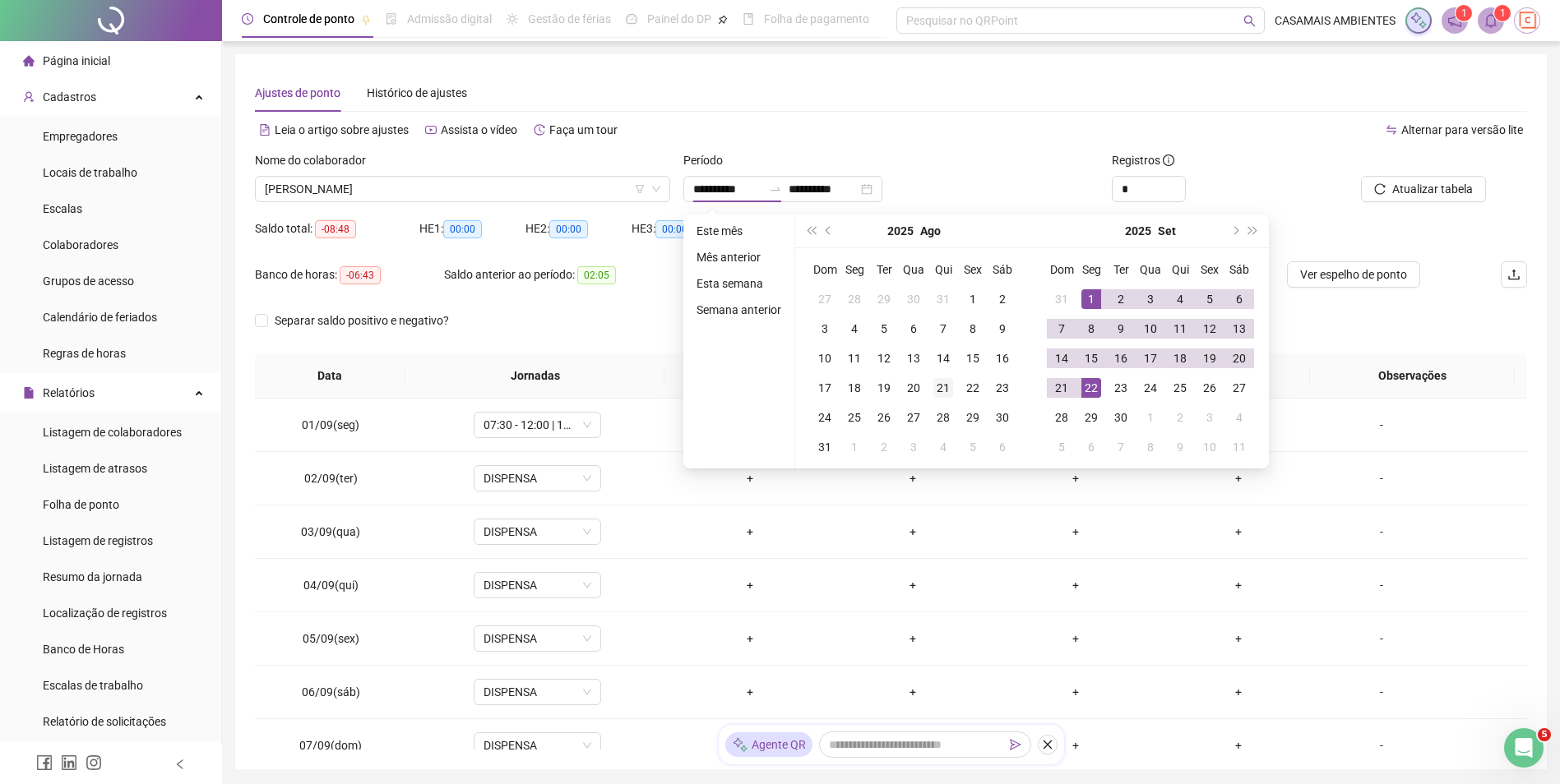
type input "**********"
click at [943, 392] on div "21" at bounding box center [943, 387] width 20 height 20
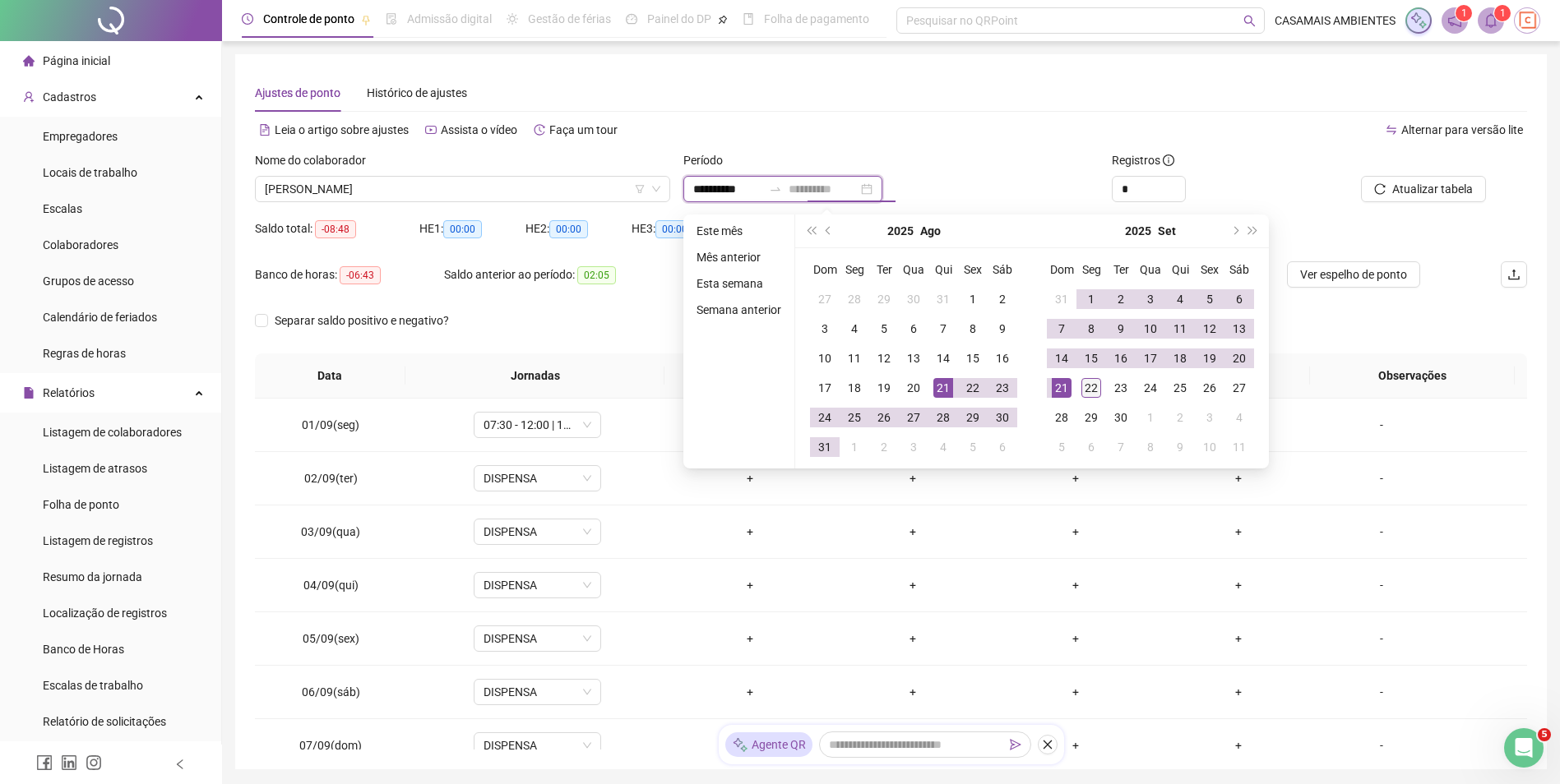
type input "**********"
click at [1090, 391] on div "22" at bounding box center [1091, 387] width 20 height 20
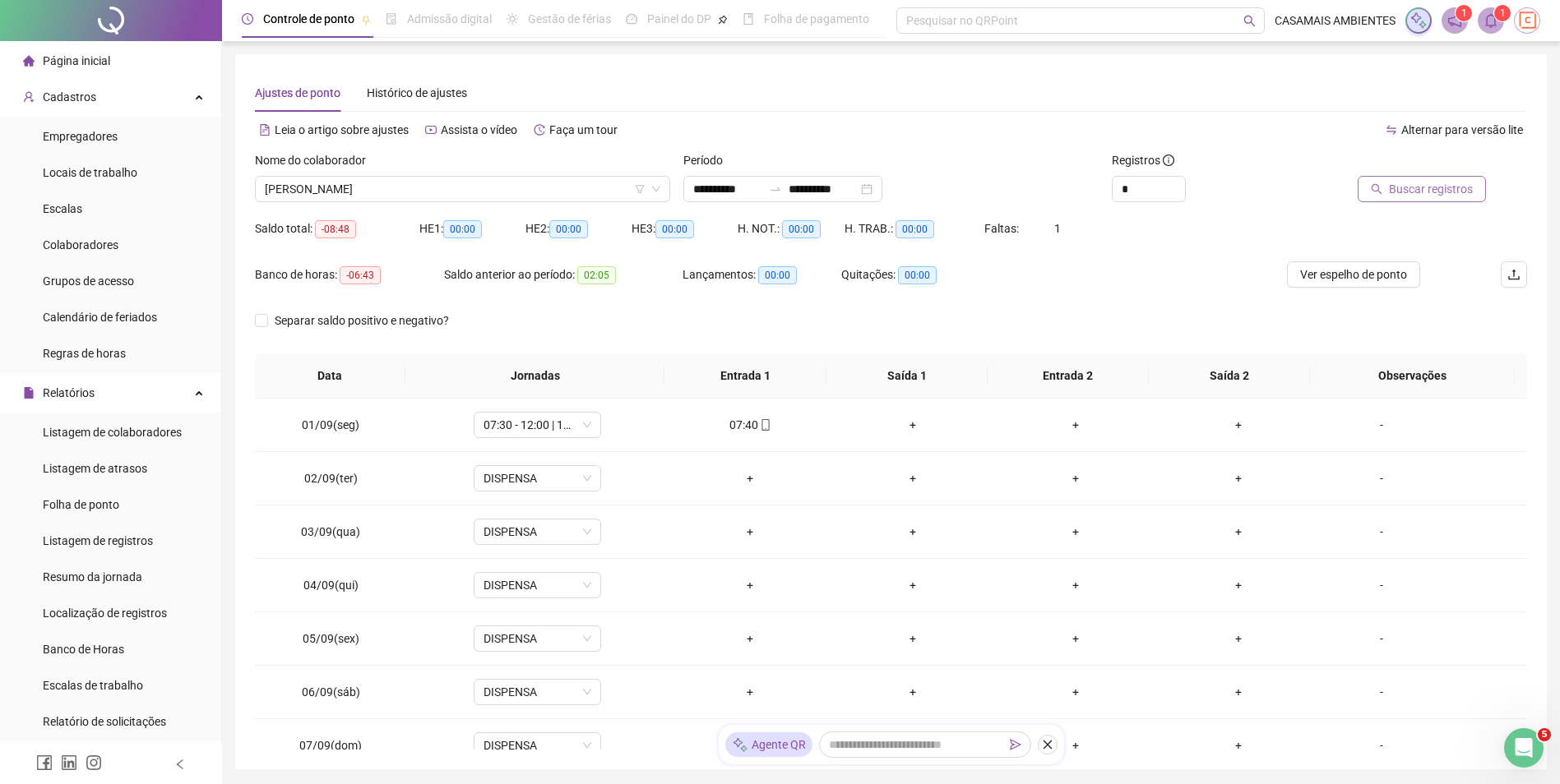
click at [1432, 187] on span "Buscar registros" at bounding box center [1431, 188] width 83 height 18
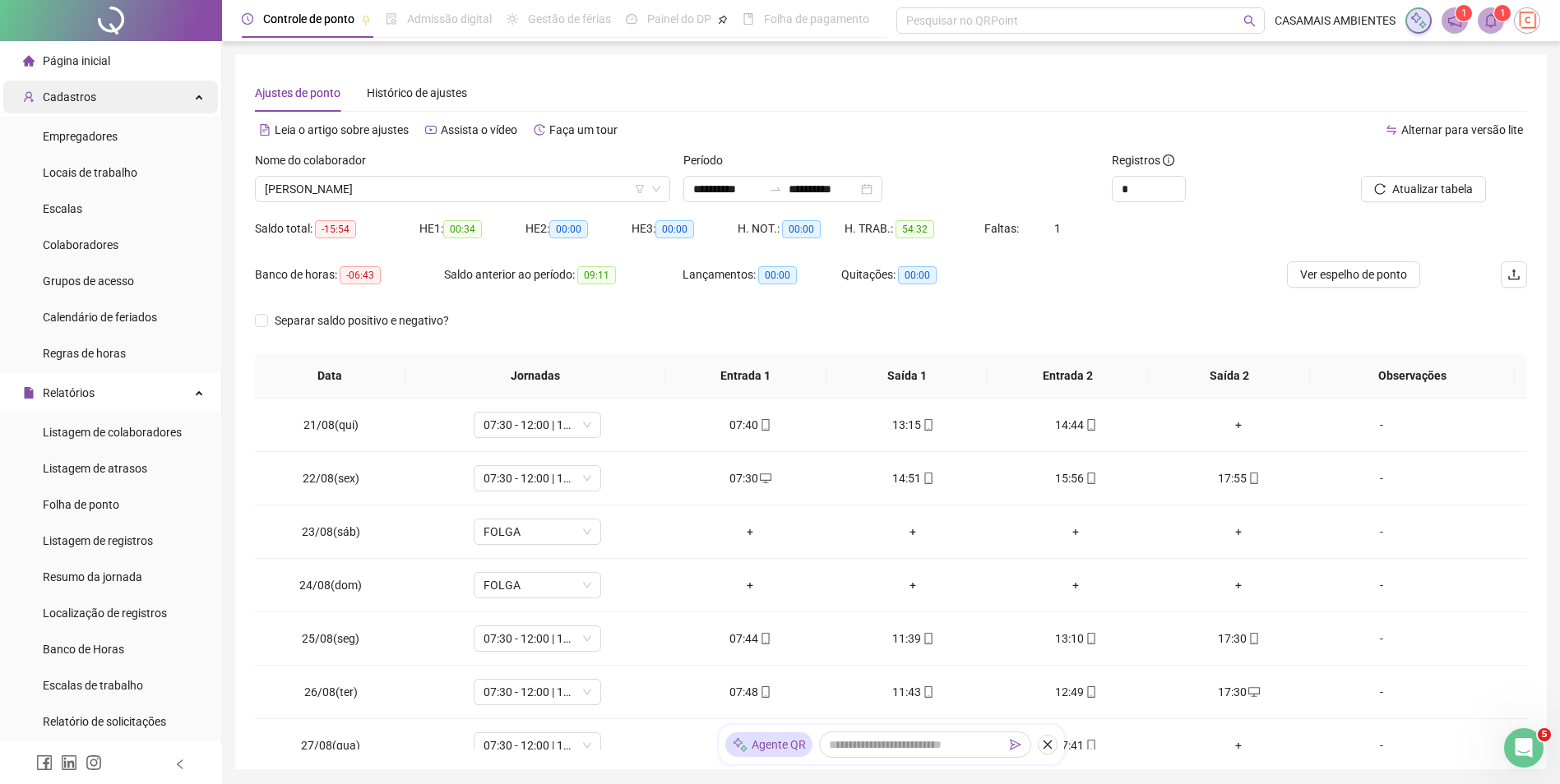
click at [112, 103] on div "Cadastros" at bounding box center [111, 97] width 215 height 33
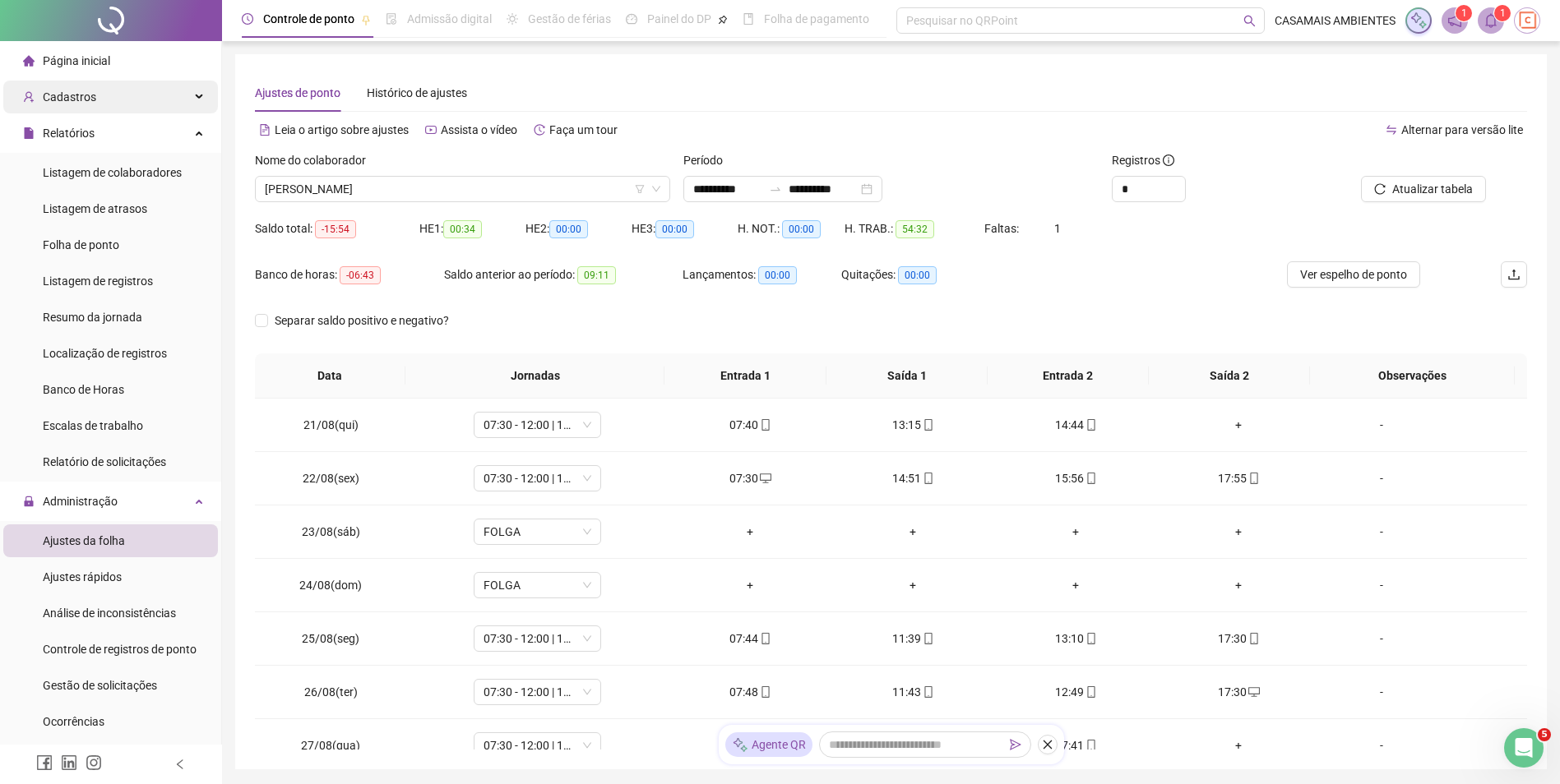
click at [112, 103] on div "Cadastros" at bounding box center [111, 97] width 215 height 33
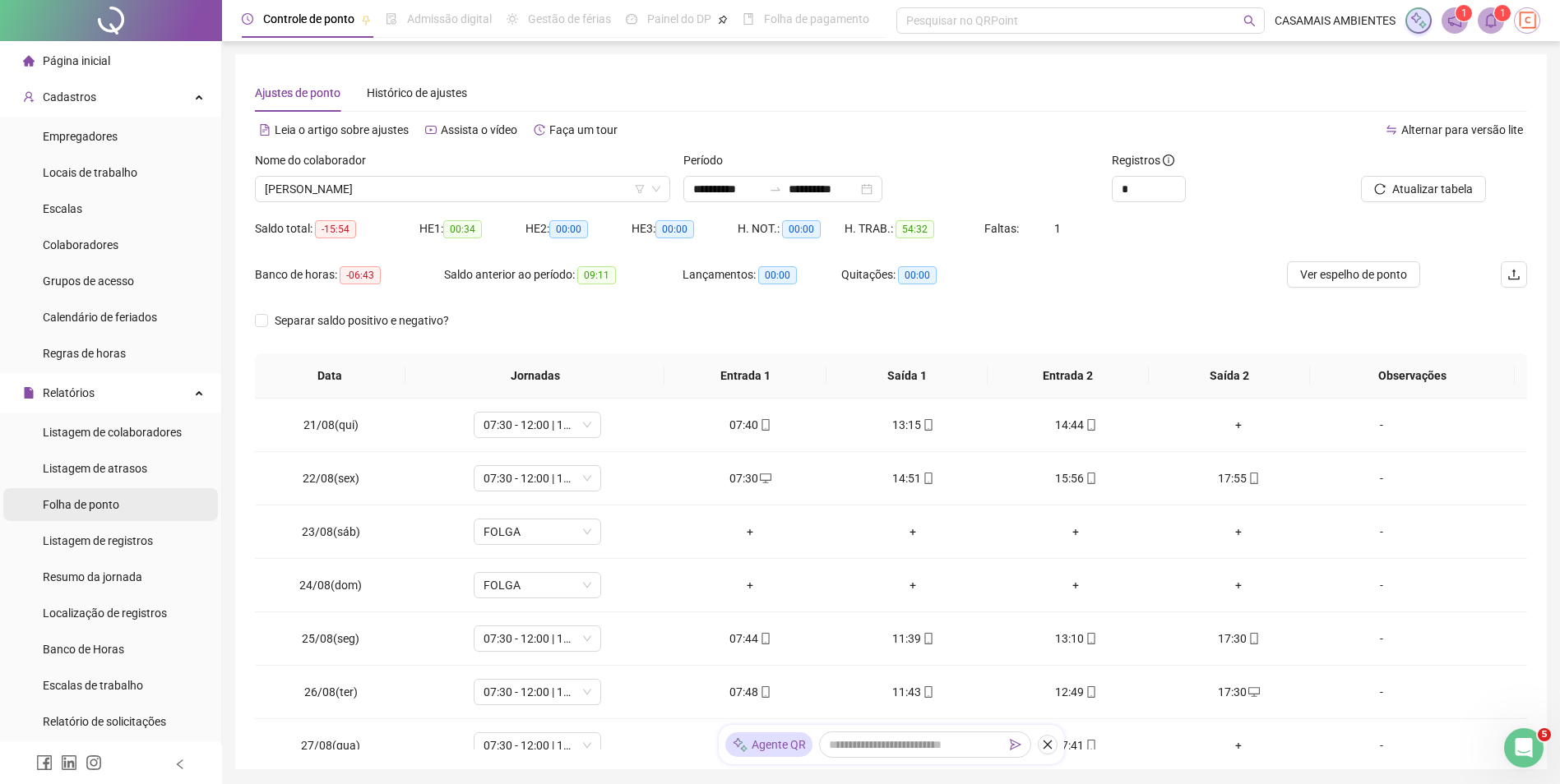
click at [118, 506] on span "Folha de ponto" at bounding box center [81, 504] width 77 height 13
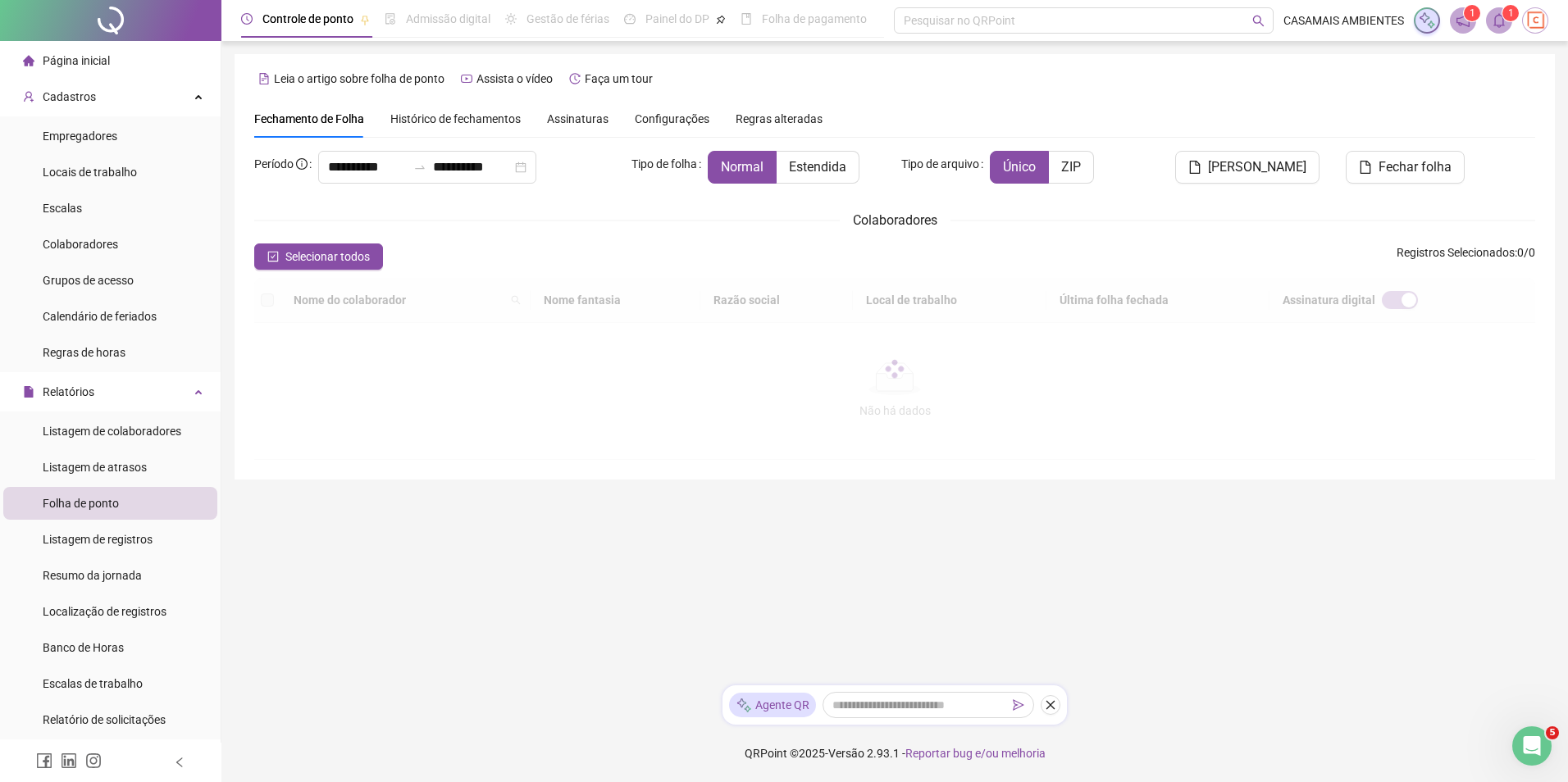
type input "**********"
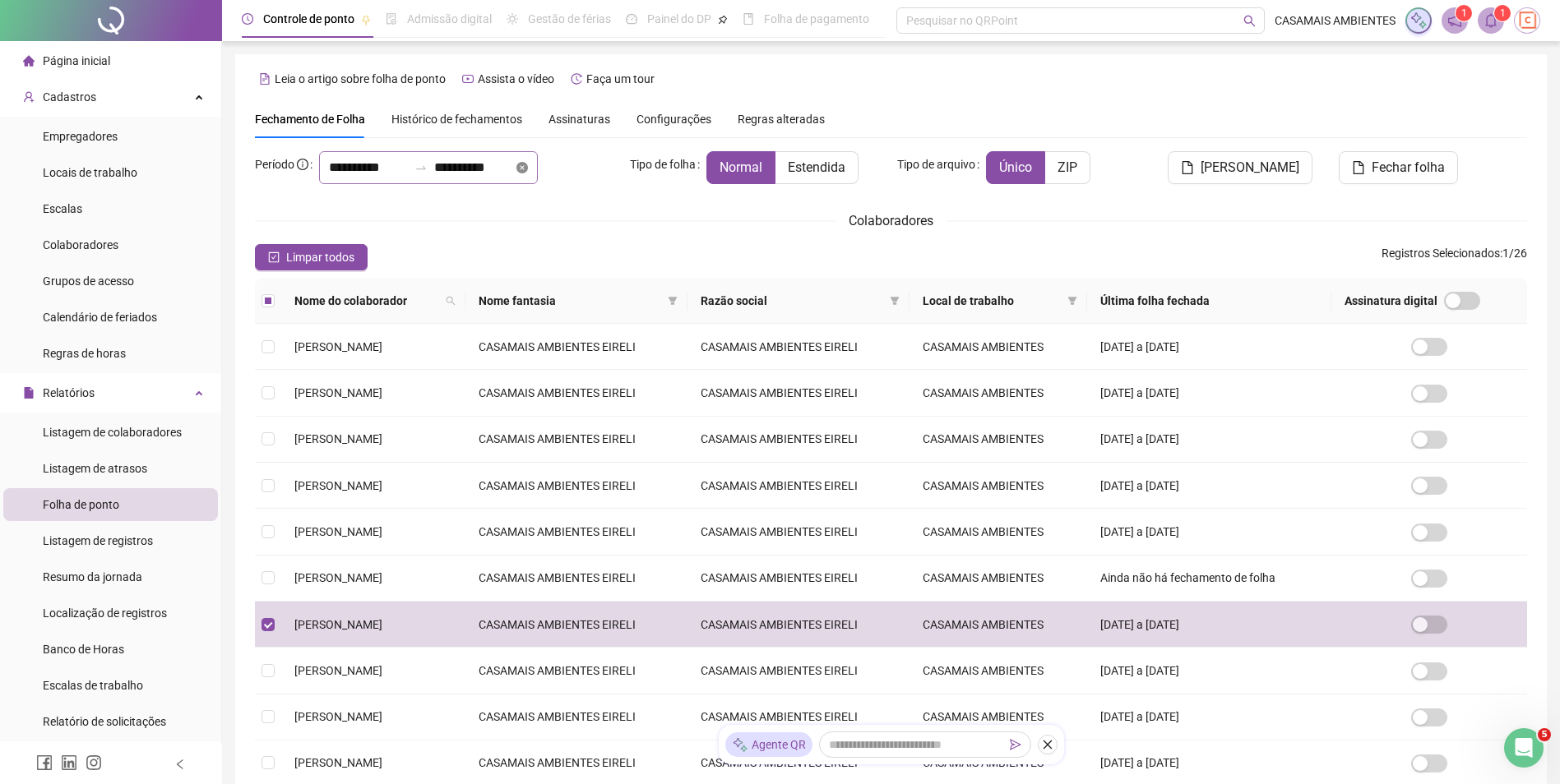
click at [528, 169] on icon "close-circle" at bounding box center [522, 168] width 12 height 12
click at [538, 172] on div at bounding box center [428, 168] width 219 height 33
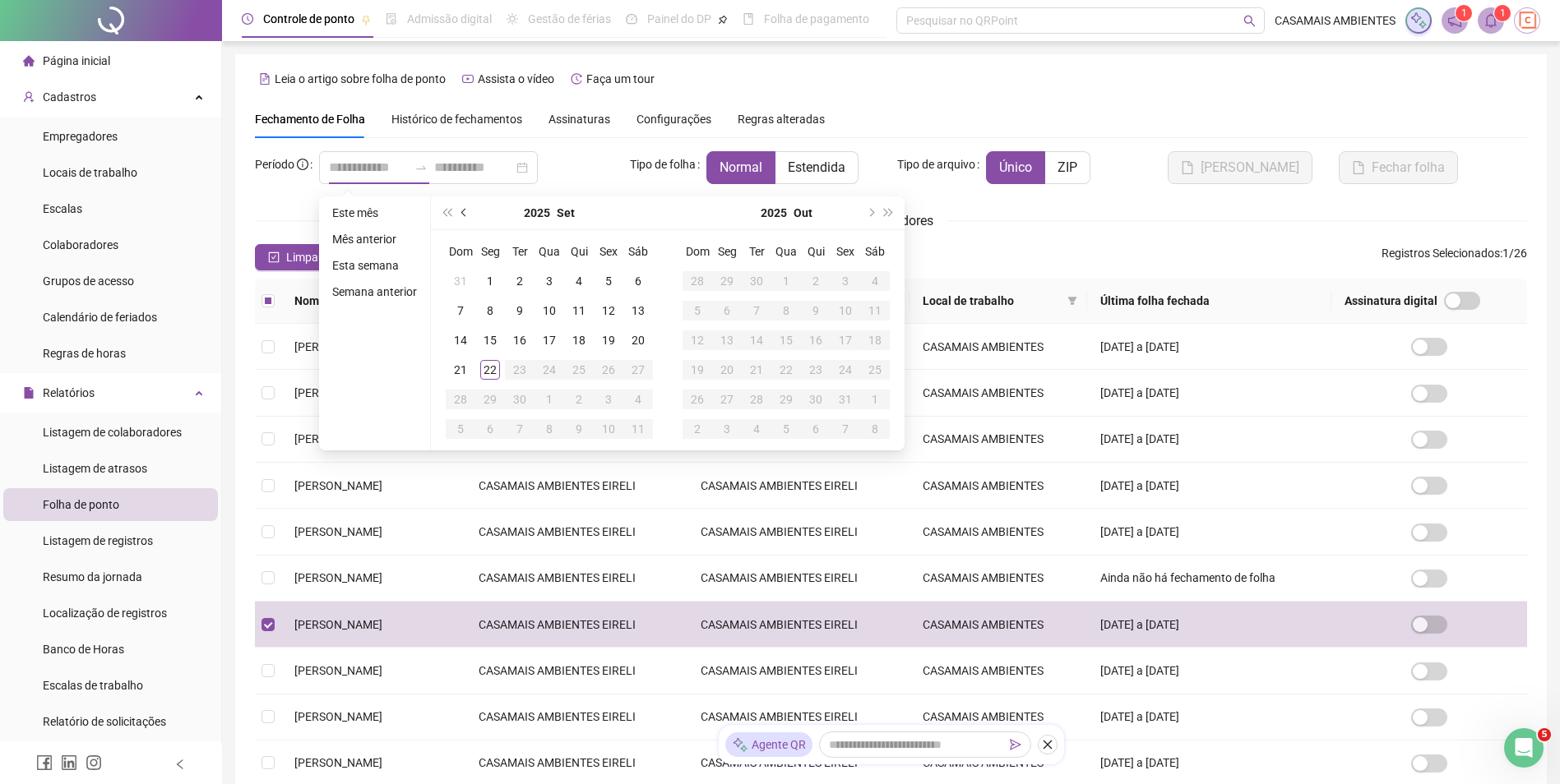
click at [467, 215] on button "prev-year" at bounding box center [464, 213] width 18 height 33
type input "**********"
click at [578, 371] on div "21" at bounding box center [578, 369] width 20 height 20
type input "**********"
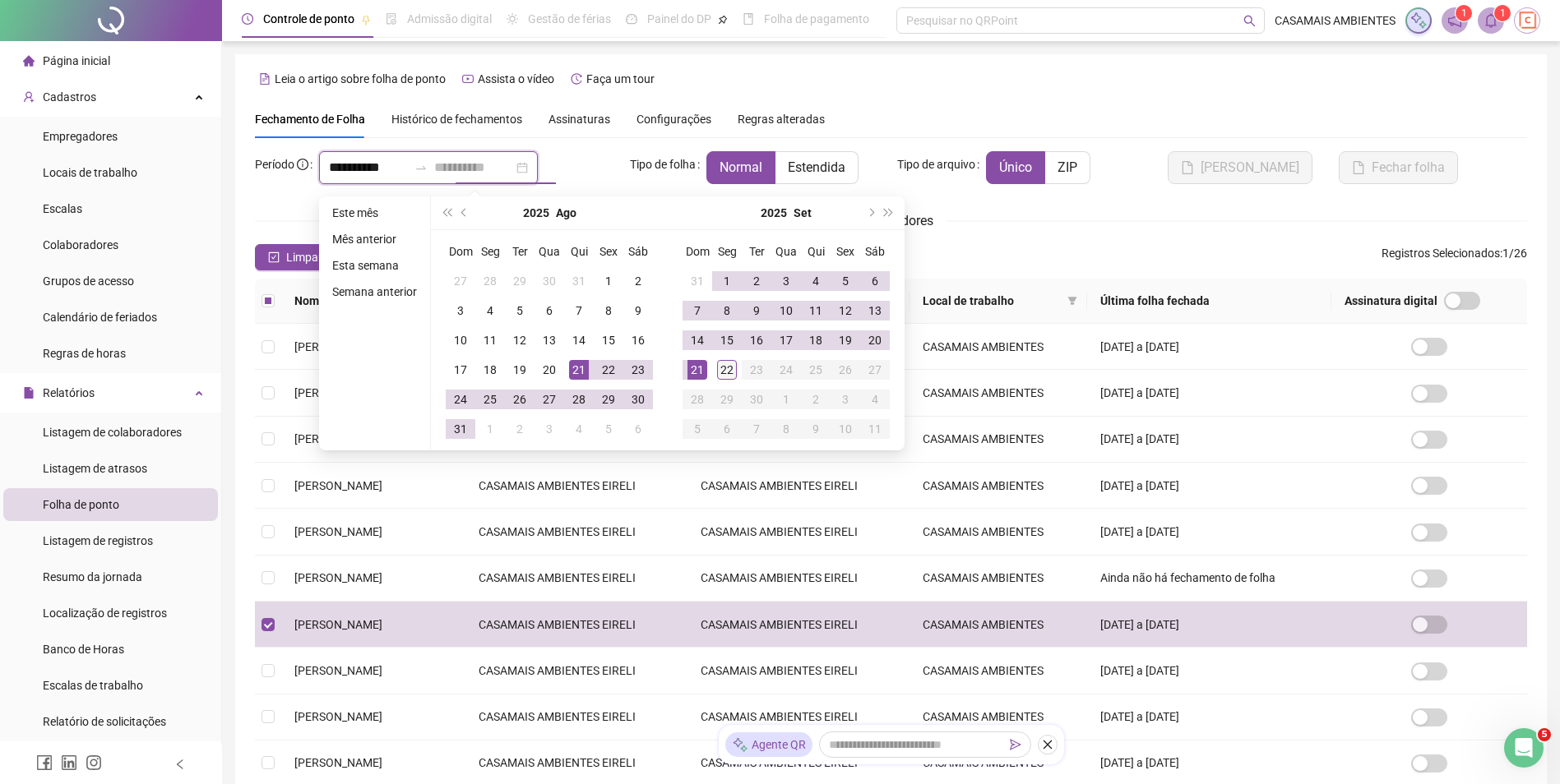
type input "**********"
click at [728, 371] on div "22" at bounding box center [726, 369] width 20 height 20
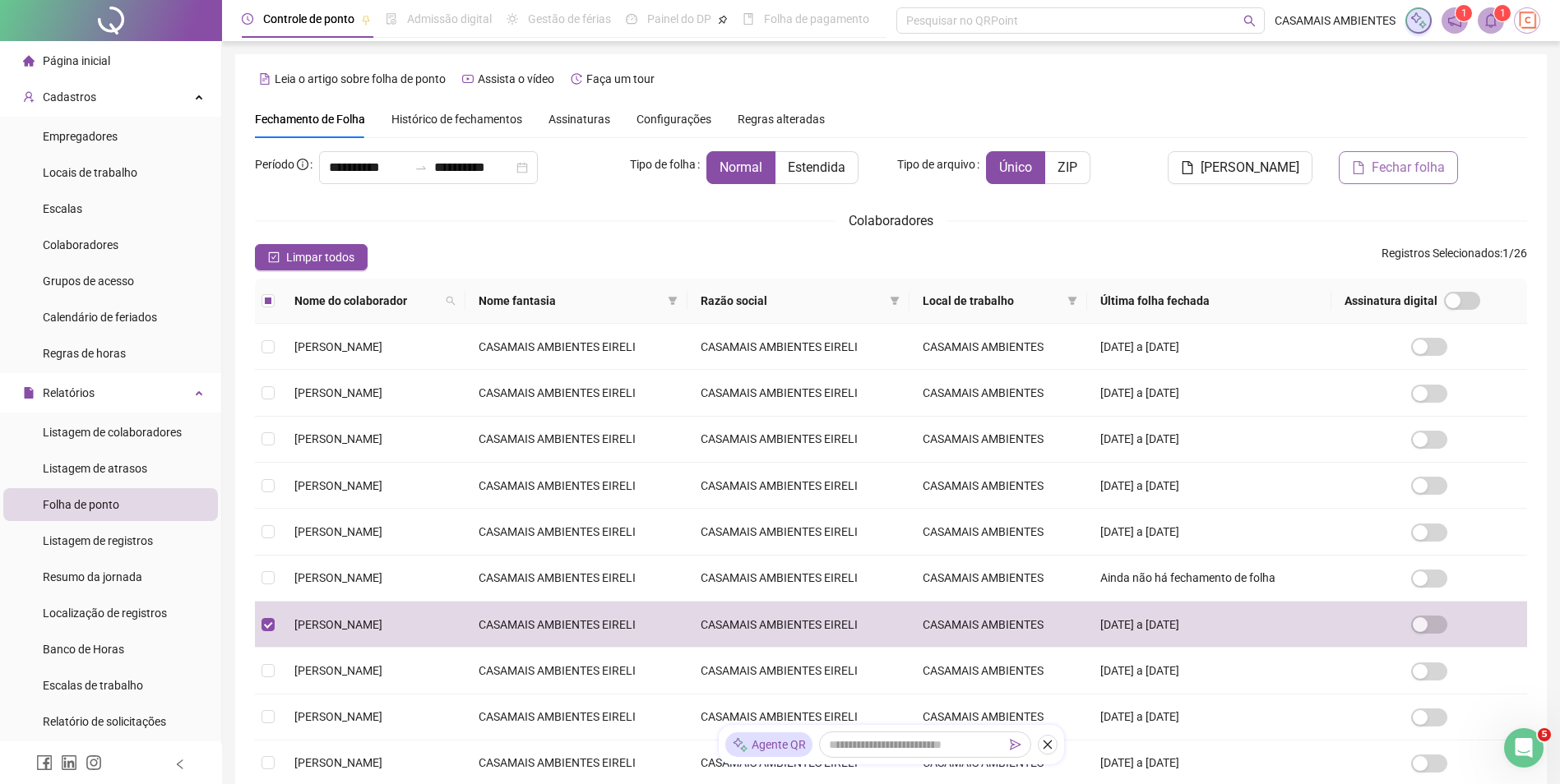
click at [1406, 172] on span "Fechar folha" at bounding box center [1408, 167] width 73 height 20
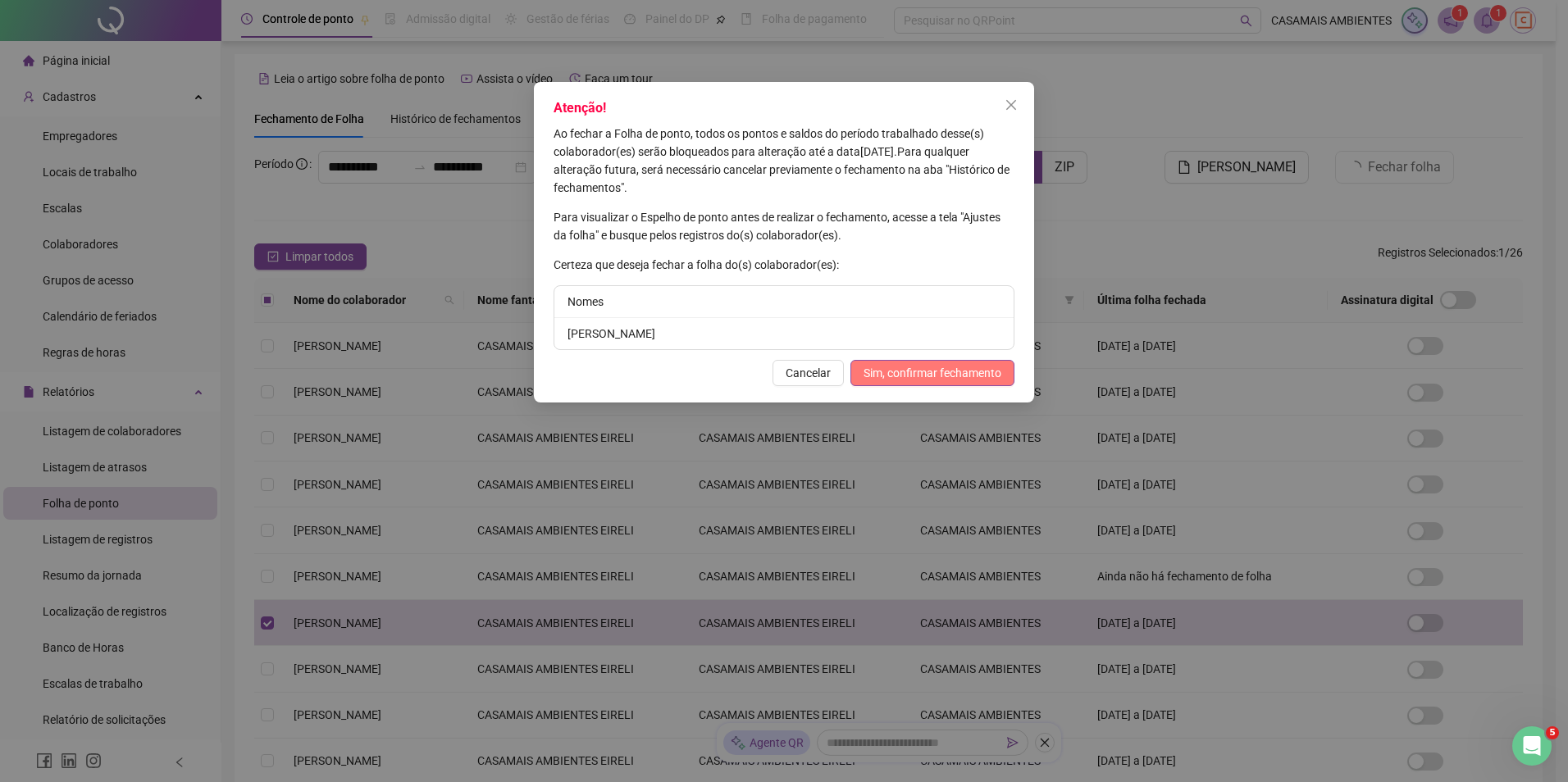
click at [917, 370] on span "Sim, confirmar fechamento" at bounding box center [933, 373] width 138 height 18
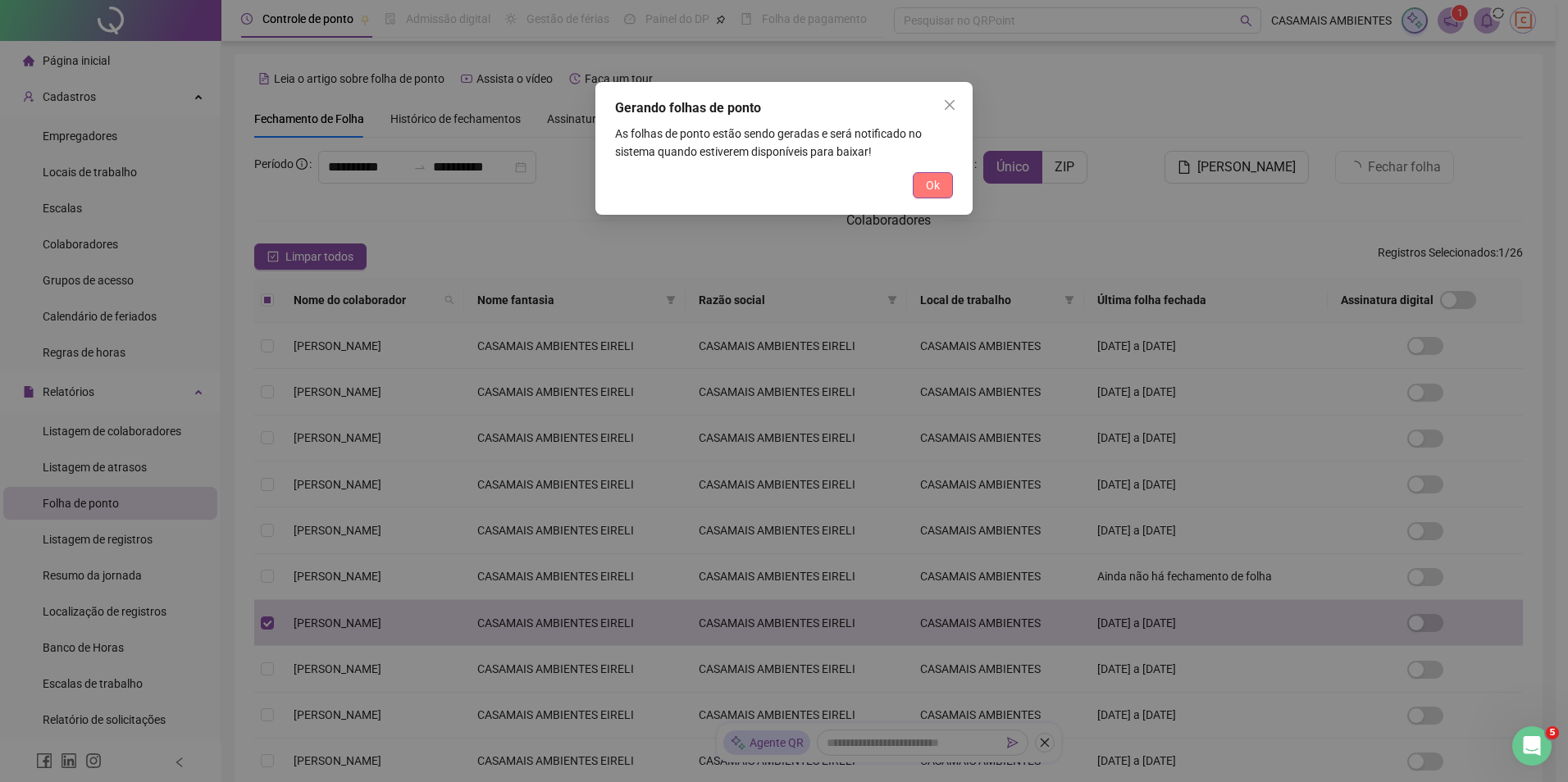
click at [929, 188] on span "Ok" at bounding box center [933, 185] width 14 height 18
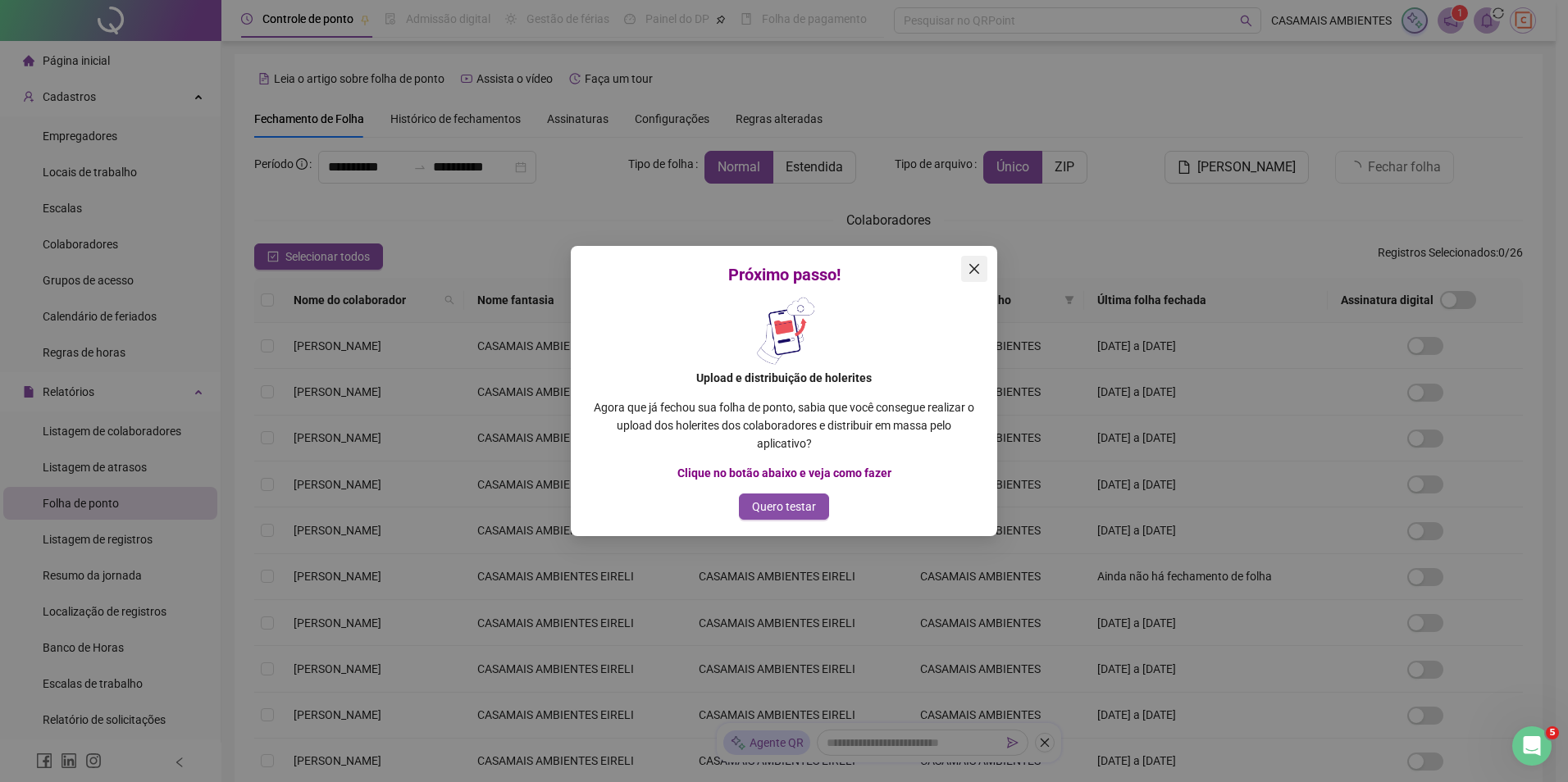
click at [973, 270] on icon "close" at bounding box center [974, 269] width 10 height 10
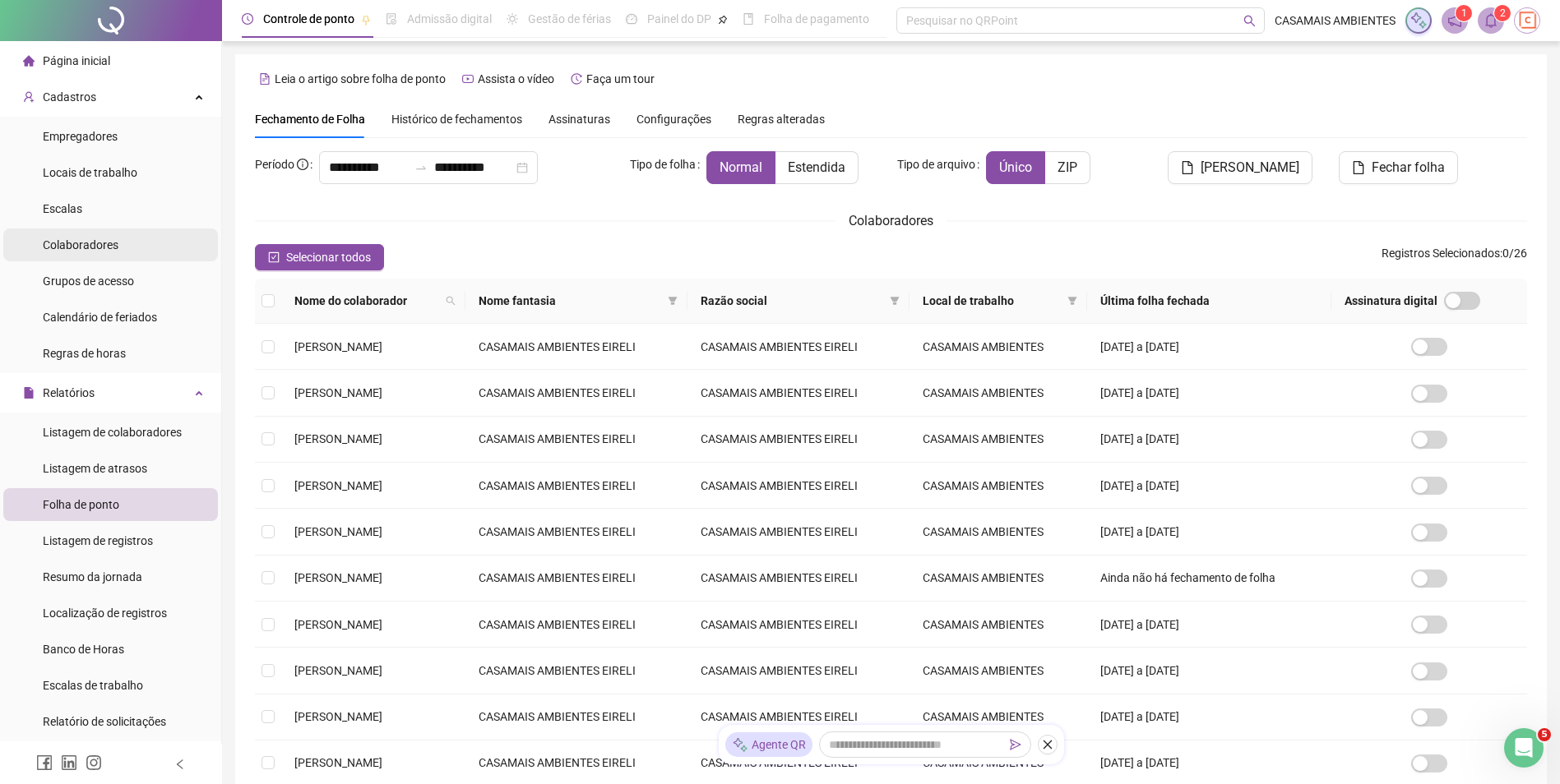
click at [105, 243] on span "Colaboradores" at bounding box center [80, 244] width 76 height 13
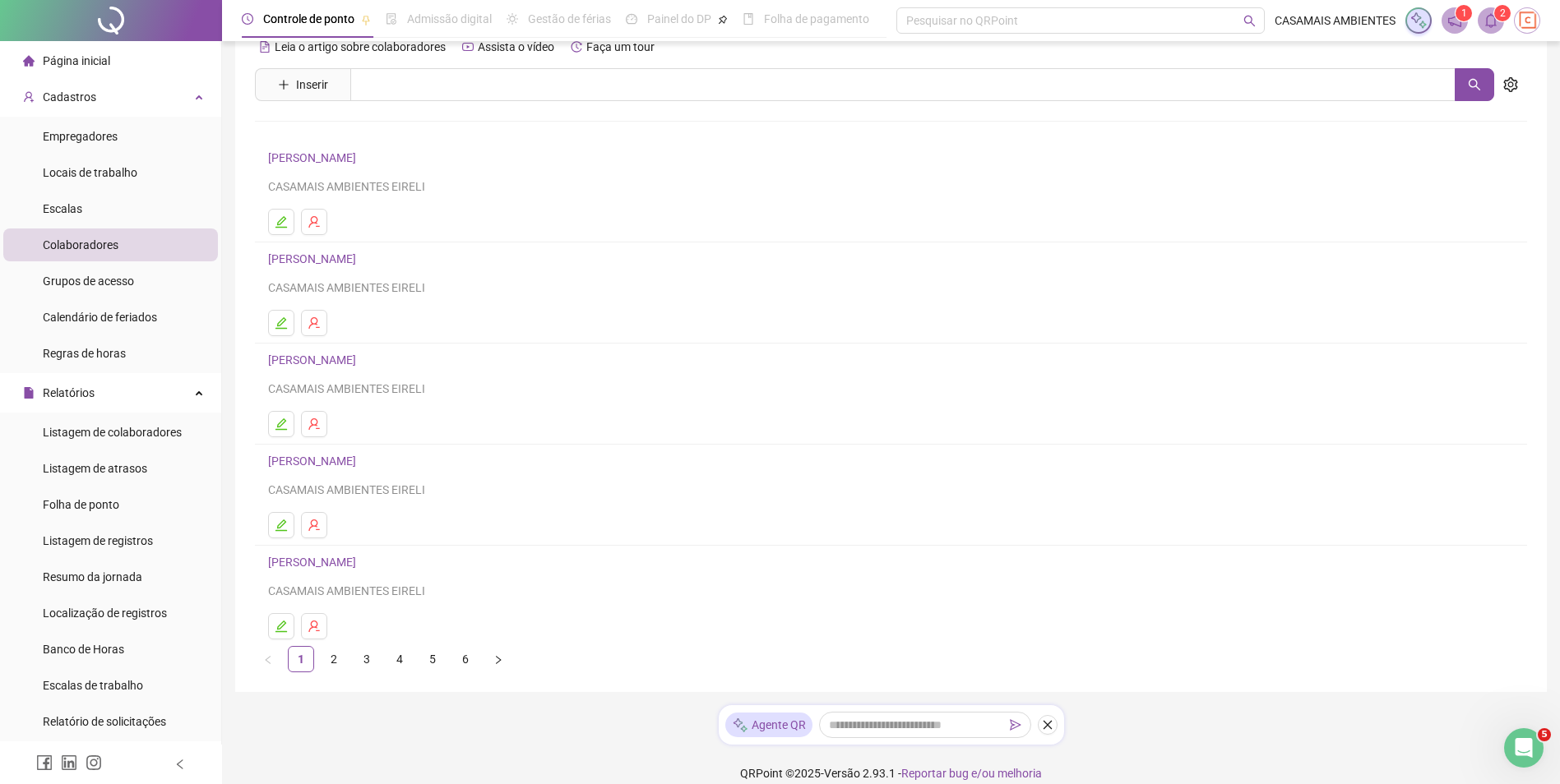
scroll to position [50, 0]
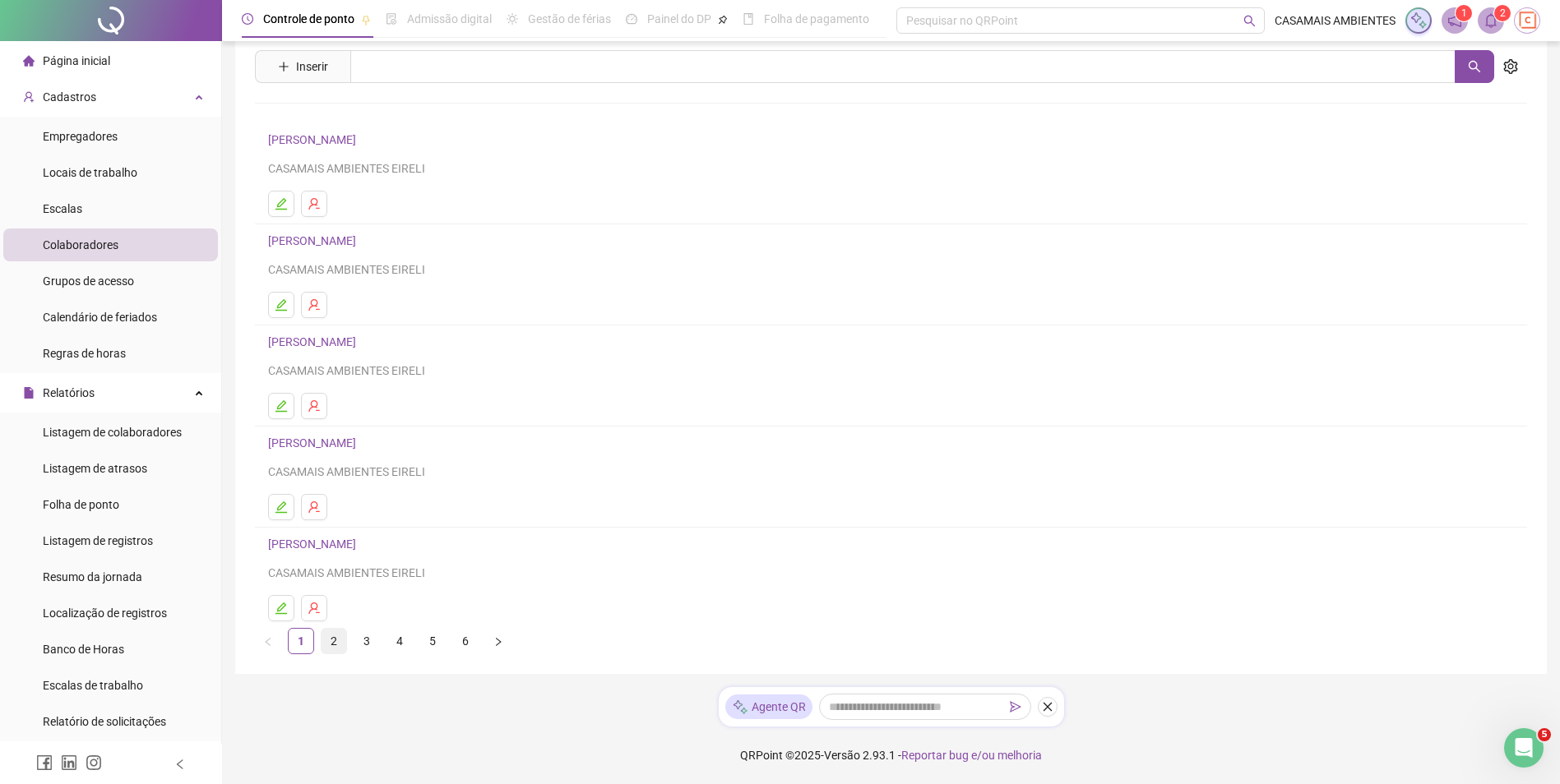
click at [330, 639] on link "2" at bounding box center [334, 641] width 25 height 25
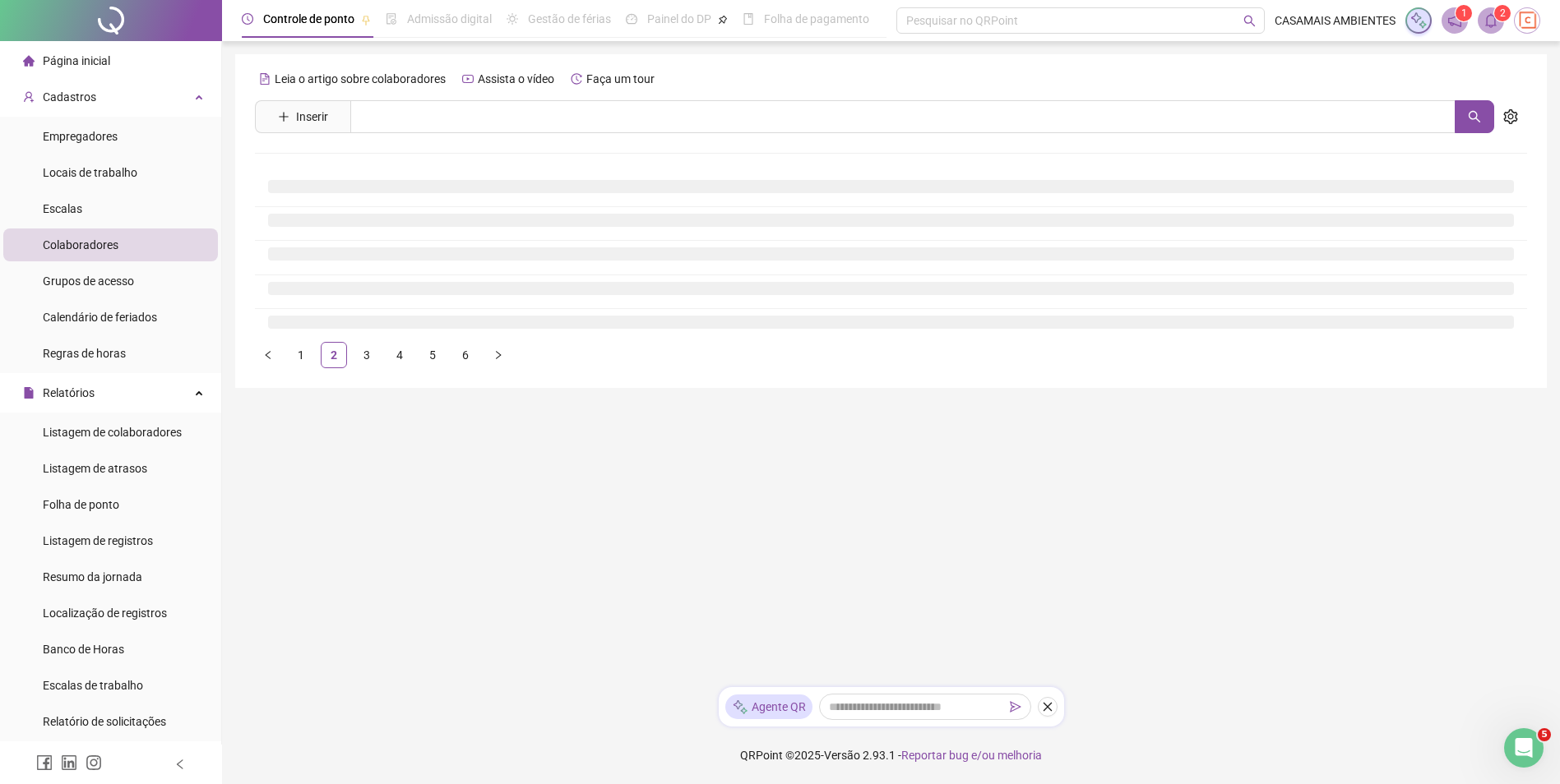
scroll to position [0, 0]
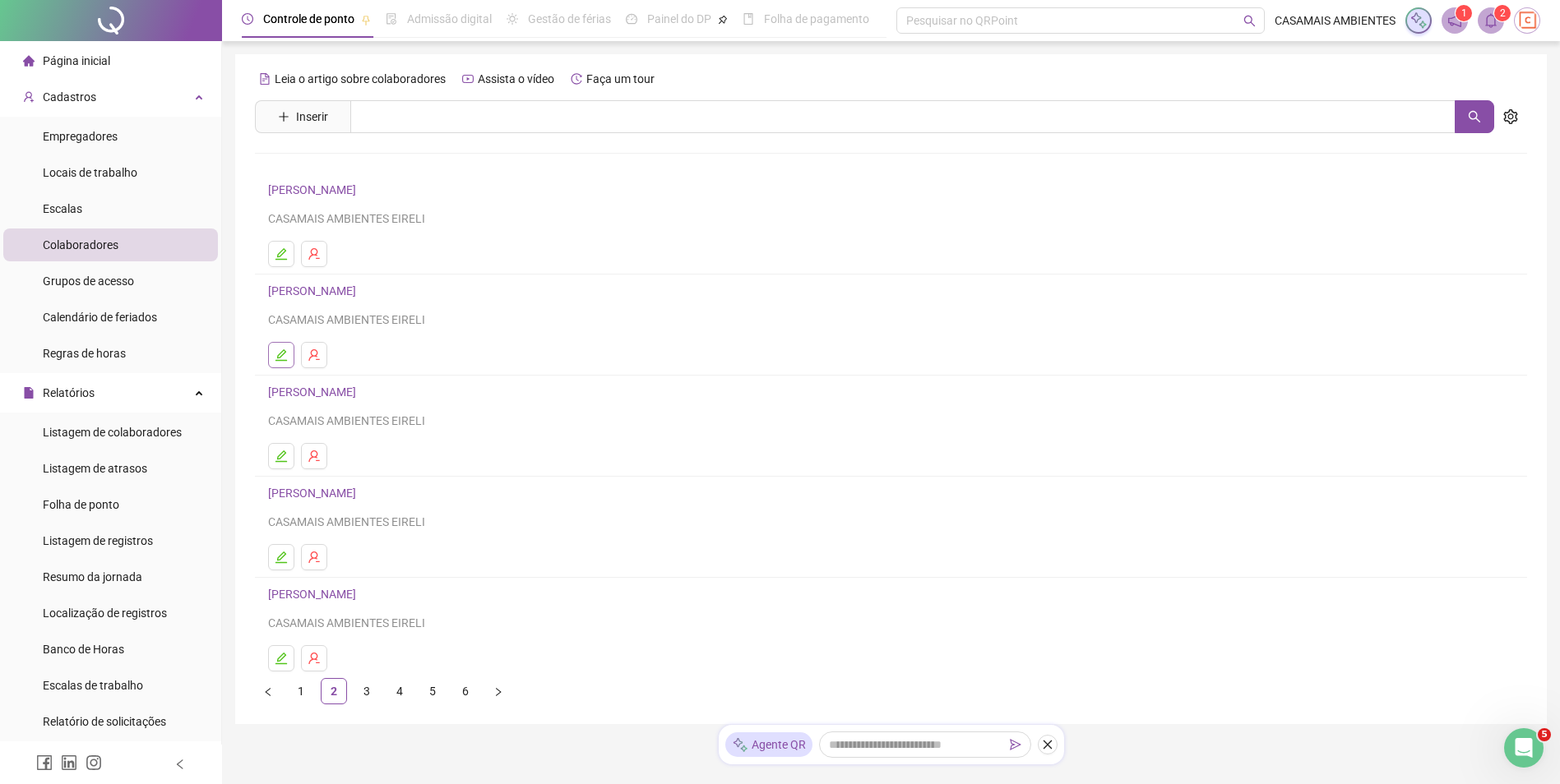
click at [280, 354] on icon "edit" at bounding box center [281, 354] width 13 height 13
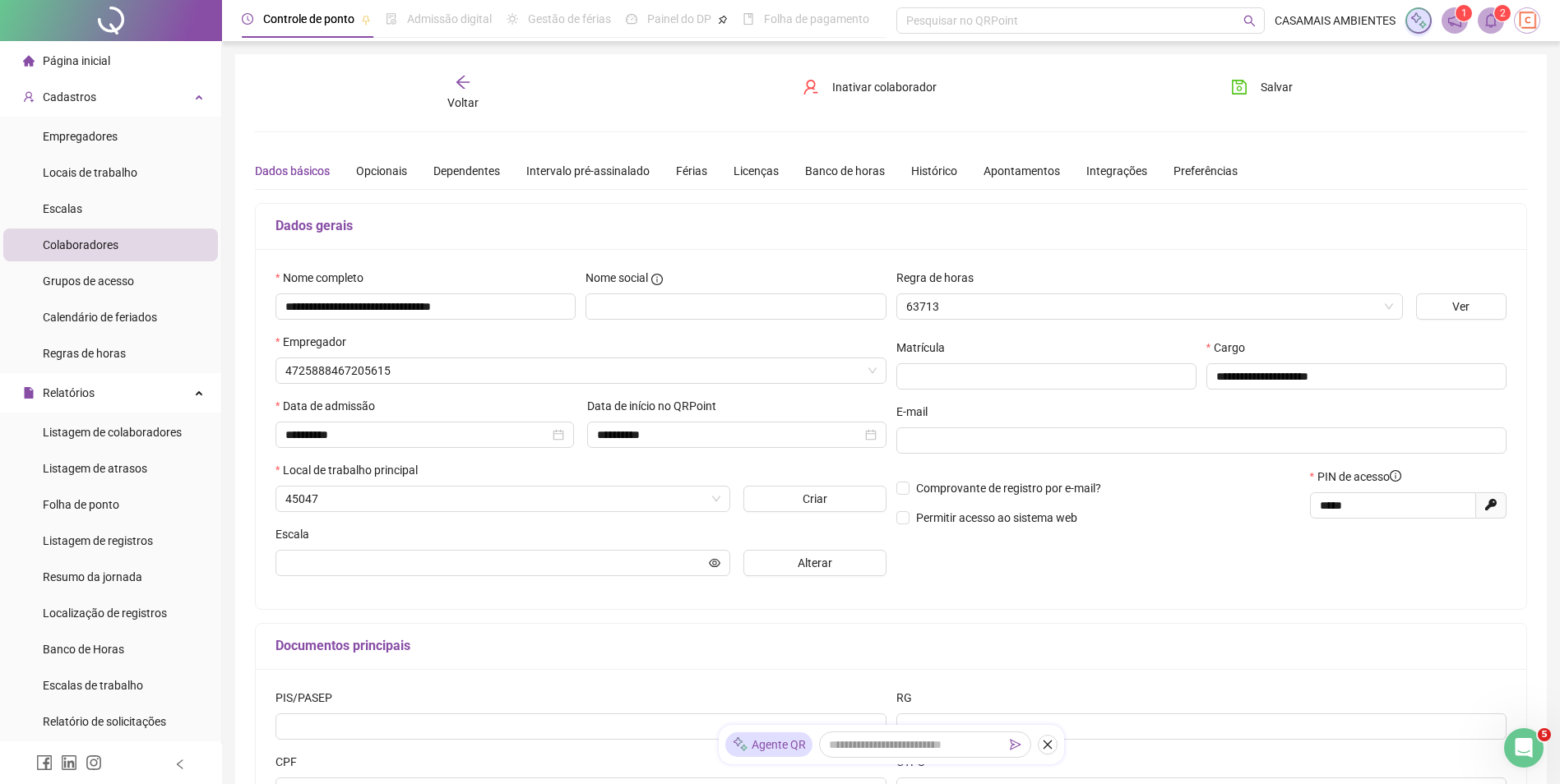
type input "**********"
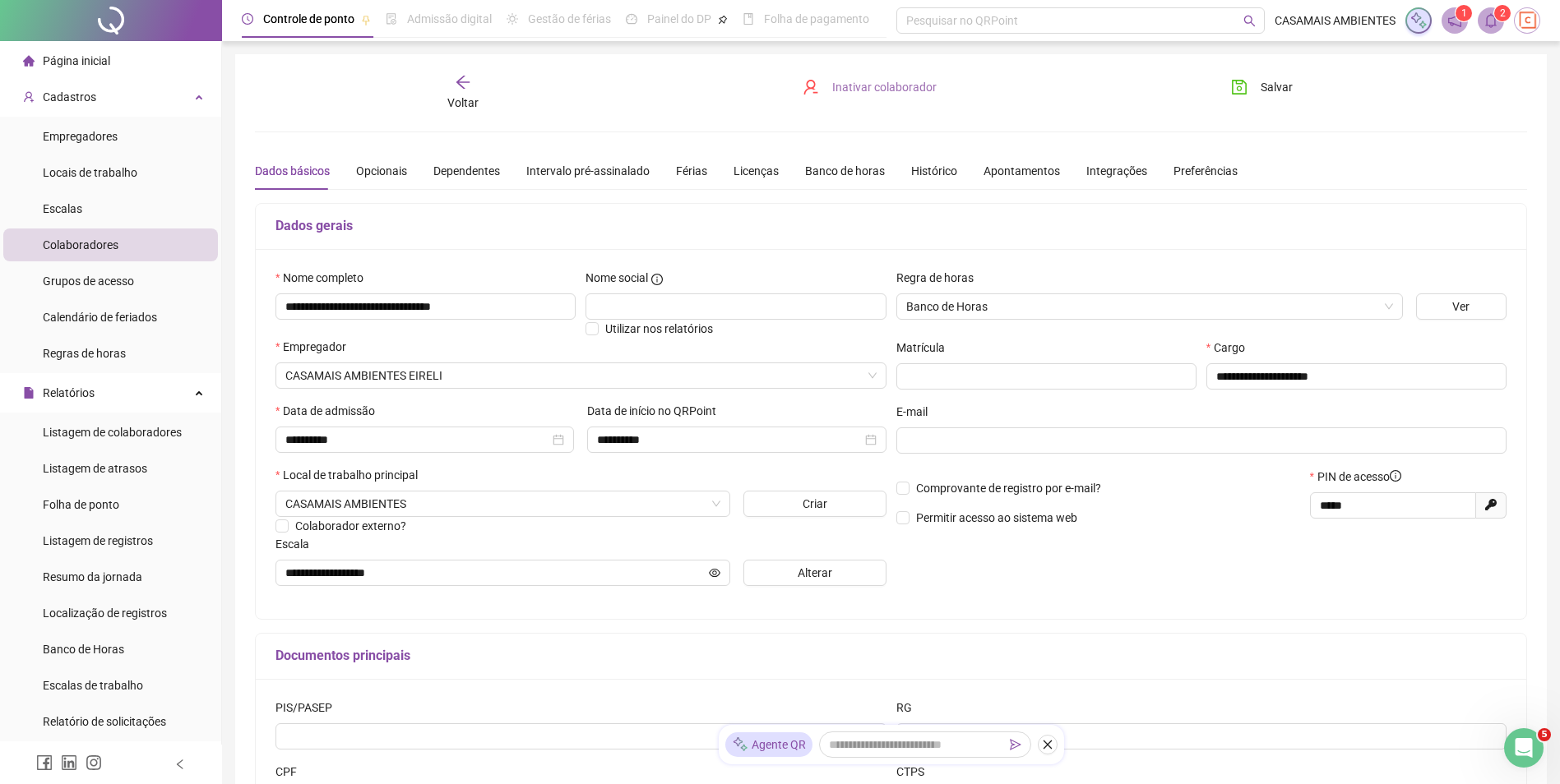
click at [868, 91] on span "Inativar colaborador" at bounding box center [884, 87] width 105 height 18
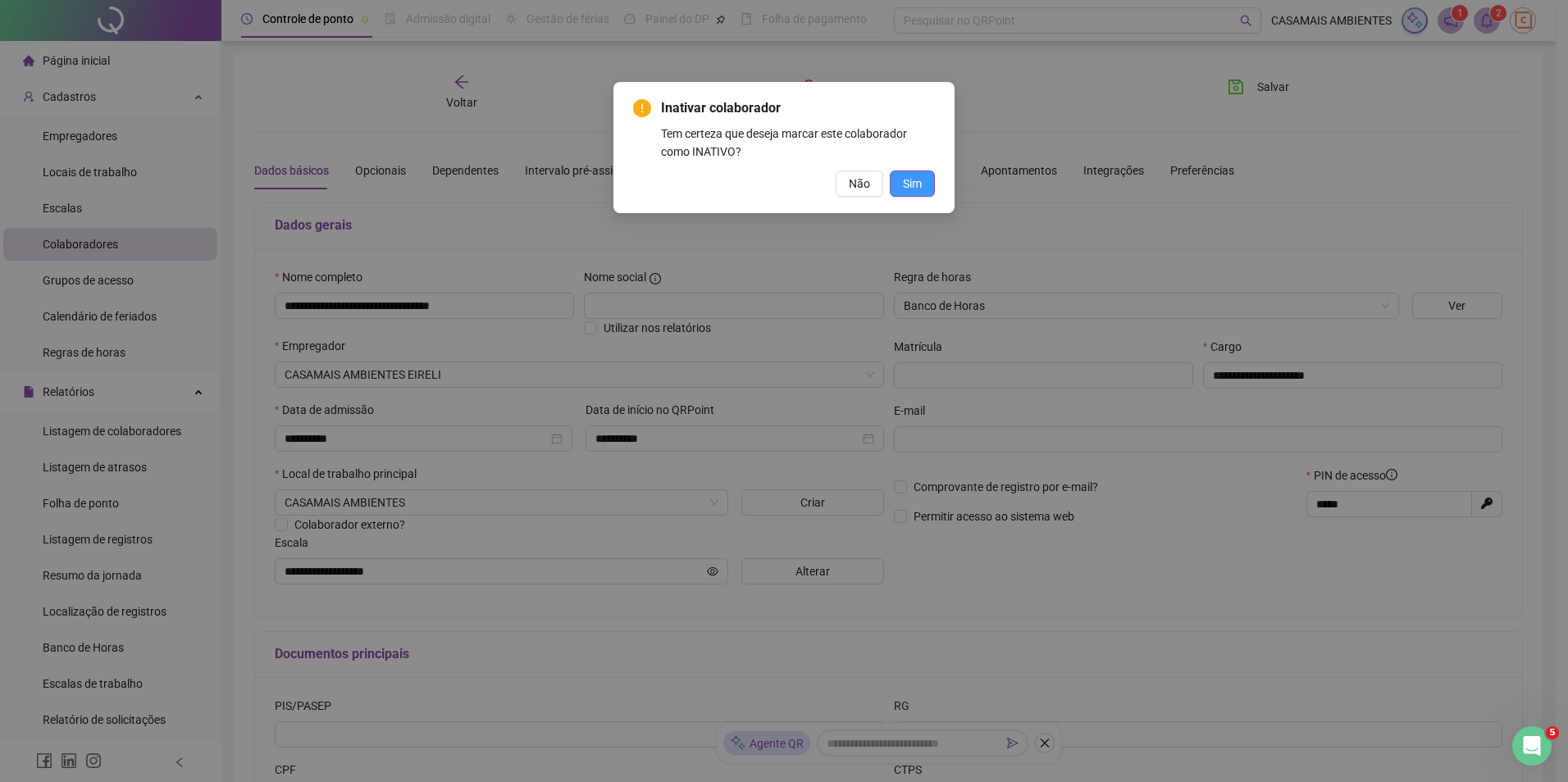
click at [912, 192] on span "Sim" at bounding box center [912, 183] width 19 height 18
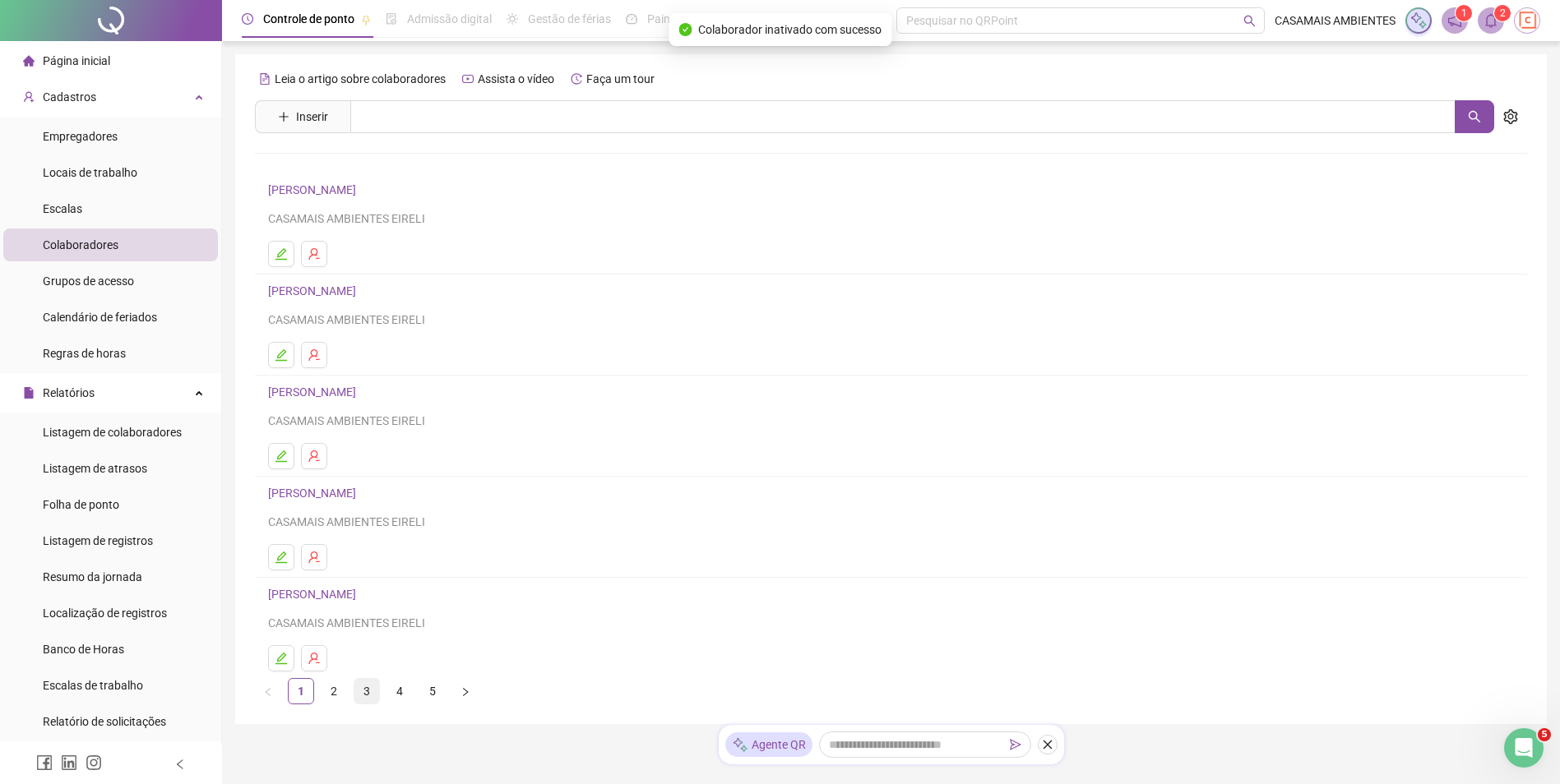
click at [368, 698] on link "3" at bounding box center [366, 691] width 25 height 25
click at [397, 697] on link "4" at bounding box center [399, 691] width 25 height 25
click at [422, 694] on link "5" at bounding box center [432, 691] width 25 height 25
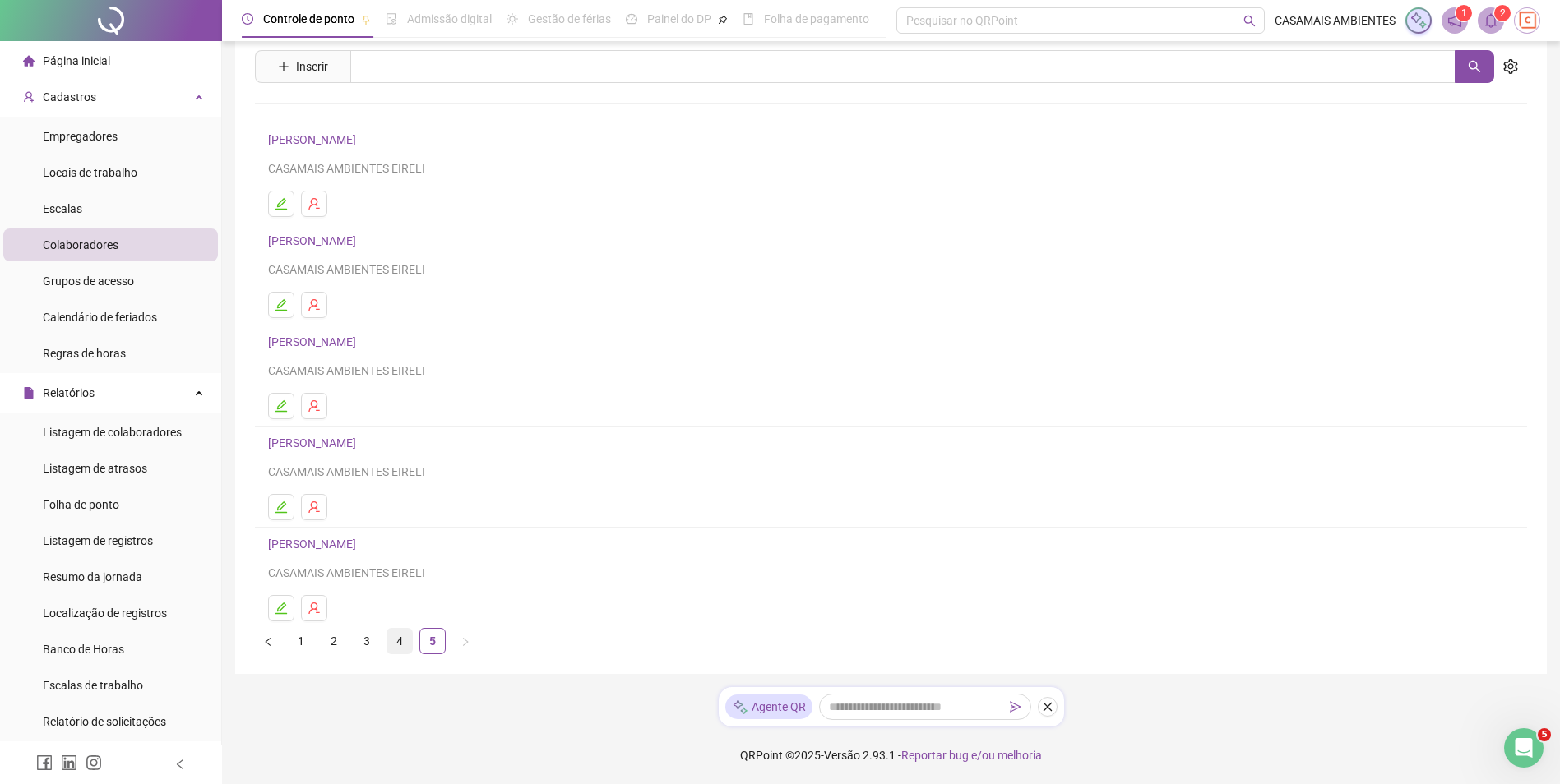
click at [398, 651] on link "4" at bounding box center [399, 641] width 25 height 25
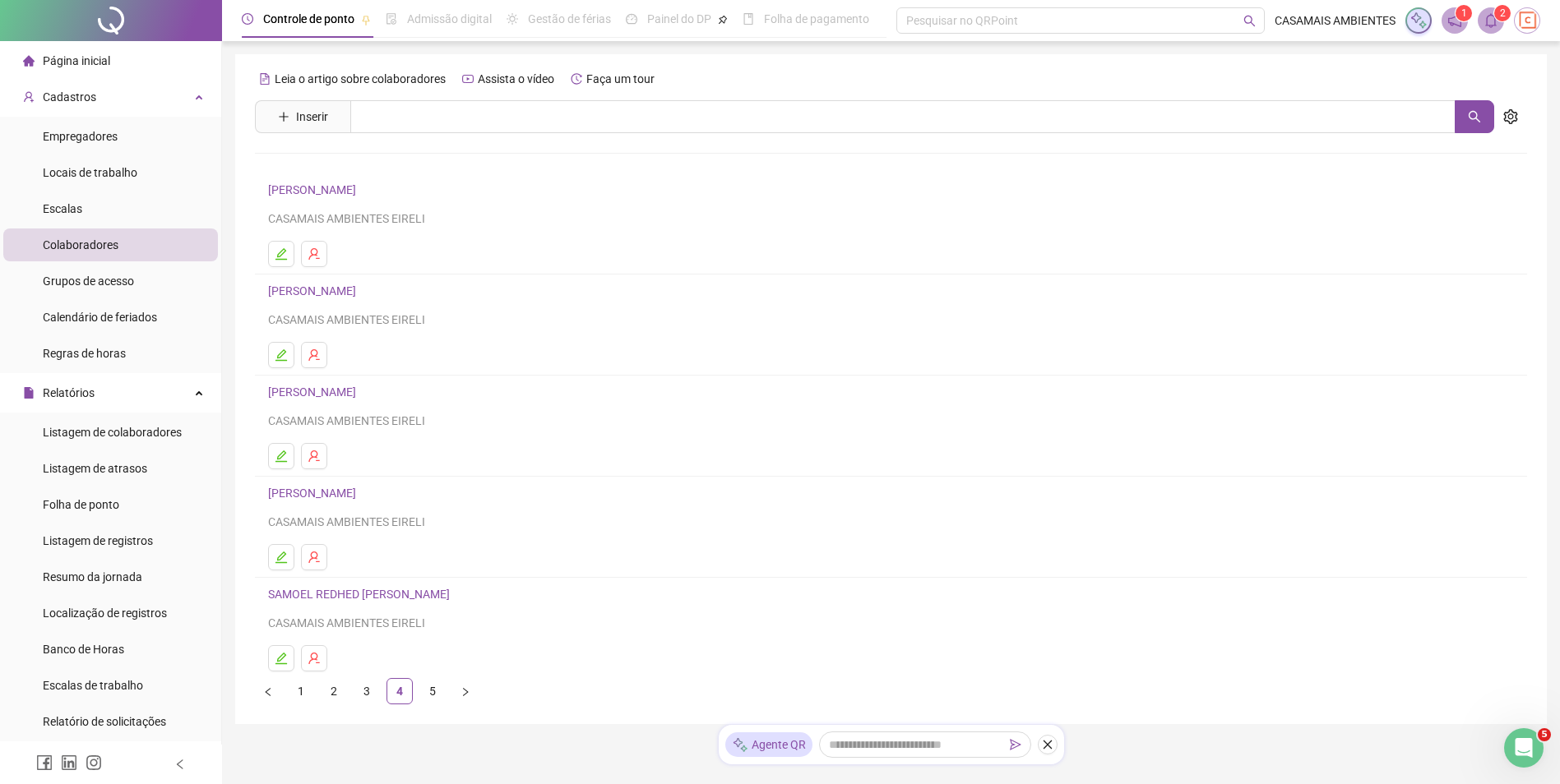
click at [370, 695] on link "3" at bounding box center [366, 691] width 25 height 25
click at [367, 692] on link "3" at bounding box center [366, 691] width 25 height 25
click at [337, 693] on link "2" at bounding box center [334, 691] width 25 height 25
click at [275, 556] on icon "edit" at bounding box center [281, 557] width 13 height 13
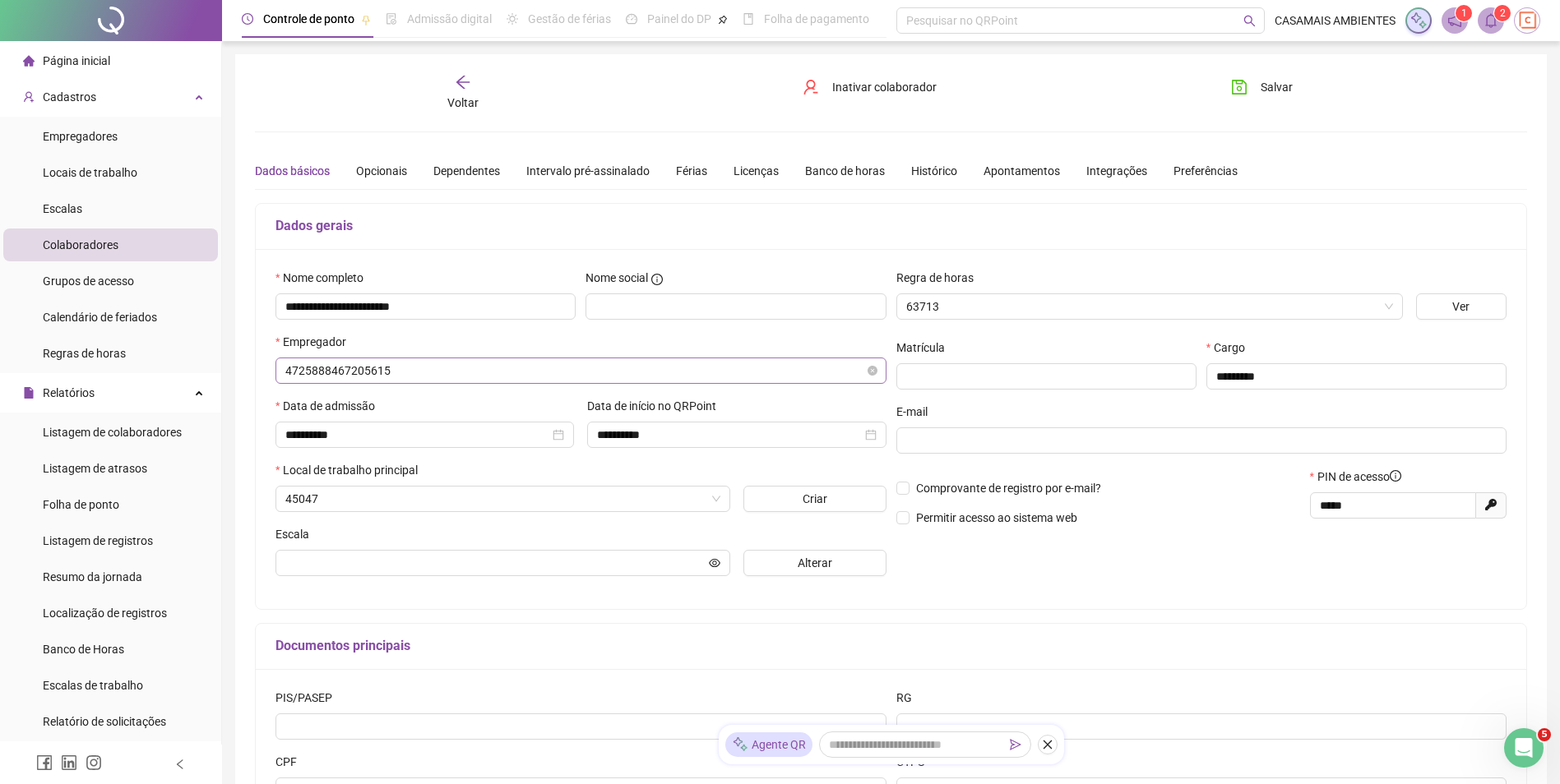
type input "**********"
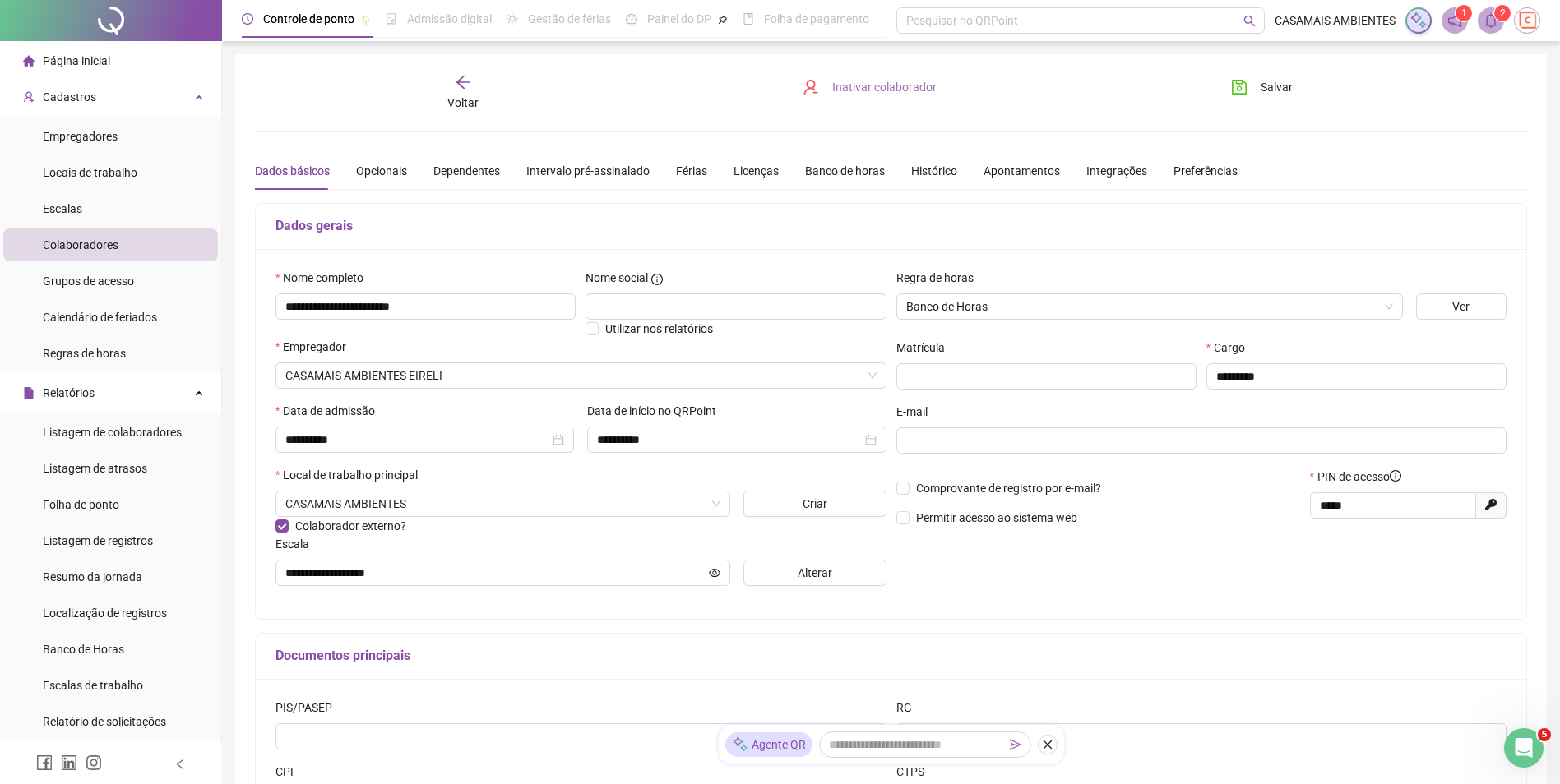
click at [906, 89] on span "Inativar colaborador" at bounding box center [884, 87] width 105 height 18
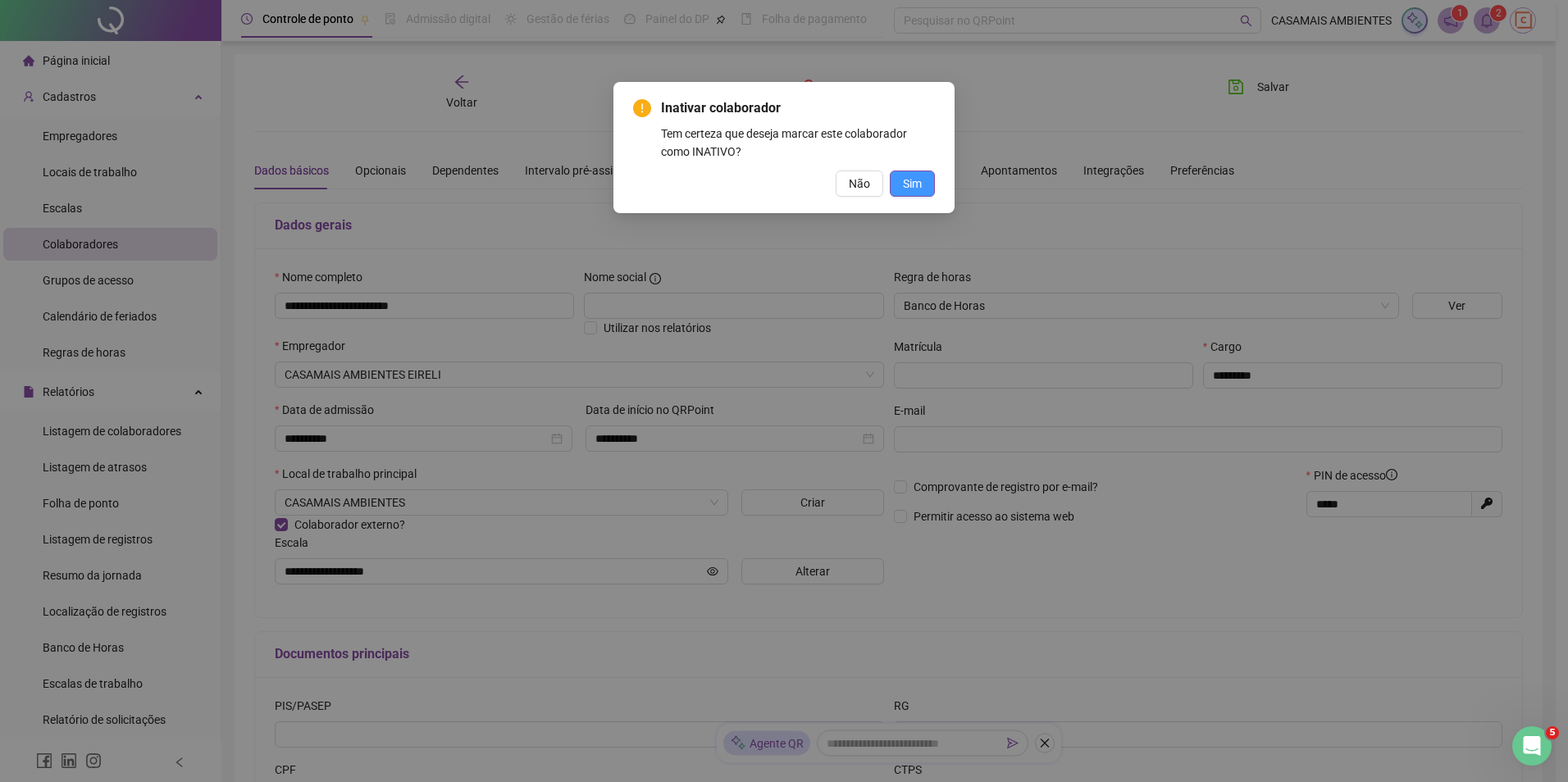
click at [914, 184] on span "Sim" at bounding box center [912, 183] width 19 height 18
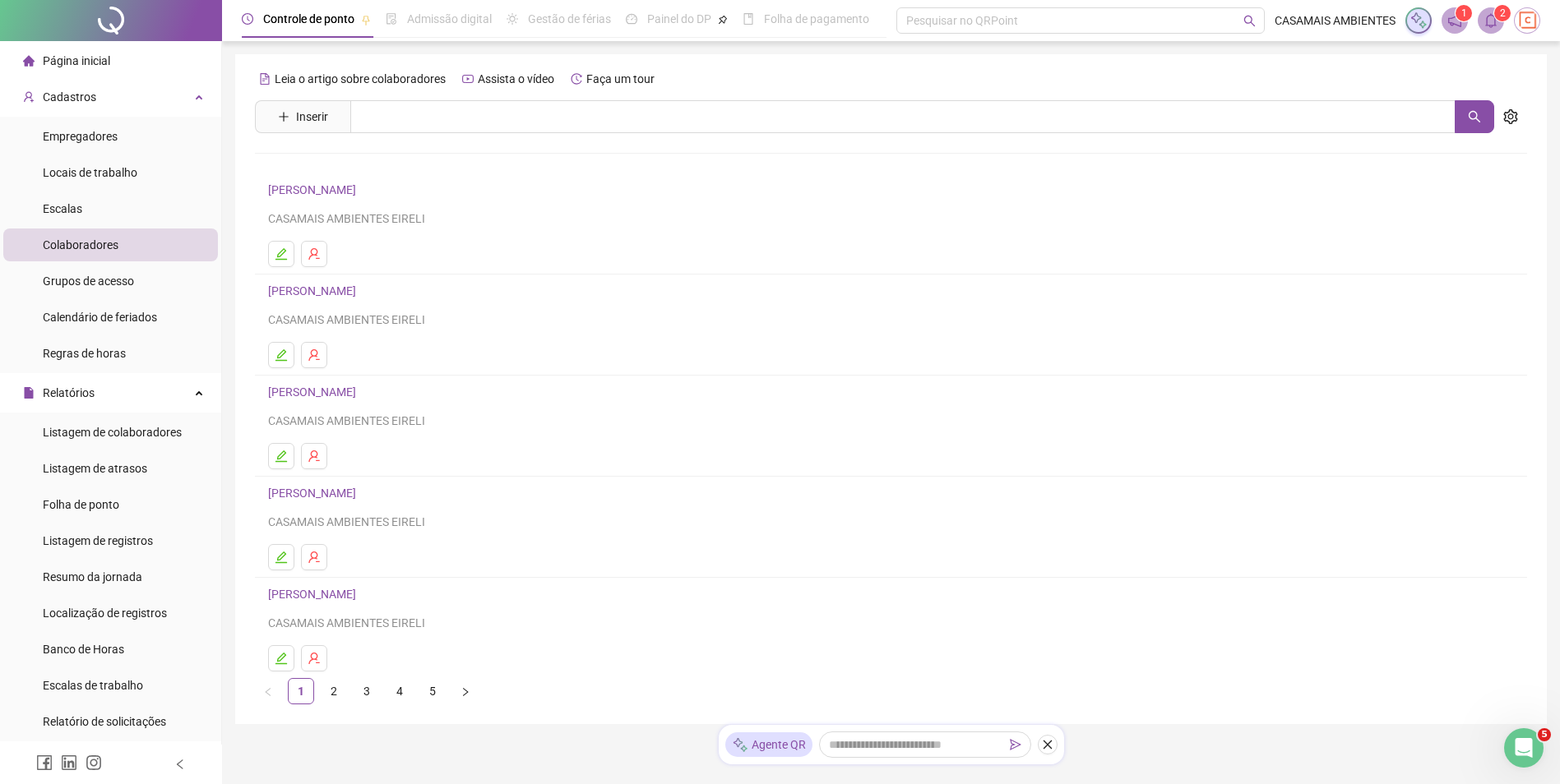
click at [327, 697] on link "2" at bounding box center [334, 691] width 25 height 25
click at [360, 695] on link "3" at bounding box center [366, 691] width 25 height 25
click at [394, 694] on link "4" at bounding box center [399, 691] width 25 height 25
click at [435, 698] on link "5" at bounding box center [432, 691] width 25 height 25
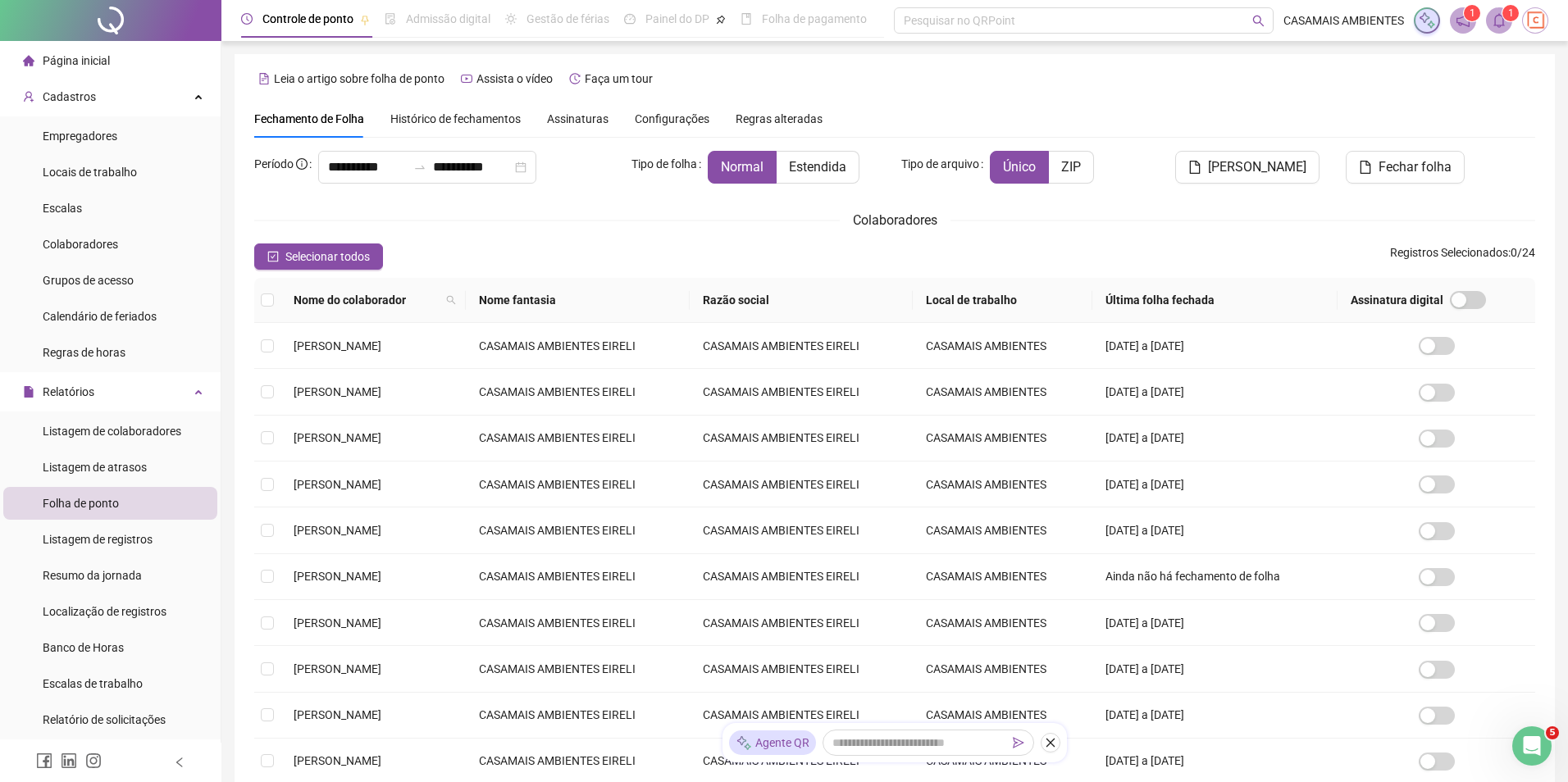
type input "**********"
